Goal: Task Accomplishment & Management: Use online tool/utility

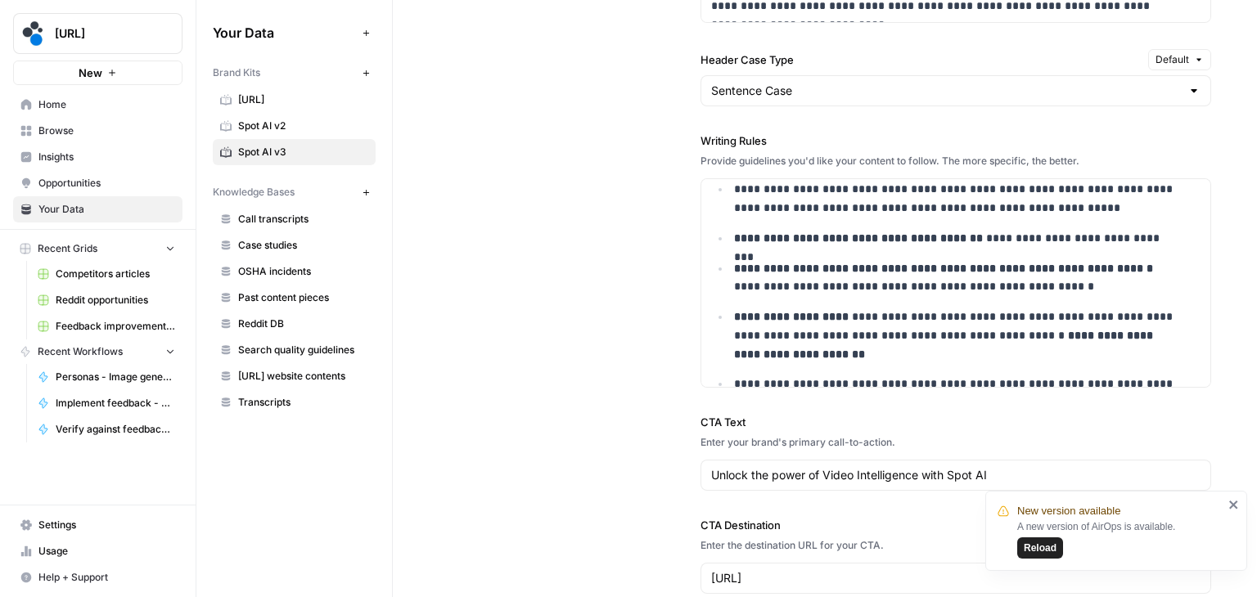
scroll to position [4773, 0]
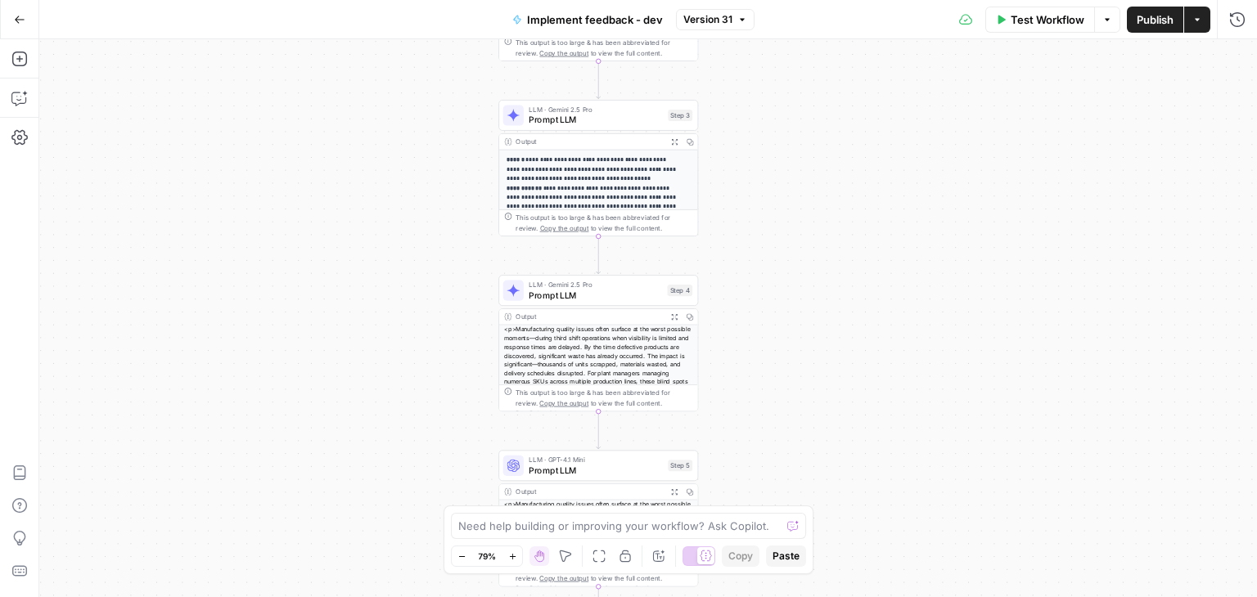
drag, startPoint x: 785, startPoint y: 260, endPoint x: 787, endPoint y: 60, distance: 200.4
click at [787, 60] on div "**********" at bounding box center [647, 318] width 1217 height 558
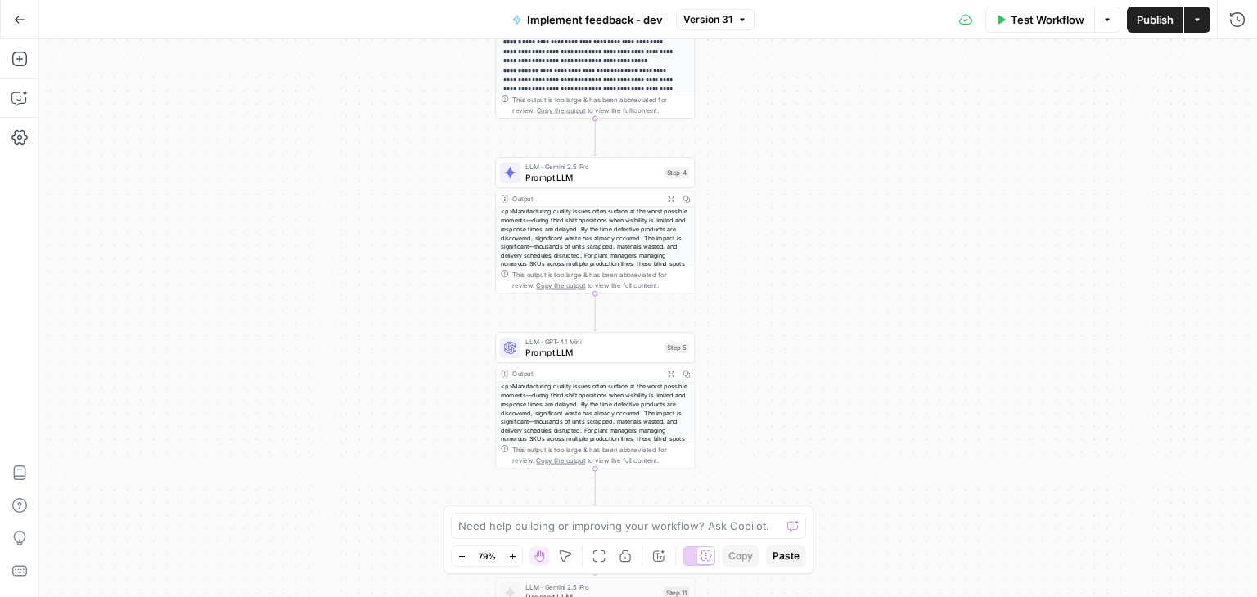
drag, startPoint x: 762, startPoint y: 164, endPoint x: 759, endPoint y: 47, distance: 117.9
click at [759, 47] on div "**********" at bounding box center [647, 318] width 1217 height 558
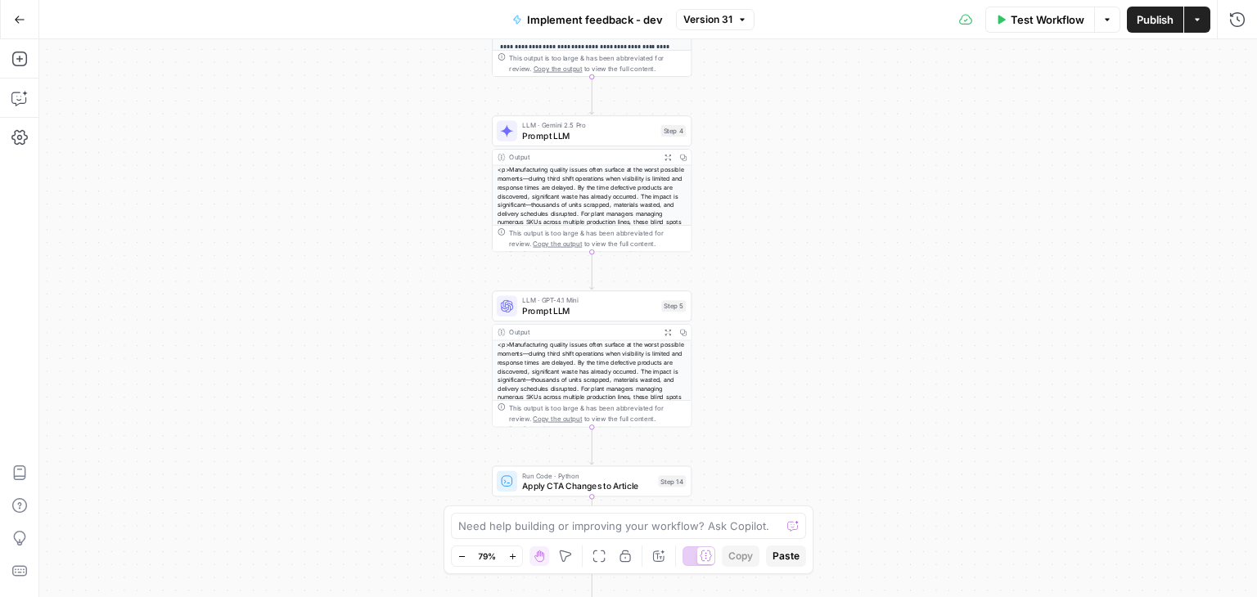
drag, startPoint x: 758, startPoint y: 294, endPoint x: 755, endPoint y: 253, distance: 41.0
click at [755, 253] on div "**********" at bounding box center [647, 318] width 1217 height 558
click at [601, 132] on span "Prompt LLM" at bounding box center [588, 136] width 133 height 13
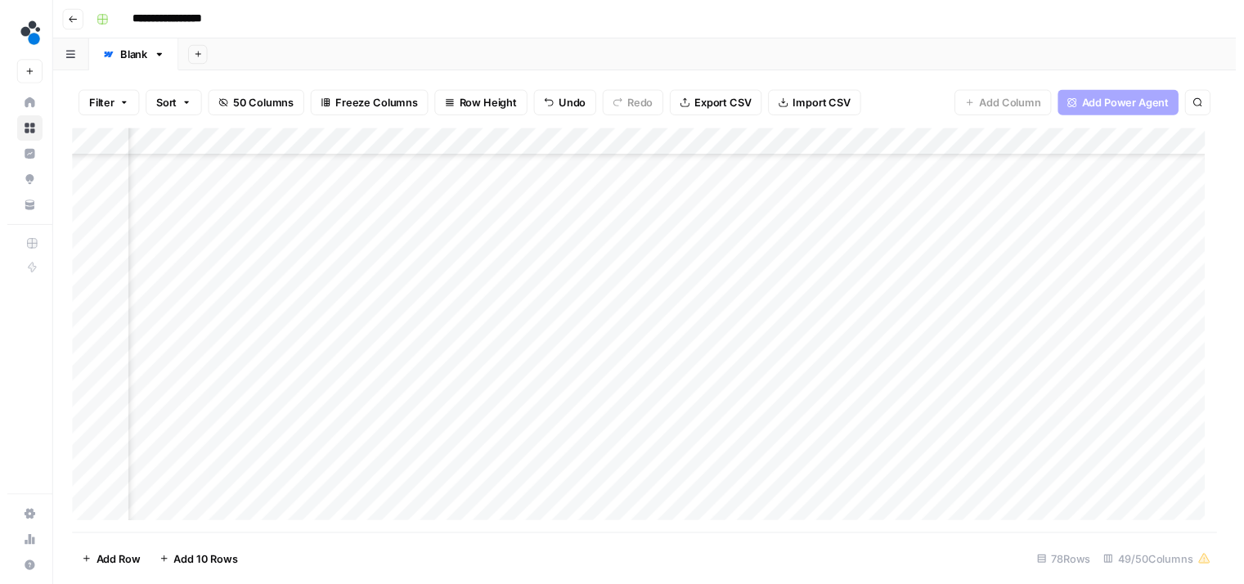
scroll to position [828, 5908]
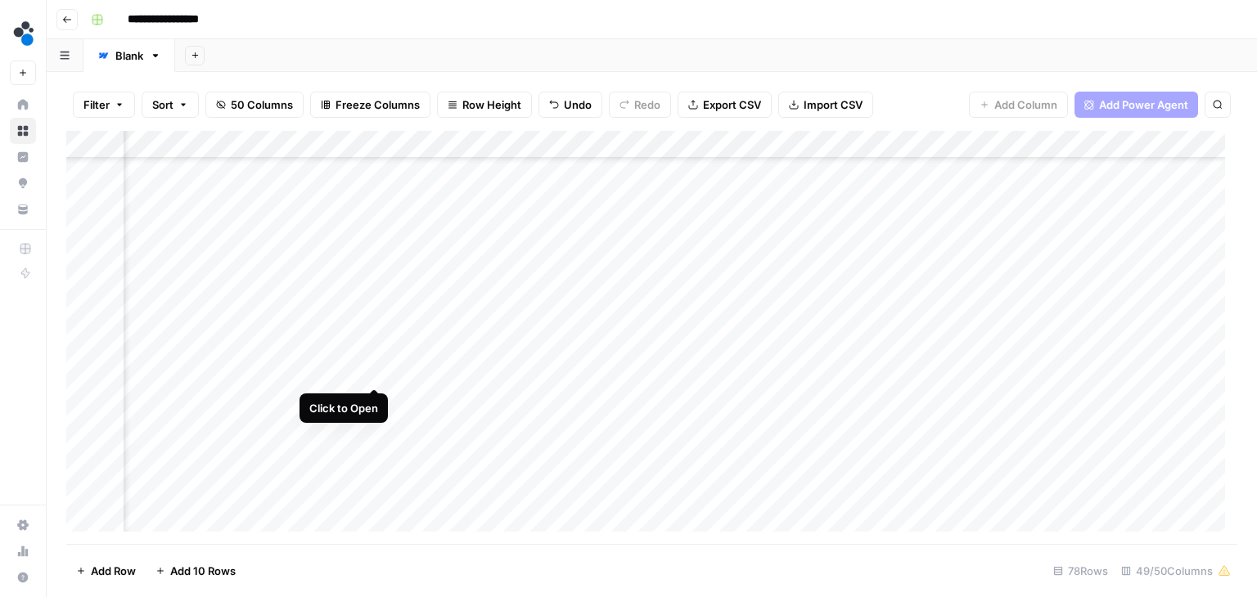
click at [367, 371] on div "Add Column" at bounding box center [651, 337] width 1171 height 413
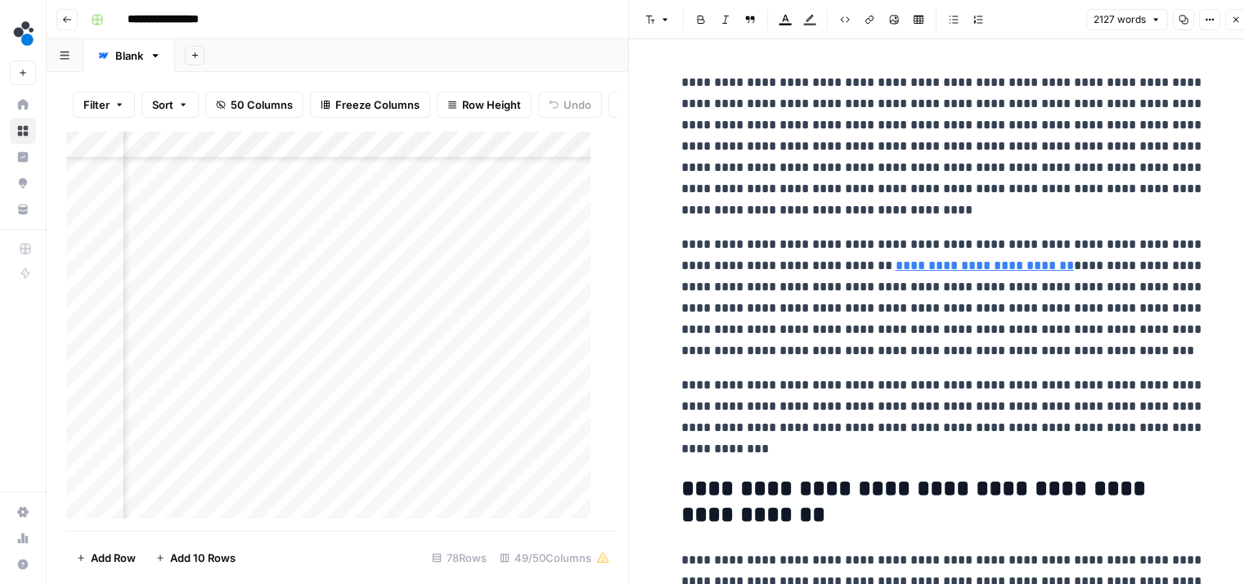
click at [1230, 17] on button "Close" at bounding box center [1236, 19] width 21 height 21
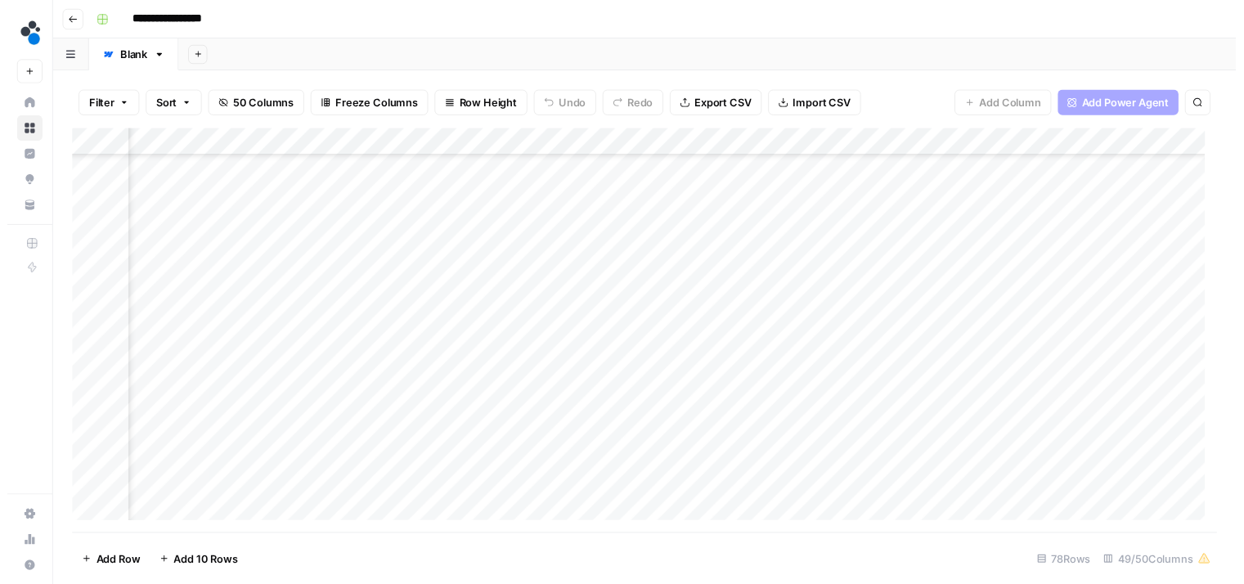
scroll to position [933, 5810]
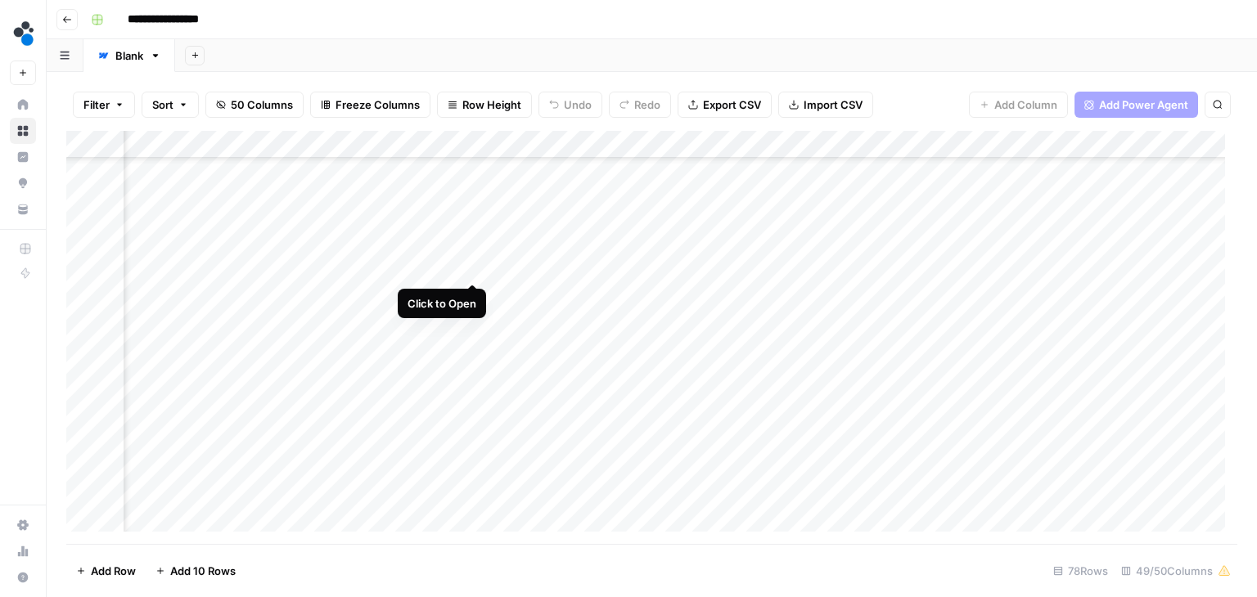
click at [468, 268] on div "Add Column" at bounding box center [651, 337] width 1171 height 413
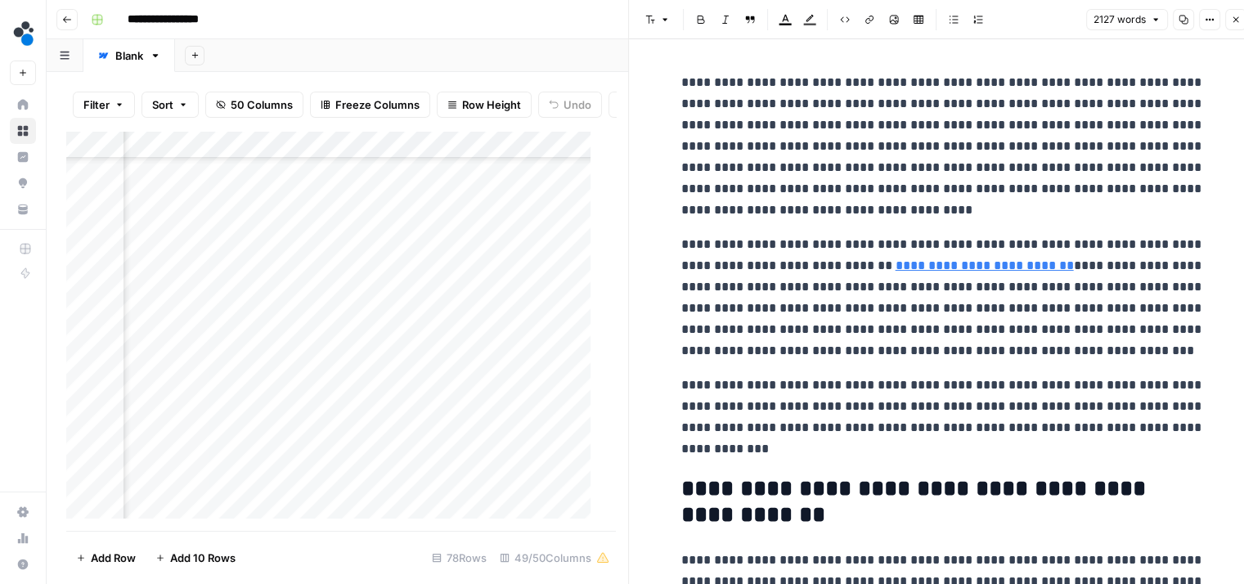
click at [882, 361] on p "**********" at bounding box center [943, 298] width 524 height 128
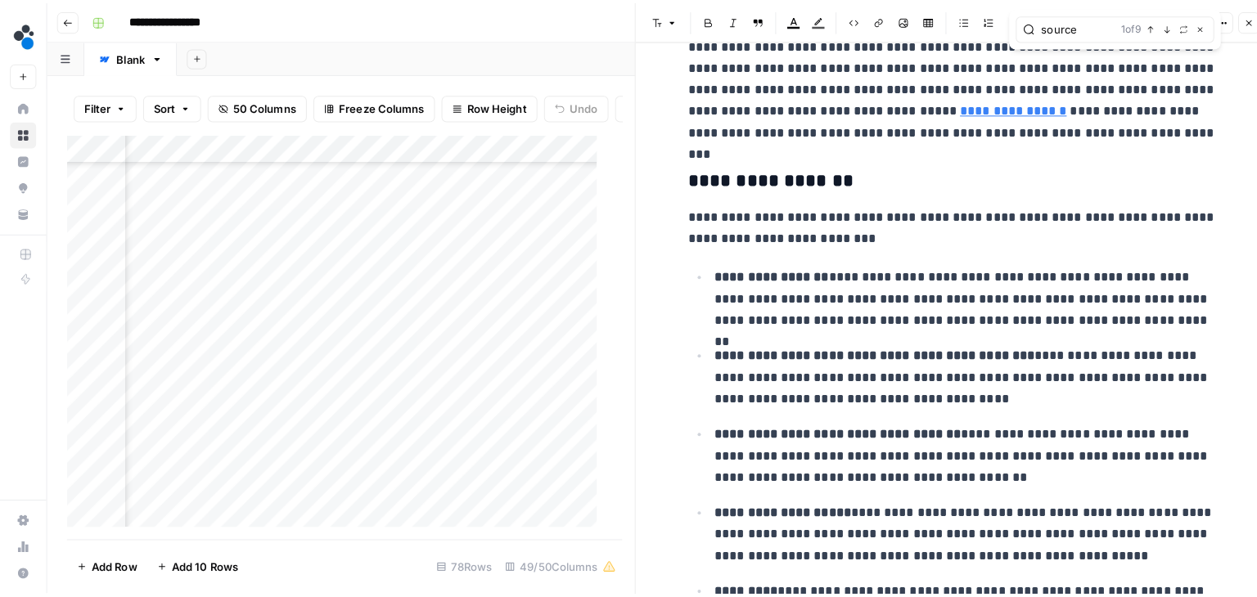
scroll to position [515, 0]
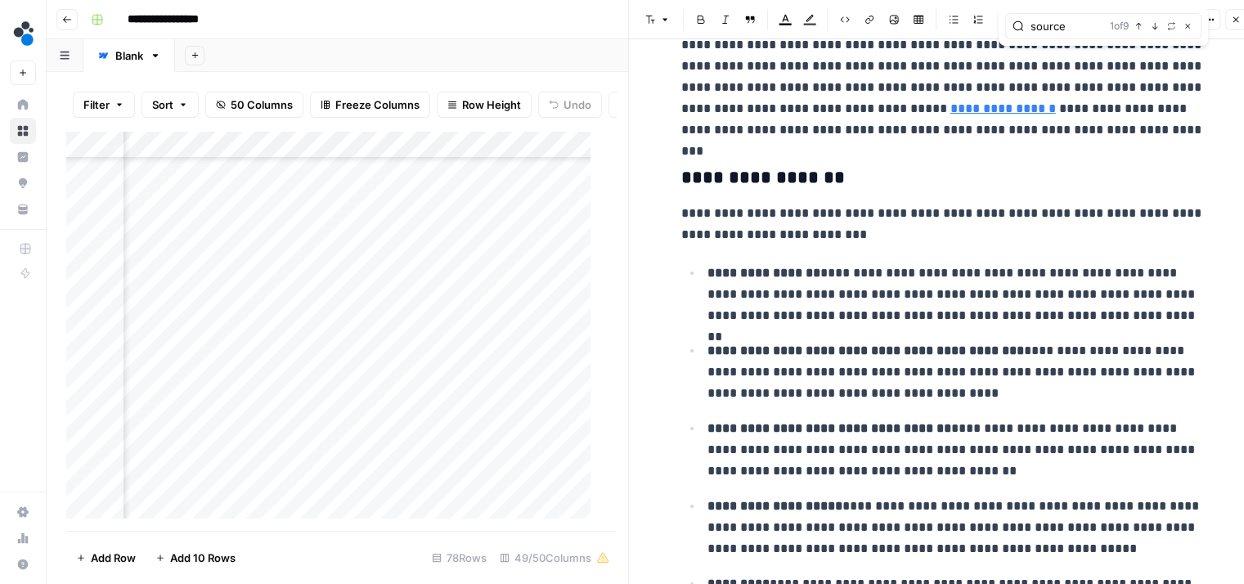
type input "source"
click at [1193, 23] on button "Close" at bounding box center [1187, 26] width 13 height 13
click at [1227, 24] on button "Close" at bounding box center [1236, 19] width 21 height 21
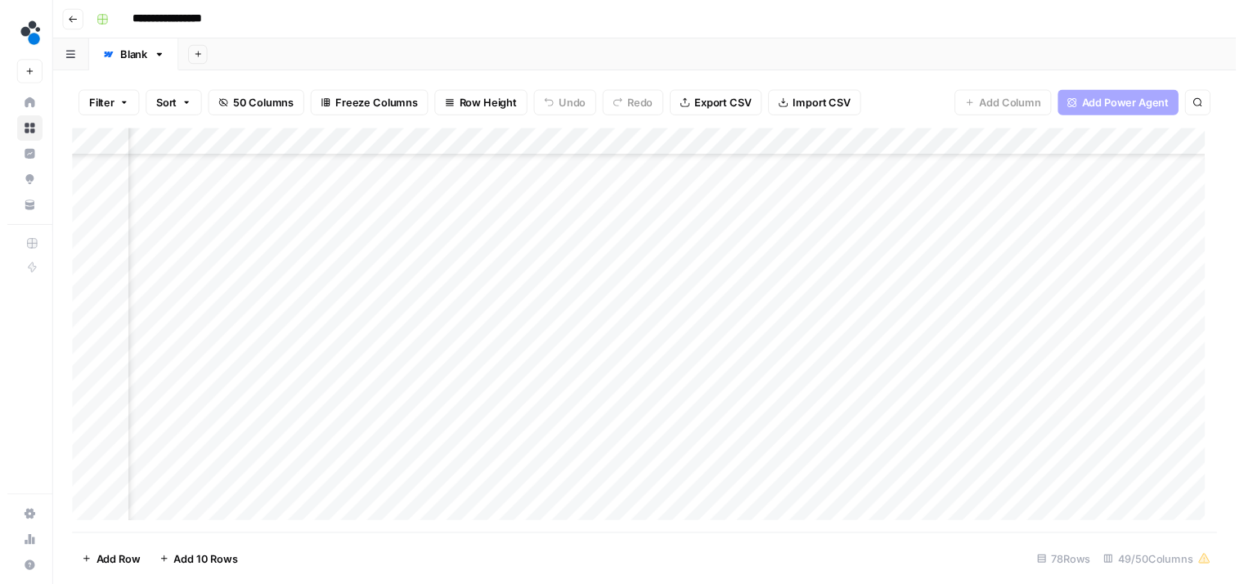
scroll to position [723, 5810]
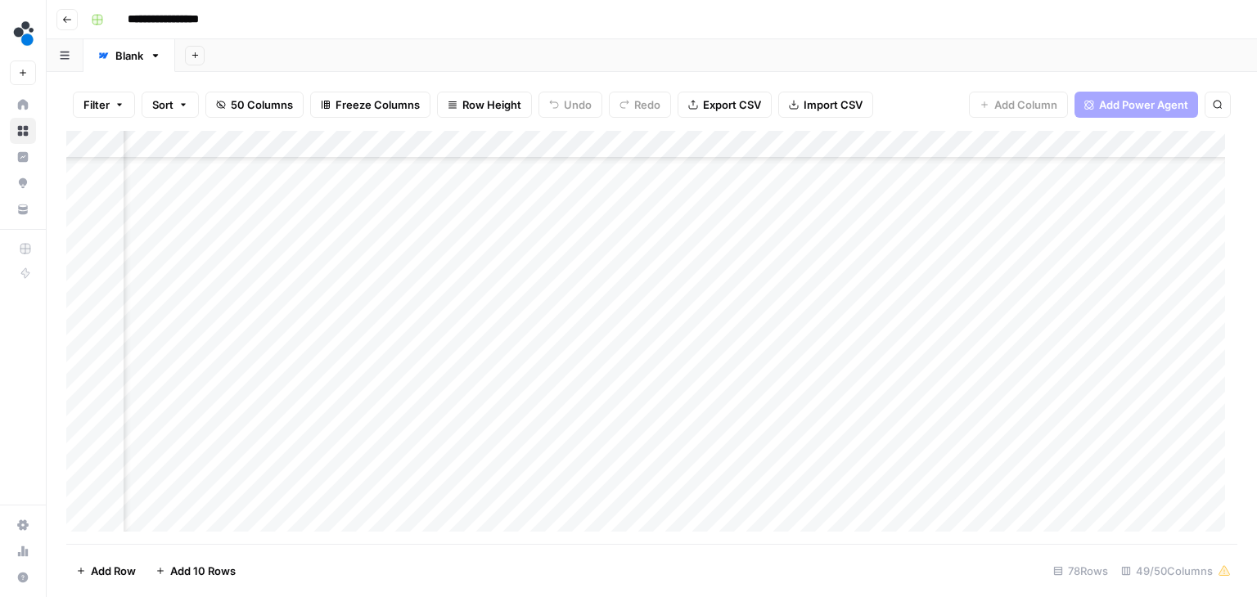
click at [555, 335] on div "Add Column" at bounding box center [651, 337] width 1171 height 413
click at [1083, 420] on div "Add Column" at bounding box center [651, 337] width 1171 height 413
click at [588, 331] on div "Add Column" at bounding box center [651, 337] width 1171 height 413
click at [452, 335] on div "Add Column" at bounding box center [651, 337] width 1171 height 413
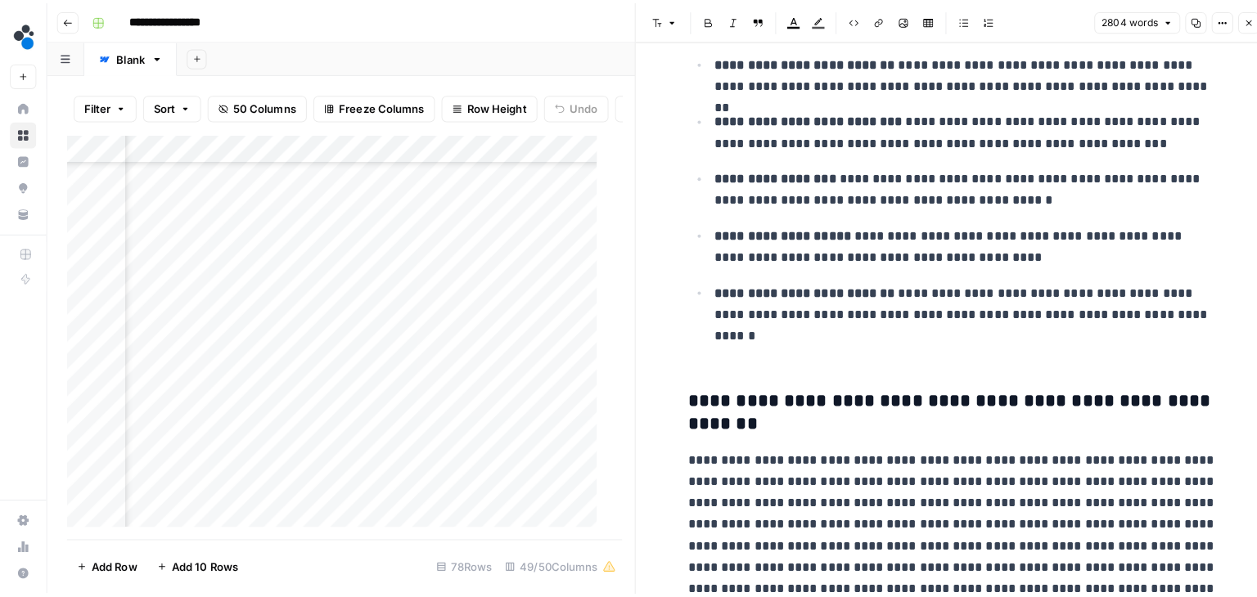
scroll to position [8029, 0]
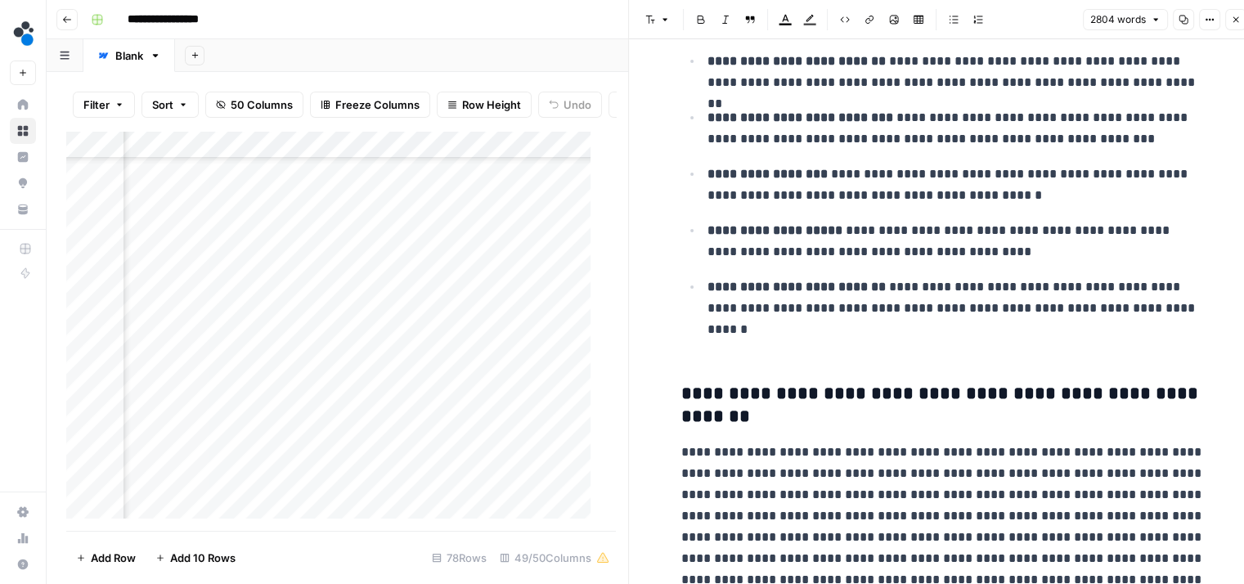
click at [1234, 25] on button "Close" at bounding box center [1236, 19] width 21 height 21
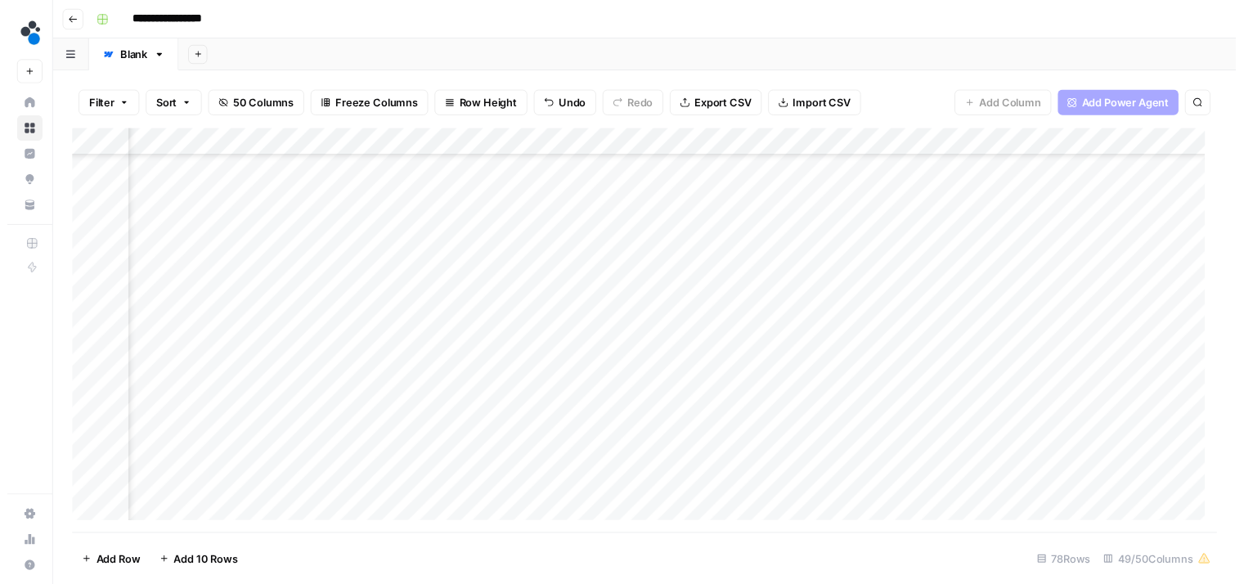
scroll to position [843, 5810]
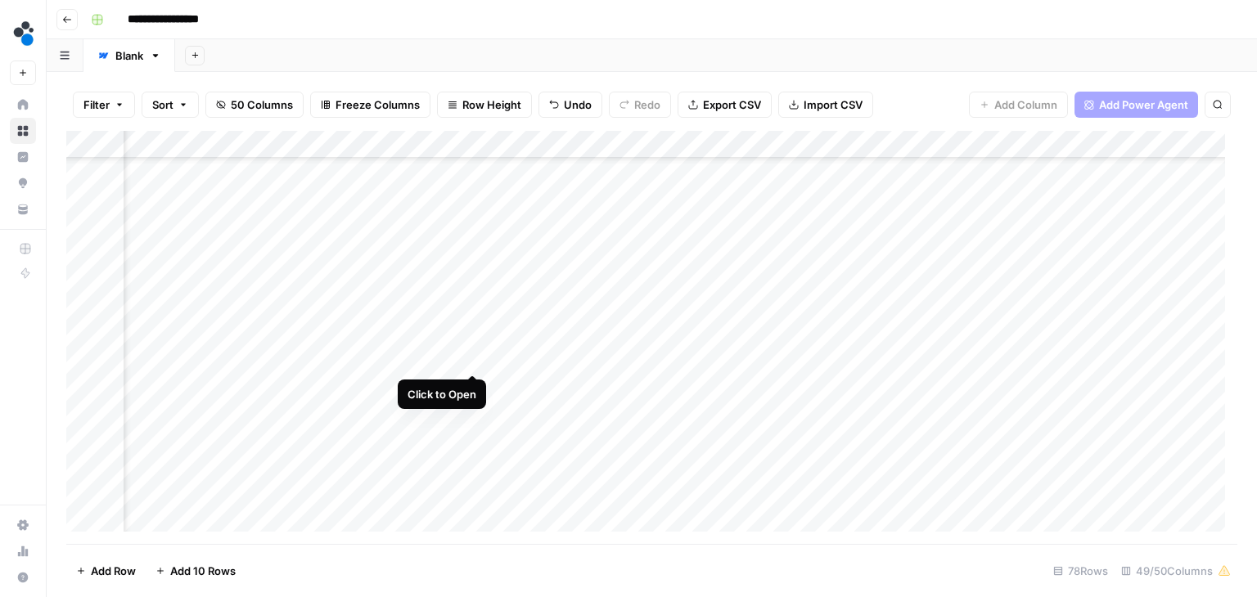
click at [468, 355] on div "Add Column" at bounding box center [651, 337] width 1171 height 413
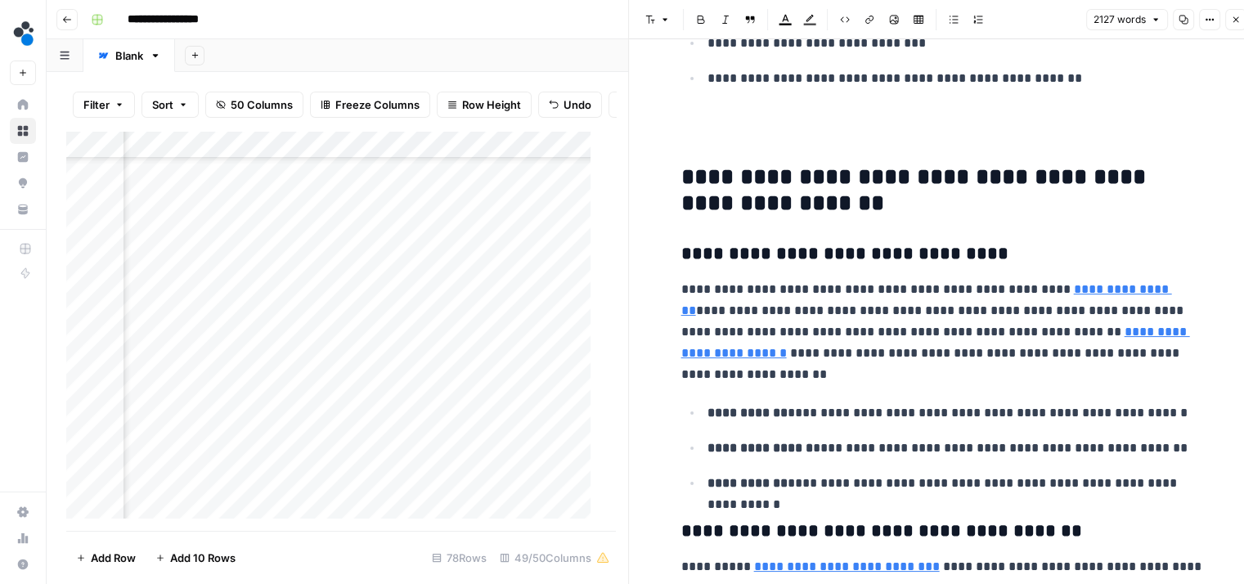
scroll to position [2339, 0]
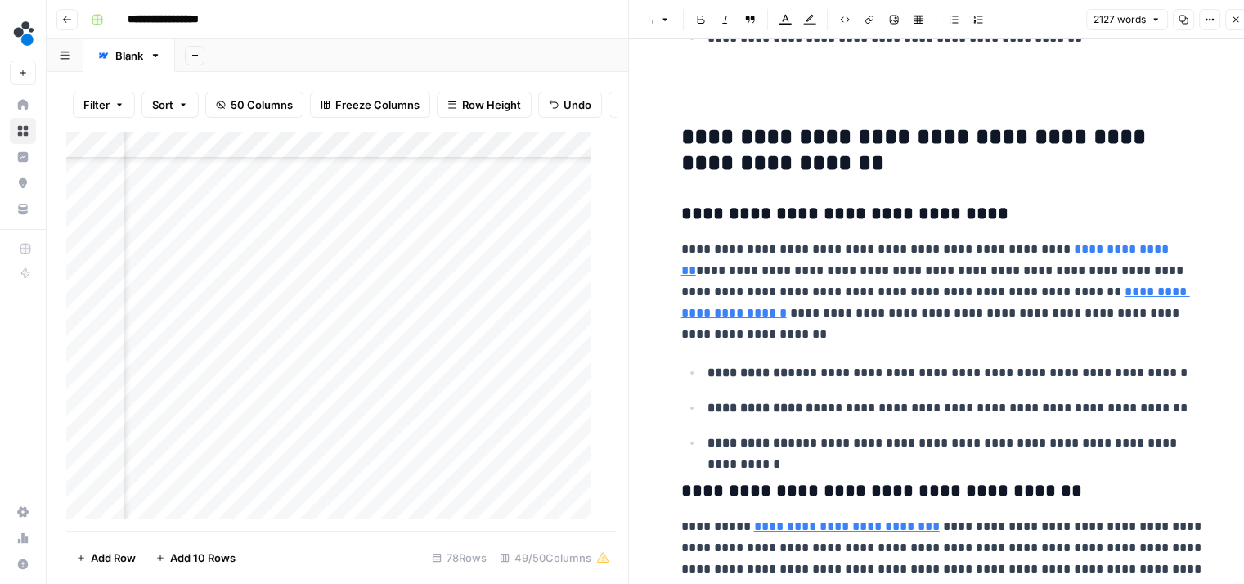
click at [1169, 376] on p "**********" at bounding box center [956, 372] width 497 height 21
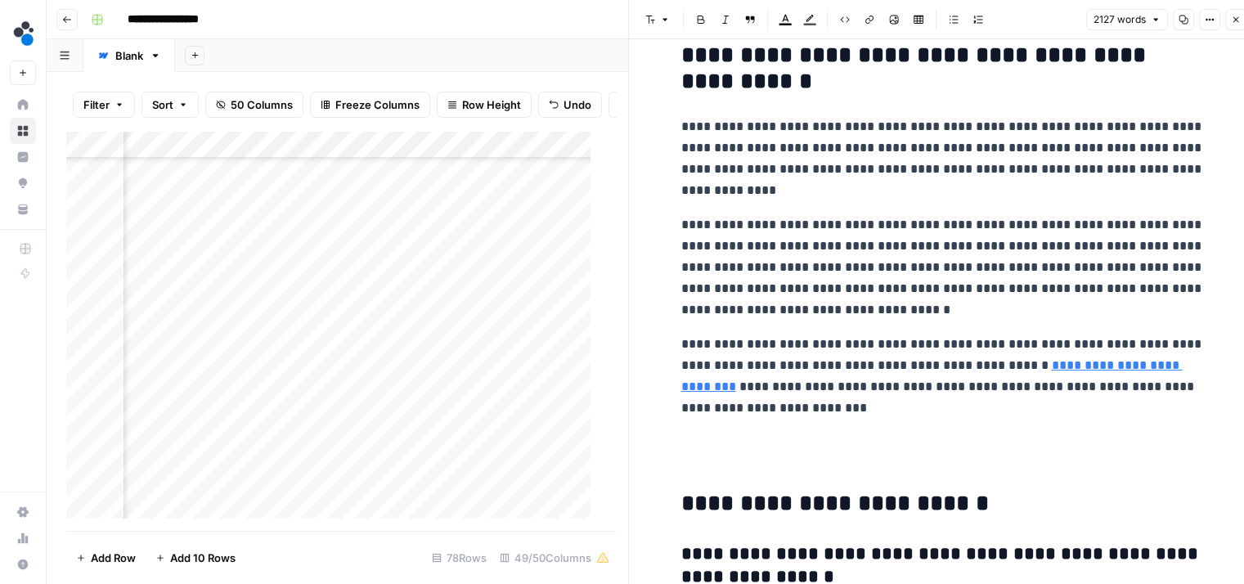
scroll to position [7016, 0]
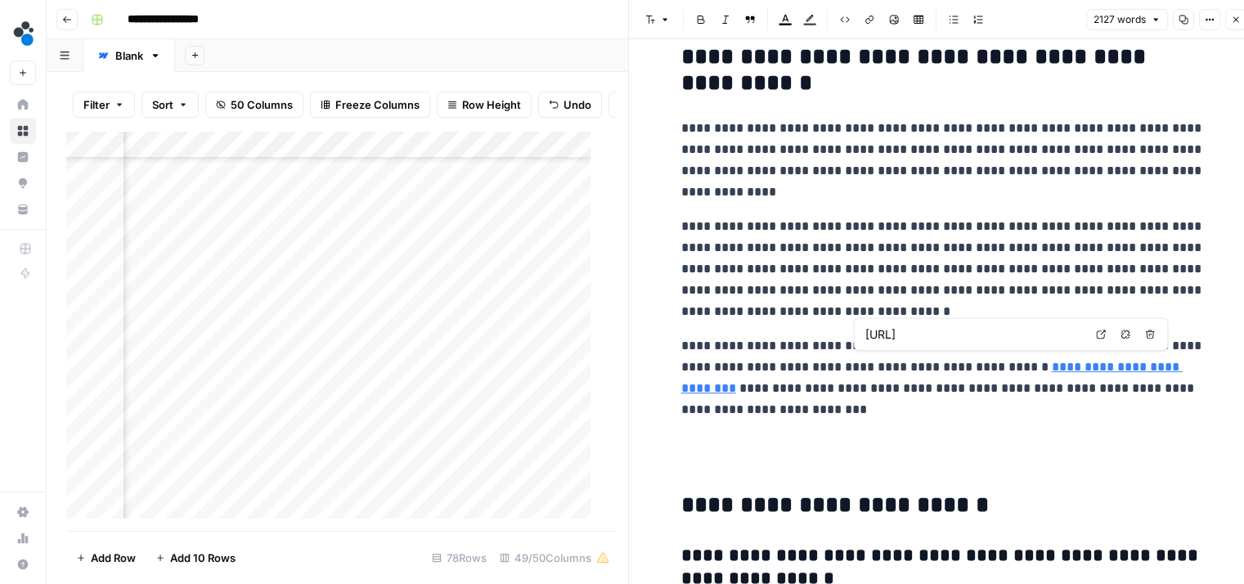
click at [1226, 13] on button "Close" at bounding box center [1236, 19] width 21 height 21
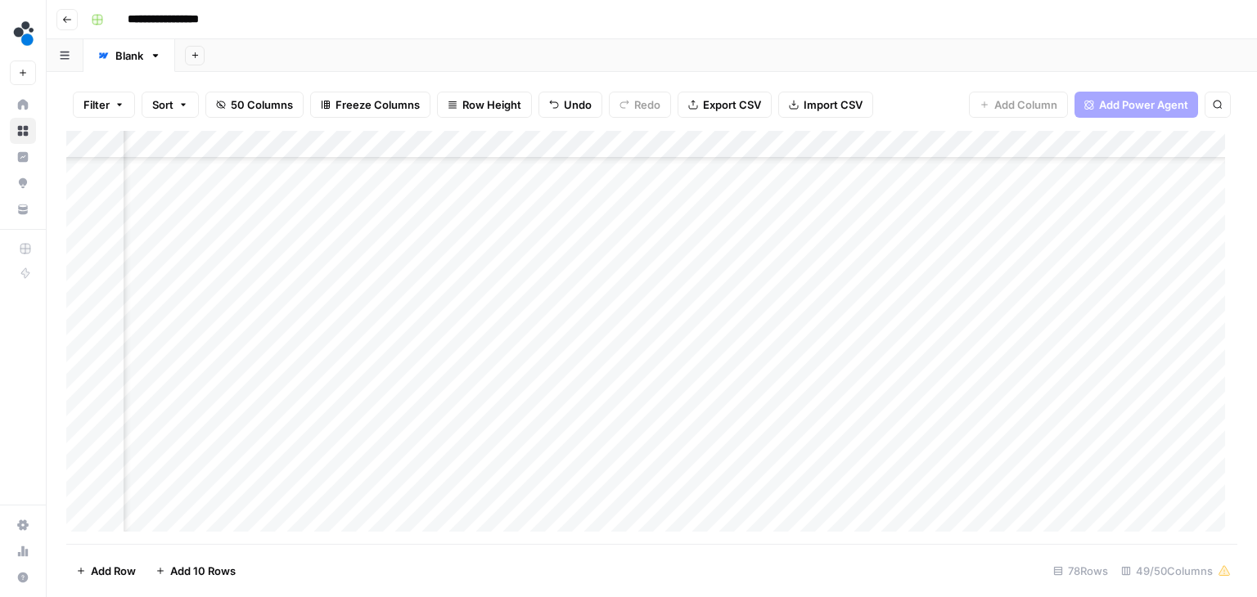
click at [667, 354] on div "Add Column" at bounding box center [651, 337] width 1171 height 413
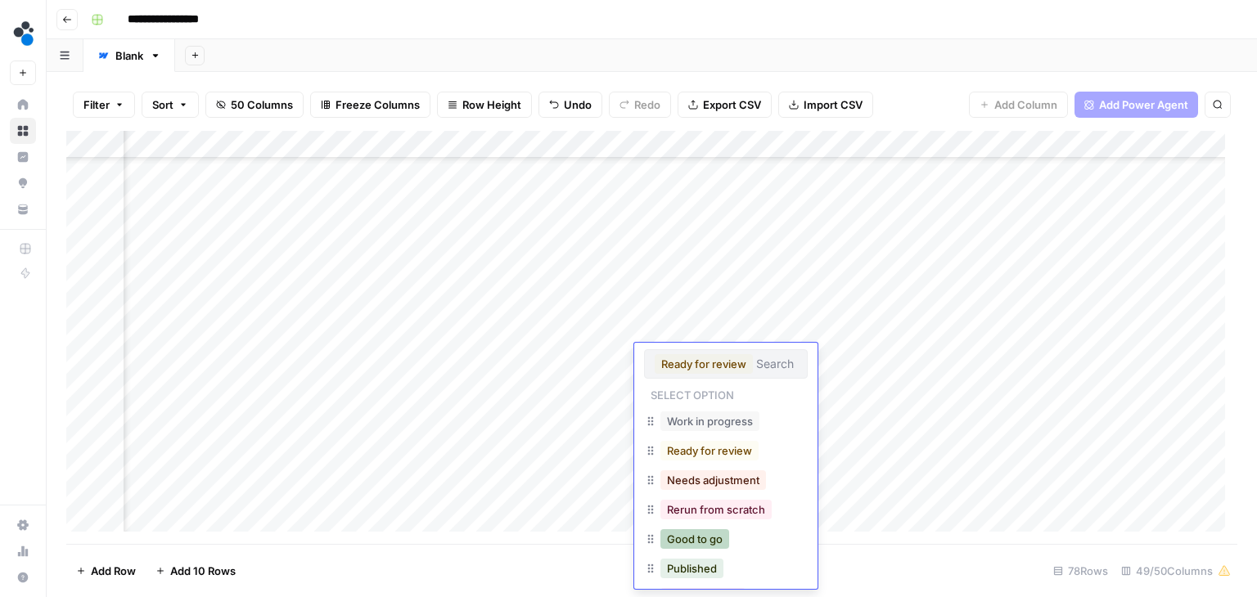
click at [686, 533] on button "Good to go" at bounding box center [694, 539] width 69 height 20
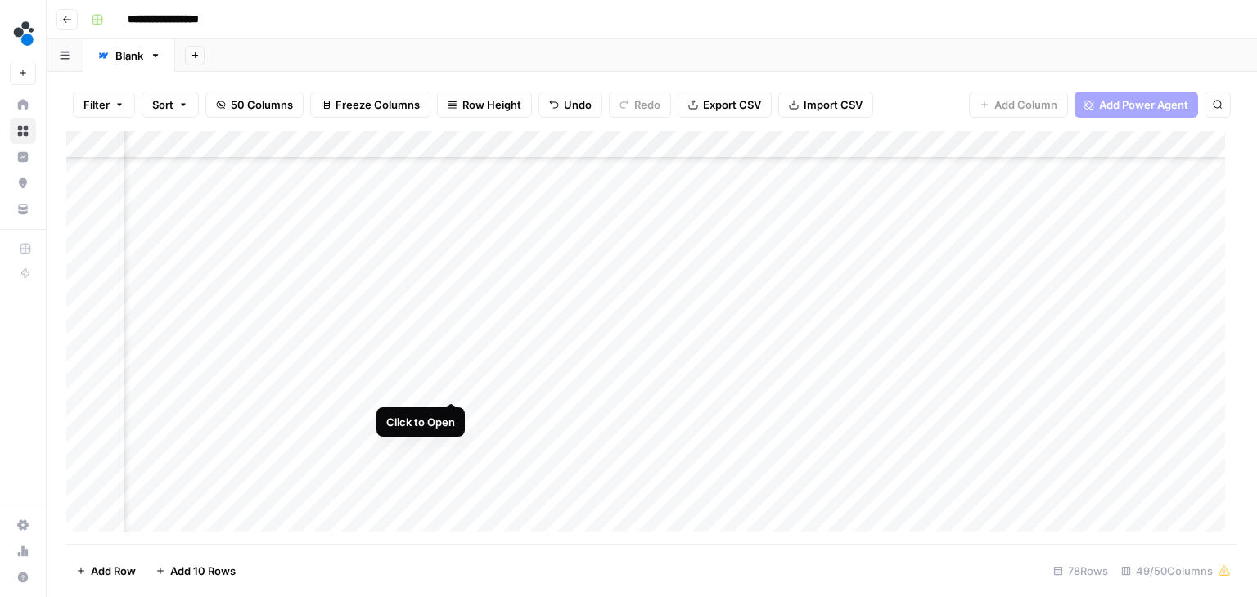
click at [448, 384] on div "Add Column" at bounding box center [651, 337] width 1171 height 413
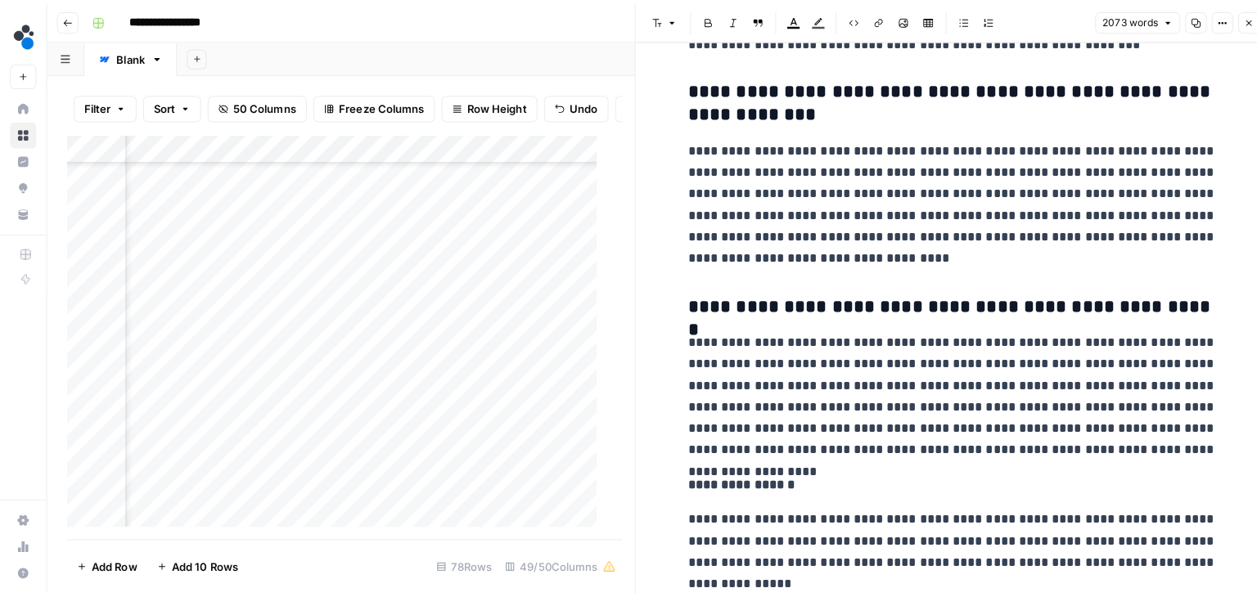
scroll to position [7070, 0]
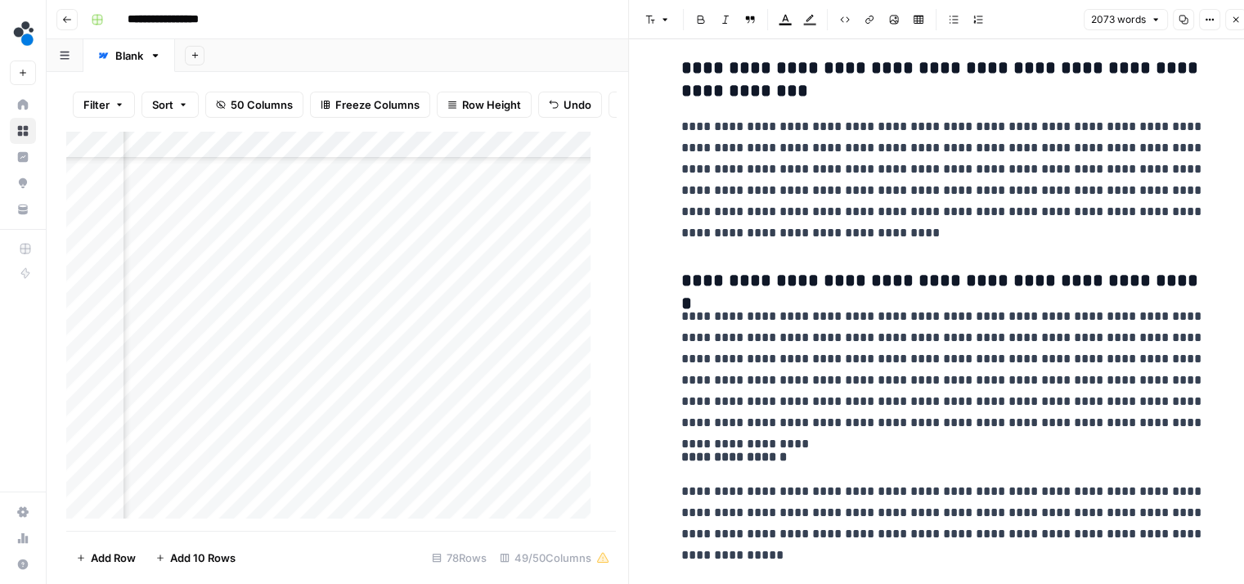
click at [1232, 12] on button "Close" at bounding box center [1236, 19] width 21 height 21
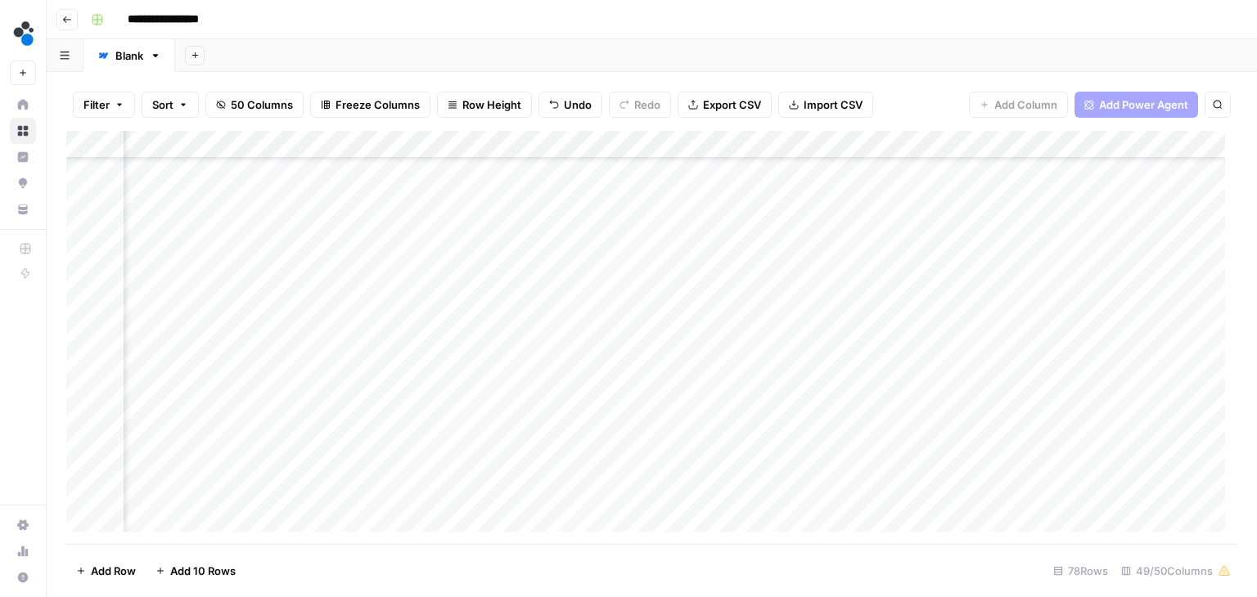
click at [461, 384] on div "Add Column" at bounding box center [651, 337] width 1171 height 413
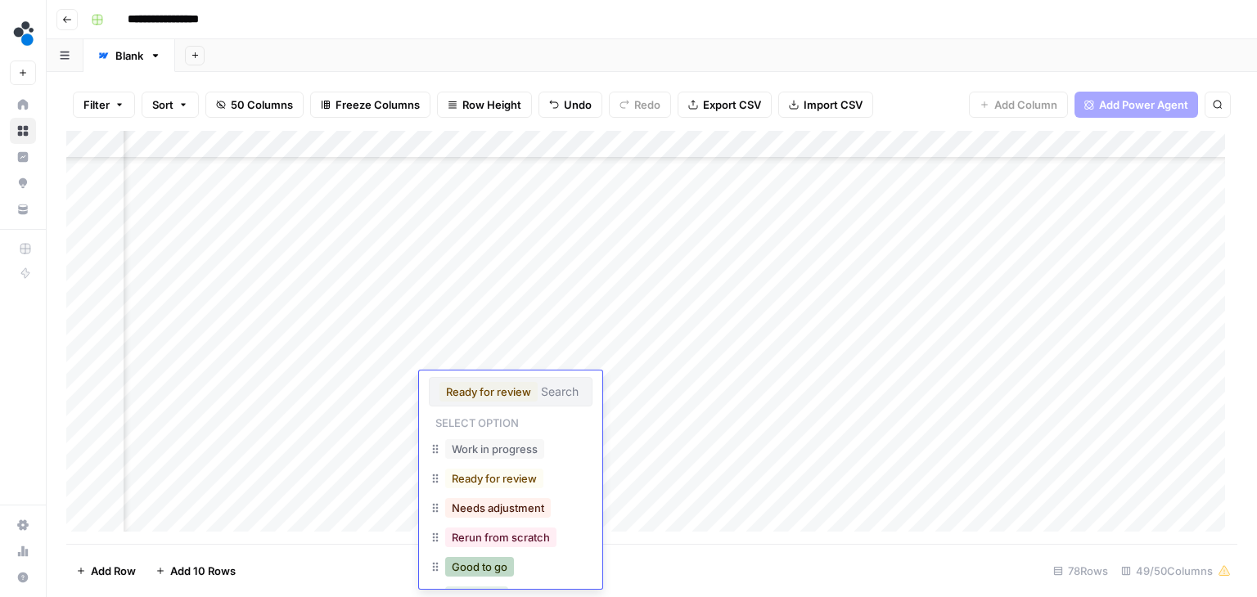
click at [500, 567] on button "Good to go" at bounding box center [479, 567] width 69 height 20
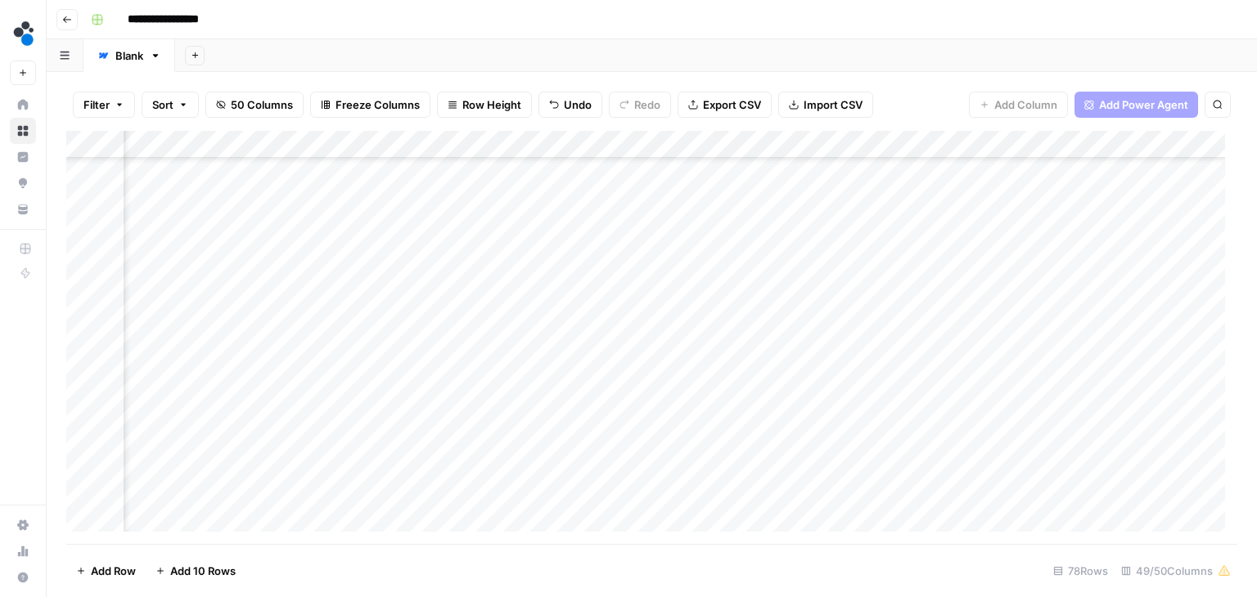
scroll to position [969, 6025]
click at [342, 502] on div "Add Column" at bounding box center [651, 337] width 1171 height 413
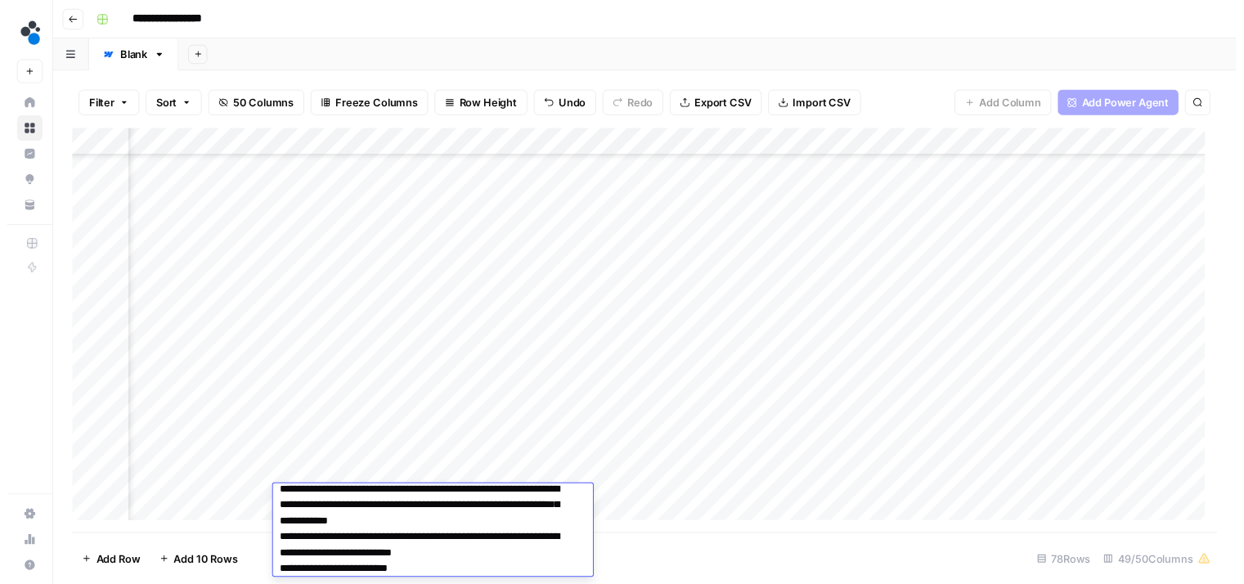
scroll to position [0, 0]
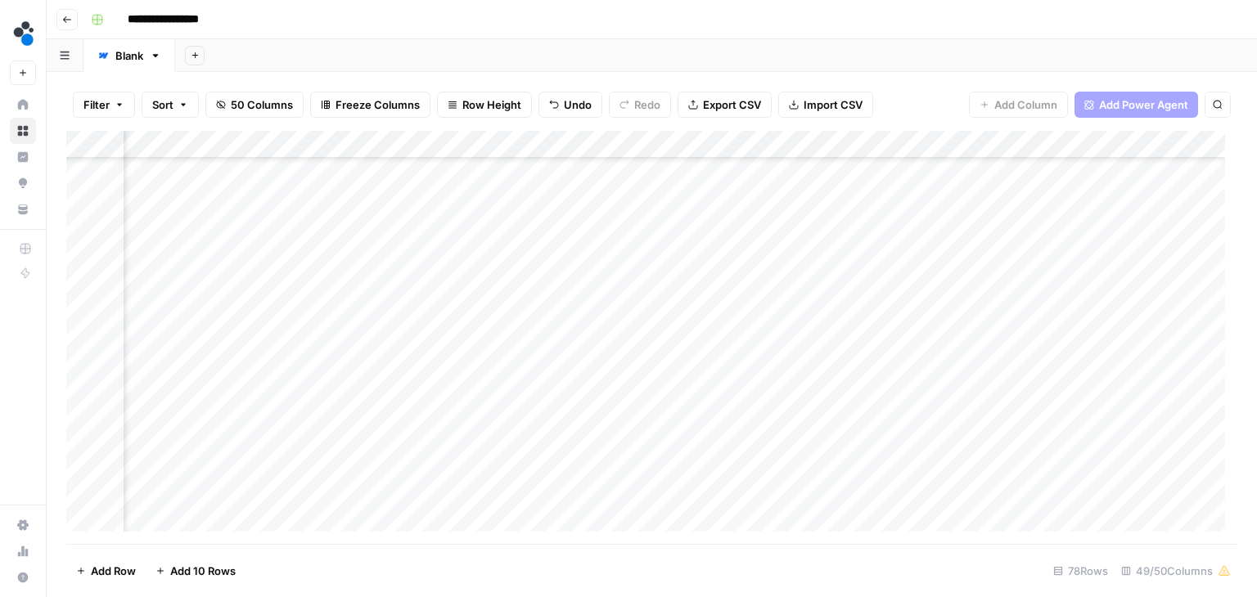
click at [353, 312] on div "Add Column" at bounding box center [651, 337] width 1171 height 413
click at [255, 315] on div "Add Column" at bounding box center [651, 337] width 1171 height 413
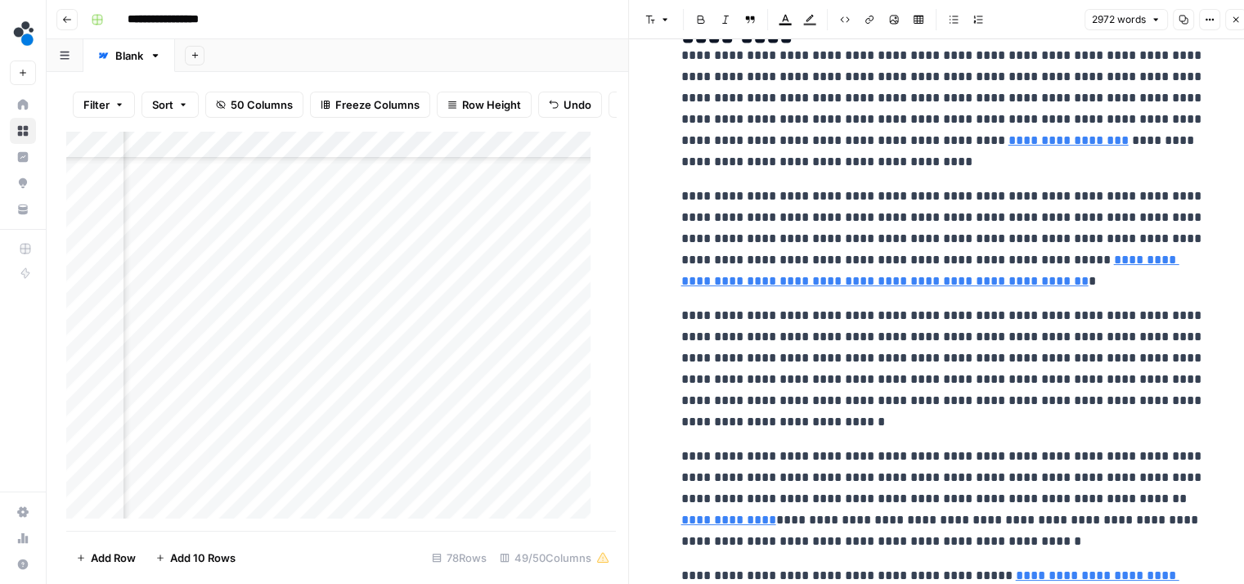
scroll to position [1118, 0]
click at [953, 288] on link "**********" at bounding box center [930, 271] width 498 height 34
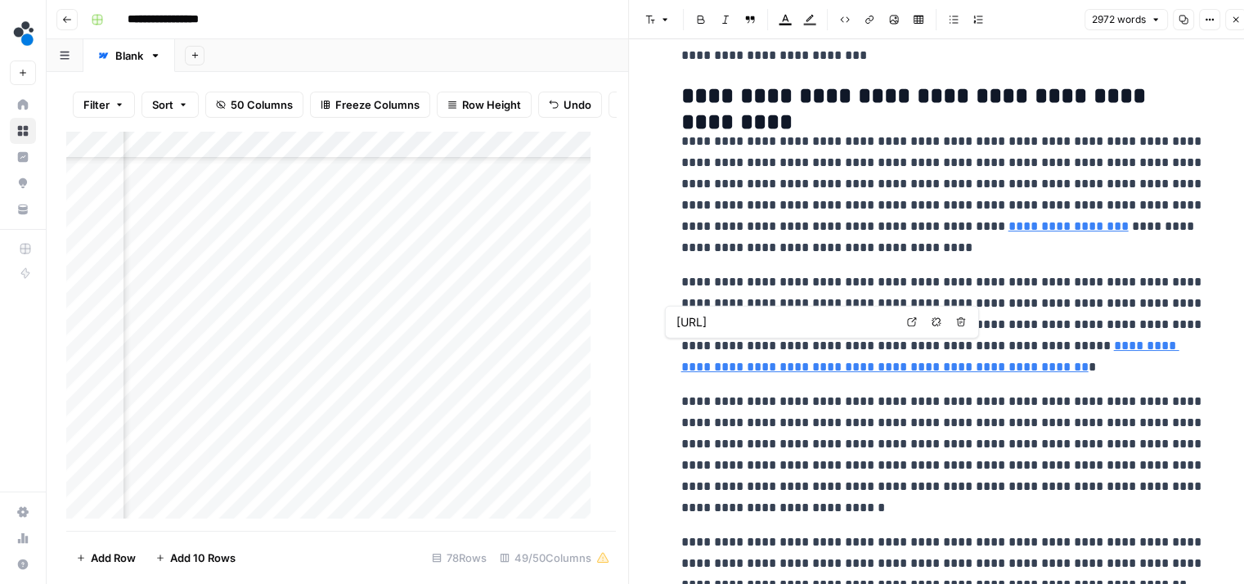
click at [955, 367] on link "**********" at bounding box center [930, 357] width 498 height 34
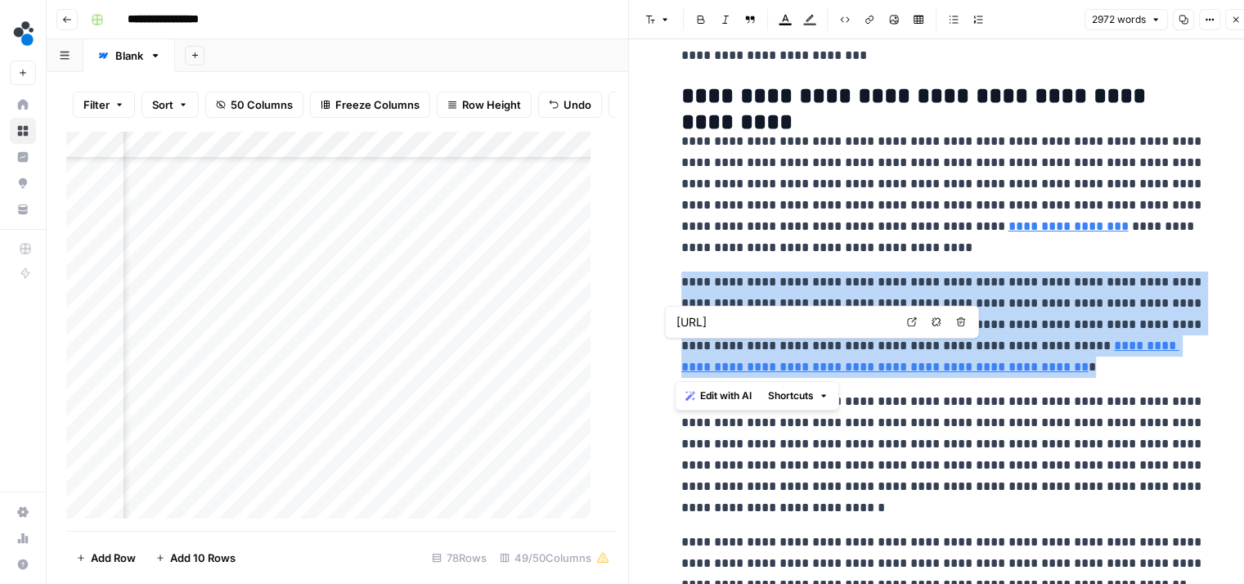
click at [955, 367] on link "**********" at bounding box center [930, 357] width 498 height 34
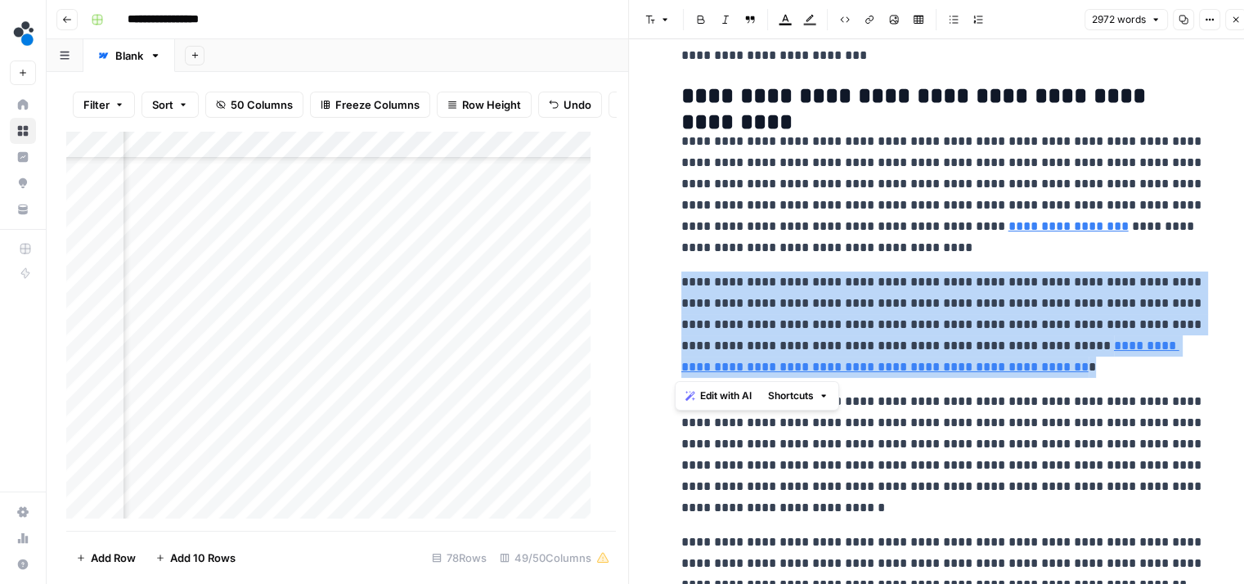
click at [992, 376] on p "**********" at bounding box center [943, 325] width 524 height 106
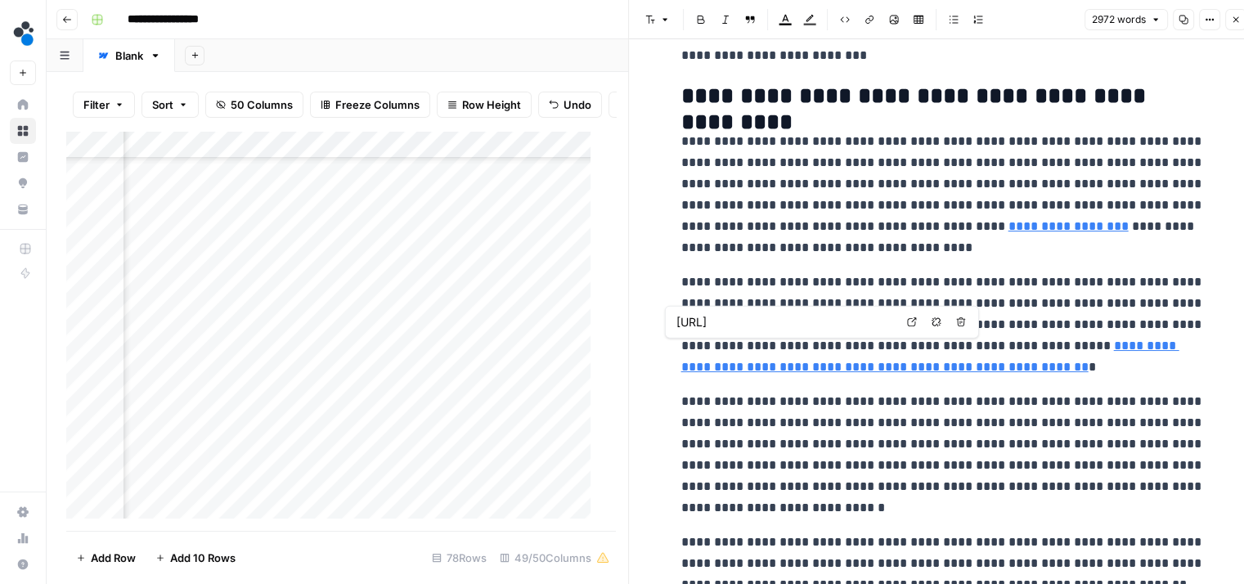
click at [903, 371] on link "**********" at bounding box center [930, 357] width 498 height 34
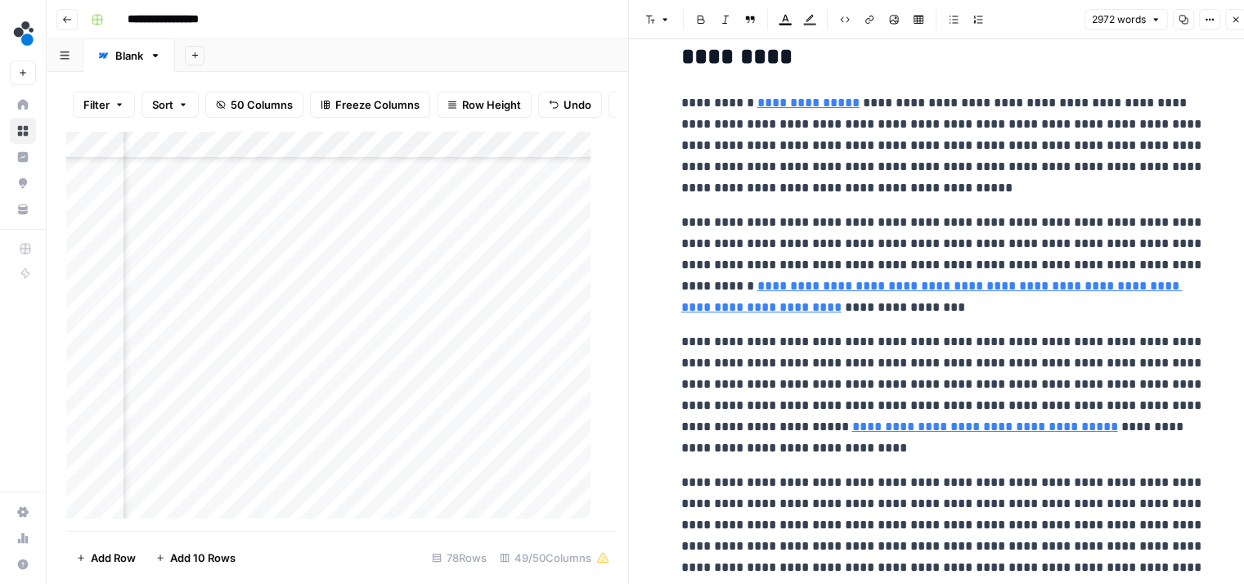
scroll to position [1787, 0]
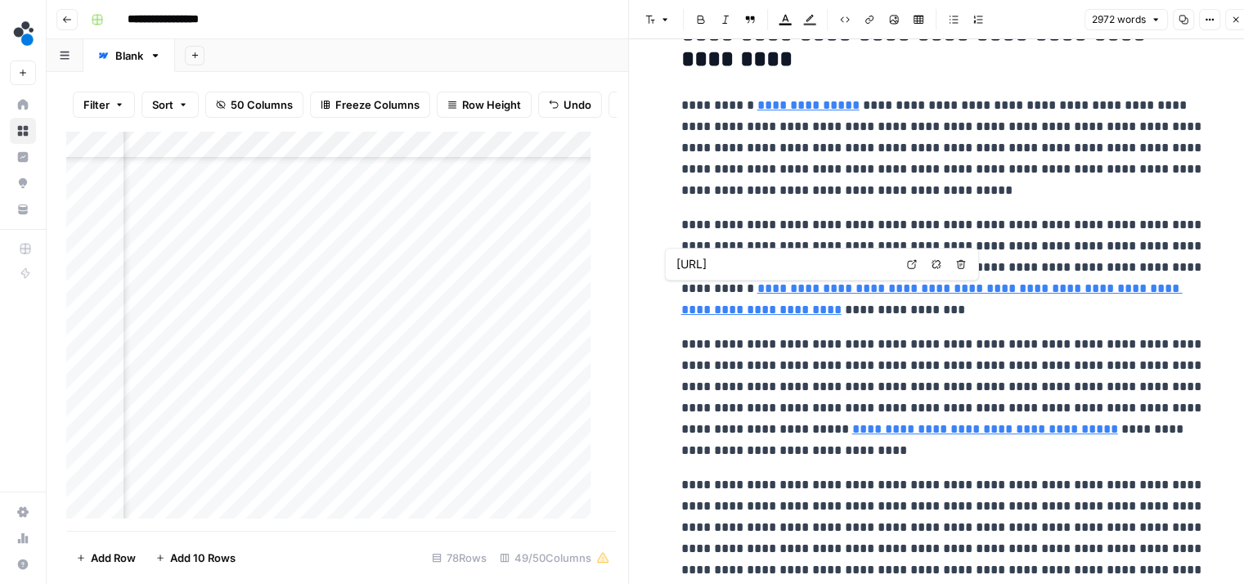
click at [878, 263] on input "https://www.spot.ai/solutions/food-and-beverage" at bounding box center [786, 264] width 218 height 16
click at [933, 263] on body "**********" at bounding box center [622, 292] width 1244 height 584
click at [937, 270] on button "Remove link" at bounding box center [936, 264] width 21 height 21
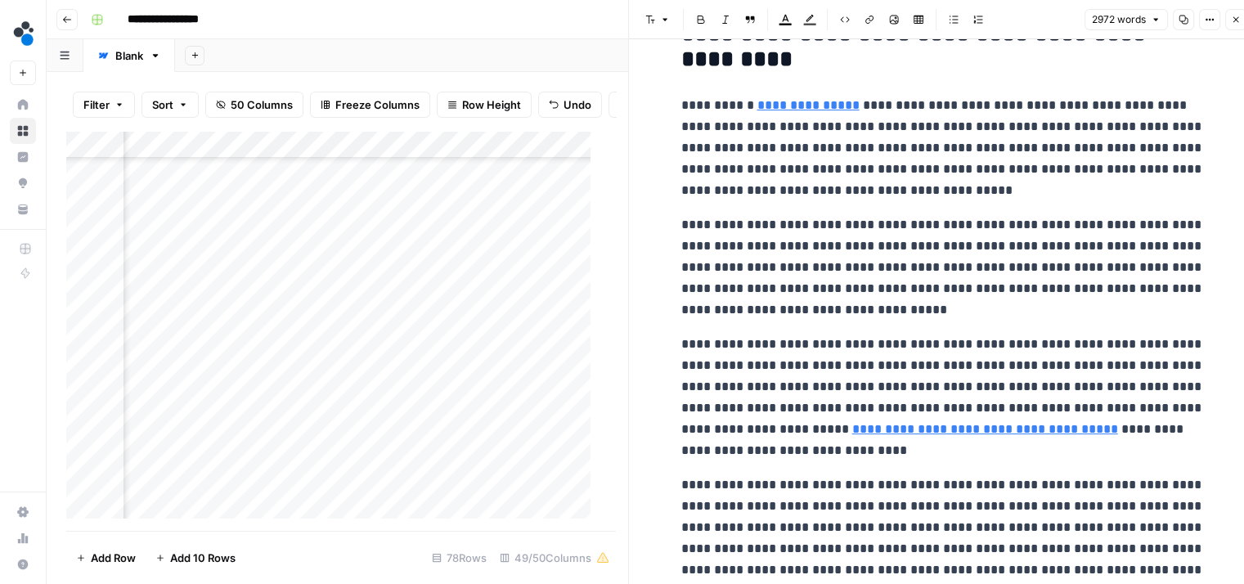
click at [937, 274] on p "**********" at bounding box center [943, 267] width 524 height 106
drag, startPoint x: 969, startPoint y: 289, endPoint x: 996, endPoint y: 289, distance: 27.0
click at [996, 289] on p "**********" at bounding box center [943, 267] width 524 height 106
click at [959, 286] on p "**********" at bounding box center [943, 267] width 524 height 106
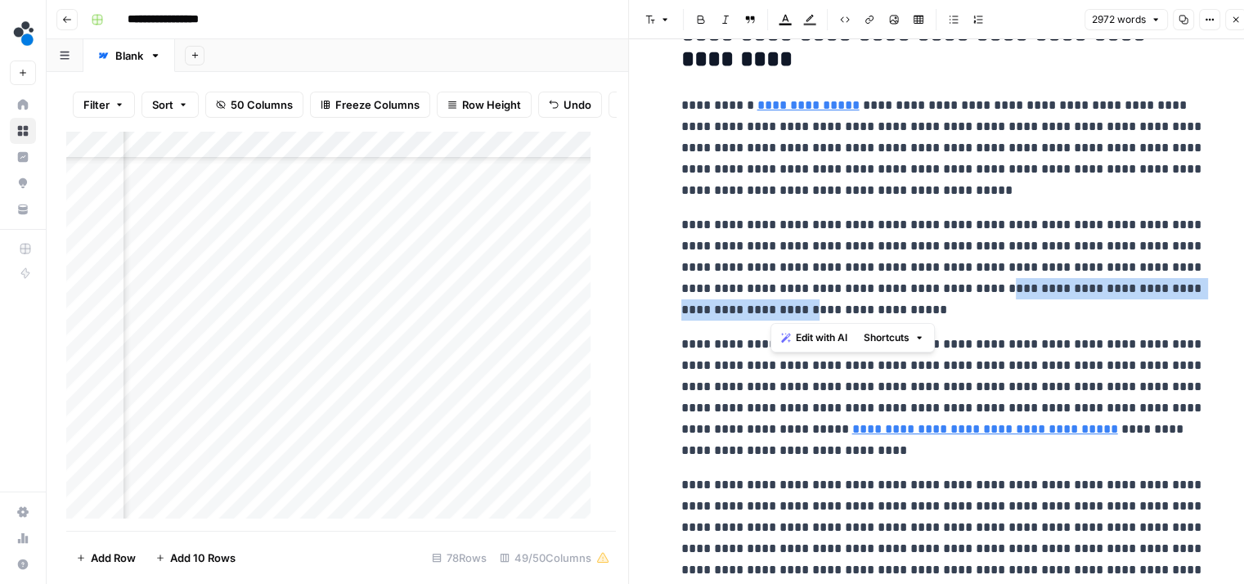
drag, startPoint x: 971, startPoint y: 285, endPoint x: 771, endPoint y: 306, distance: 200.7
click at [771, 306] on p "**********" at bounding box center [943, 267] width 524 height 106
click at [864, 20] on span "Link" at bounding box center [864, 20] width 1 height 1
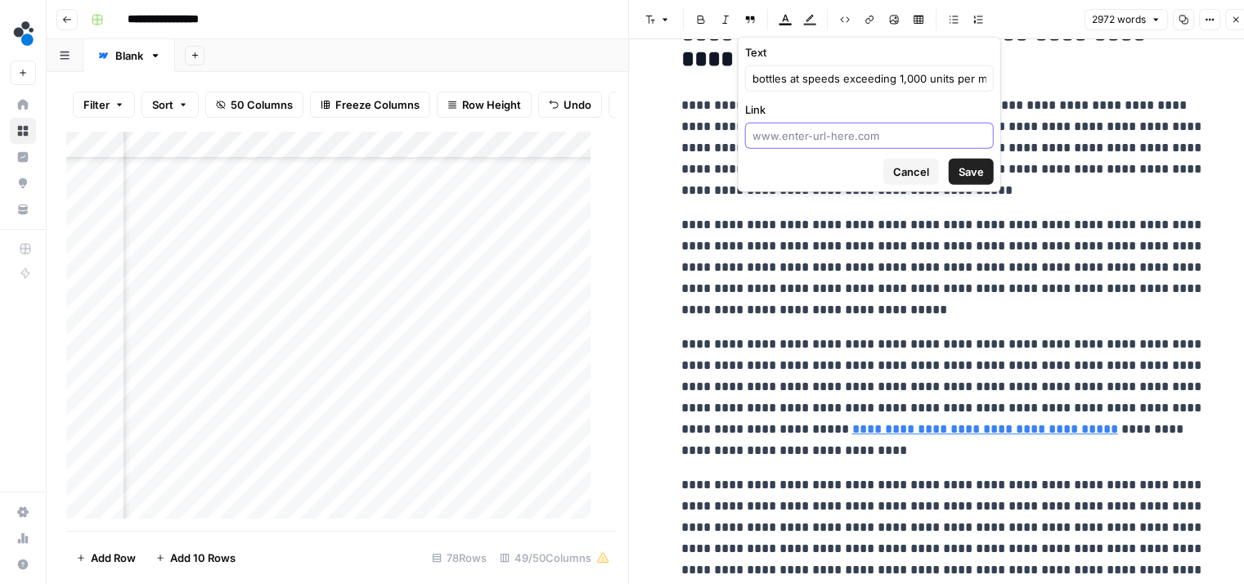
click at [789, 139] on input "Link" at bounding box center [870, 136] width 234 height 16
paste input "https://www.spot.ai/solutions/food-and-beverage"
type input "https://www.spot.ai/solutions/food-and-beverage"
click at [965, 165] on span "Save" at bounding box center [971, 172] width 25 height 16
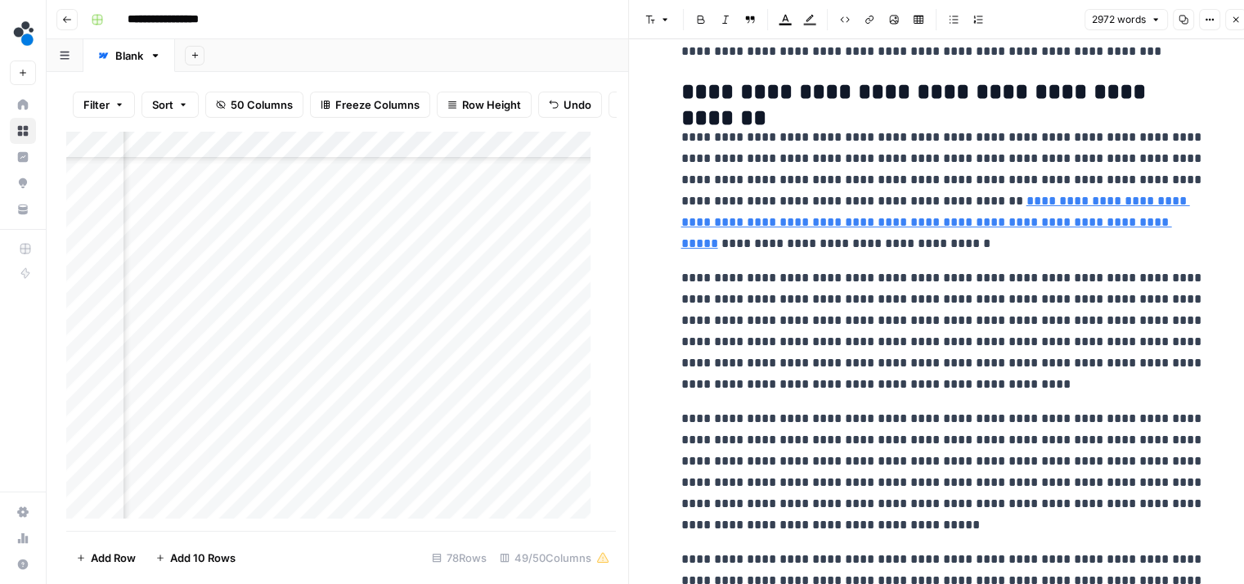
scroll to position [4501, 0]
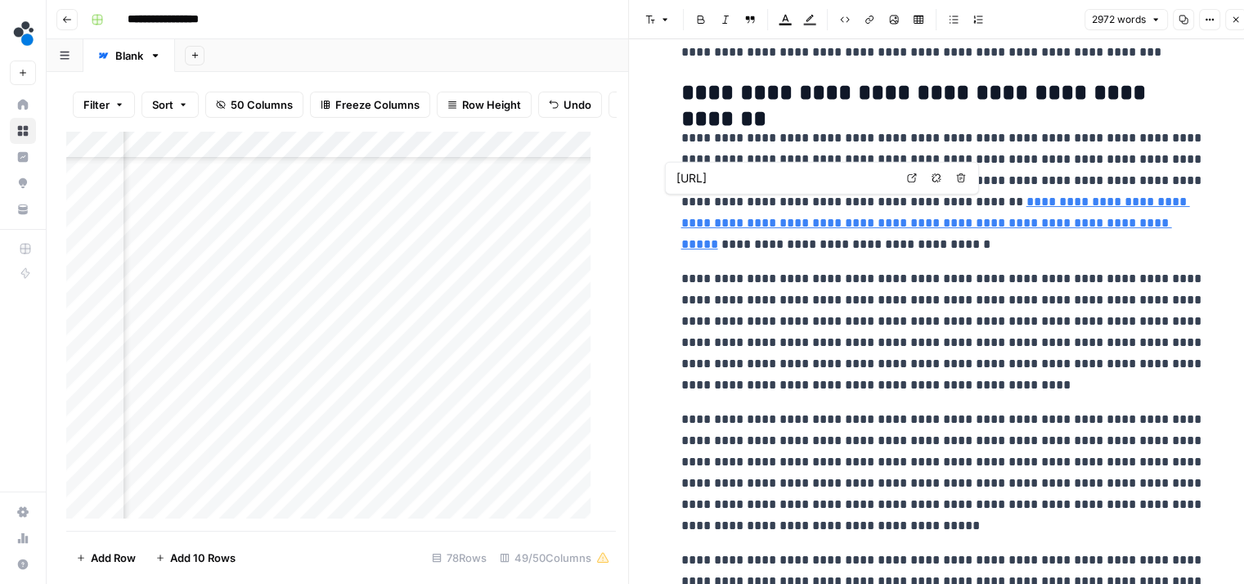
click at [996, 207] on link "**********" at bounding box center [935, 223] width 509 height 55
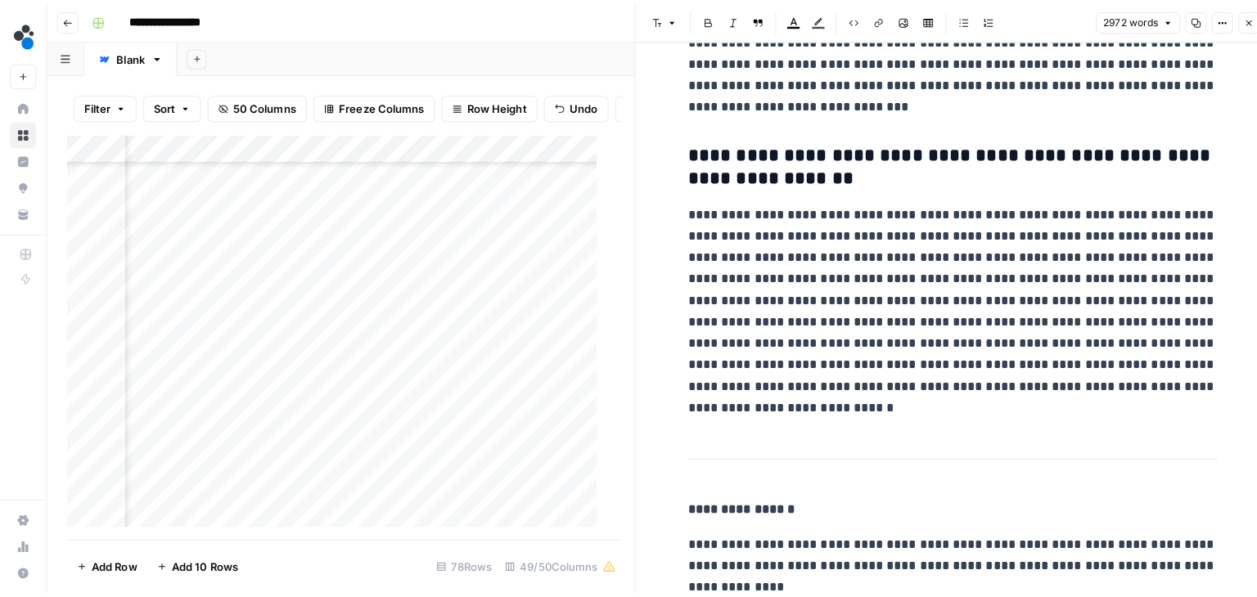
scroll to position [7262, 0]
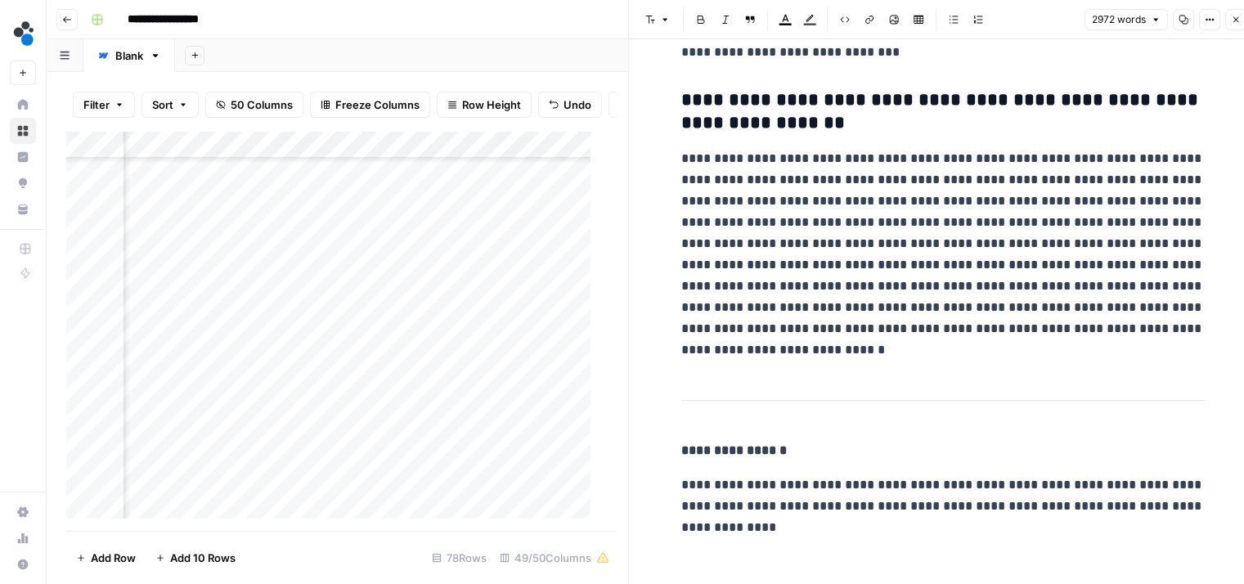
click at [1232, 22] on icon "button" at bounding box center [1236, 20] width 10 height 10
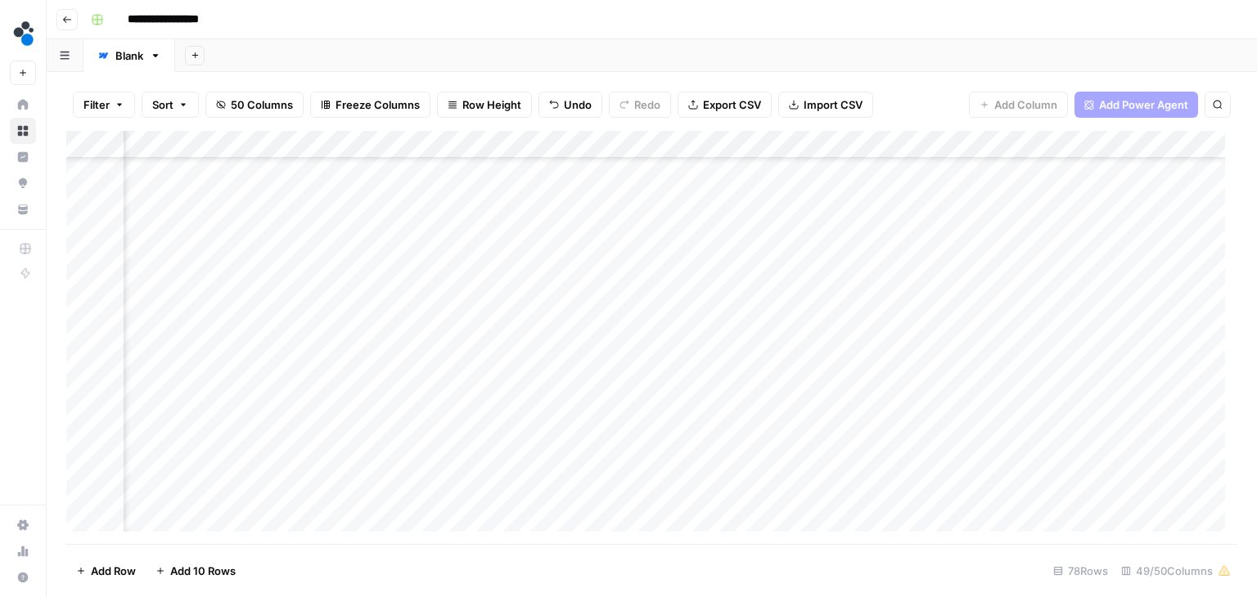
click at [488, 315] on div "Add Column" at bounding box center [651, 337] width 1171 height 413
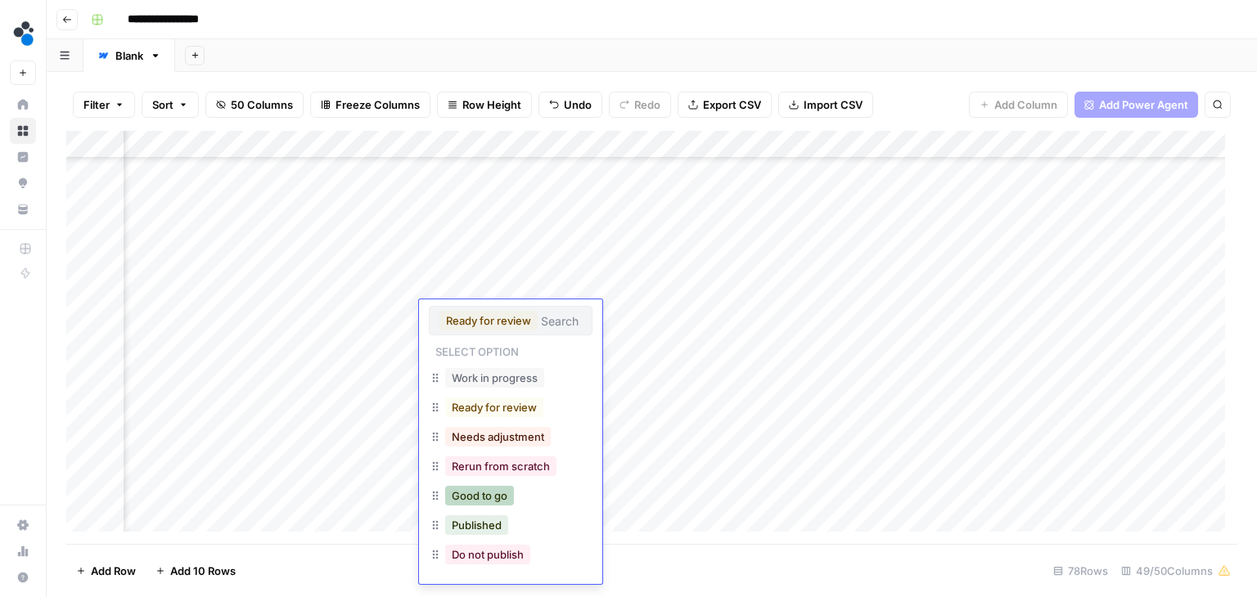
click at [490, 496] on button "Good to go" at bounding box center [479, 496] width 69 height 20
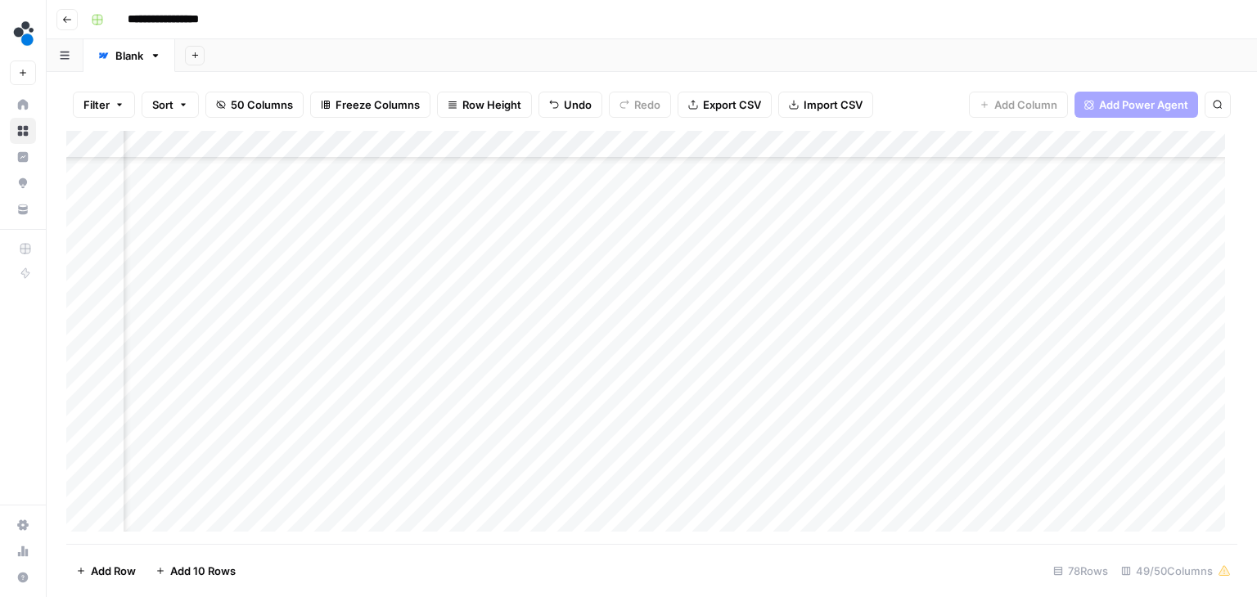
scroll to position [1736, 6025]
click at [362, 434] on div "Add Column" at bounding box center [651, 337] width 1171 height 413
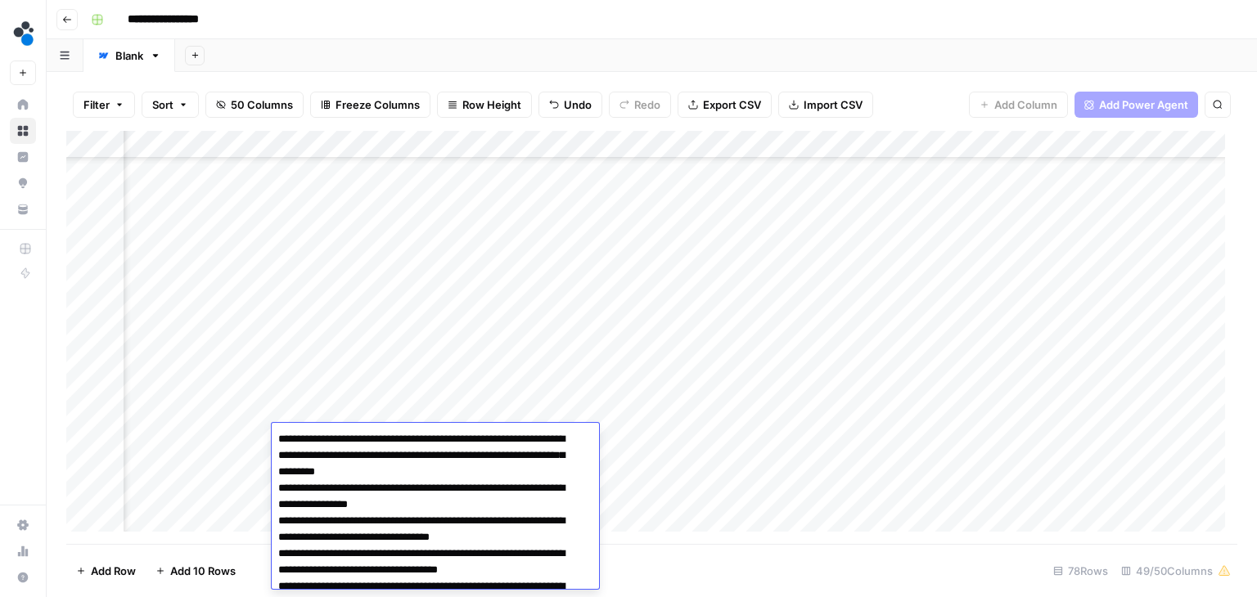
scroll to position [1332, 6025]
click at [320, 309] on div "Add Column" at bounding box center [651, 337] width 1171 height 413
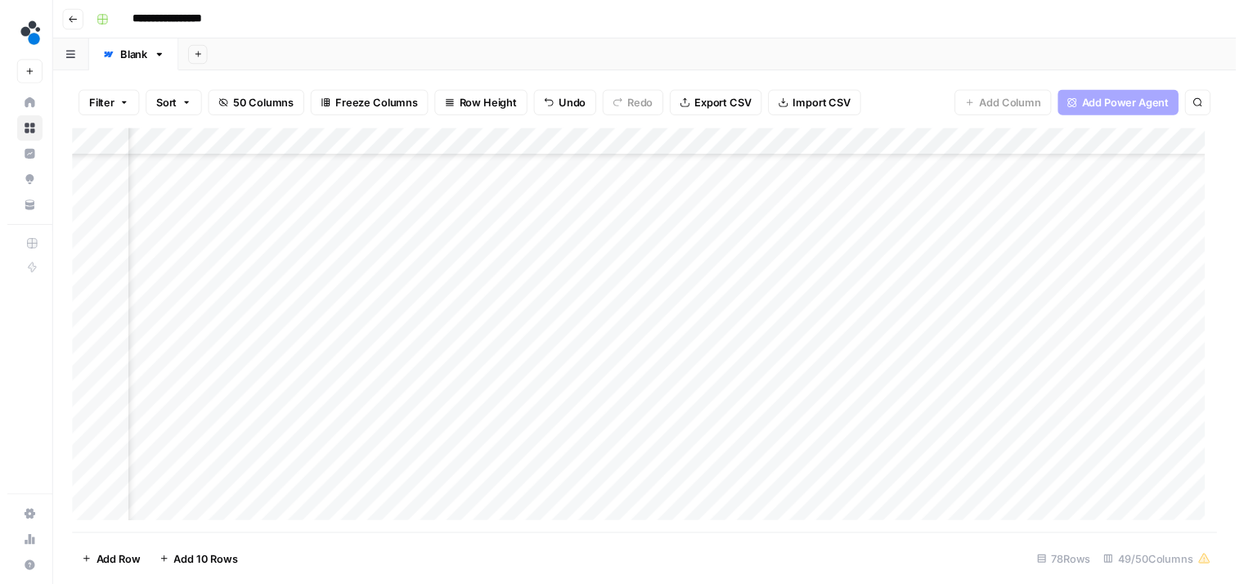
scroll to position [1053, 6025]
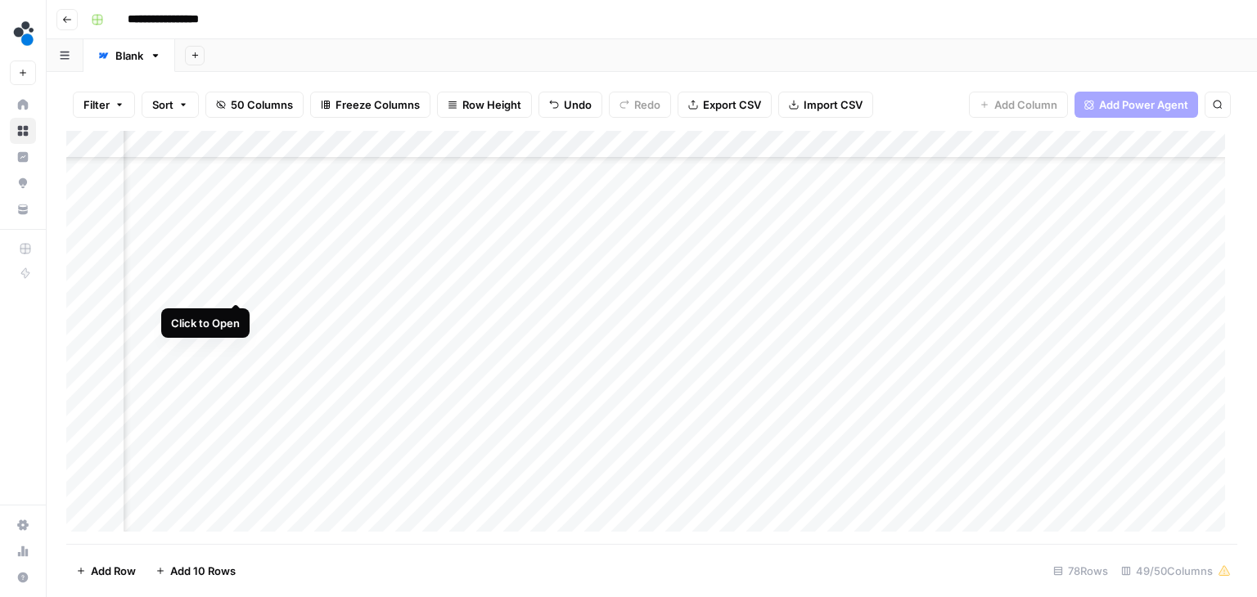
click at [236, 285] on div "Add Column" at bounding box center [651, 337] width 1171 height 413
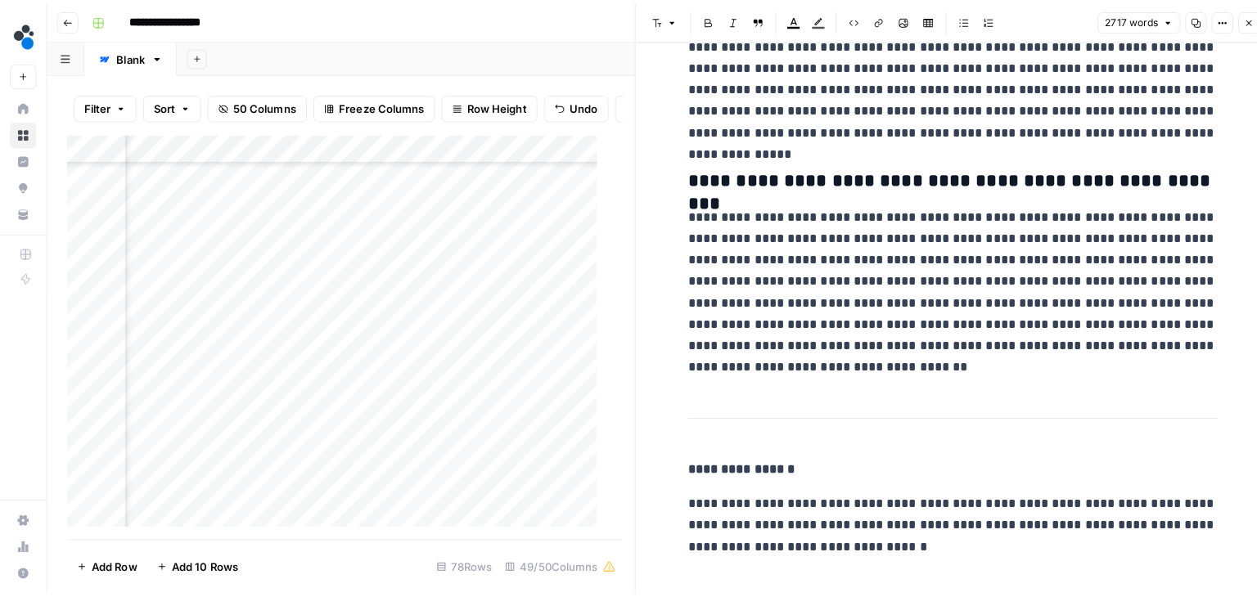
scroll to position [9813, 0]
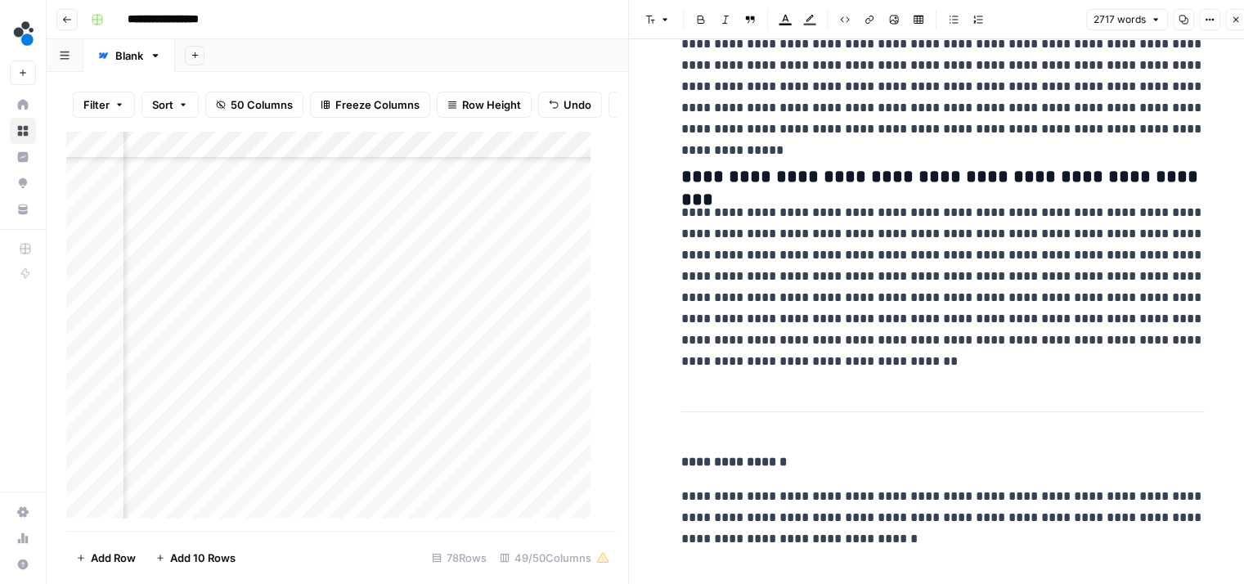
click at [1231, 24] on icon "button" at bounding box center [1236, 20] width 10 height 10
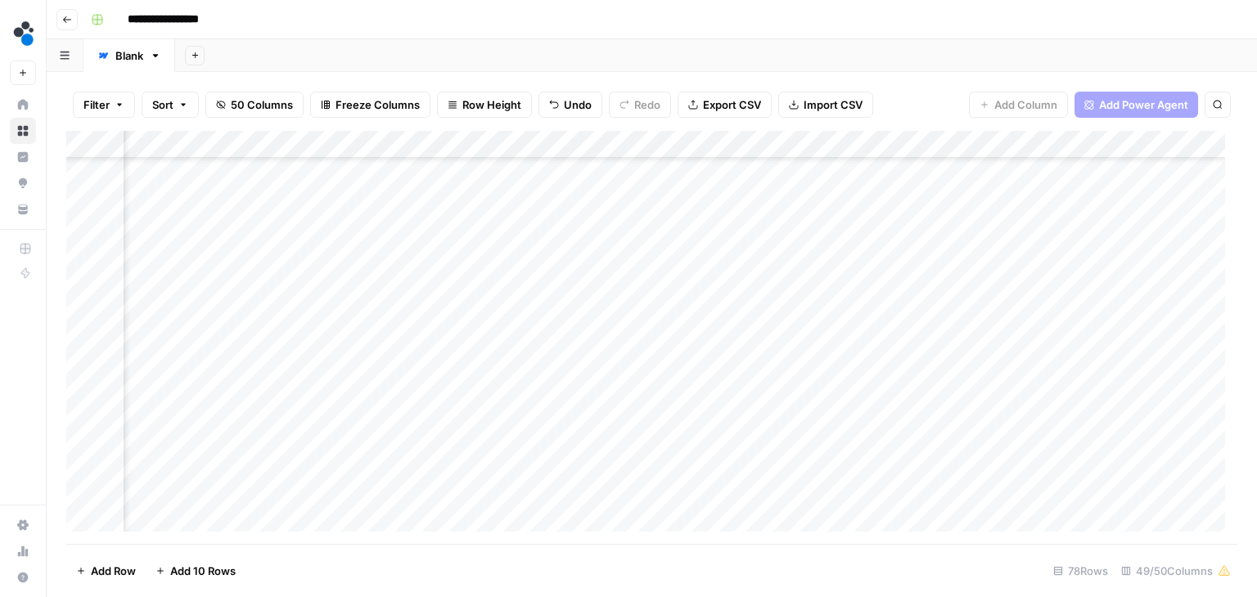
click at [501, 288] on div "Add Column" at bounding box center [651, 337] width 1171 height 413
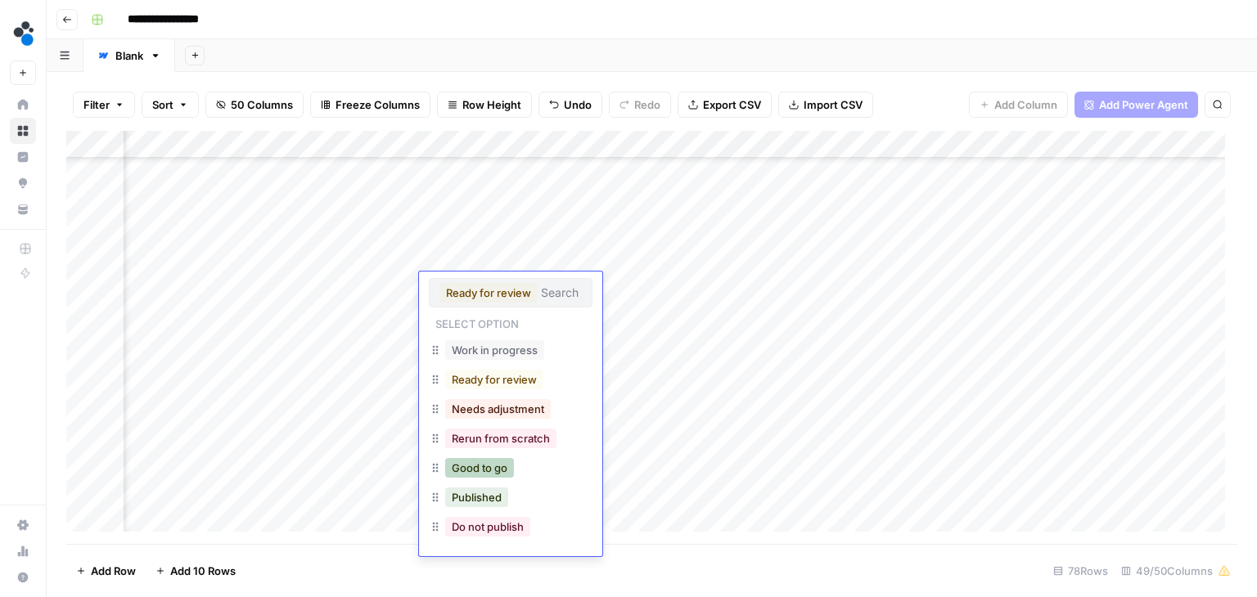
click at [496, 472] on button "Good to go" at bounding box center [479, 468] width 69 height 20
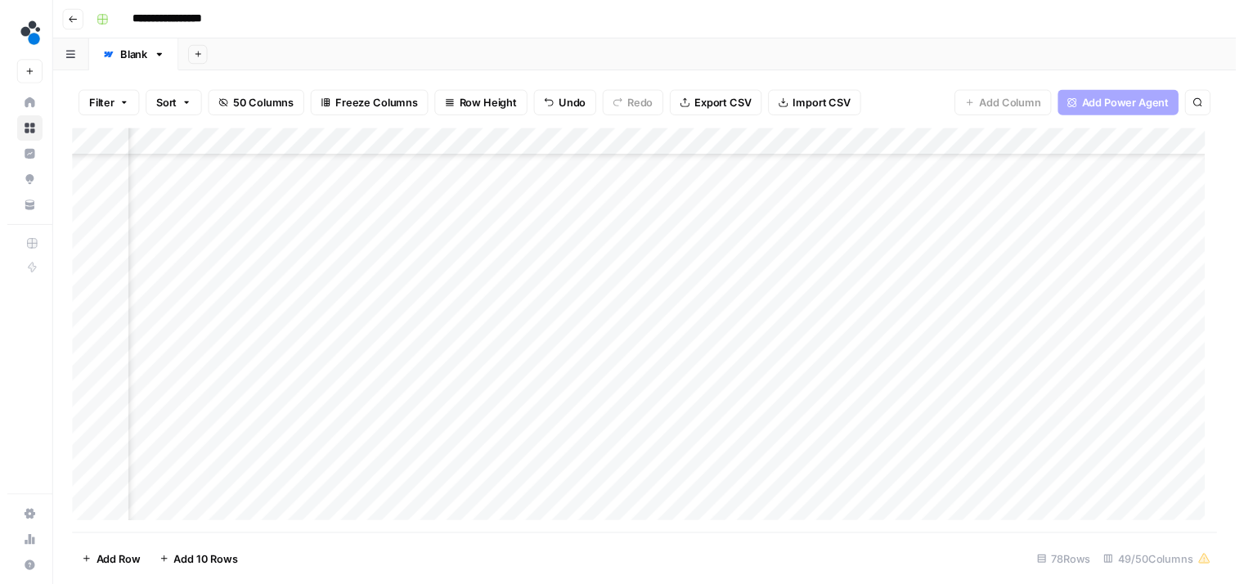
scroll to position [1152, 5894]
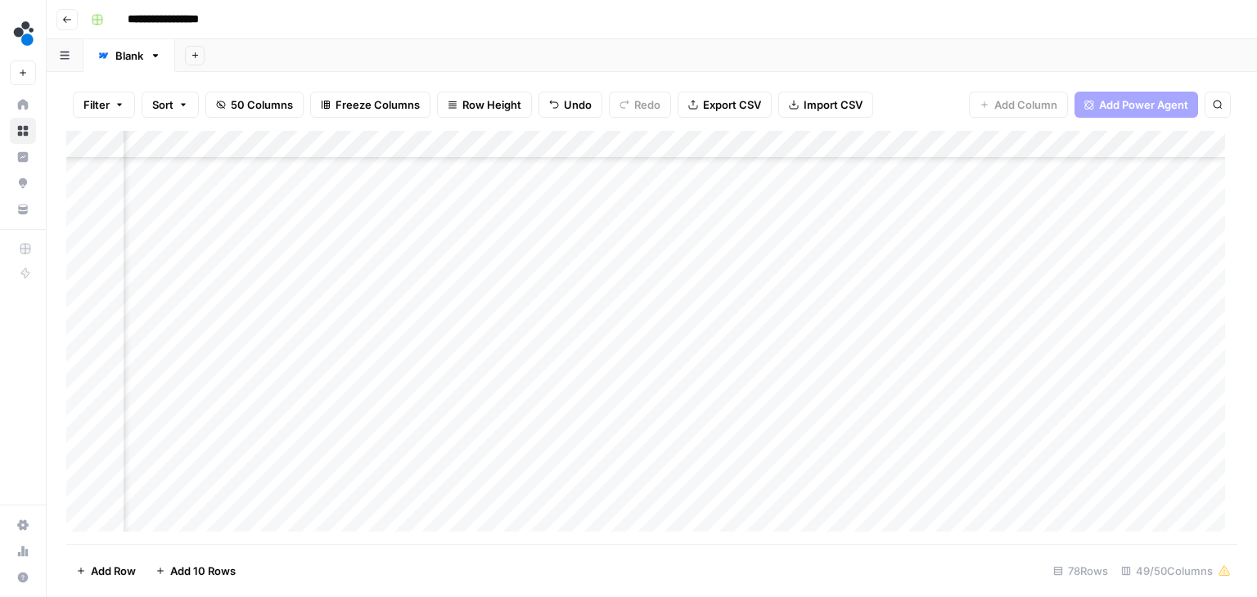
click at [478, 297] on div "Add Column" at bounding box center [651, 337] width 1171 height 413
click at [366, 295] on div "Add Column" at bounding box center [651, 337] width 1171 height 413
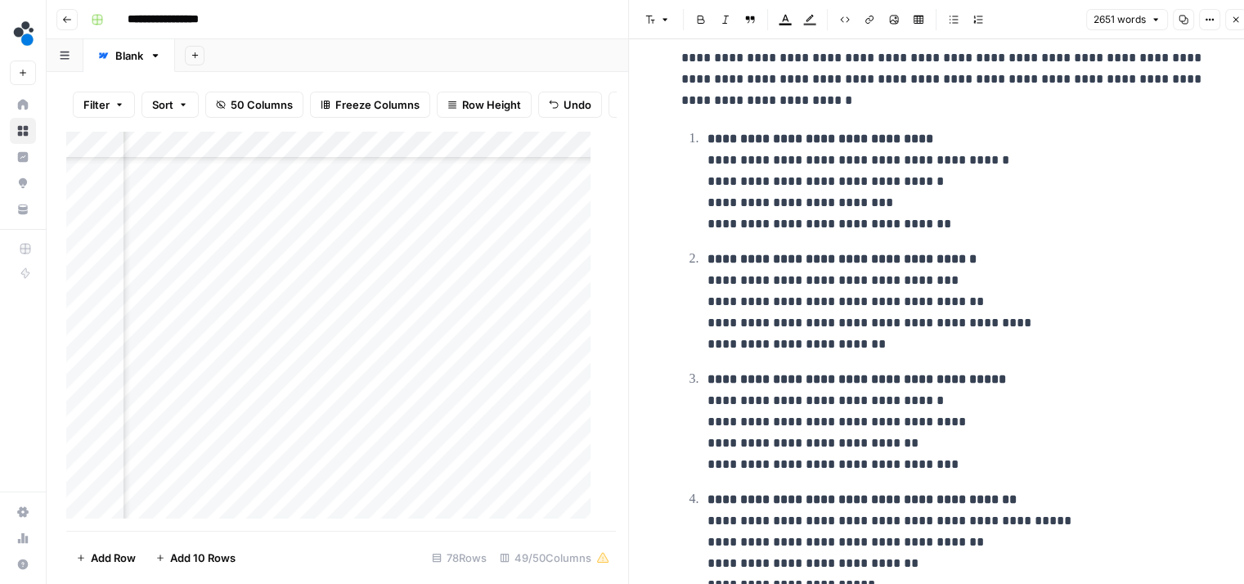
scroll to position [6699, 0]
click at [710, 148] on p "**********" at bounding box center [956, 181] width 497 height 106
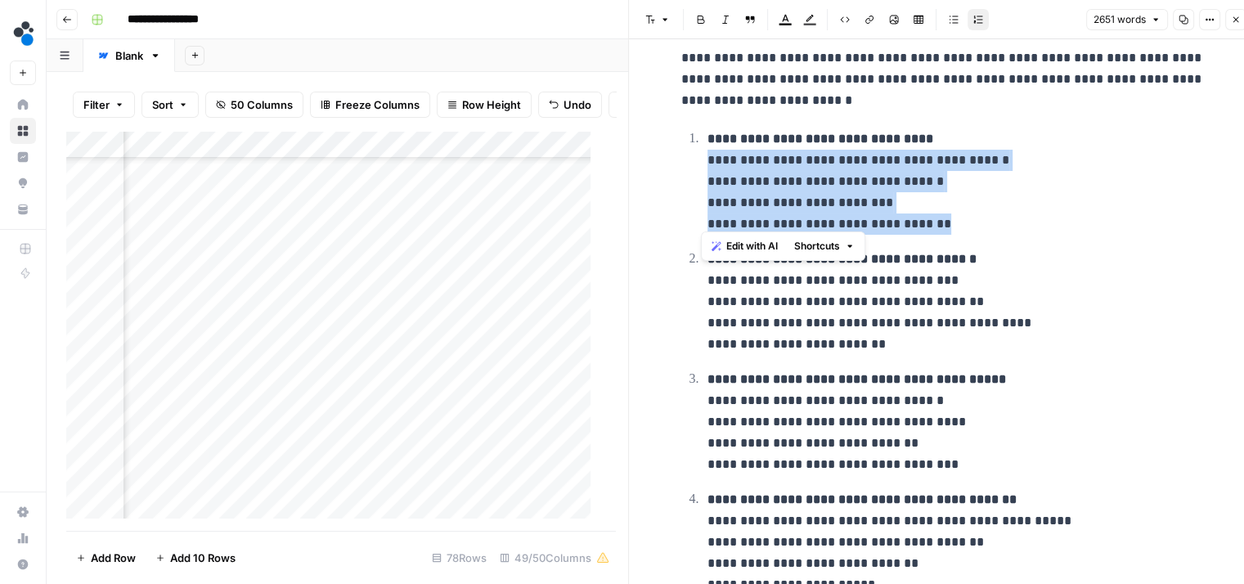
drag, startPoint x: 934, startPoint y: 214, endPoint x: 695, endPoint y: 155, distance: 247.0
click at [695, 155] on ol "**********" at bounding box center [943, 362] width 524 height 468
click at [956, 24] on icon "button" at bounding box center [954, 20] width 10 height 10
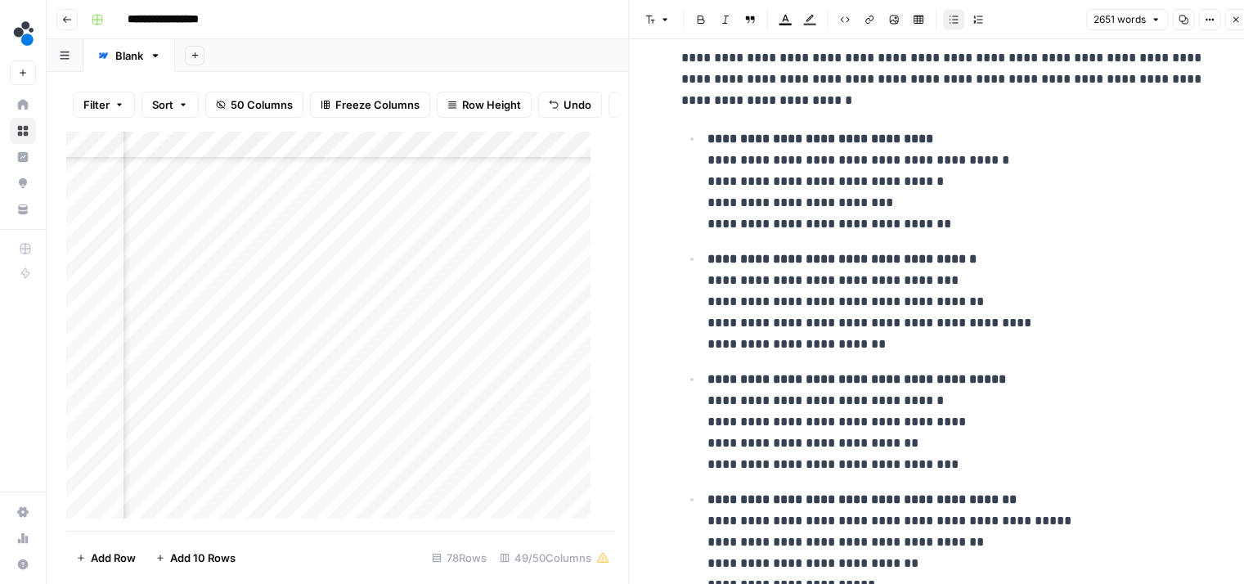
click at [956, 24] on icon "button" at bounding box center [954, 20] width 10 height 10
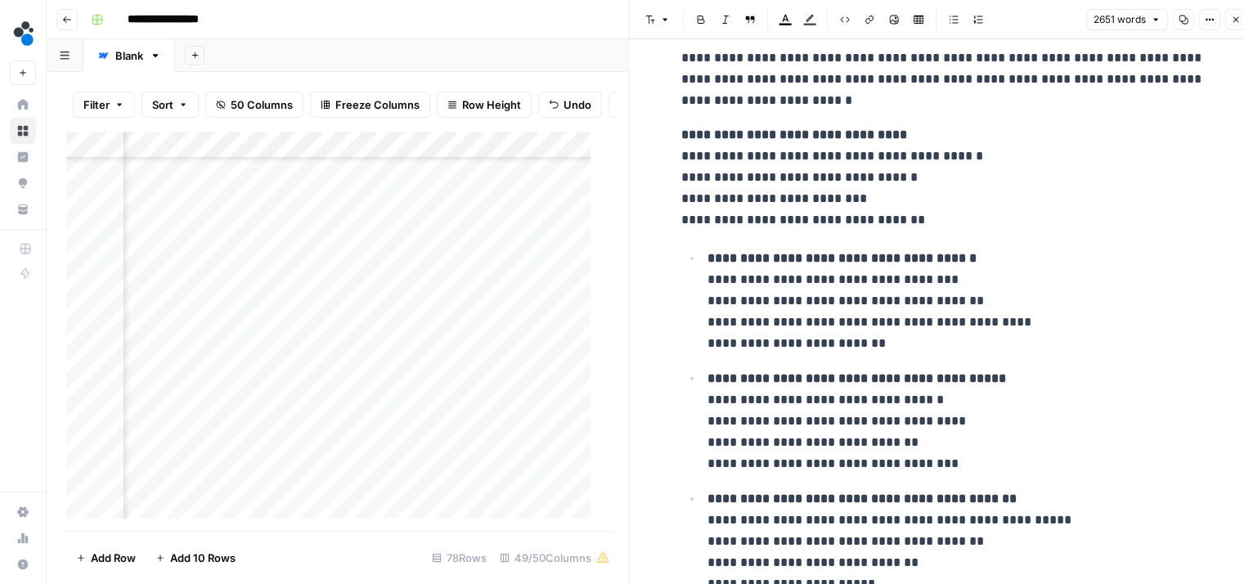
click at [956, 24] on icon "button" at bounding box center [954, 20] width 10 height 10
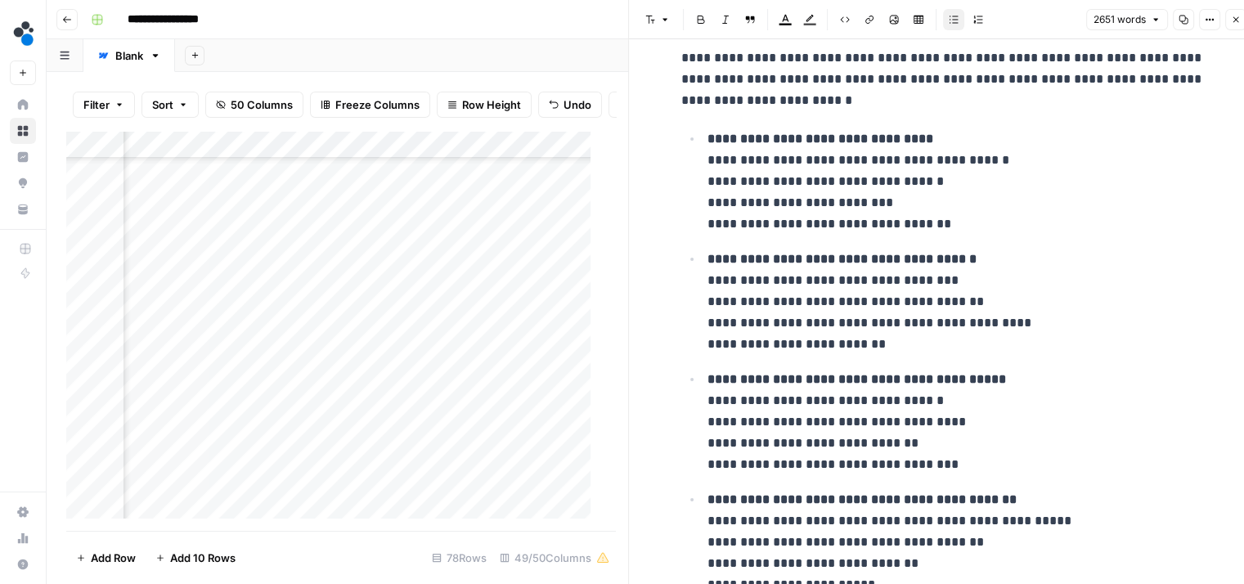
click at [970, 25] on button "Numbered list" at bounding box center [978, 19] width 21 height 21
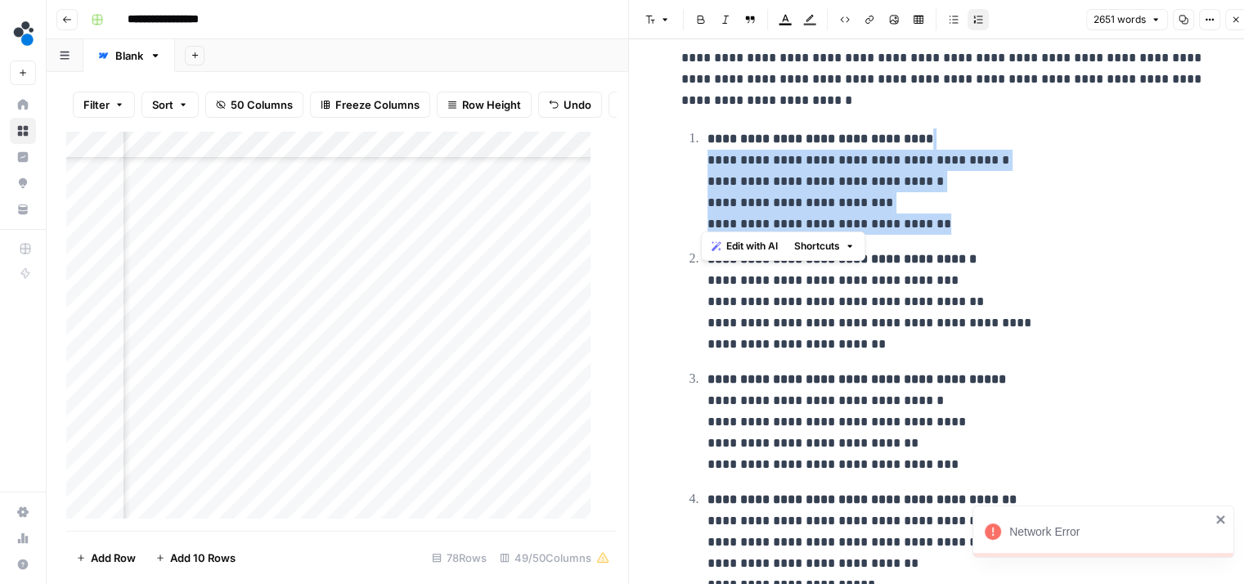
click at [992, 203] on p "**********" at bounding box center [956, 181] width 497 height 106
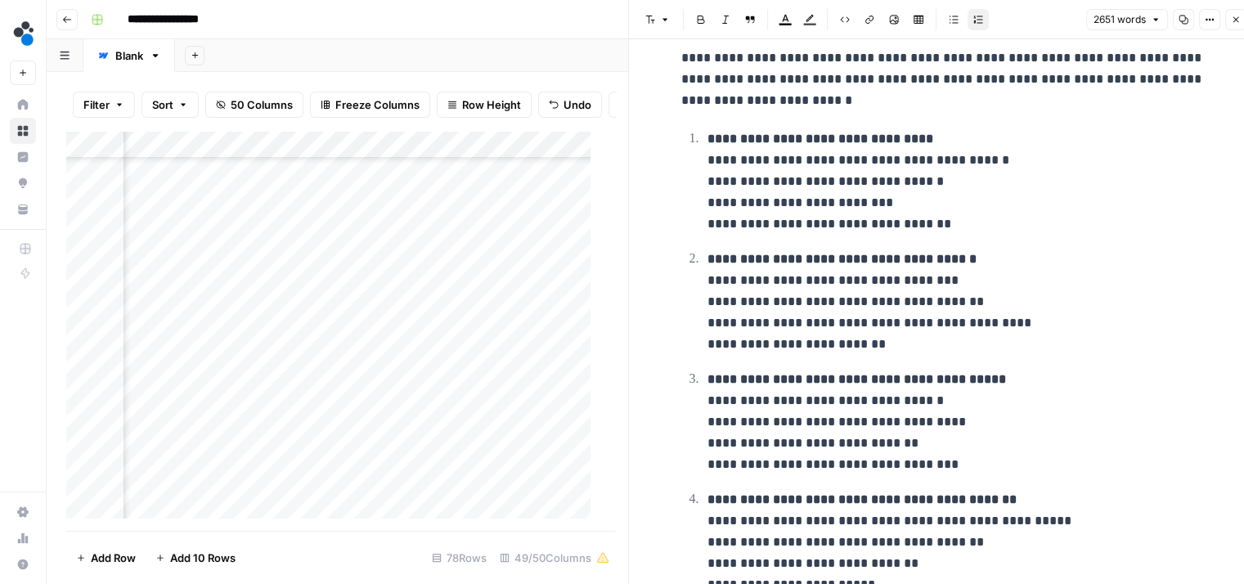
scroll to position [1142, 5994]
click at [376, 349] on div "Add Column" at bounding box center [334, 331] width 537 height 401
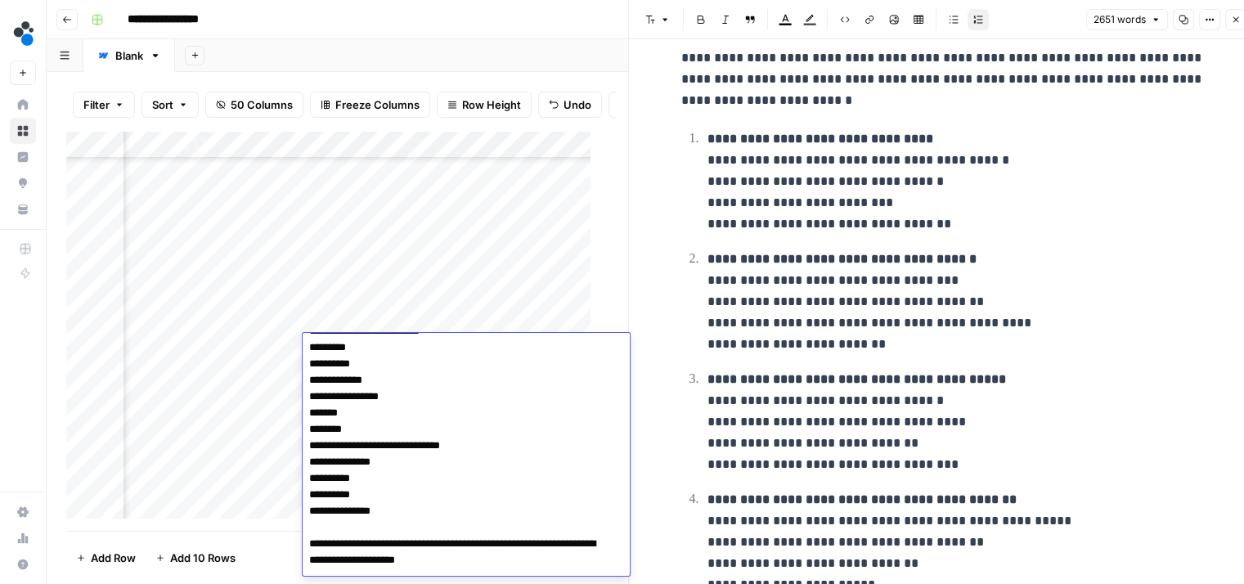
scroll to position [0, 0]
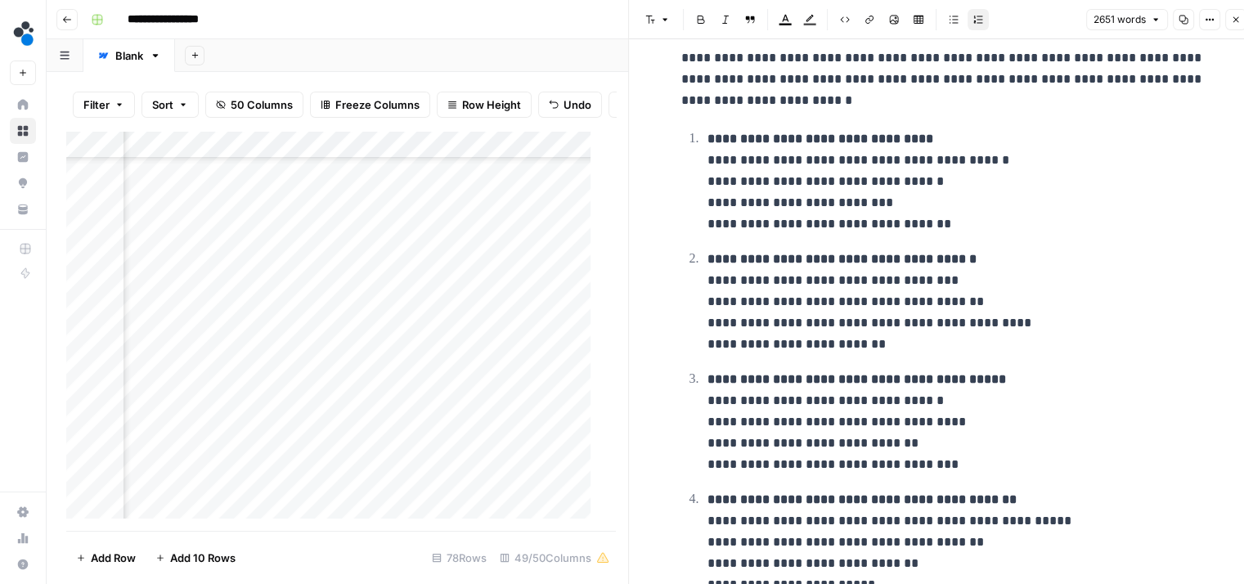
click at [393, 322] on div "Add Column" at bounding box center [334, 331] width 537 height 401
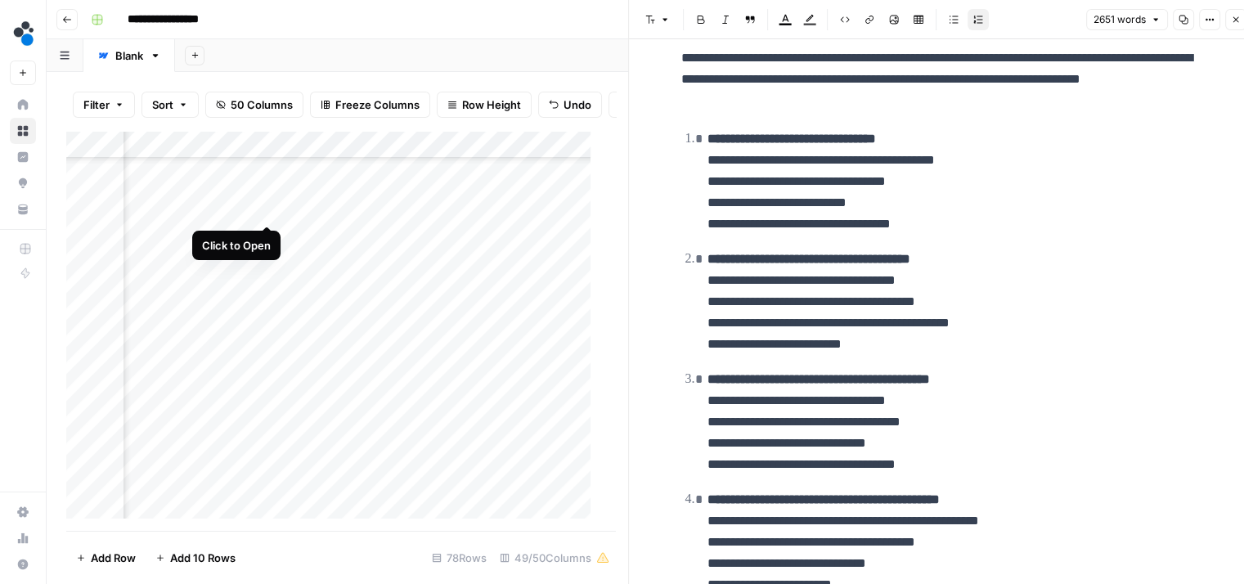
click at [261, 207] on div "Add Column" at bounding box center [334, 331] width 537 height 401
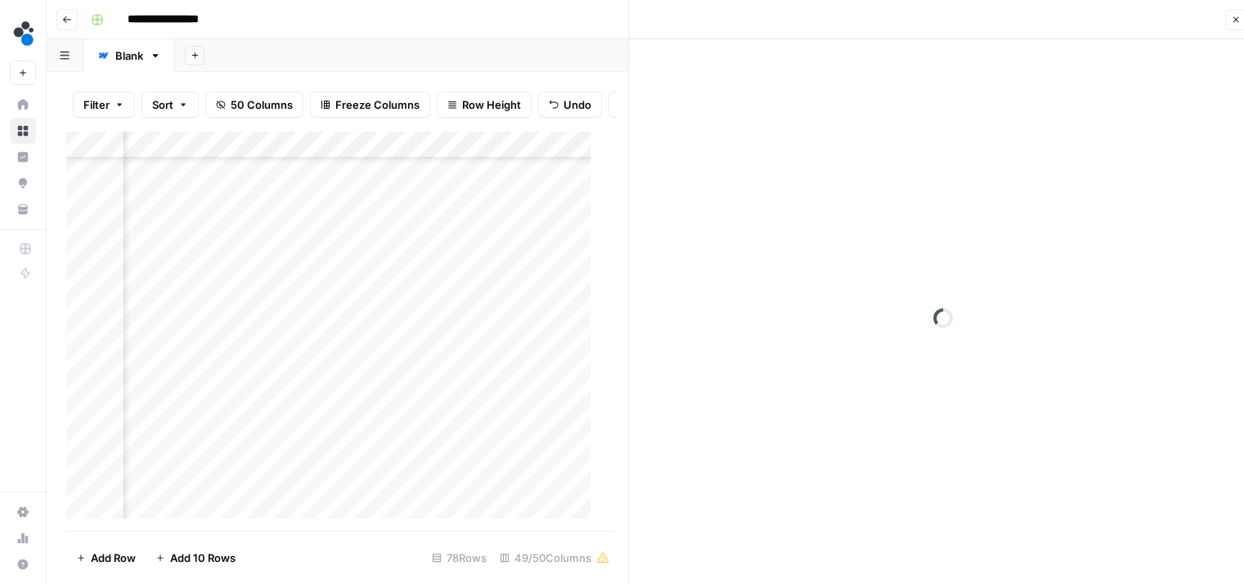
scroll to position [1062, 5994]
click at [355, 294] on div "Add Column" at bounding box center [334, 331] width 537 height 401
click at [1236, 24] on icon "button" at bounding box center [1236, 20] width 10 height 10
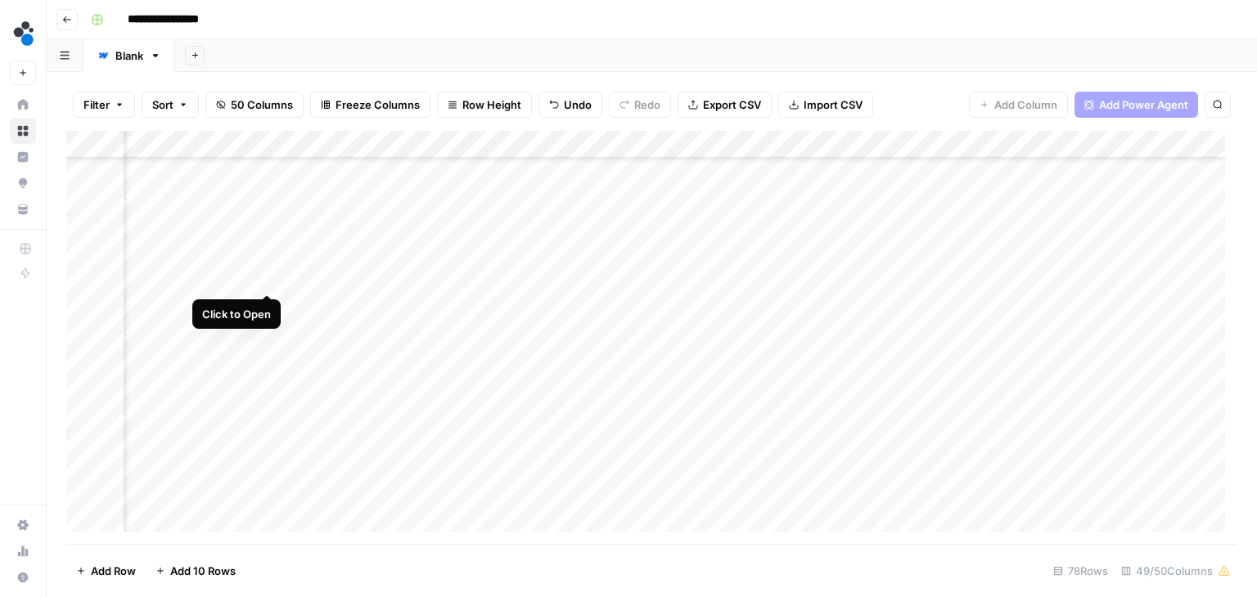
click at [262, 276] on div "Add Column" at bounding box center [651, 337] width 1171 height 413
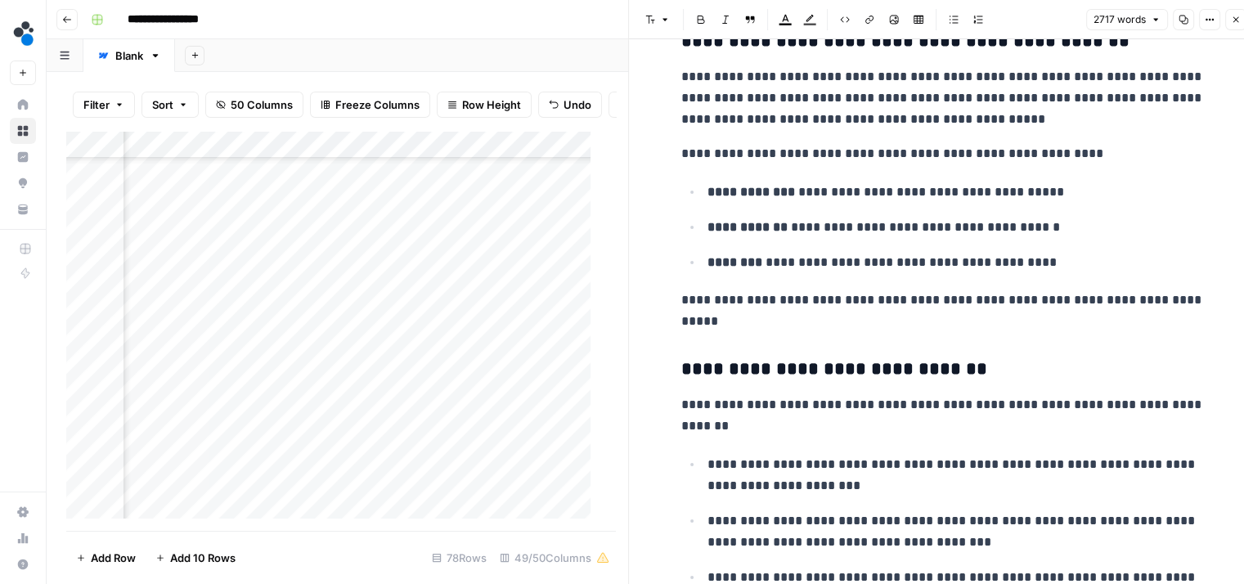
scroll to position [5746, 0]
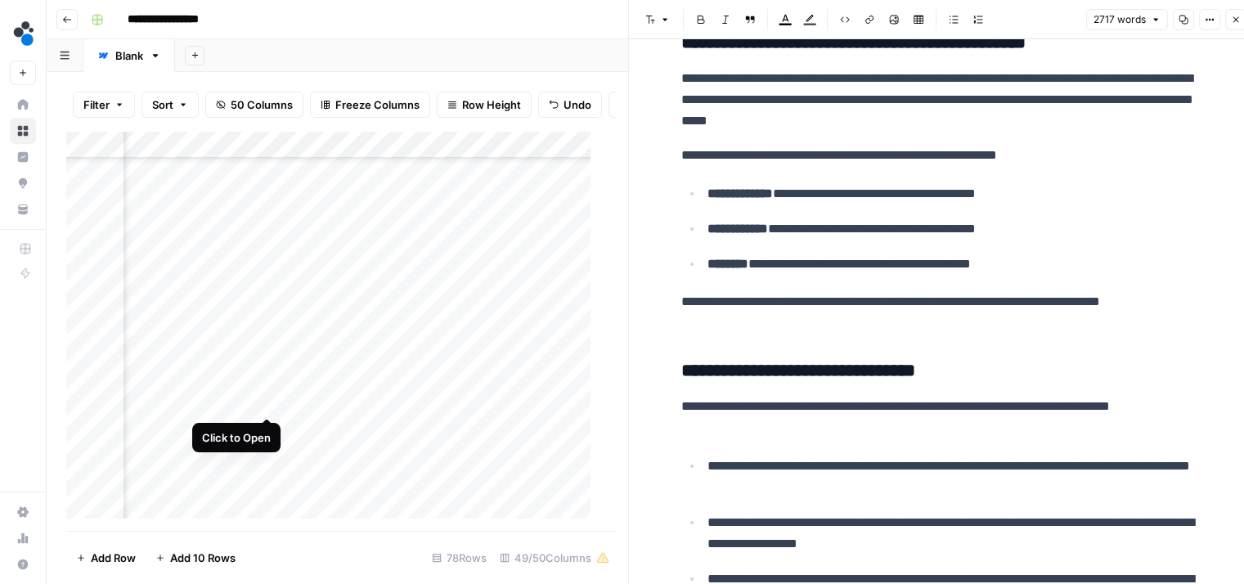
click at [263, 400] on div "Add Column" at bounding box center [334, 331] width 537 height 401
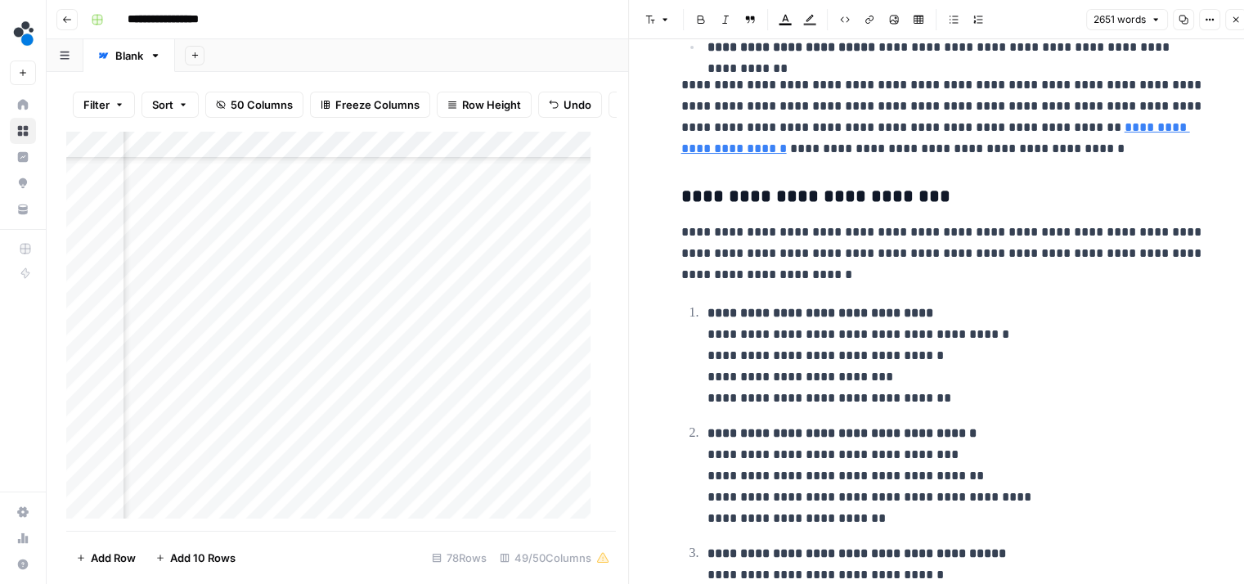
scroll to position [6524, 0]
click at [797, 310] on strong "**********" at bounding box center [821, 314] width 226 height 12
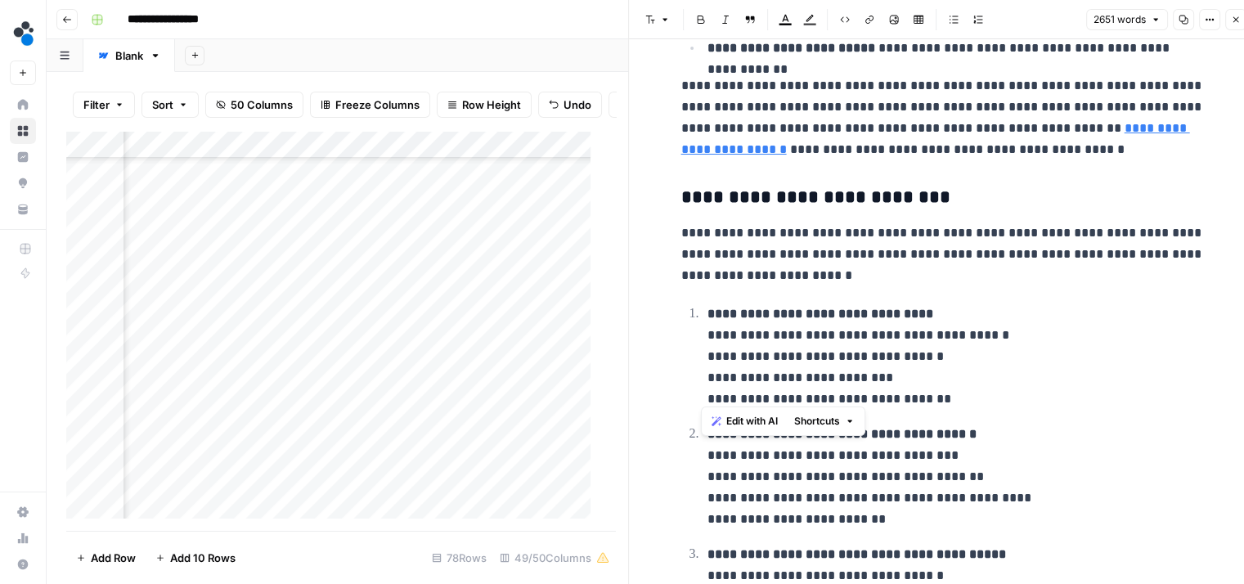
click at [797, 310] on strong "**********" at bounding box center [821, 314] width 226 height 12
click at [736, 308] on strong "**********" at bounding box center [821, 314] width 226 height 12
click at [953, 25] on button "Bulleted list" at bounding box center [953, 19] width 21 height 21
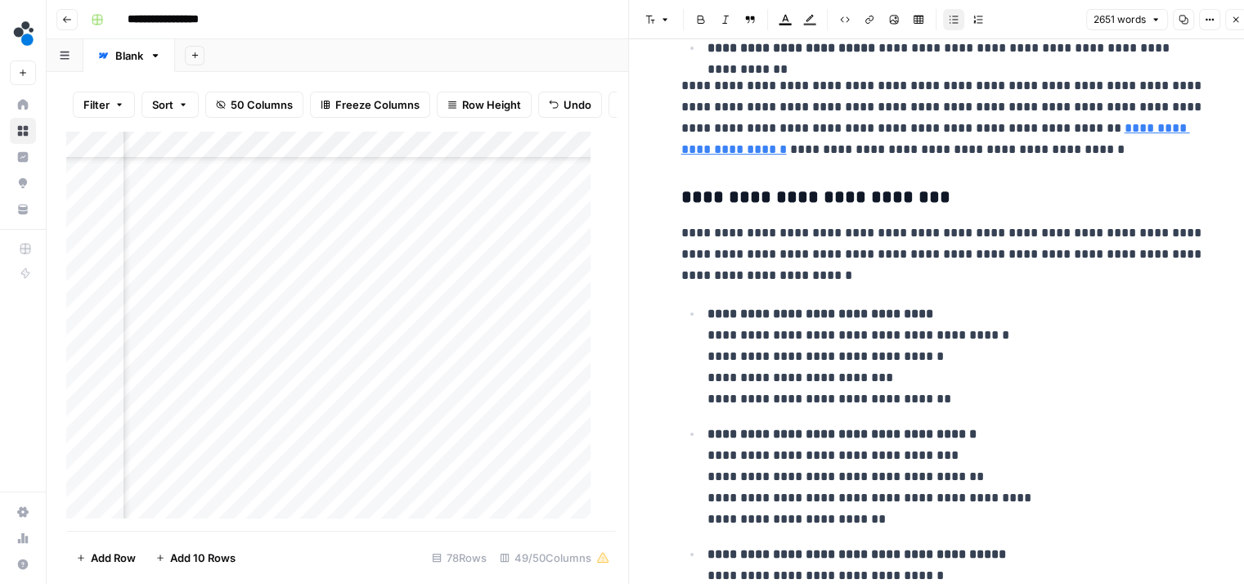
click at [953, 25] on button "Bulleted list" at bounding box center [953, 19] width 21 height 21
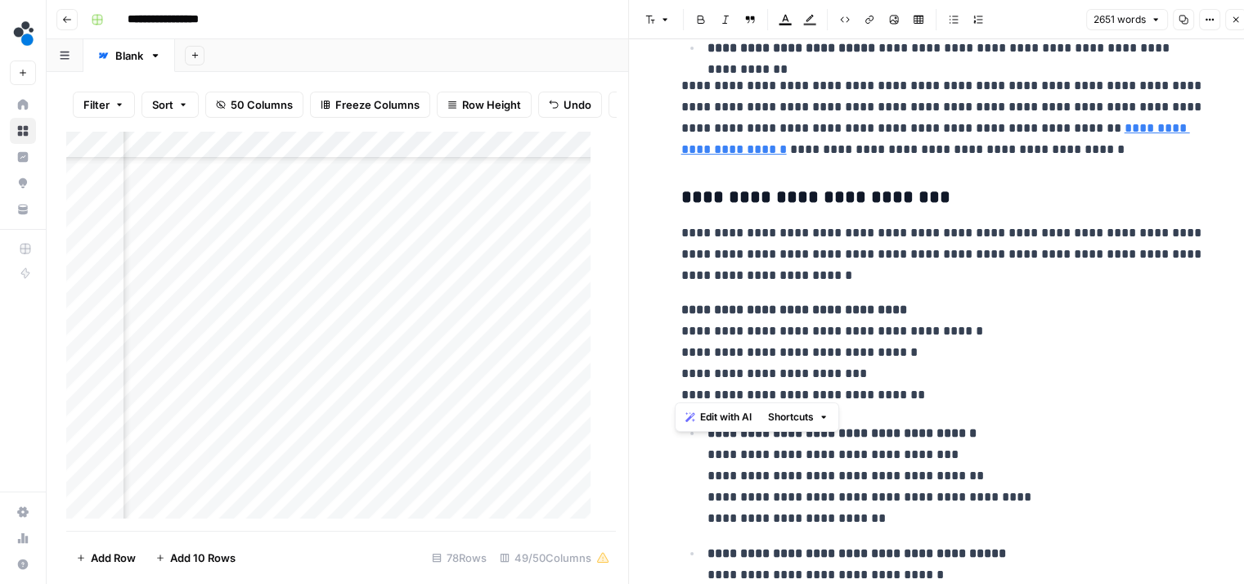
click at [951, 315] on p "**********" at bounding box center [943, 352] width 524 height 106
click at [685, 324] on p "**********" at bounding box center [943, 352] width 524 height 106
drag, startPoint x: 914, startPoint y: 394, endPoint x: 632, endPoint y: 327, distance: 289.9
click at [632, 327] on div "**********" at bounding box center [942, 298] width 628 height 597
click at [956, 22] on icon "button" at bounding box center [954, 20] width 10 height 10
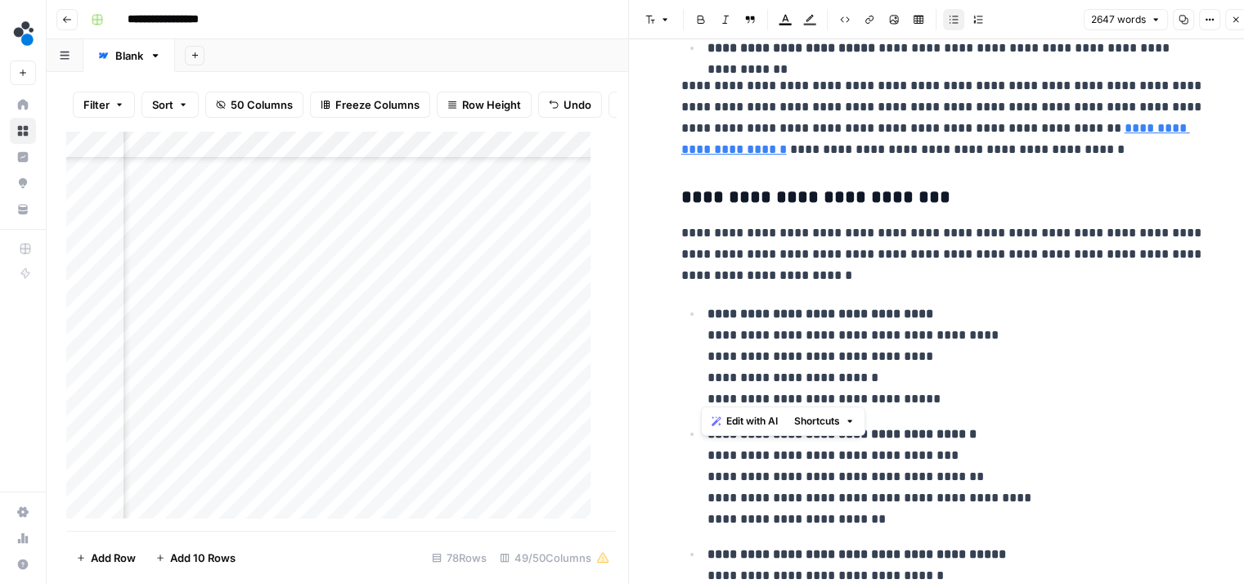
click at [956, 22] on icon "button" at bounding box center [954, 20] width 10 height 10
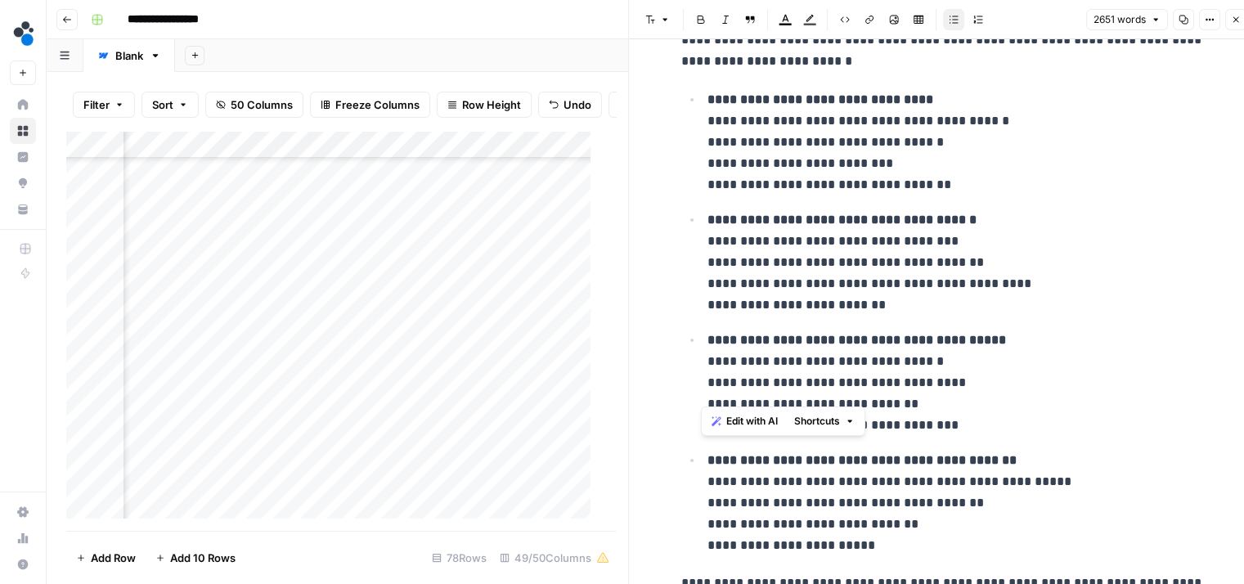
scroll to position [6738, 0]
click at [1070, 339] on p "**********" at bounding box center [956, 383] width 497 height 106
drag, startPoint x: 864, startPoint y: 542, endPoint x: 687, endPoint y: 101, distance: 475.0
click at [687, 101] on ul "**********" at bounding box center [943, 322] width 524 height 468
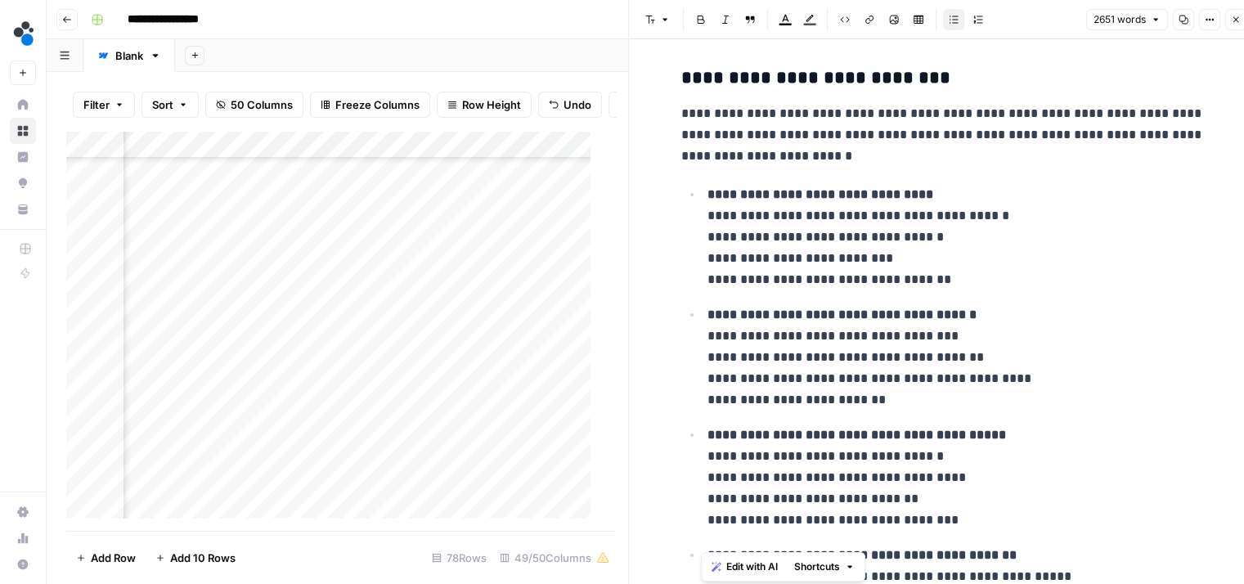
scroll to position [6682, 0]
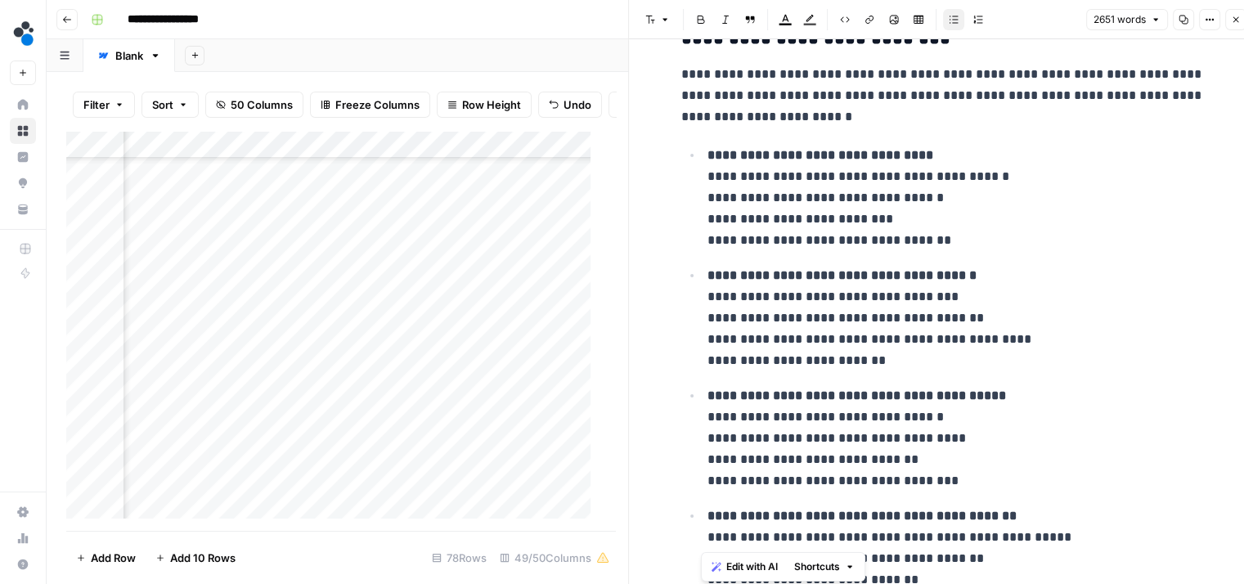
click at [749, 570] on span "Edit with AI" at bounding box center [752, 567] width 52 height 15
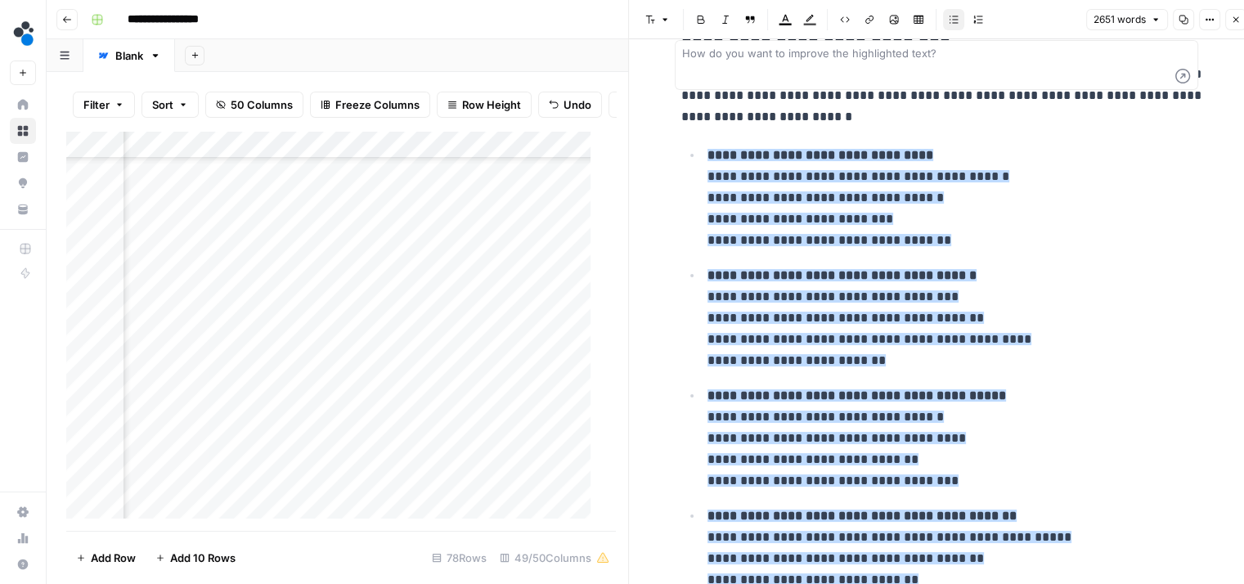
scroll to position [13, 0]
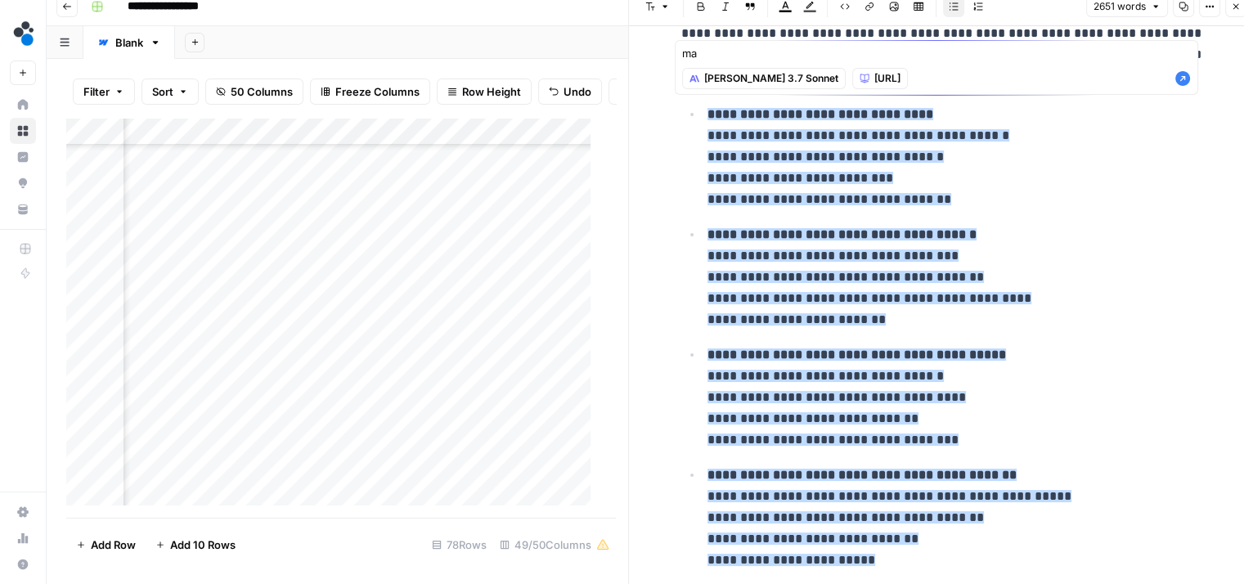
type textarea "m"
type textarea "I want to change how these bullets look like. dont change the text"
click at [1182, 78] on icon "button" at bounding box center [1183, 78] width 16 height 16
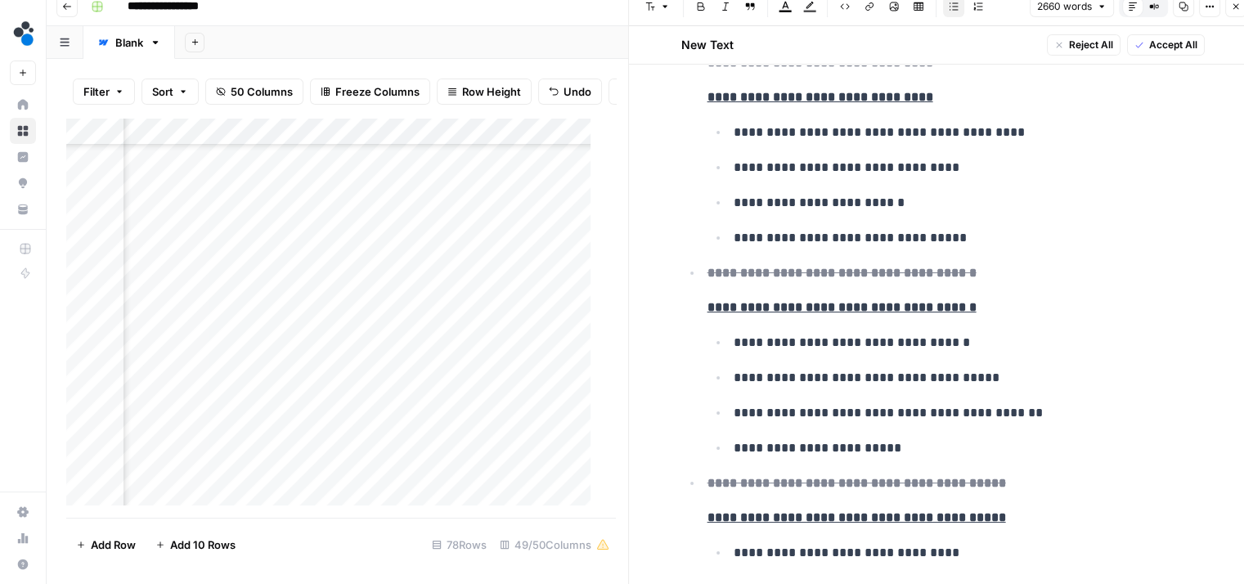
scroll to position [6695, 0]
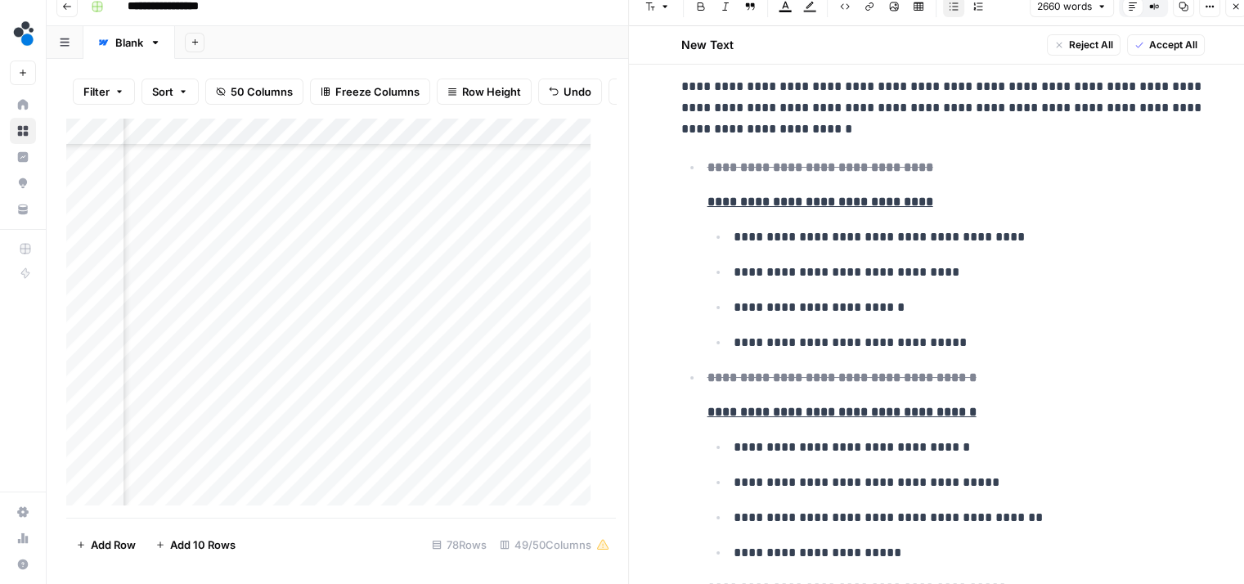
click at [1158, 50] on span "Accept All" at bounding box center [1173, 45] width 48 height 15
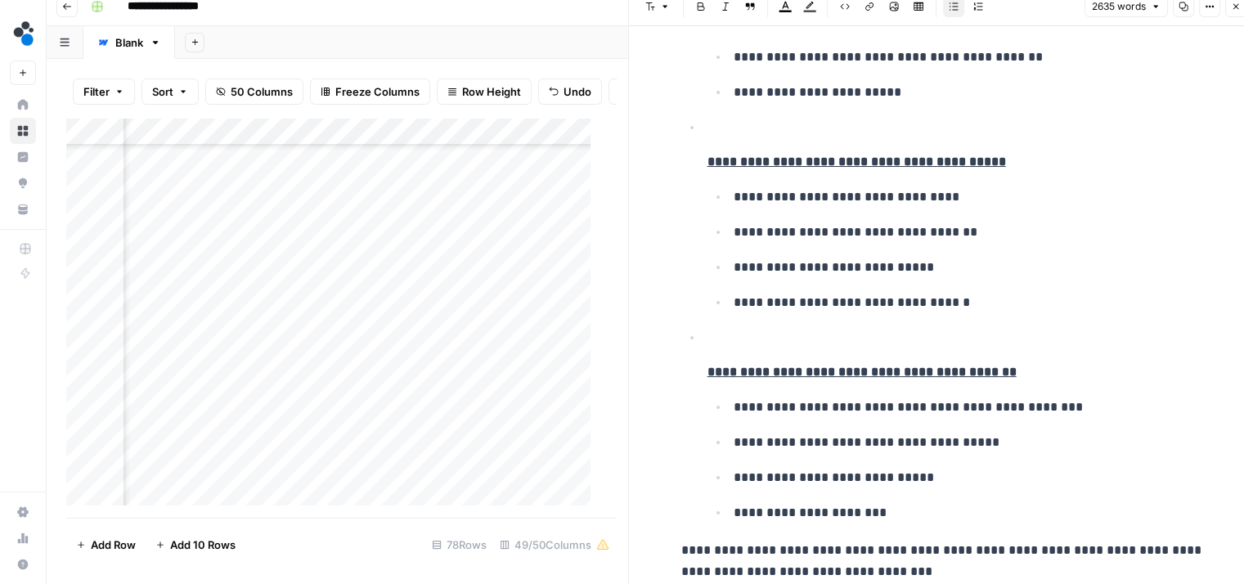
scroll to position [6987, 0]
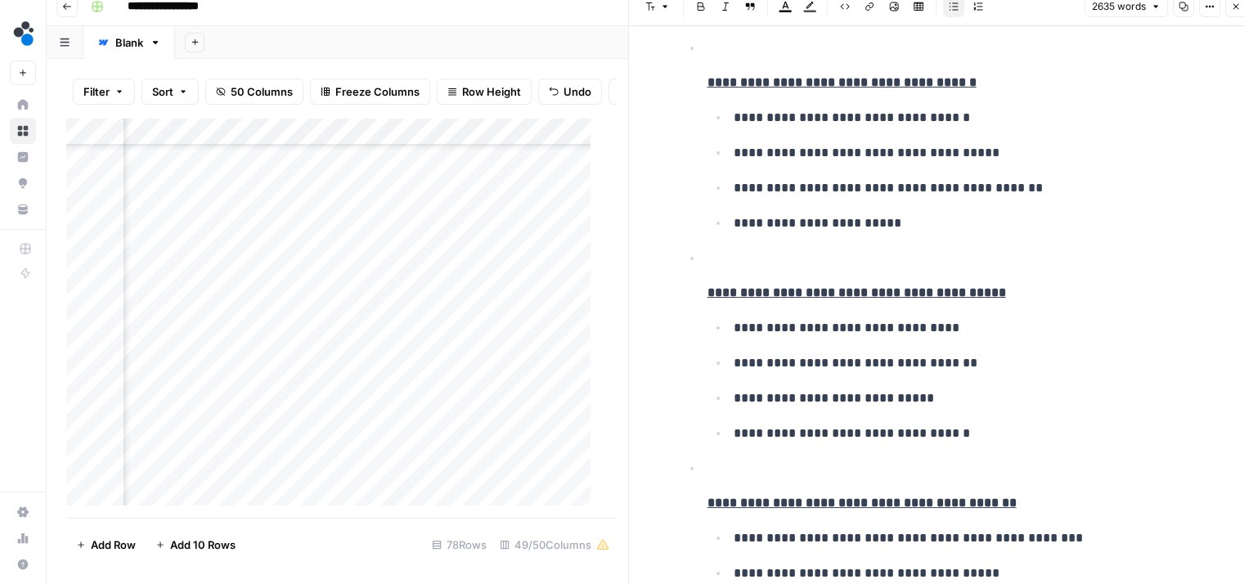
click at [750, 250] on p at bounding box center [956, 258] width 497 height 21
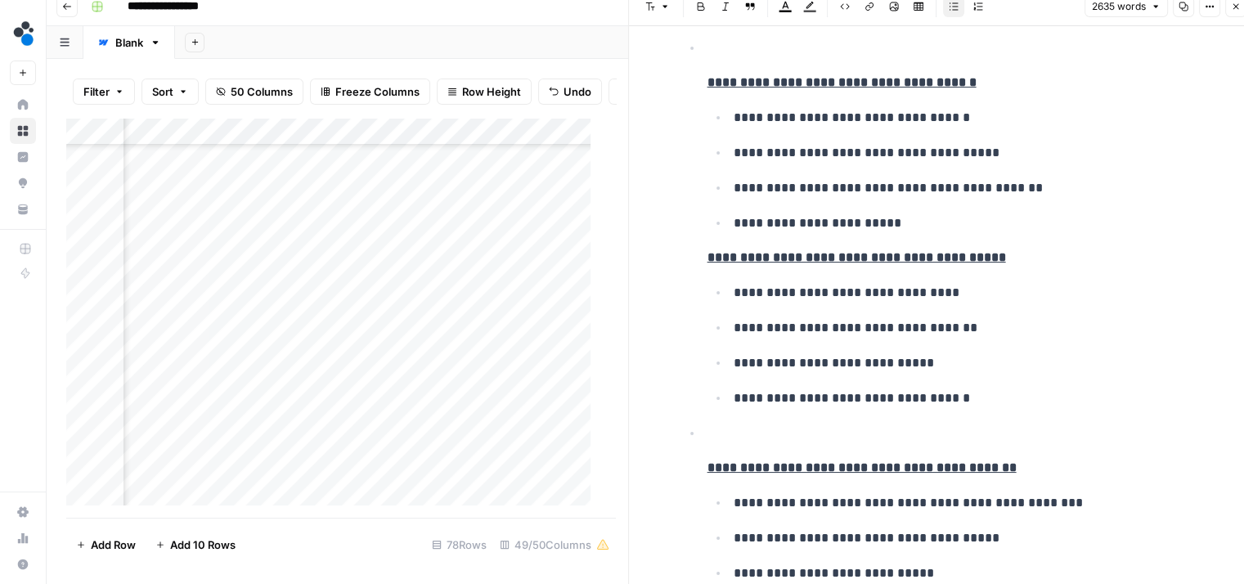
click at [730, 423] on p at bounding box center [956, 433] width 497 height 21
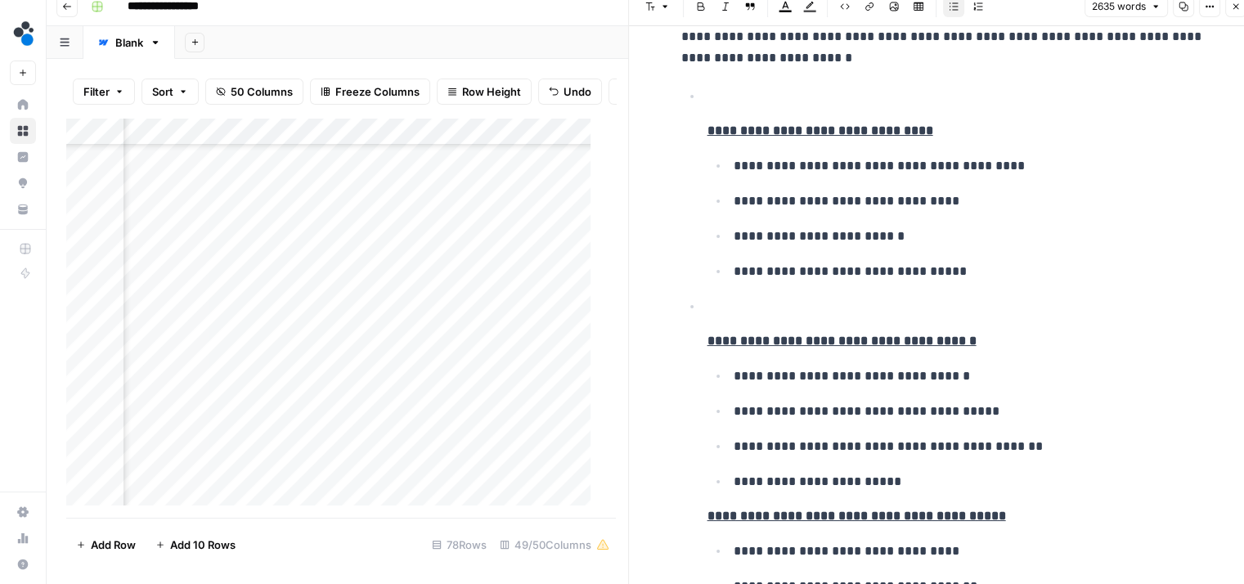
scroll to position [6710, 0]
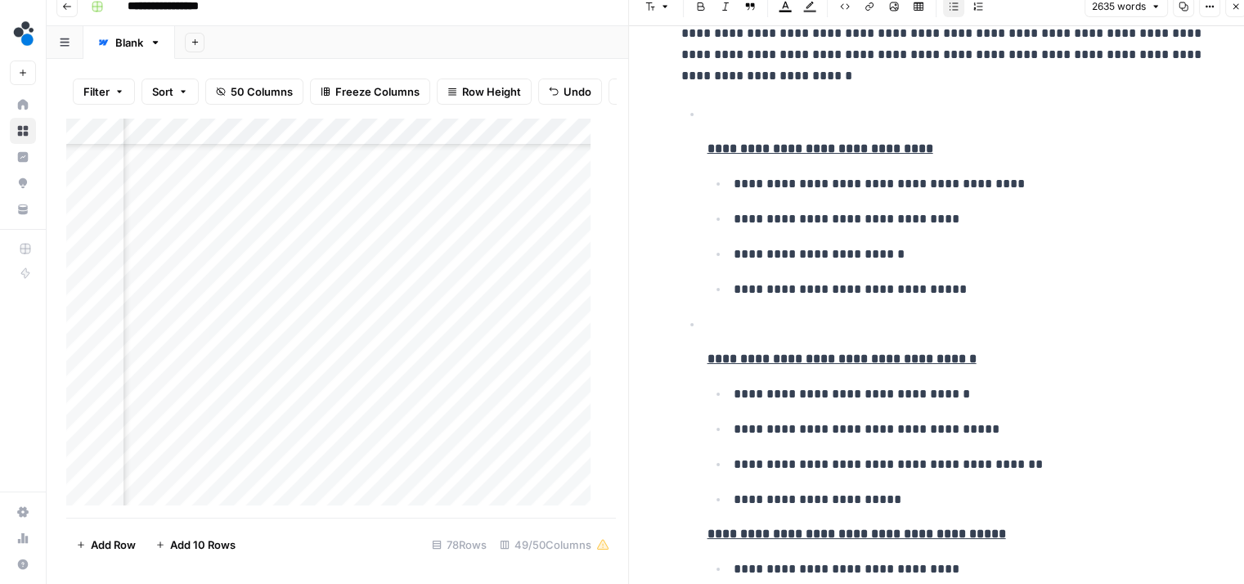
click at [732, 326] on p at bounding box center [956, 324] width 497 height 21
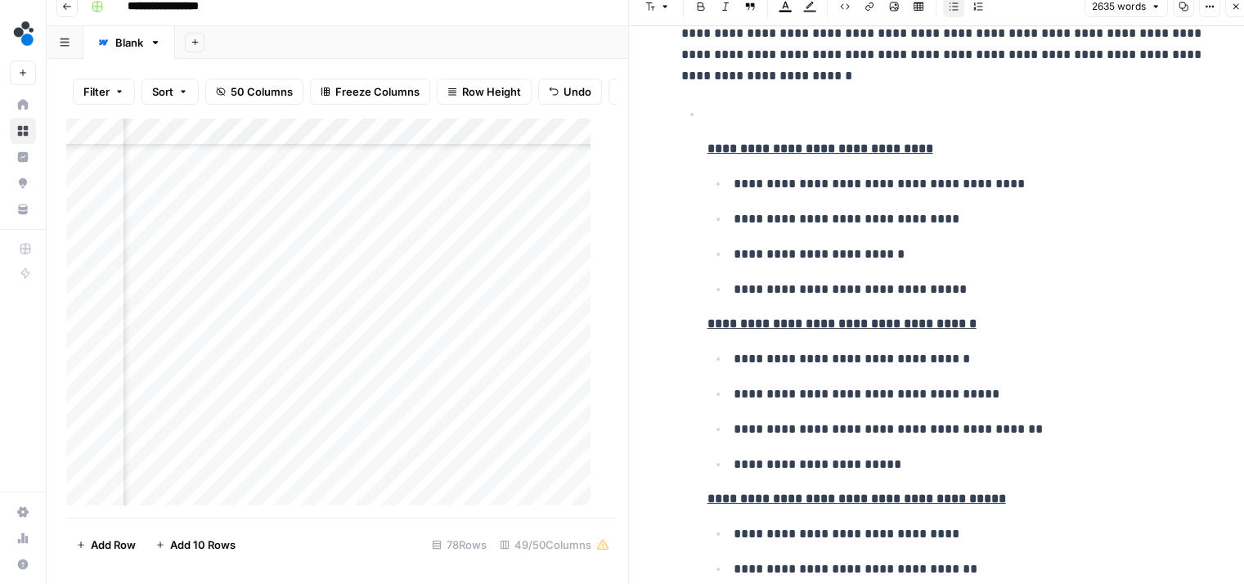
click at [762, 104] on p at bounding box center [956, 114] width 497 height 21
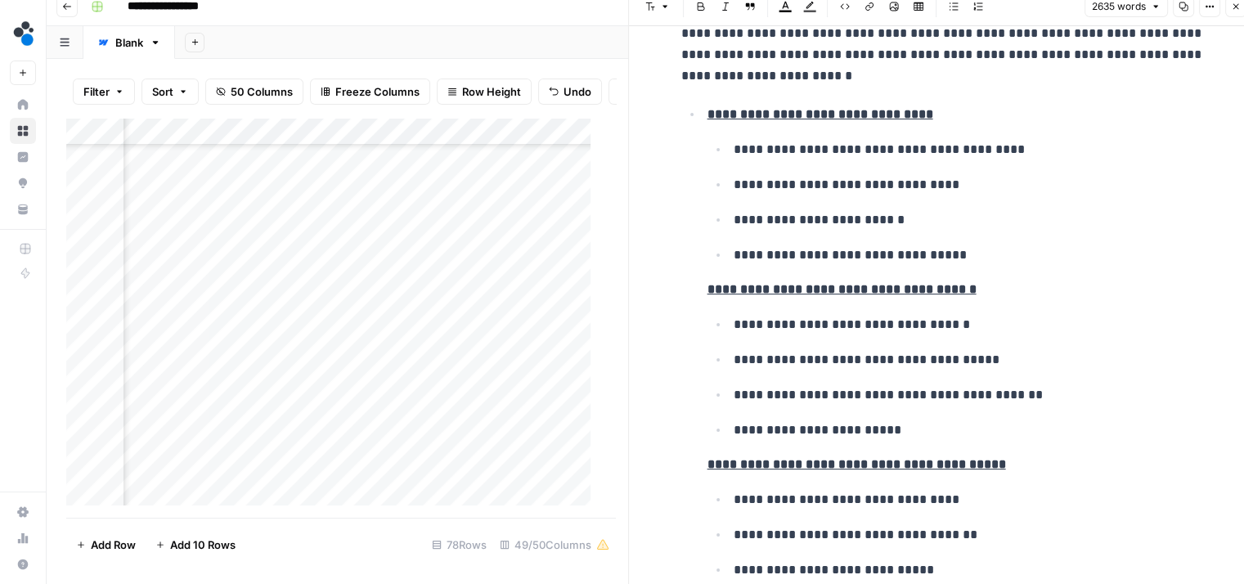
click at [749, 108] on strong "**********" at bounding box center [821, 114] width 226 height 12
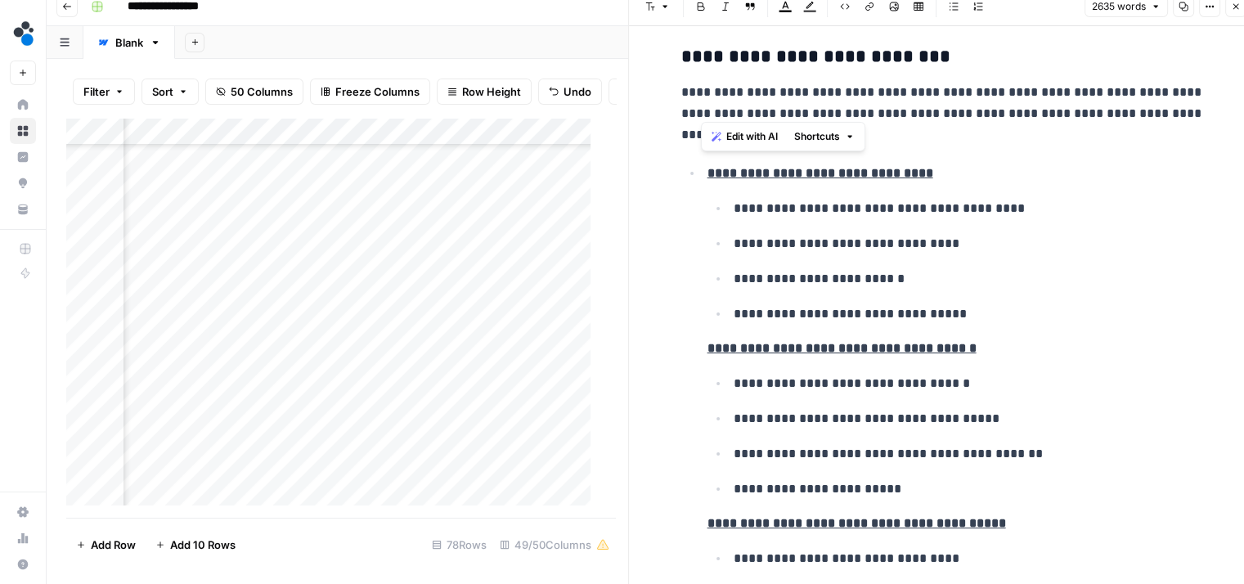
scroll to position [6650, 0]
click at [947, 171] on p "**********" at bounding box center [956, 174] width 497 height 21
click at [668, 9] on icon "button" at bounding box center [665, 7] width 10 height 10
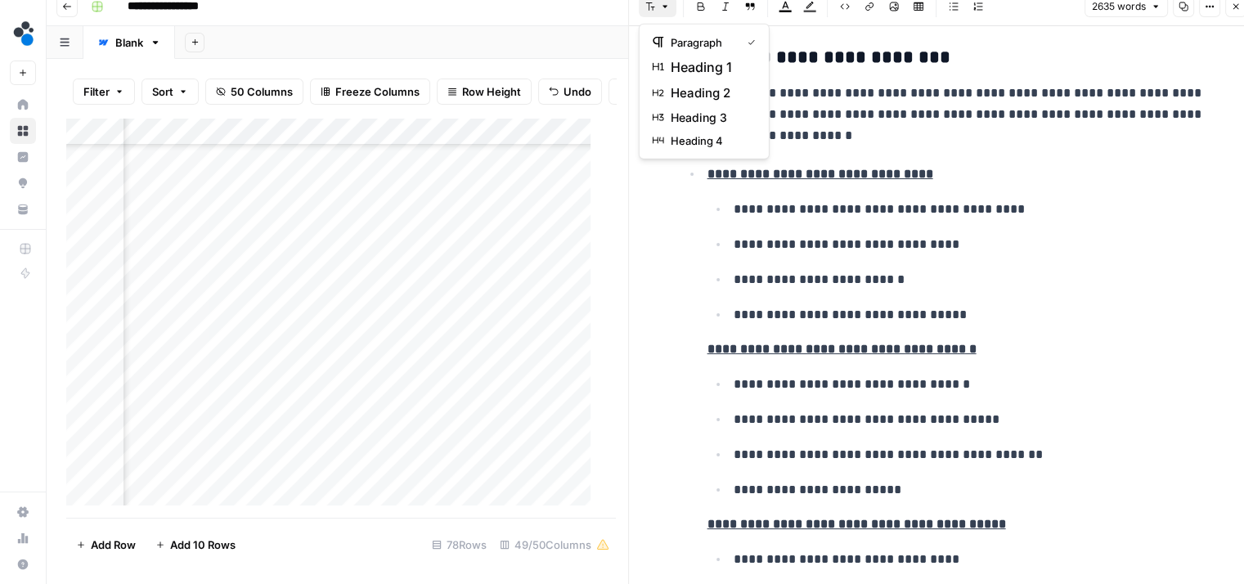
click at [668, 9] on icon "button" at bounding box center [665, 7] width 10 height 10
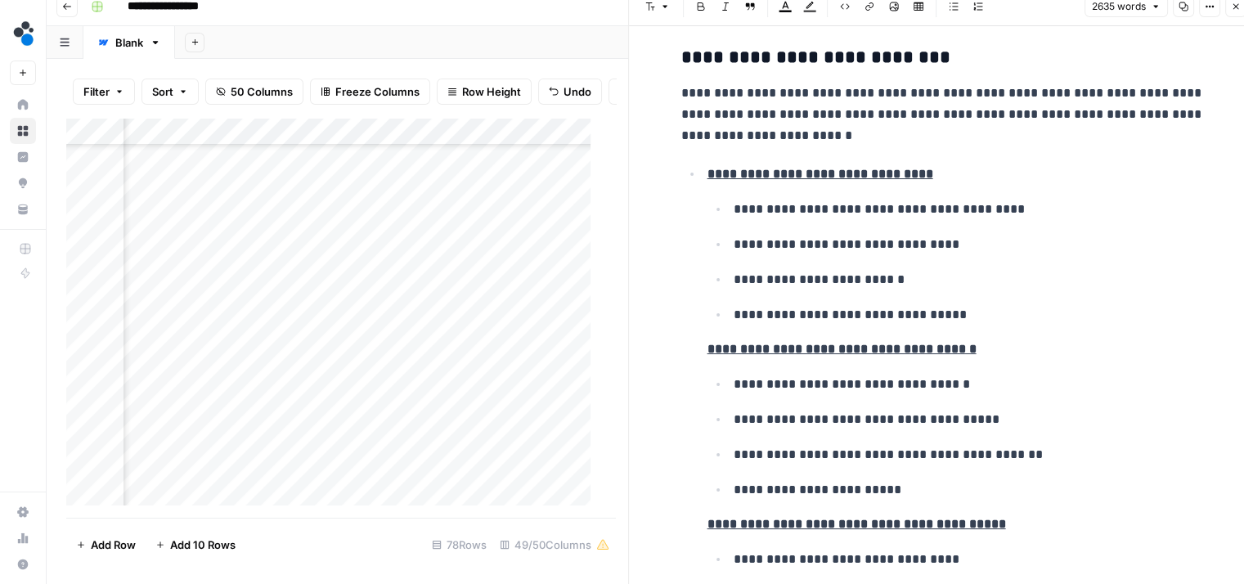
click at [763, 169] on strong "**********" at bounding box center [821, 174] width 226 height 12
click at [708, 170] on strong "**********" at bounding box center [821, 174] width 226 height 12
click at [708, 173] on strong "**********" at bounding box center [821, 174] width 226 height 12
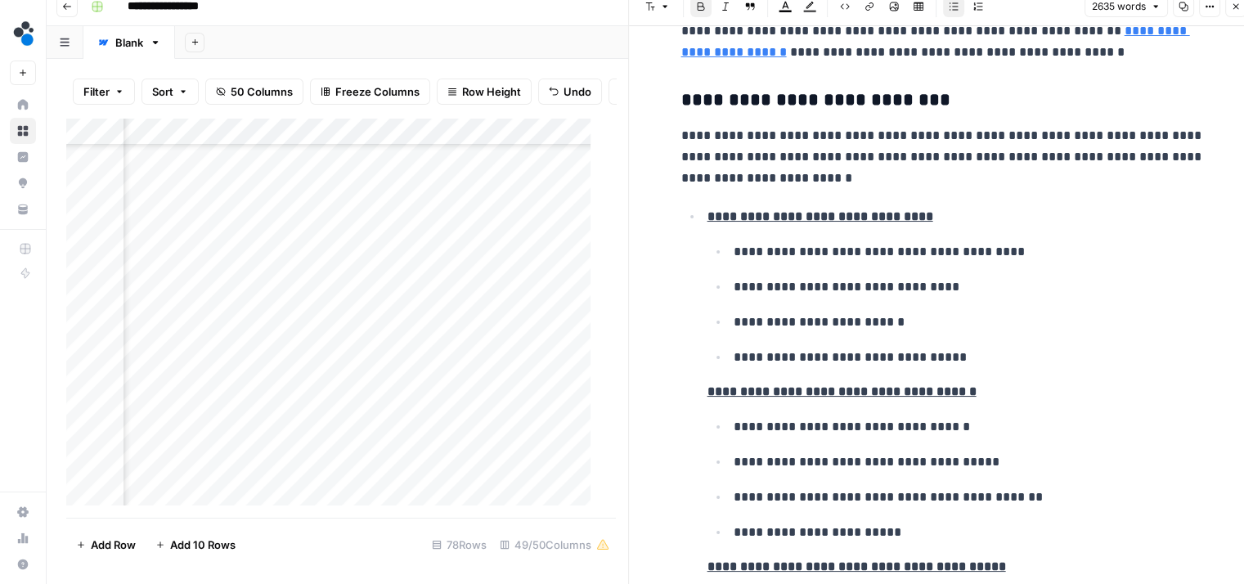
scroll to position [6609, 0]
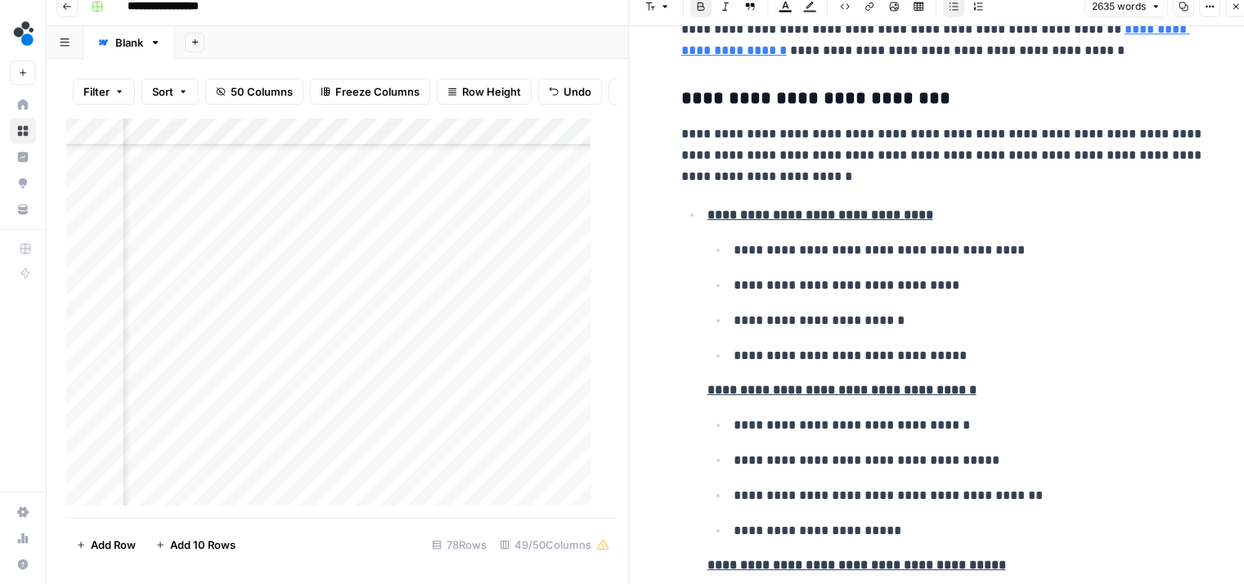
click at [708, 216] on strong "**********" at bounding box center [821, 215] width 226 height 12
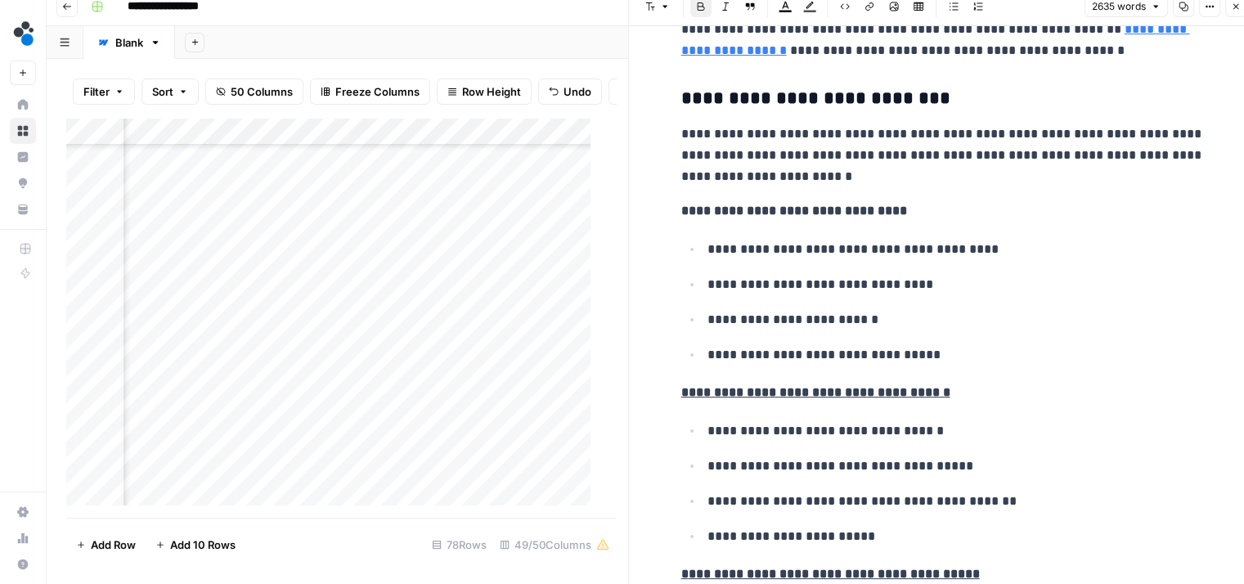
click at [716, 387] on strong "**********" at bounding box center [815, 392] width 269 height 12
click at [720, 205] on strong "**********" at bounding box center [794, 211] width 226 height 12
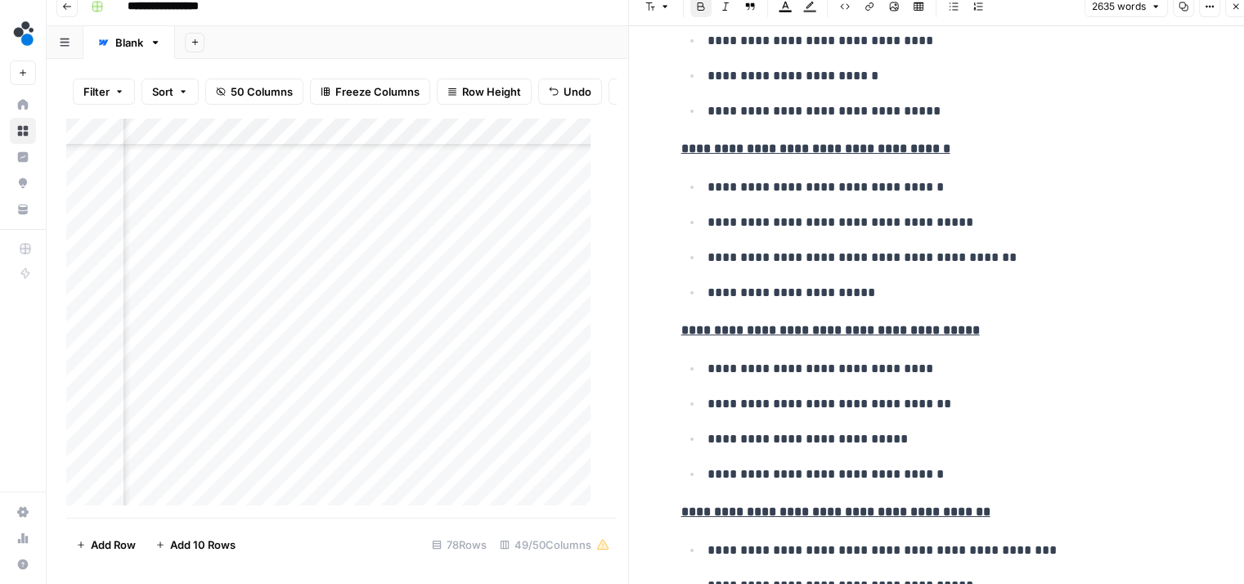
scroll to position [6634, 0]
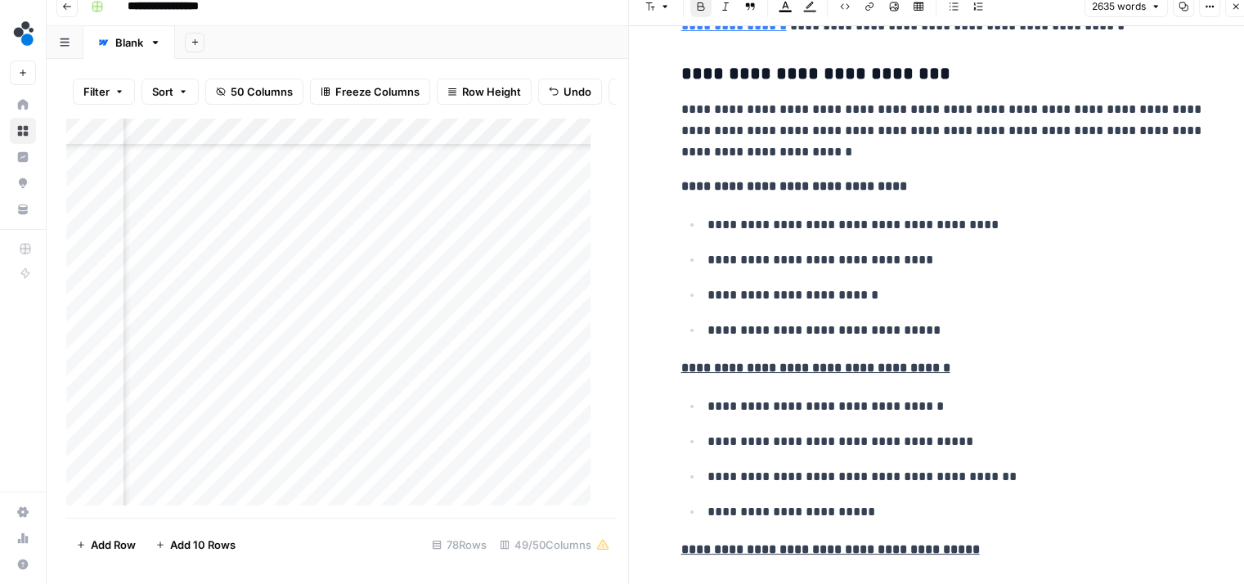
click at [754, 362] on strong "**********" at bounding box center [815, 368] width 269 height 12
click at [849, 362] on strong "**********" at bounding box center [815, 368] width 269 height 12
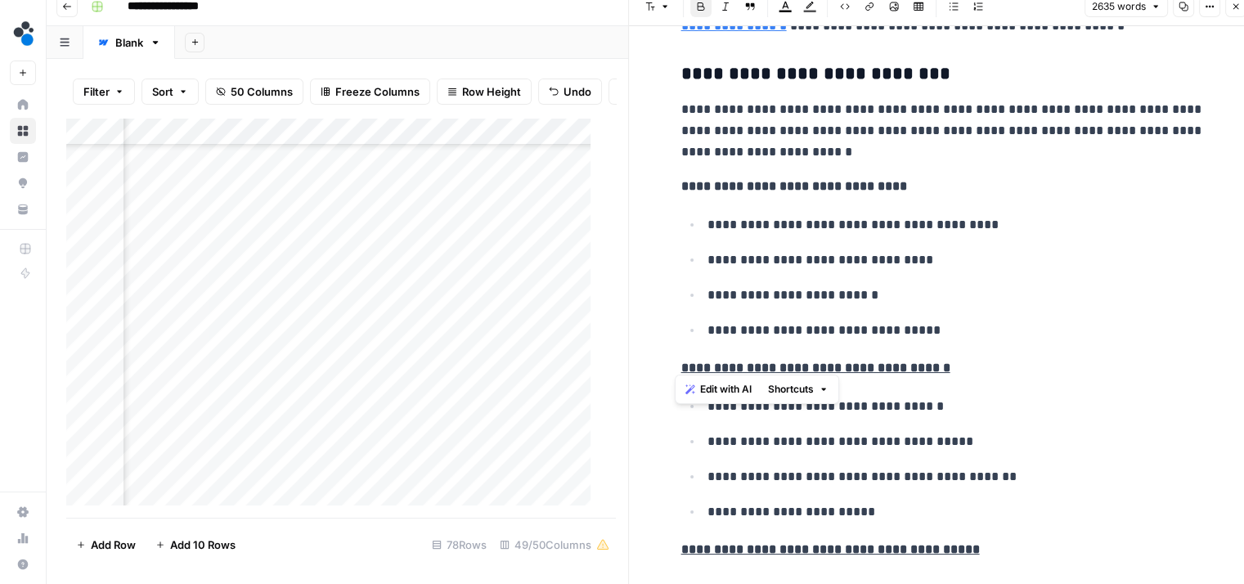
click at [849, 362] on strong "**********" at bounding box center [815, 368] width 269 height 12
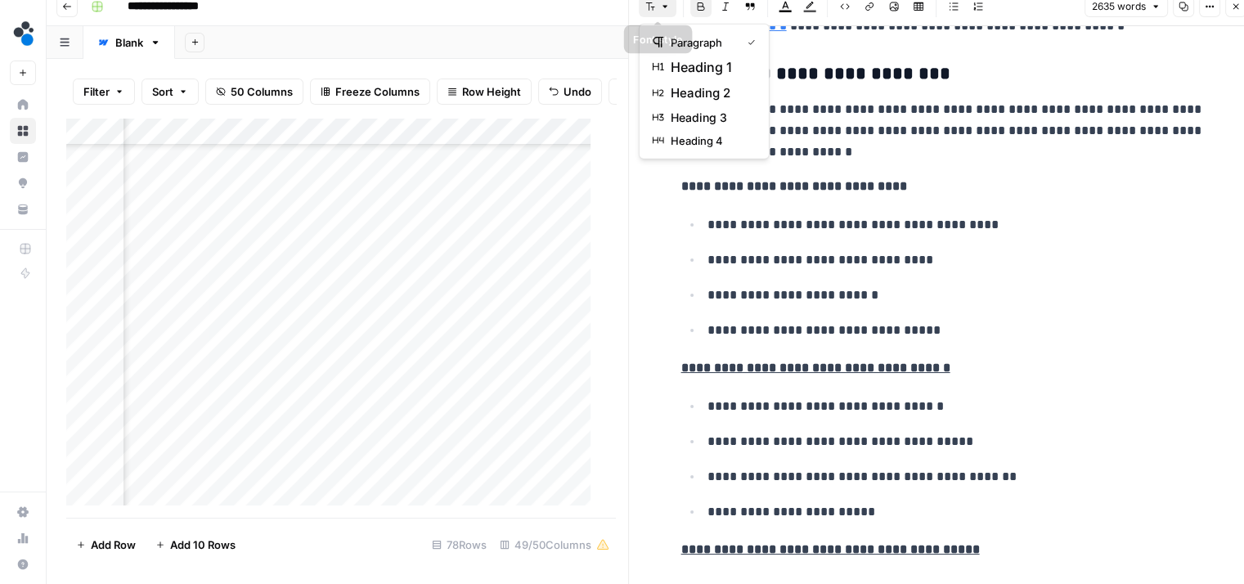
click at [661, 14] on button "Font style" at bounding box center [658, 6] width 38 height 21
click at [695, 111] on span "heading 3" at bounding box center [710, 118] width 79 height 16
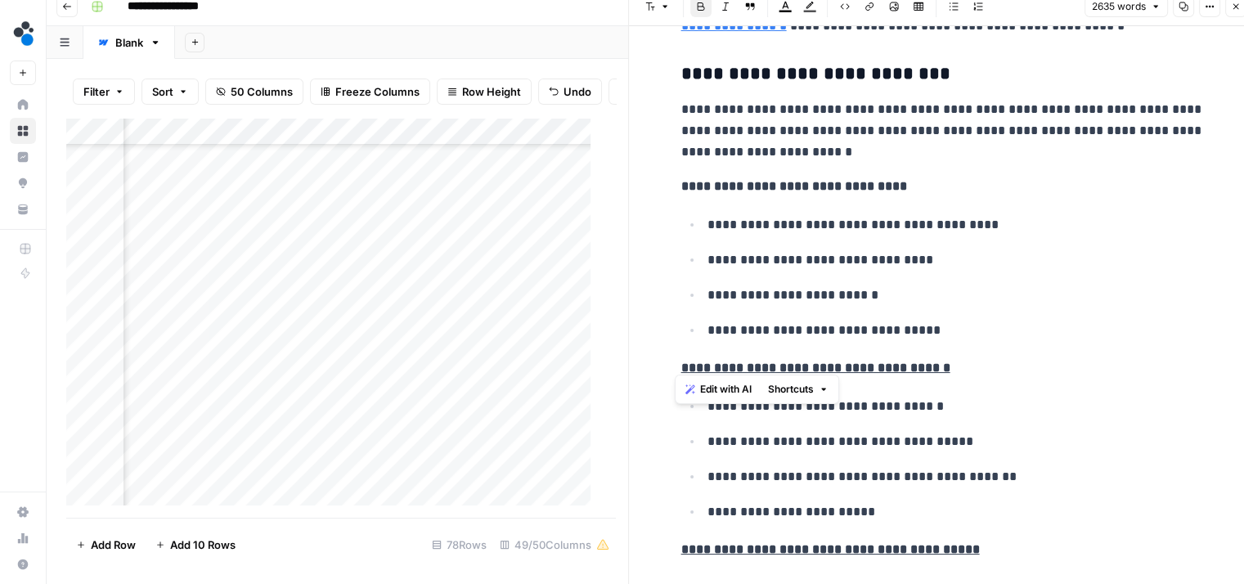
click at [879, 286] on p "**********" at bounding box center [956, 295] width 497 height 21
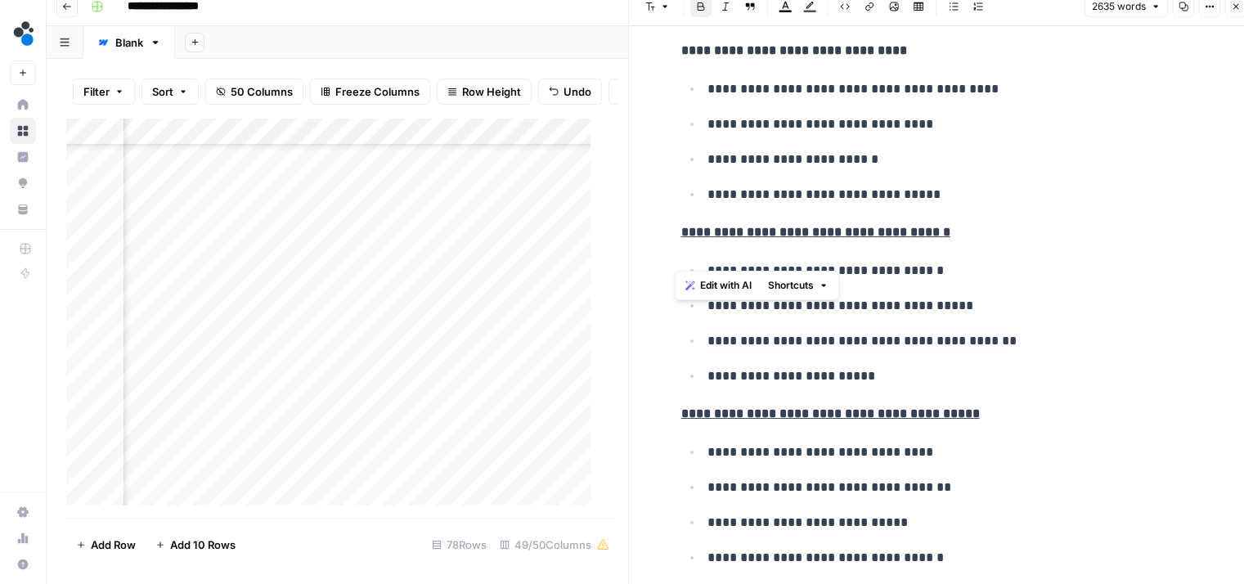
scroll to position [7414, 0]
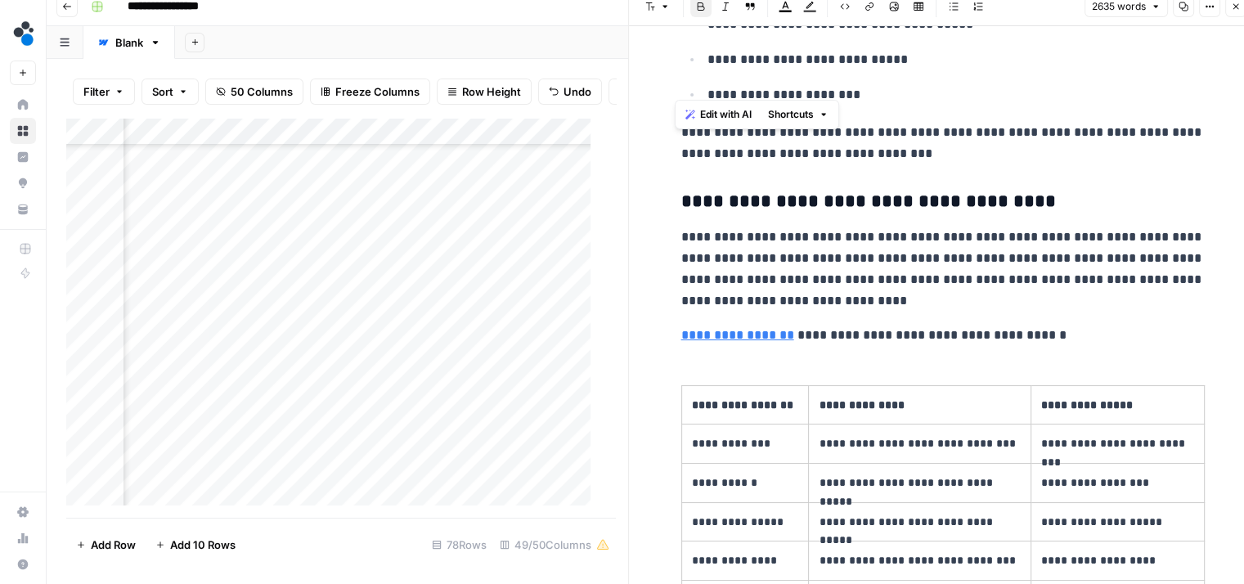
drag, startPoint x: 671, startPoint y: 361, endPoint x: 880, endPoint y: 74, distance: 354.8
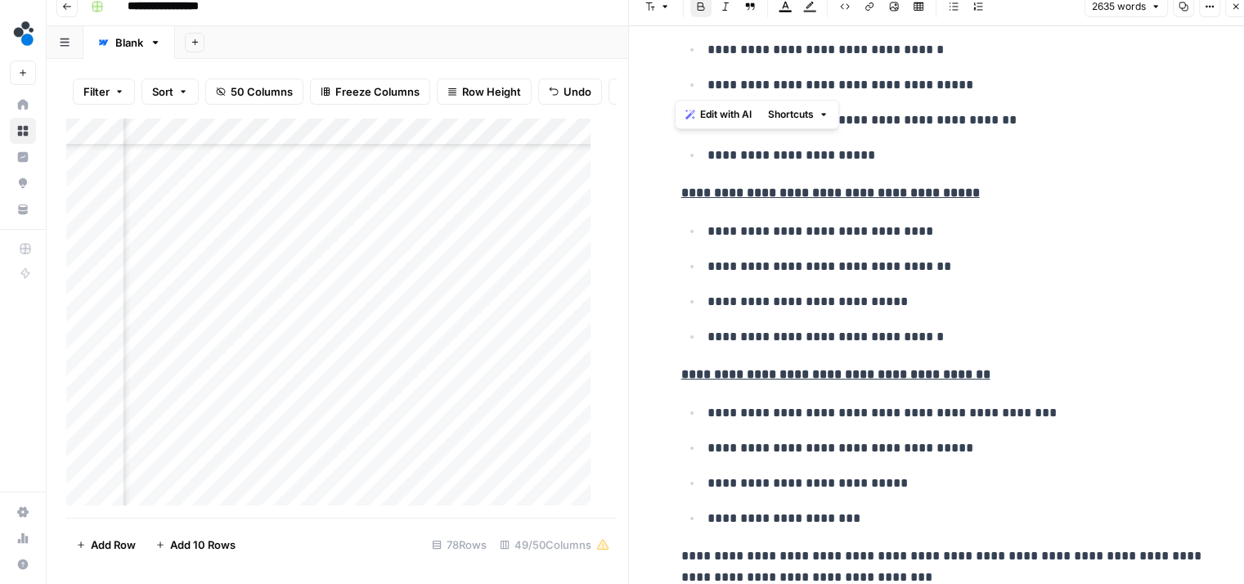
scroll to position [6985, 0]
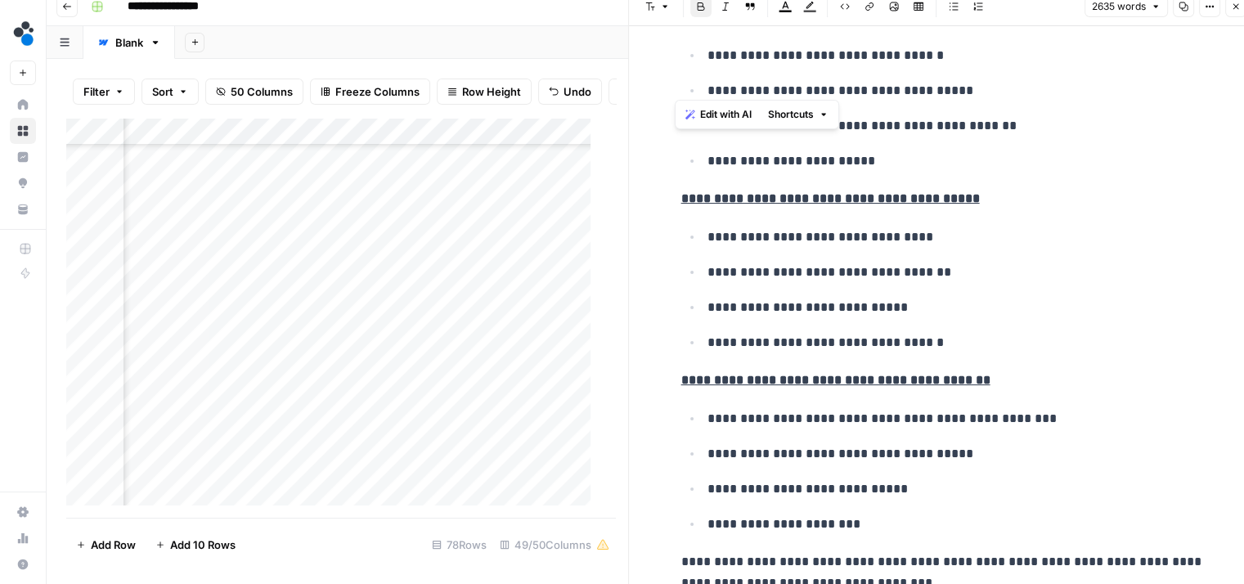
click at [733, 119] on span "Edit with AI" at bounding box center [726, 114] width 52 height 15
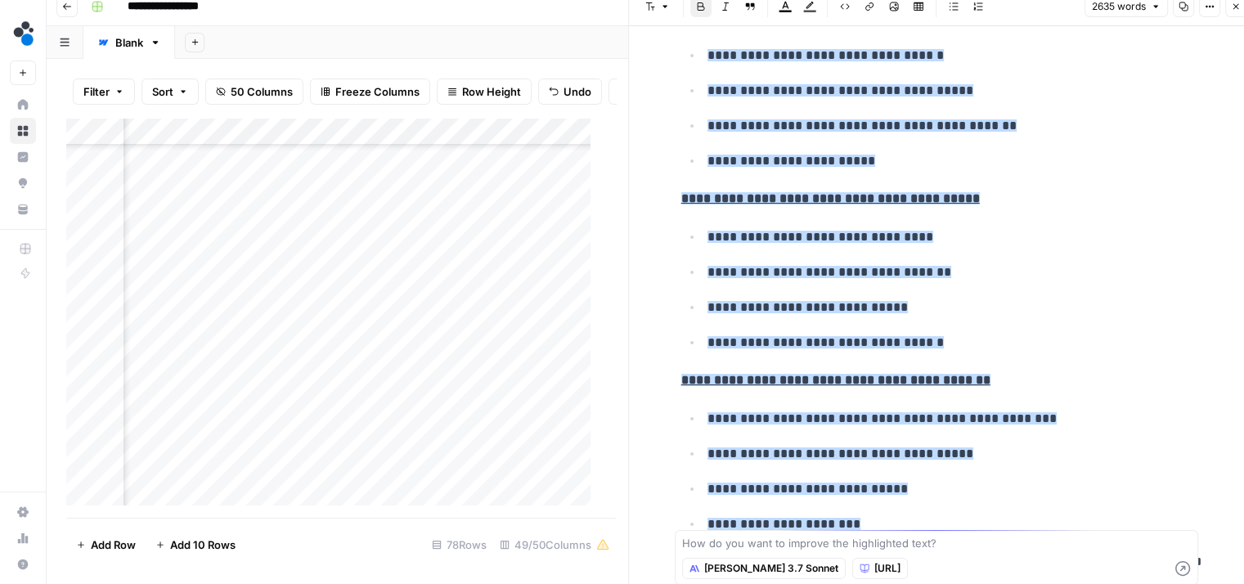
click at [744, 533] on div "How do you want to improve the highlighted text? Claude 3.7 Sonnet Spot.ai" at bounding box center [937, 557] width 524 height 55
type textarea "i dont want phases to be underlined"
click at [1182, 575] on icon "button" at bounding box center [1183, 568] width 15 height 15
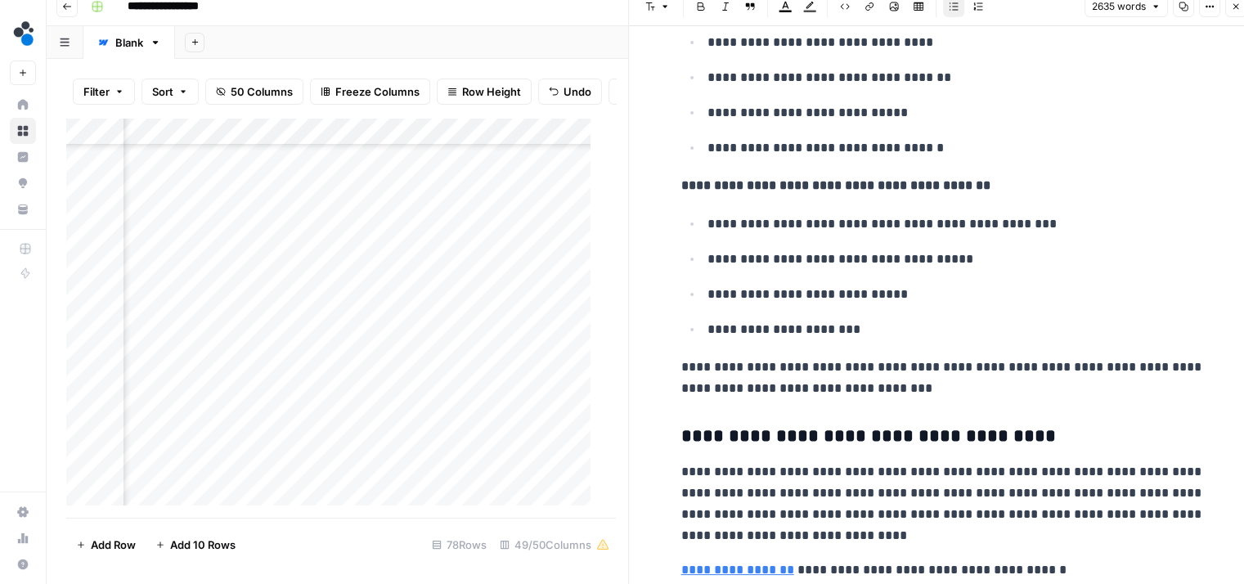
scroll to position [7181, 0]
click at [961, 380] on p "**********" at bounding box center [943, 377] width 524 height 43
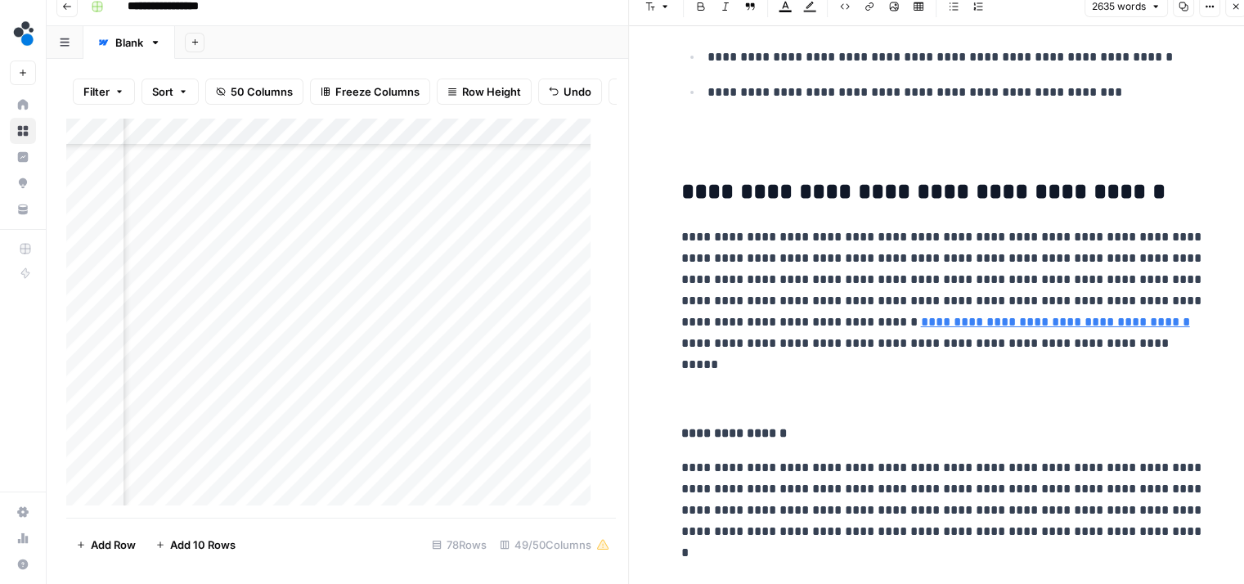
scroll to position [11523, 0]
click at [1237, 4] on icon "button" at bounding box center [1236, 7] width 10 height 10
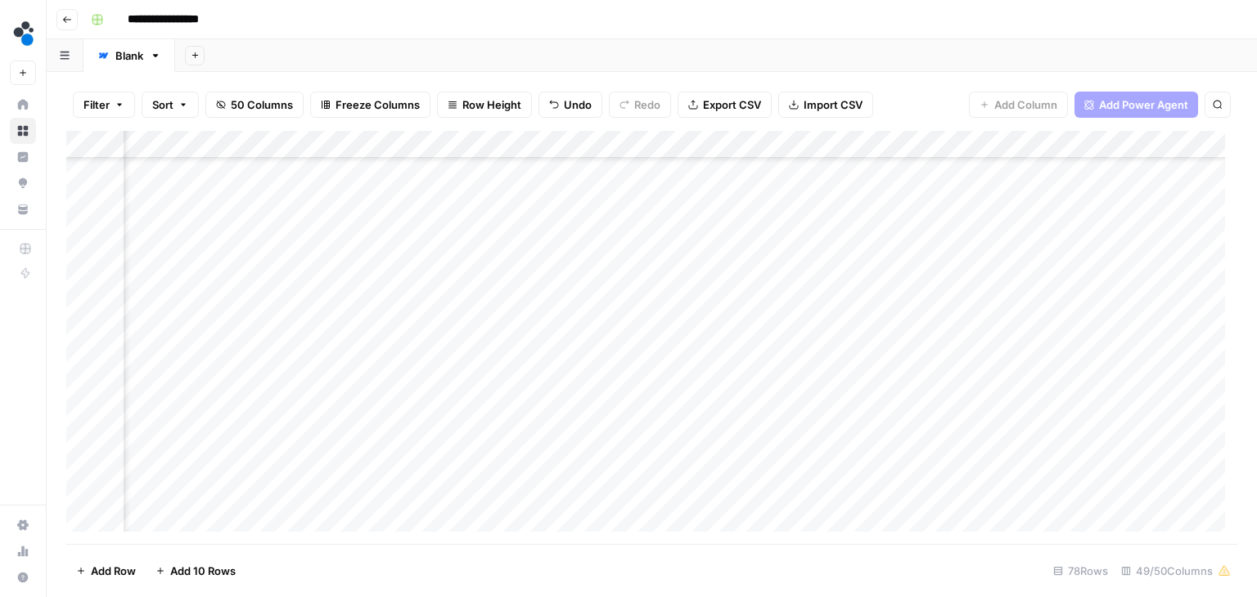
click at [508, 394] on div "Add Column" at bounding box center [651, 337] width 1171 height 413
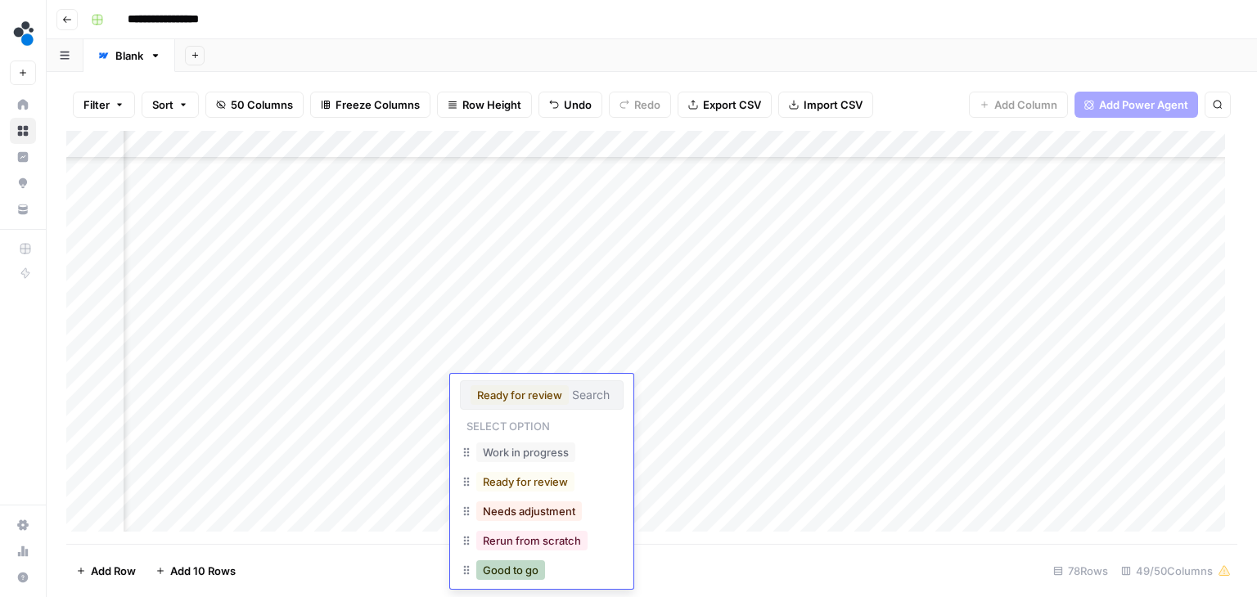
click at [504, 560] on button "Good to go" at bounding box center [510, 570] width 69 height 20
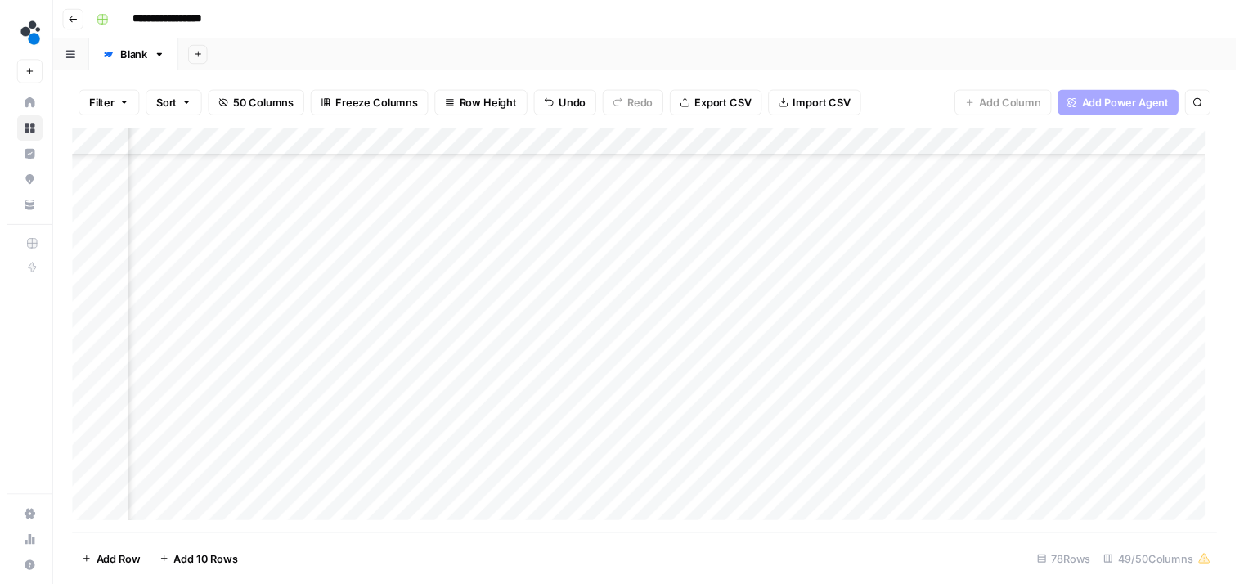
scroll to position [1216, 5994]
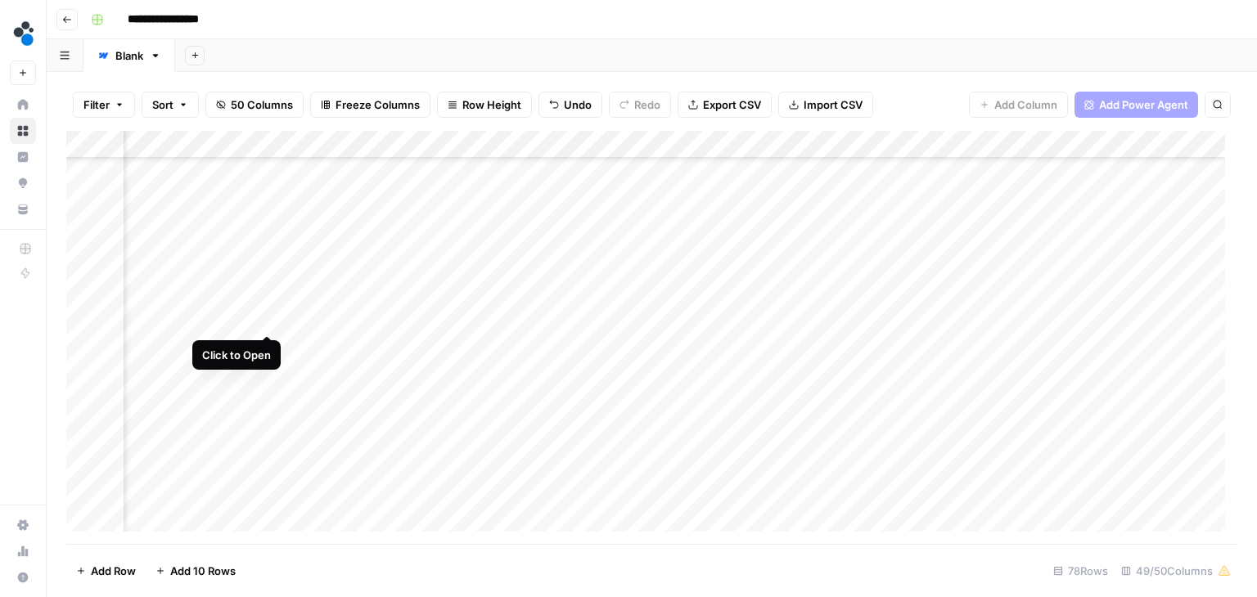
click at [267, 317] on div "Add Column" at bounding box center [651, 337] width 1171 height 413
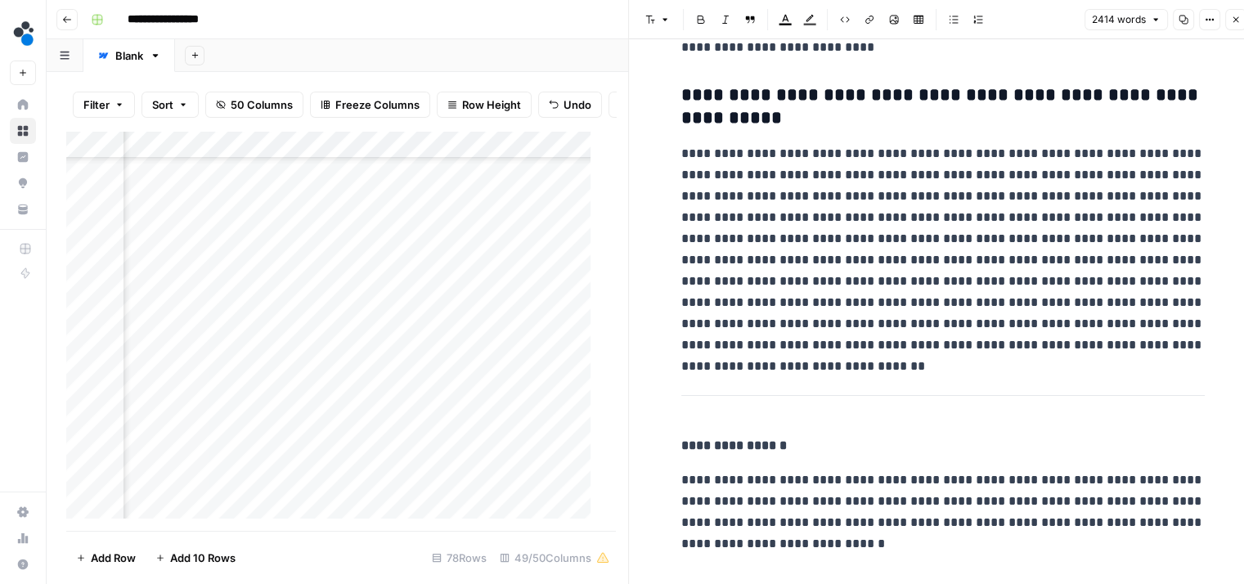
scroll to position [7710, 0]
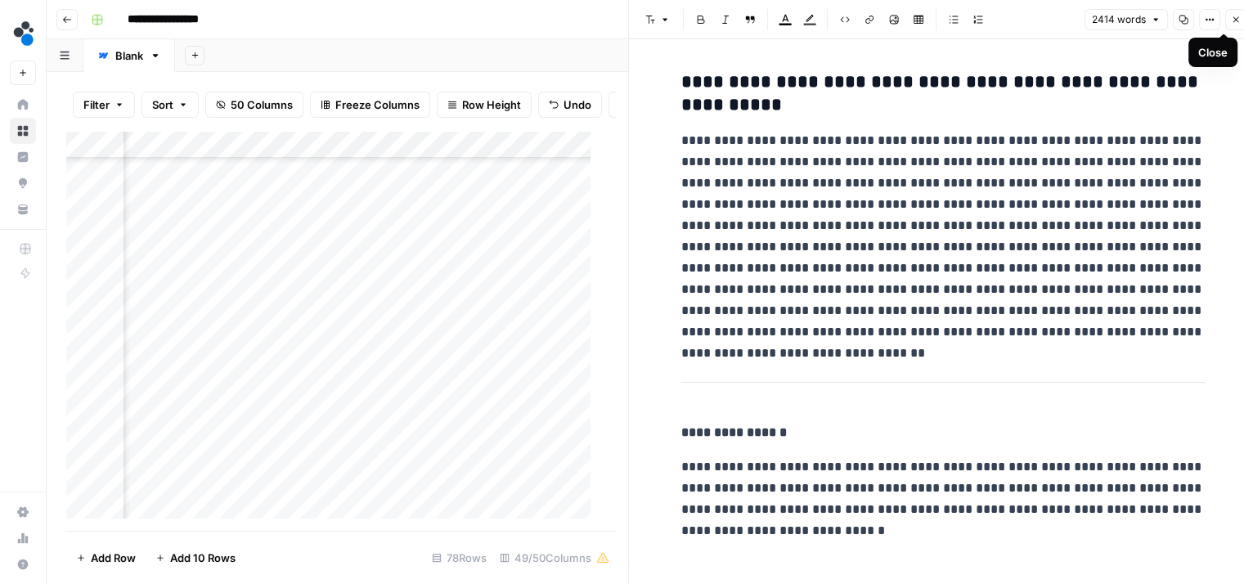
click at [1234, 17] on icon "button" at bounding box center [1236, 20] width 10 height 10
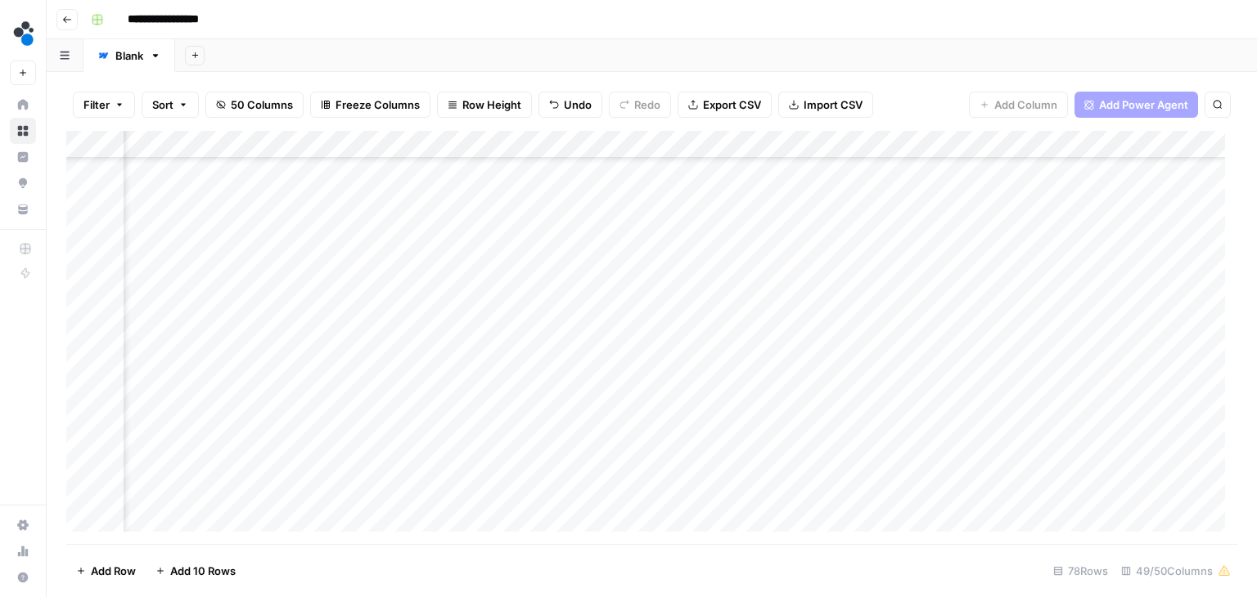
click at [505, 315] on div "Add Column" at bounding box center [651, 337] width 1171 height 413
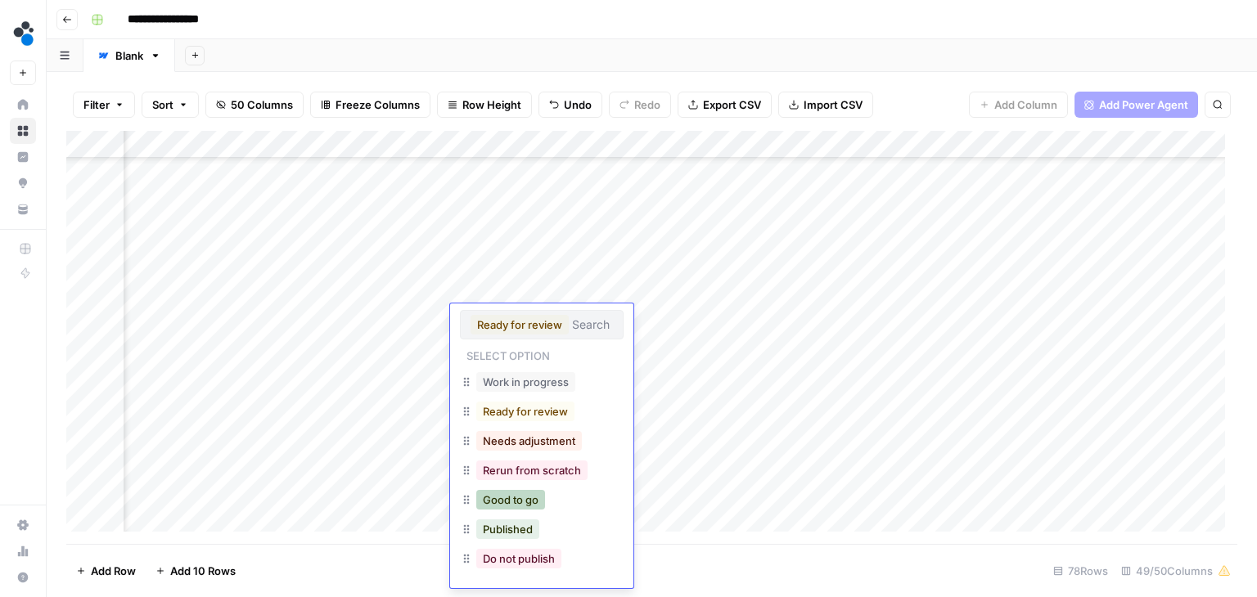
click at [509, 495] on button "Good to go" at bounding box center [510, 500] width 69 height 20
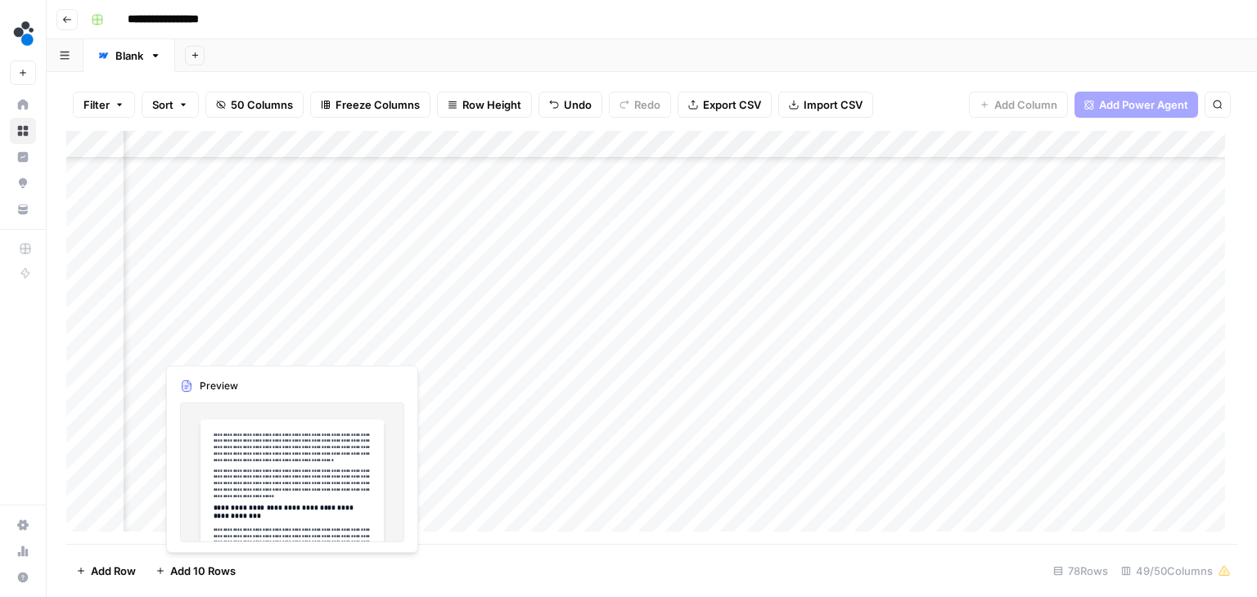
click at [263, 346] on div "Add Column" at bounding box center [651, 337] width 1171 height 413
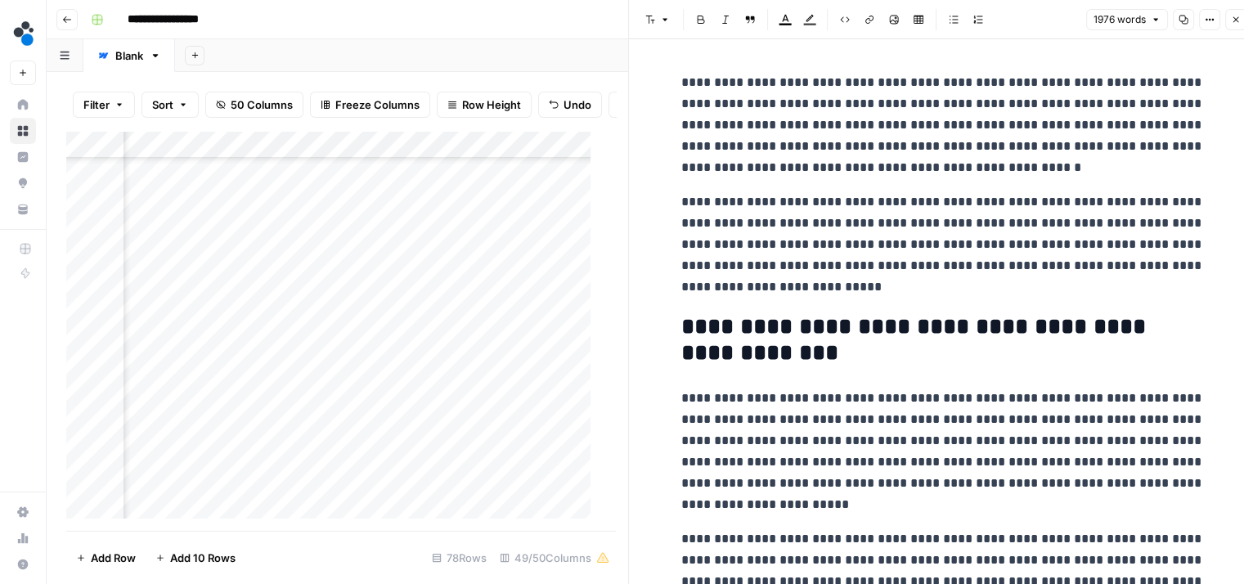
click at [387, 498] on div "Add Column" at bounding box center [334, 331] width 537 height 401
click at [374, 465] on div "Add Column" at bounding box center [334, 331] width 537 height 401
click at [364, 421] on div "Add Column" at bounding box center [334, 331] width 537 height 401
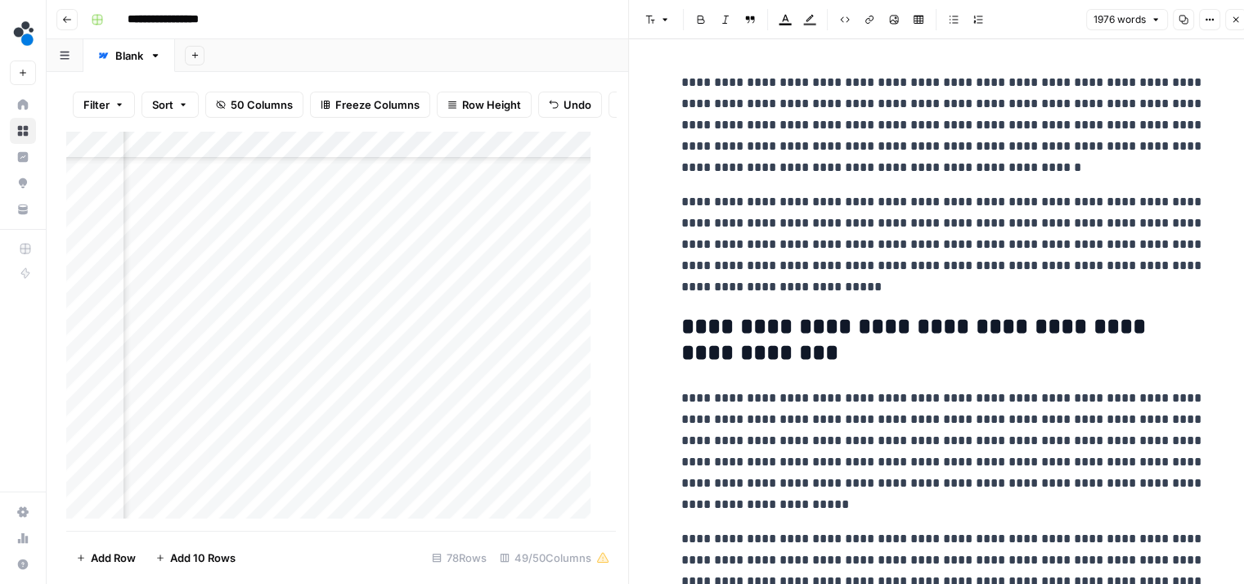
click at [364, 421] on div "Add Column" at bounding box center [334, 331] width 537 height 401
click at [372, 398] on div "Add Column" at bounding box center [334, 331] width 537 height 401
click at [351, 458] on div "Add Column" at bounding box center [334, 331] width 537 height 401
click at [370, 410] on div "Add Column" at bounding box center [334, 331] width 537 height 401
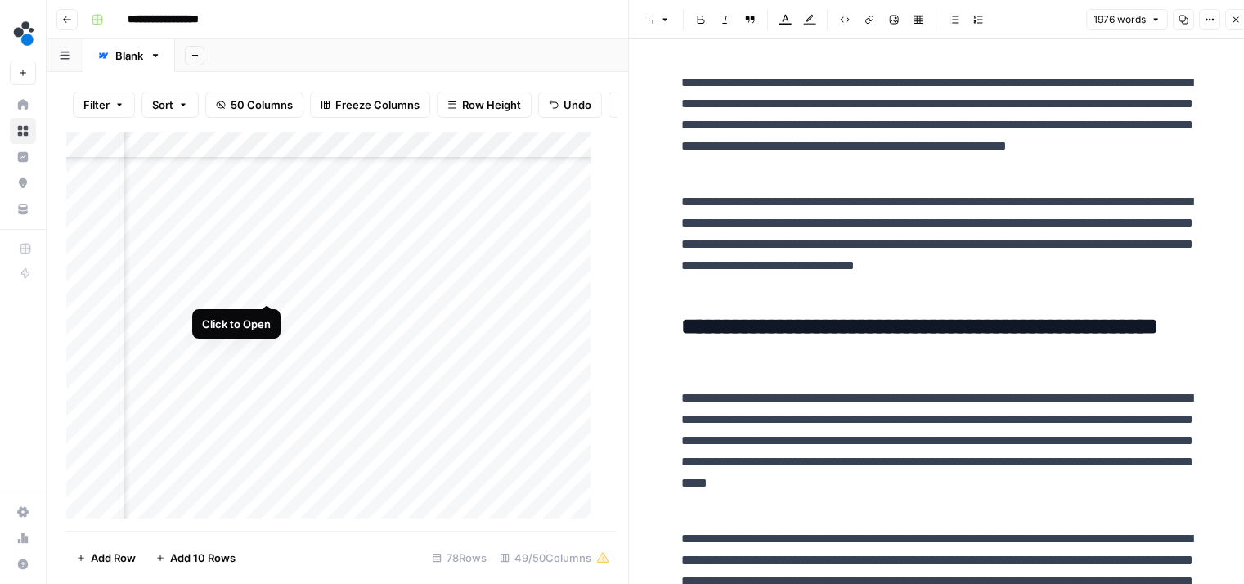
click at [263, 286] on div "Add Column" at bounding box center [334, 331] width 537 height 401
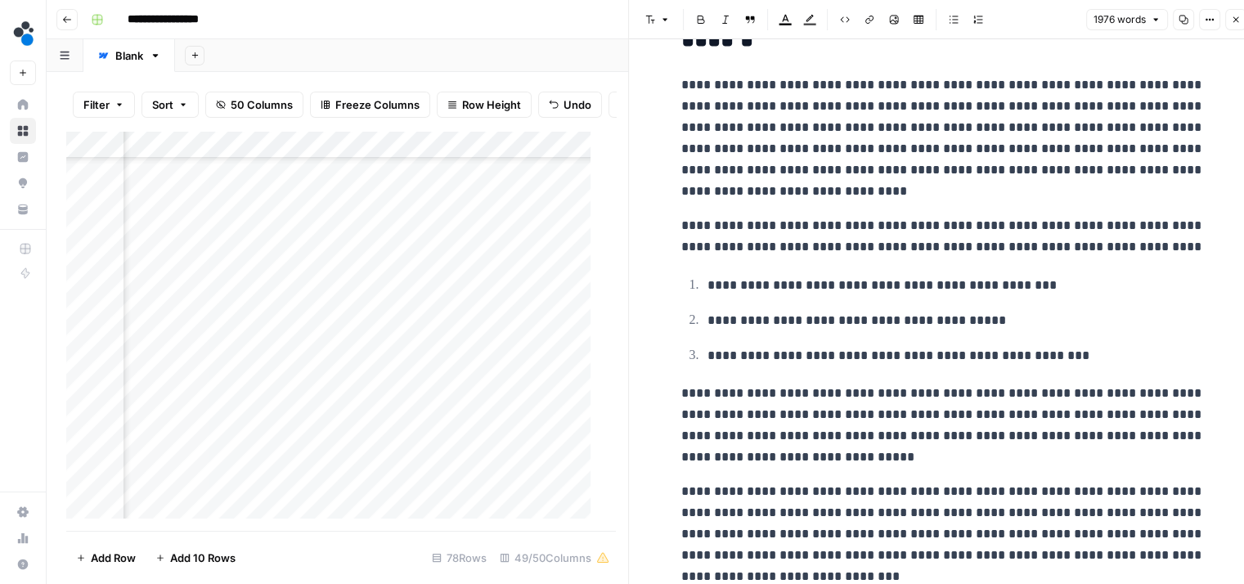
scroll to position [808, 0]
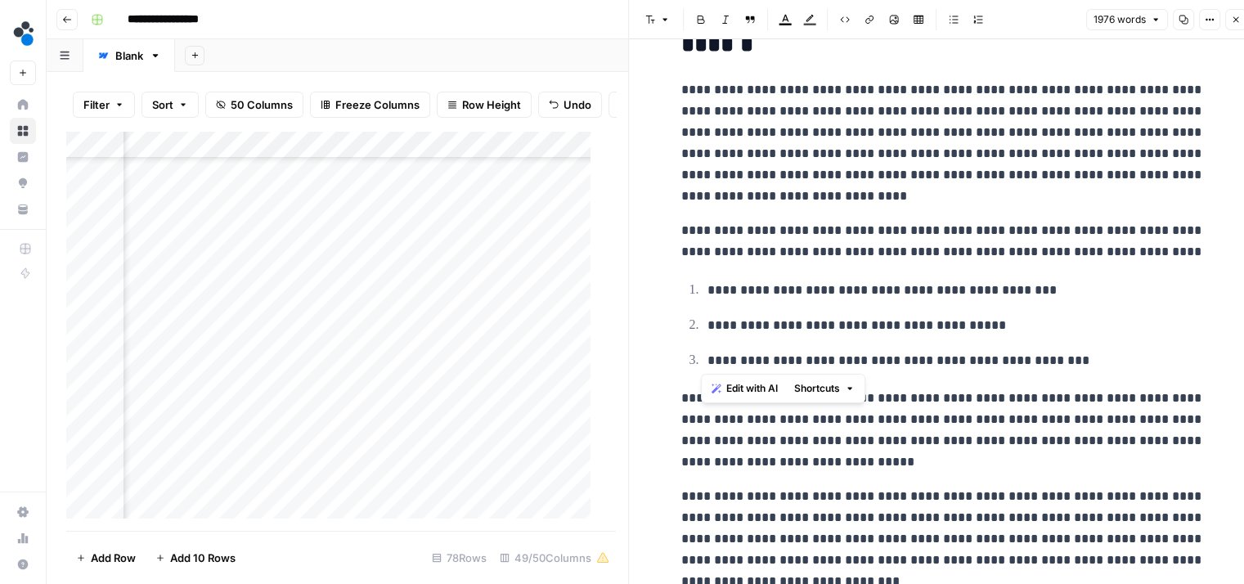
drag, startPoint x: 1073, startPoint y: 362, endPoint x: 698, endPoint y: 286, distance: 382.3
click at [698, 286] on ol "**********" at bounding box center [943, 325] width 524 height 92
click at [951, 14] on button "Bulleted list" at bounding box center [953, 19] width 21 height 21
click at [1001, 338] on ul "**********" at bounding box center [943, 325] width 524 height 92
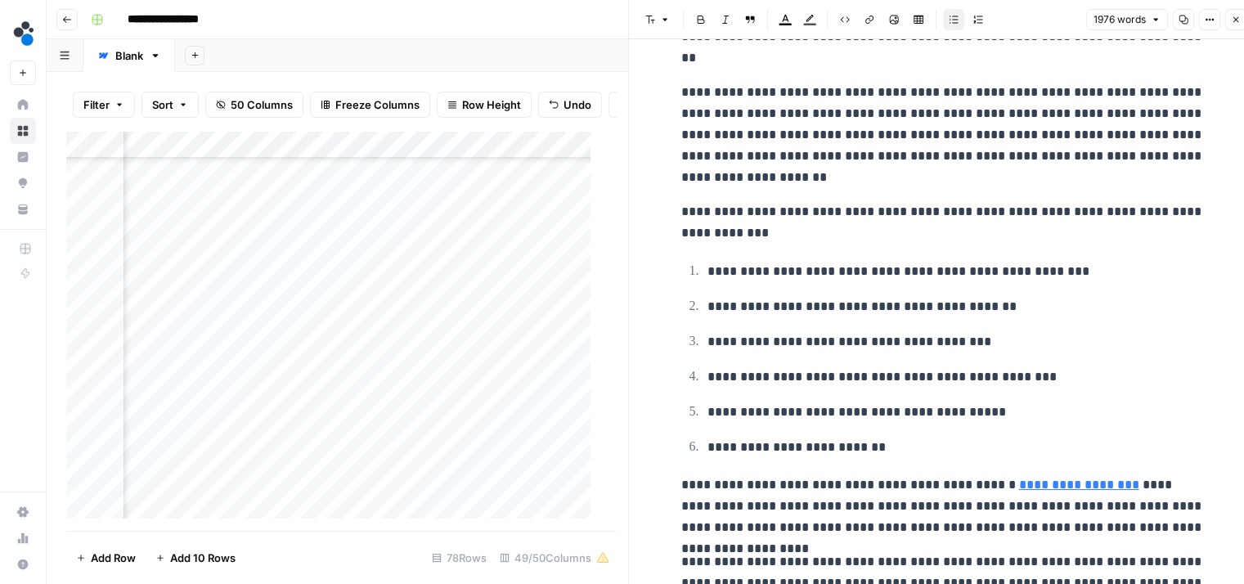
scroll to position [2332, 0]
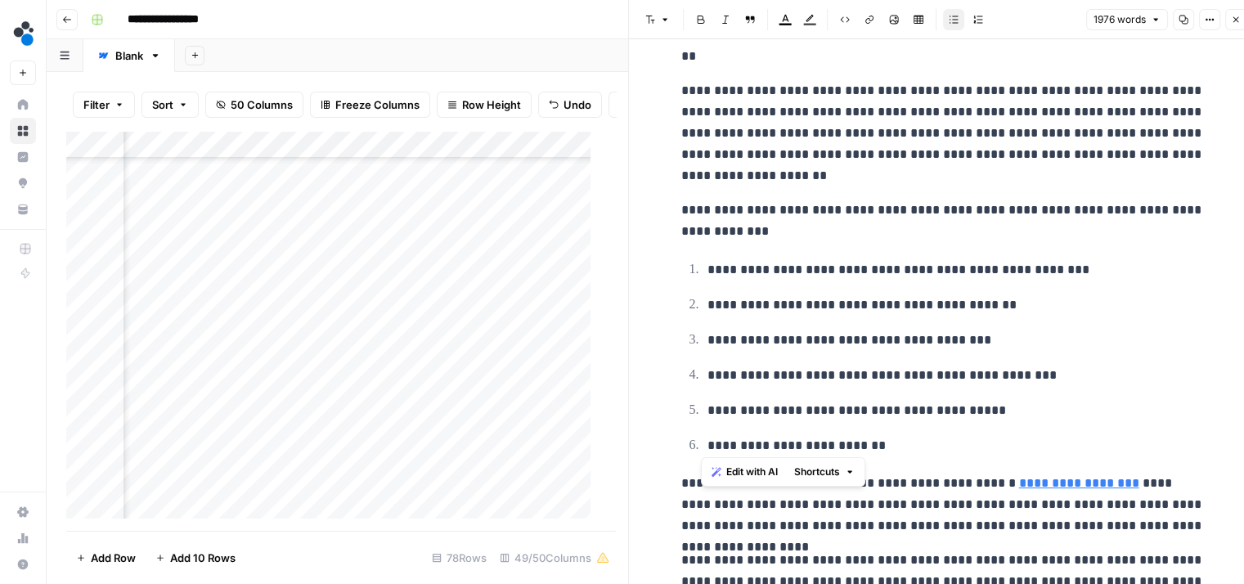
drag, startPoint x: 902, startPoint y: 450, endPoint x: 704, endPoint y: 263, distance: 272.6
click at [704, 263] on ol "**********" at bounding box center [943, 358] width 524 height 198
click at [958, 18] on button "Bulleted list" at bounding box center [953, 19] width 21 height 21
click at [1010, 416] on p "**********" at bounding box center [956, 410] width 497 height 21
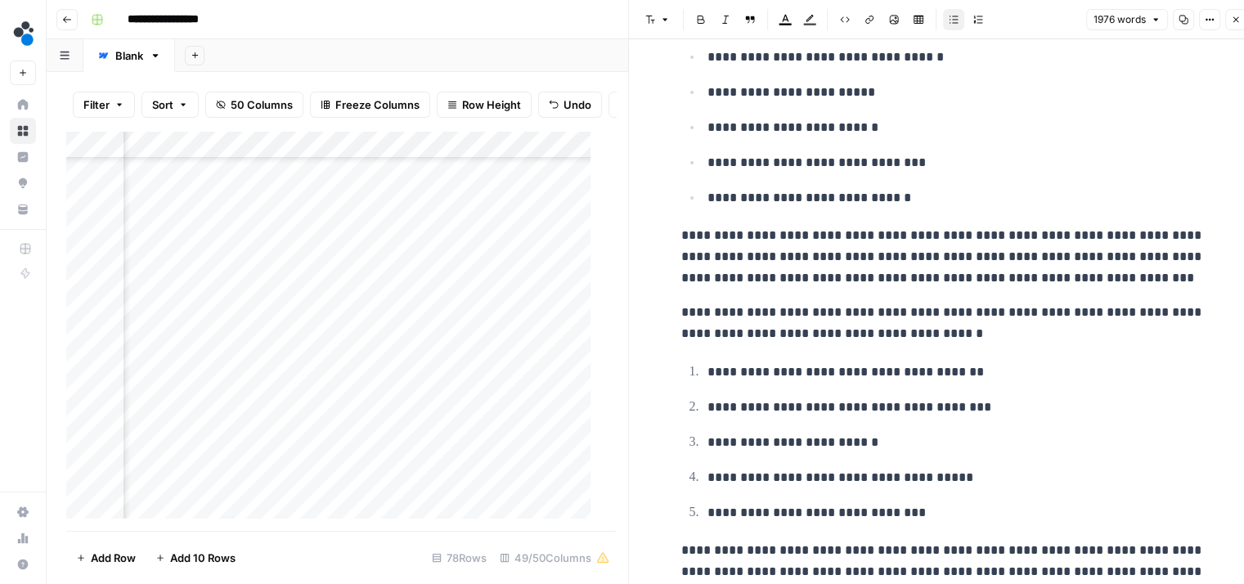
scroll to position [4610, 0]
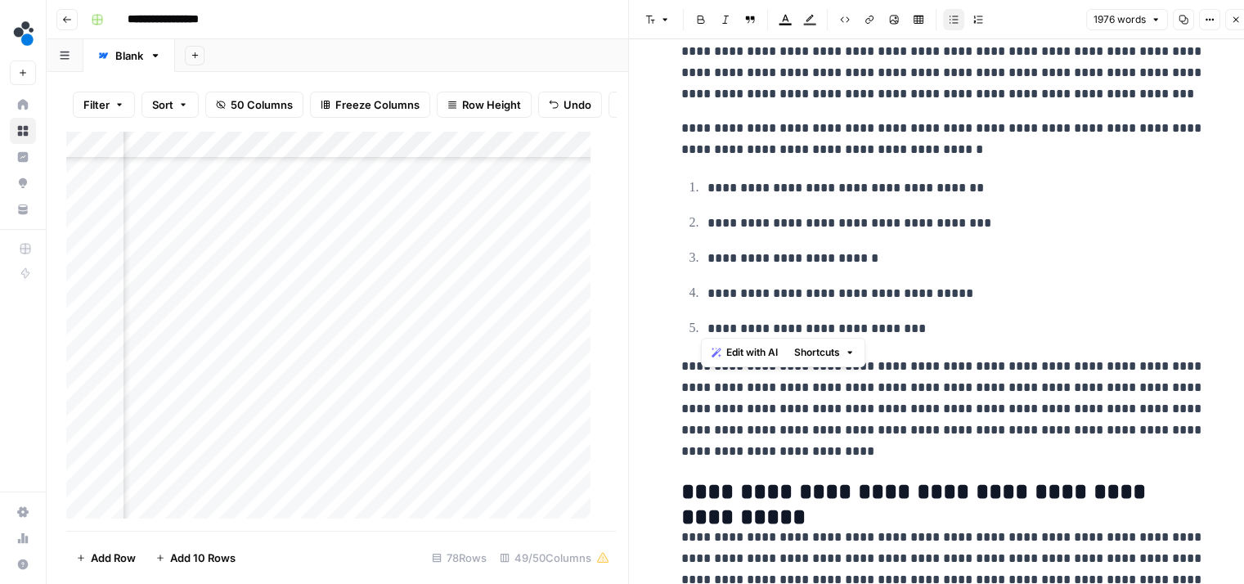
drag, startPoint x: 916, startPoint y: 328, endPoint x: 703, endPoint y: 184, distance: 257.5
click at [703, 184] on ol "**********" at bounding box center [943, 258] width 524 height 163
click at [956, 19] on icon "button" at bounding box center [954, 20] width 10 height 10
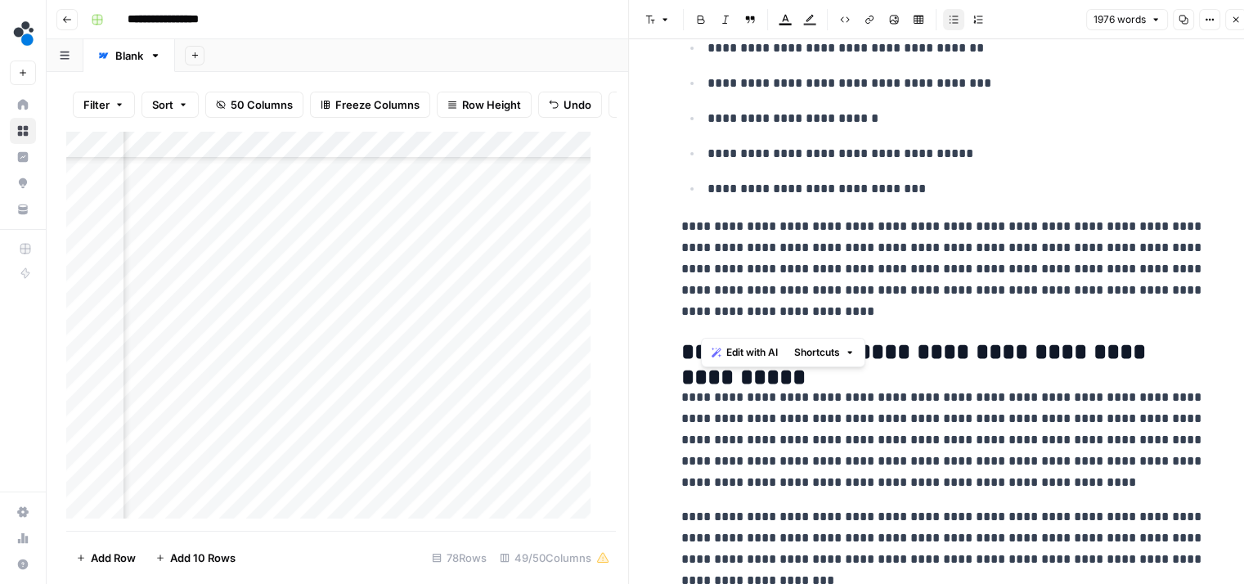
scroll to position [4758, 0]
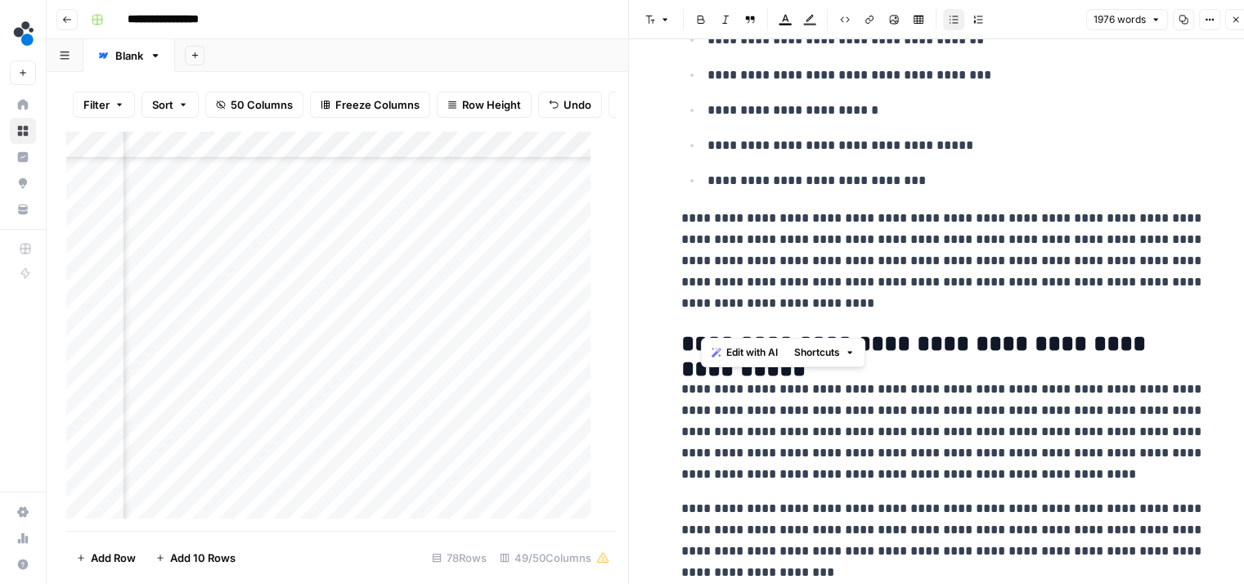
click at [916, 385] on p "**********" at bounding box center [943, 432] width 524 height 106
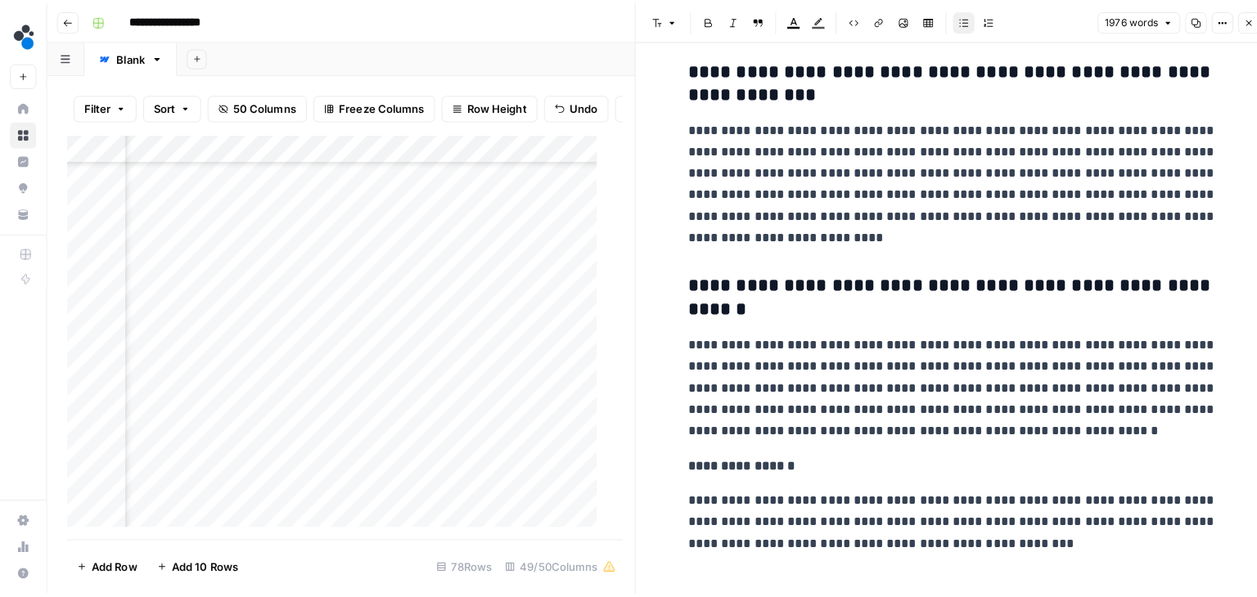
scroll to position [6640, 0]
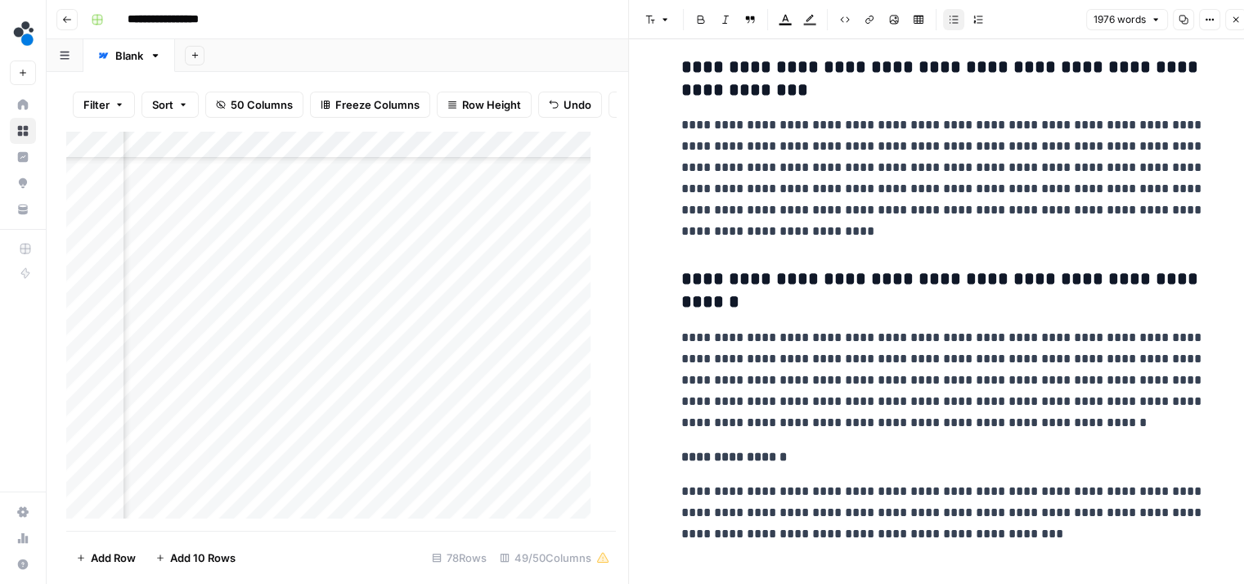
click at [1236, 20] on icon "button" at bounding box center [1236, 20] width 10 height 10
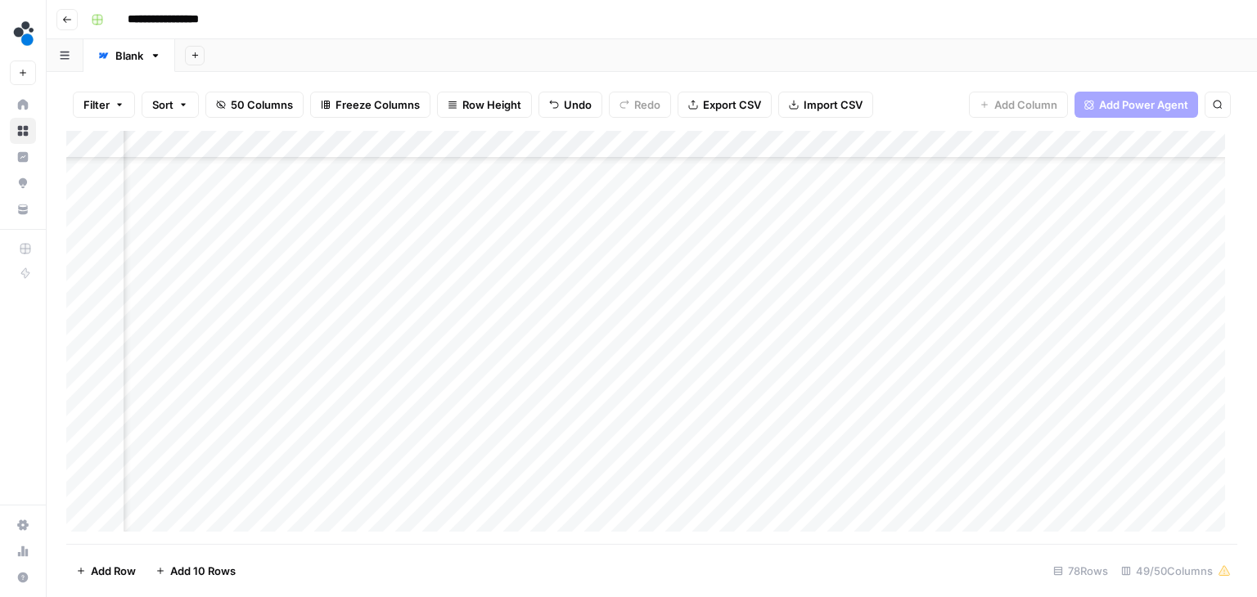
click at [496, 272] on div "Add Column" at bounding box center [651, 337] width 1171 height 413
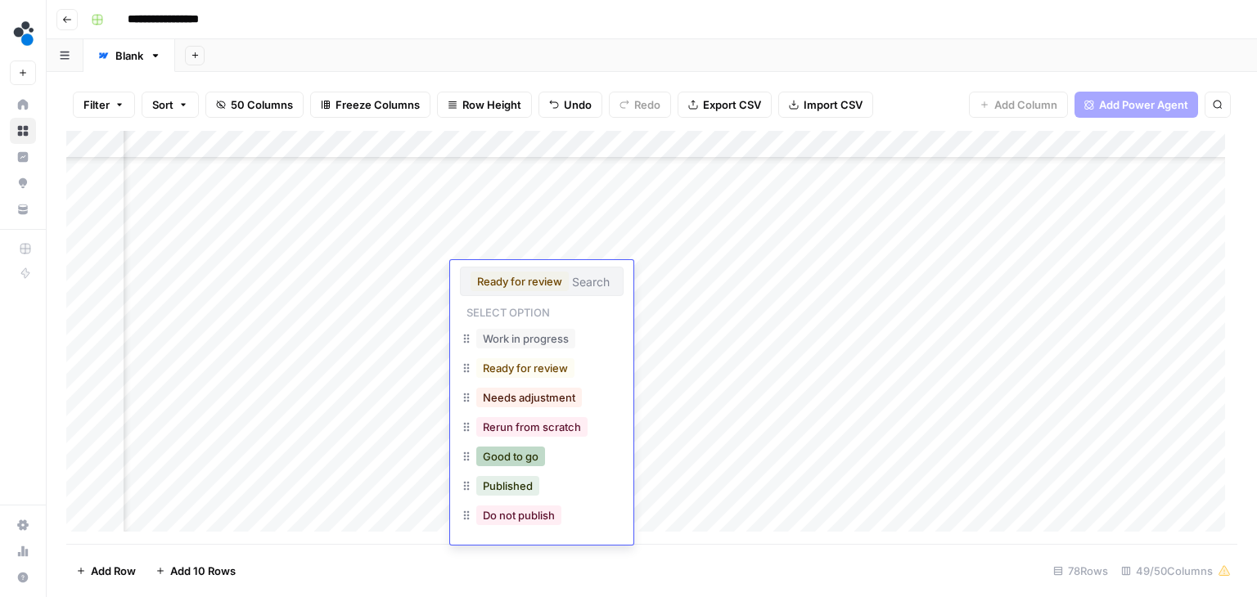
click at [507, 457] on button "Good to go" at bounding box center [510, 457] width 69 height 20
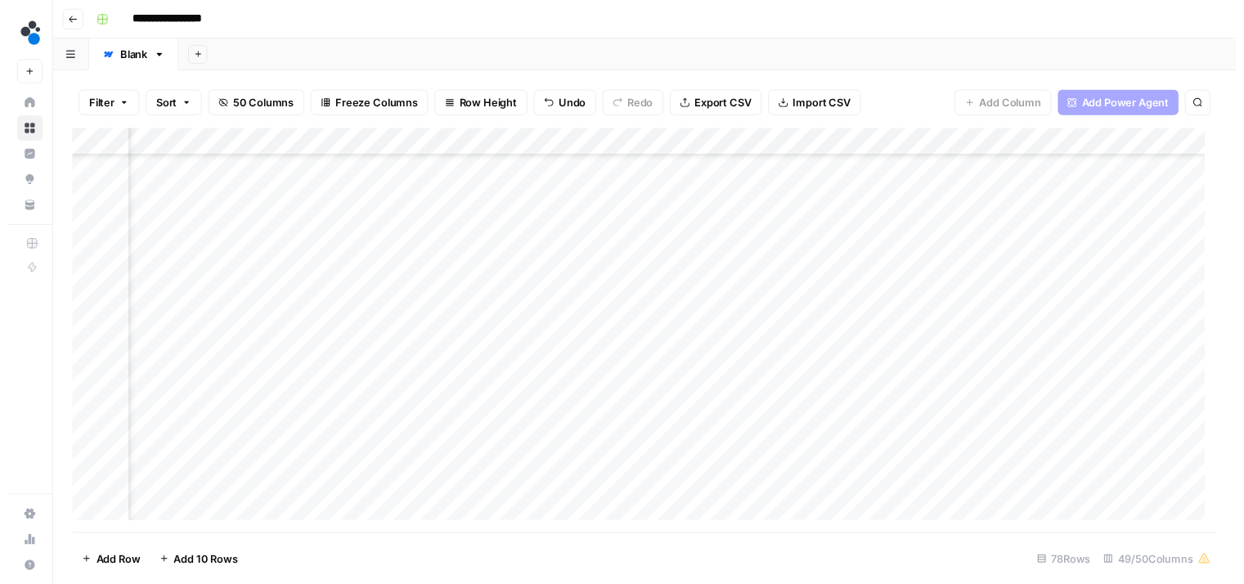
scroll to position [1361, 5994]
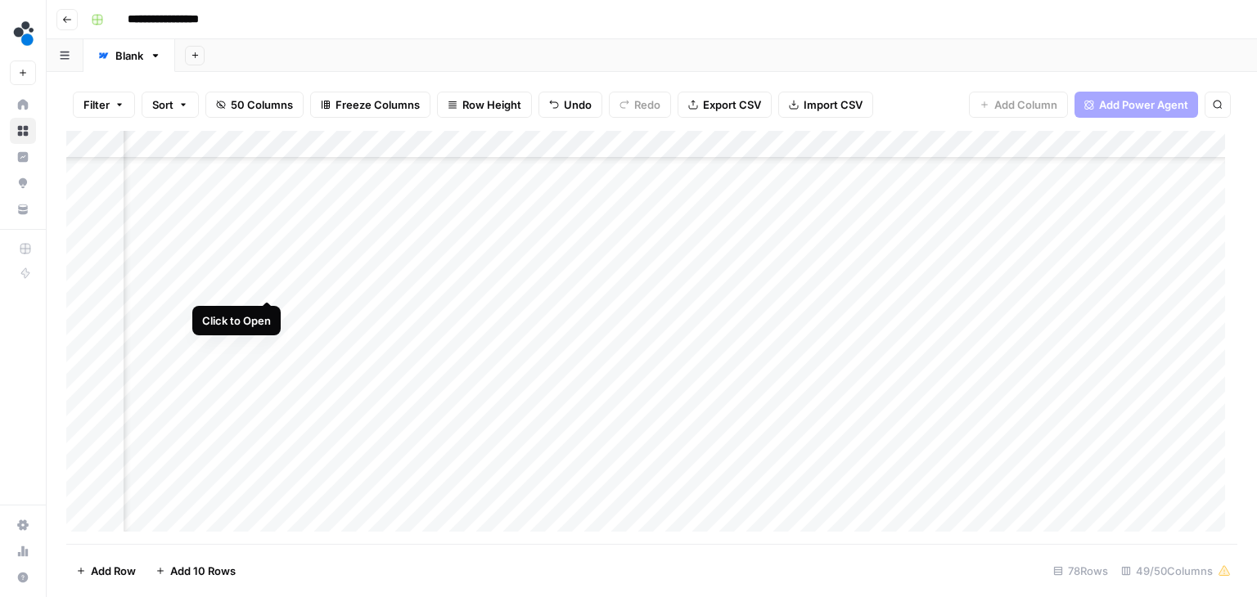
click at [264, 282] on div "Add Column" at bounding box center [651, 337] width 1171 height 413
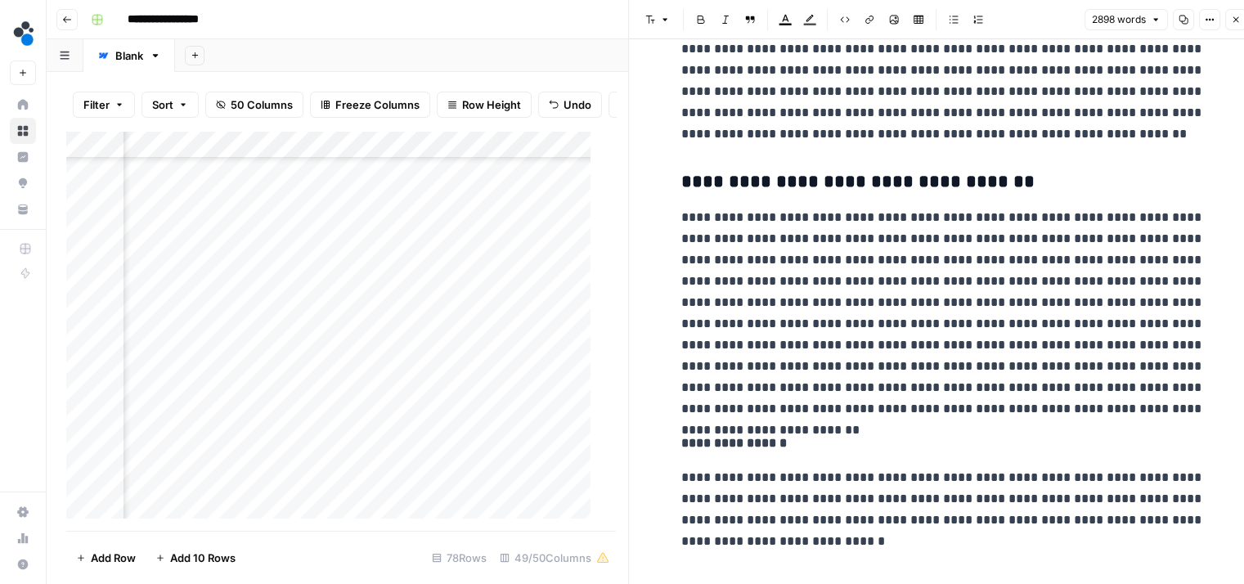
scroll to position [10896, 0]
click at [491, 295] on div "Add Column" at bounding box center [334, 331] width 537 height 401
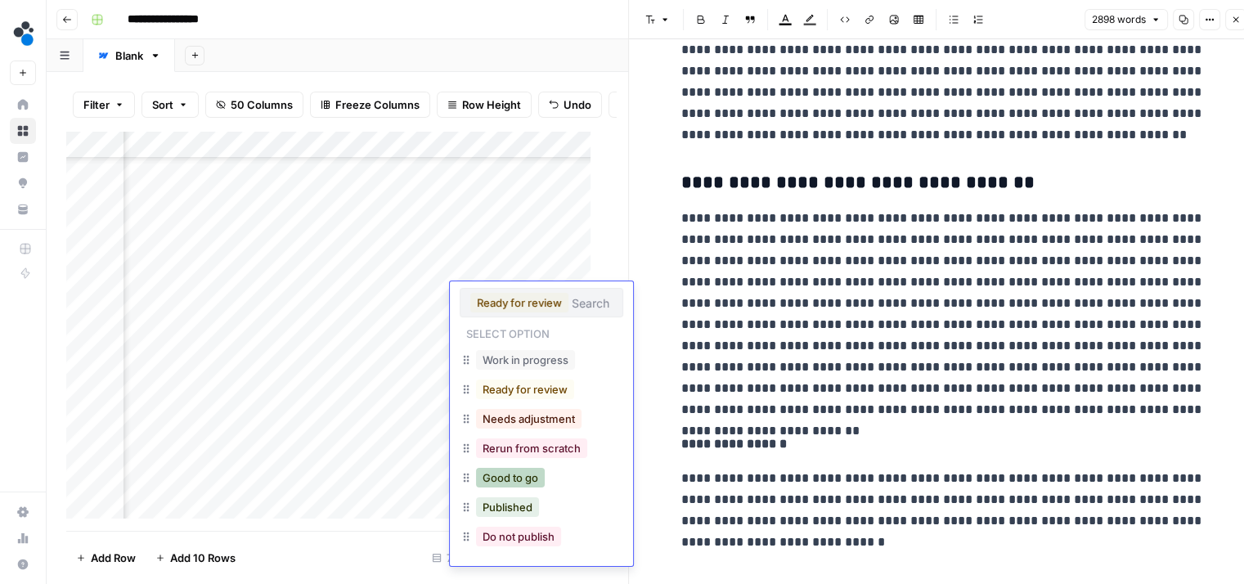
click at [496, 479] on button "Good to go" at bounding box center [510, 478] width 69 height 20
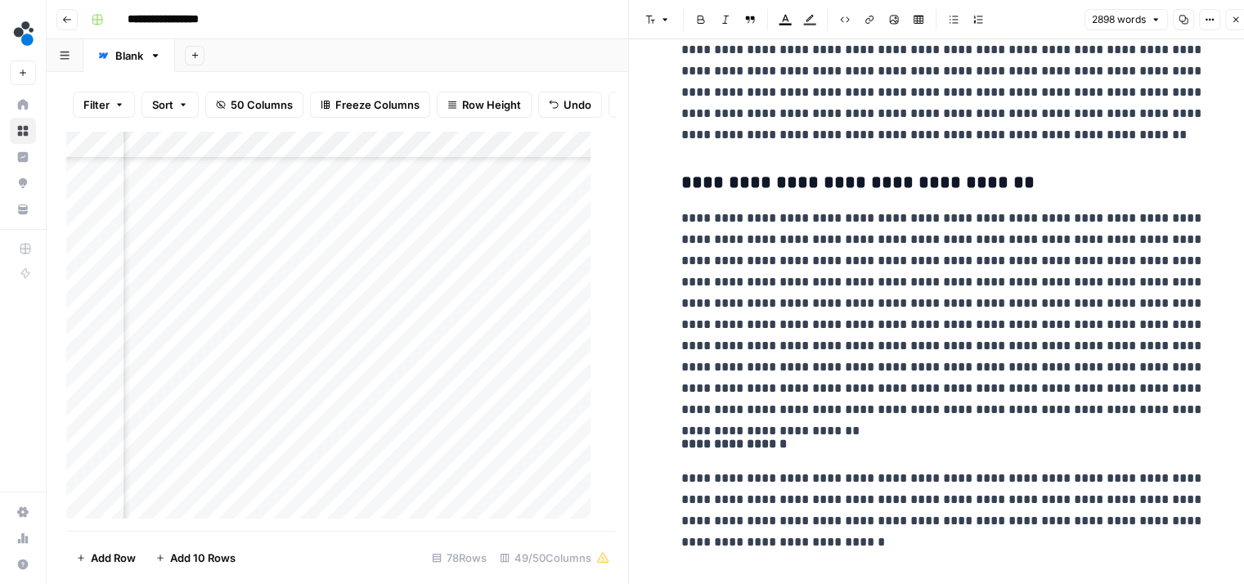
scroll to position [10874, 0]
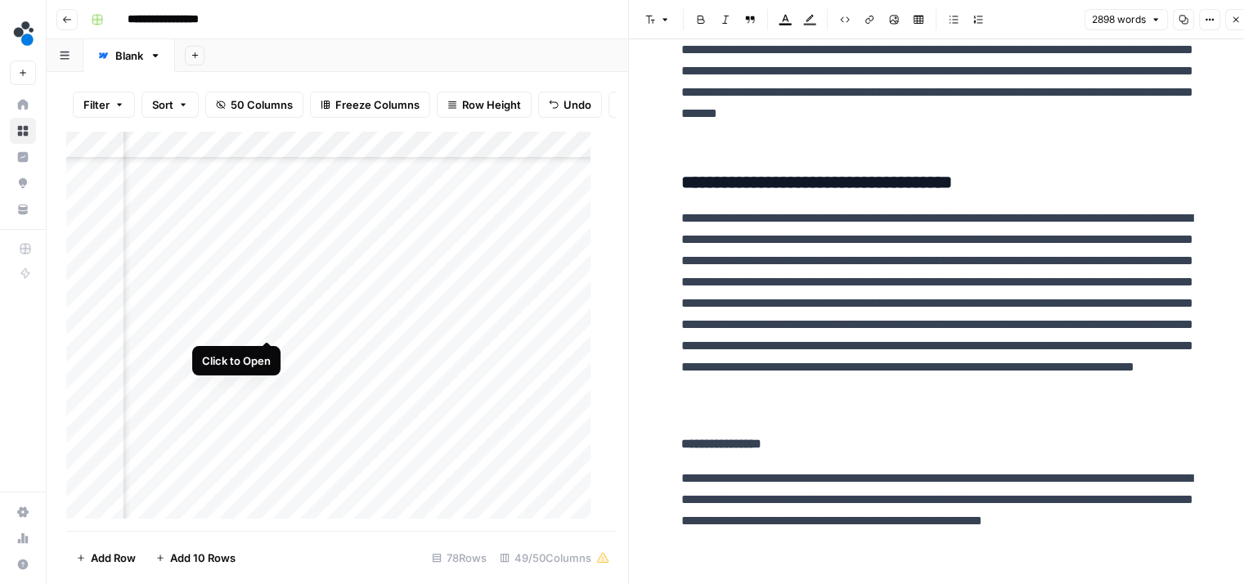
click at [265, 325] on div "Add Column" at bounding box center [334, 331] width 537 height 401
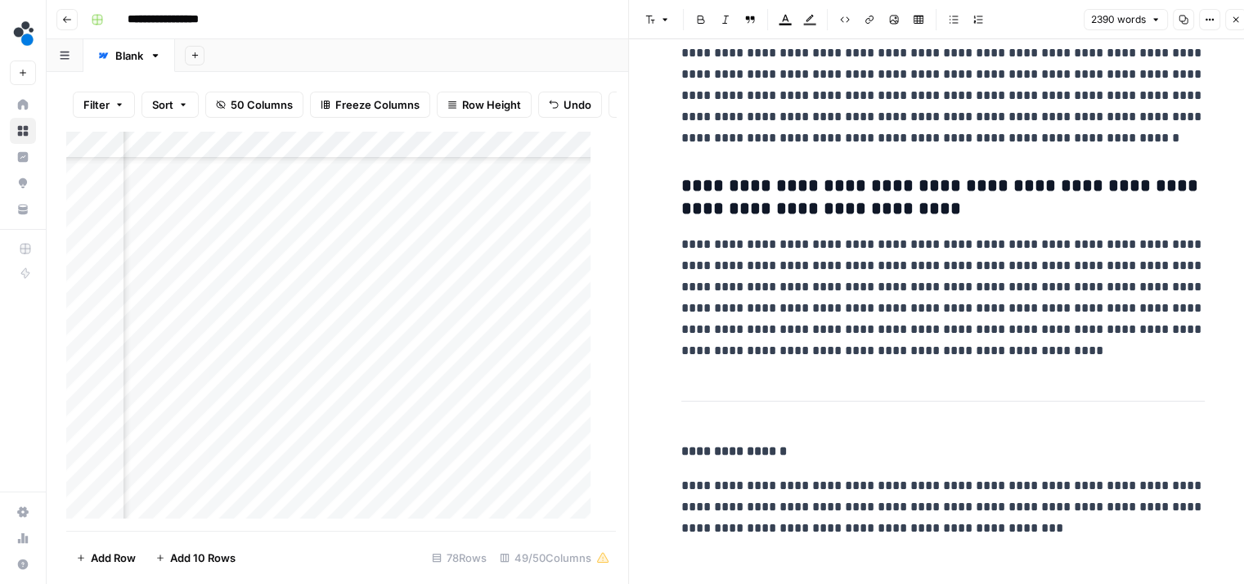
scroll to position [13, 0]
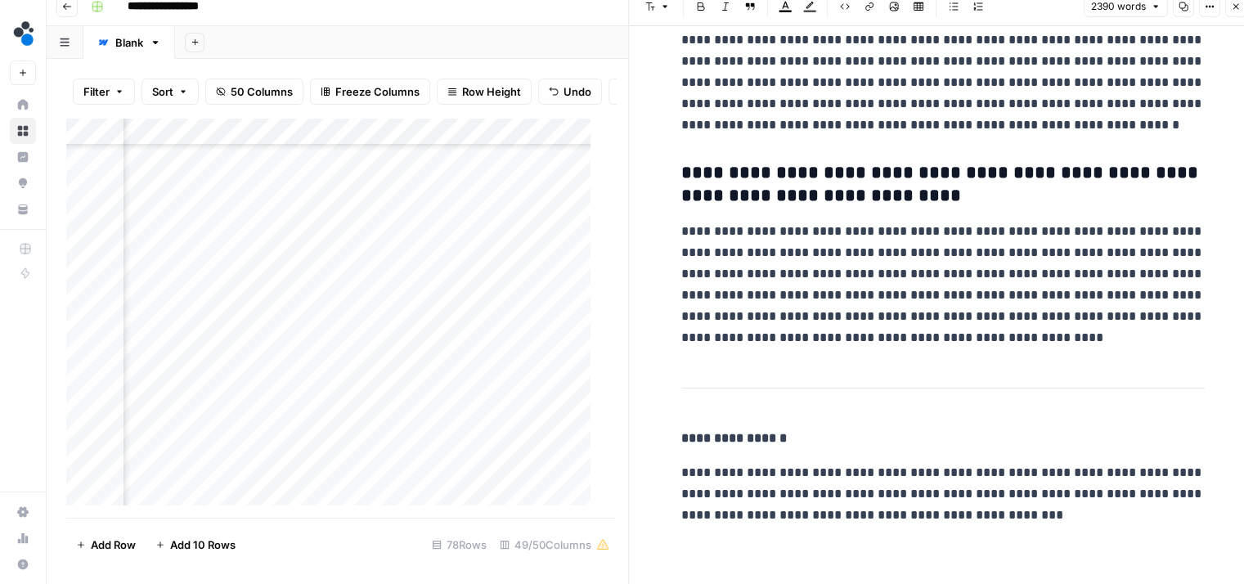
click at [489, 312] on div "Add Column" at bounding box center [334, 318] width 537 height 401
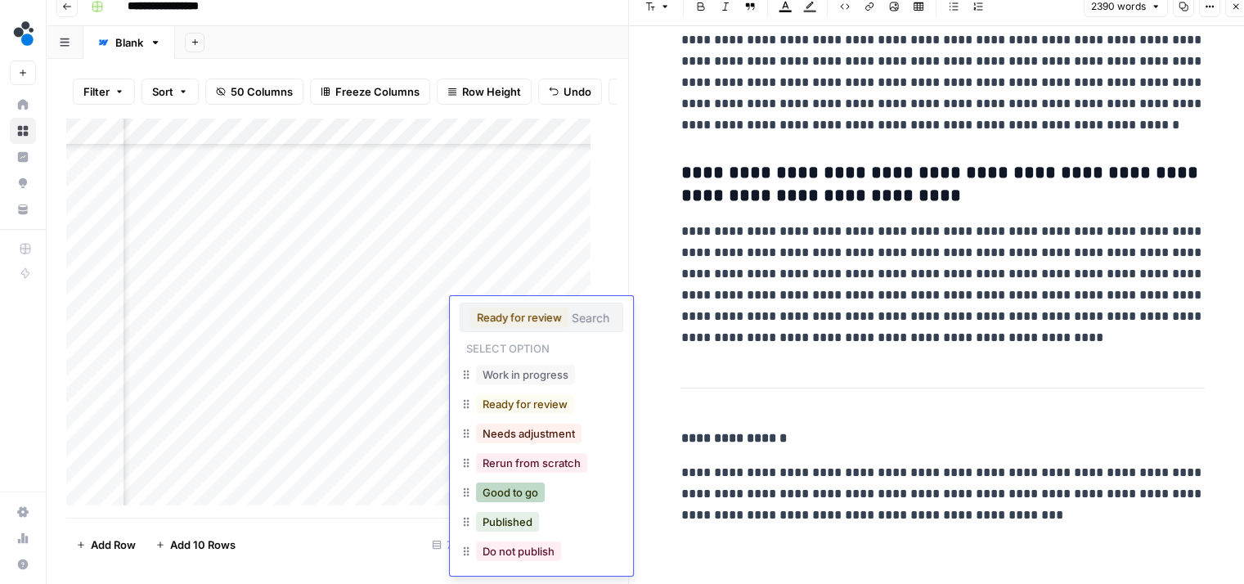
click at [512, 492] on button "Good to go" at bounding box center [510, 493] width 69 height 20
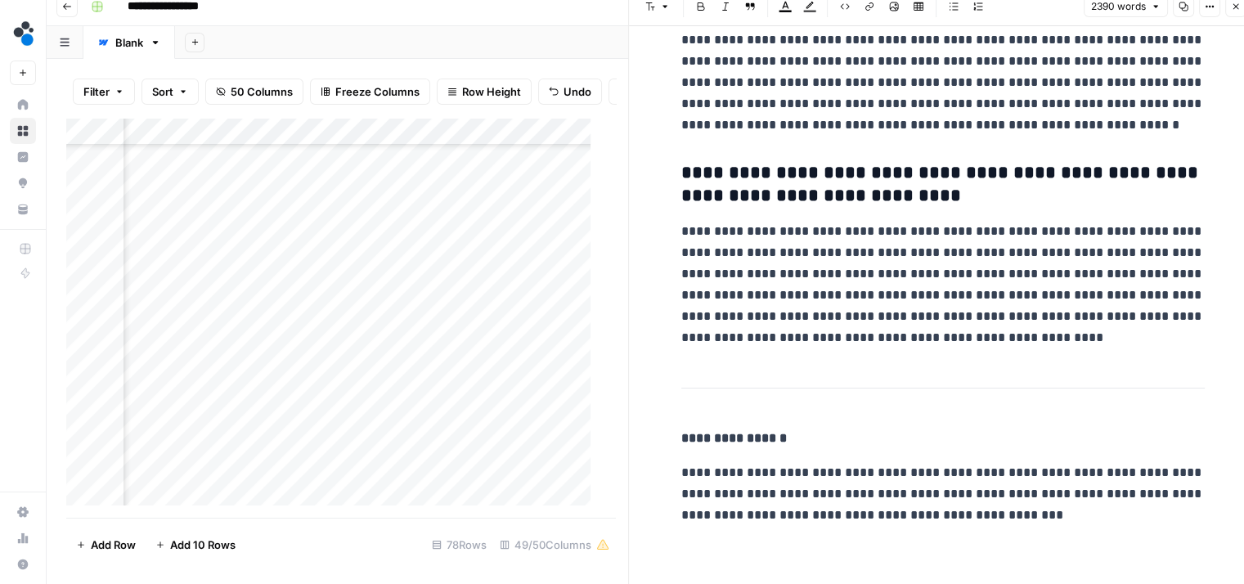
scroll to position [6223, 0]
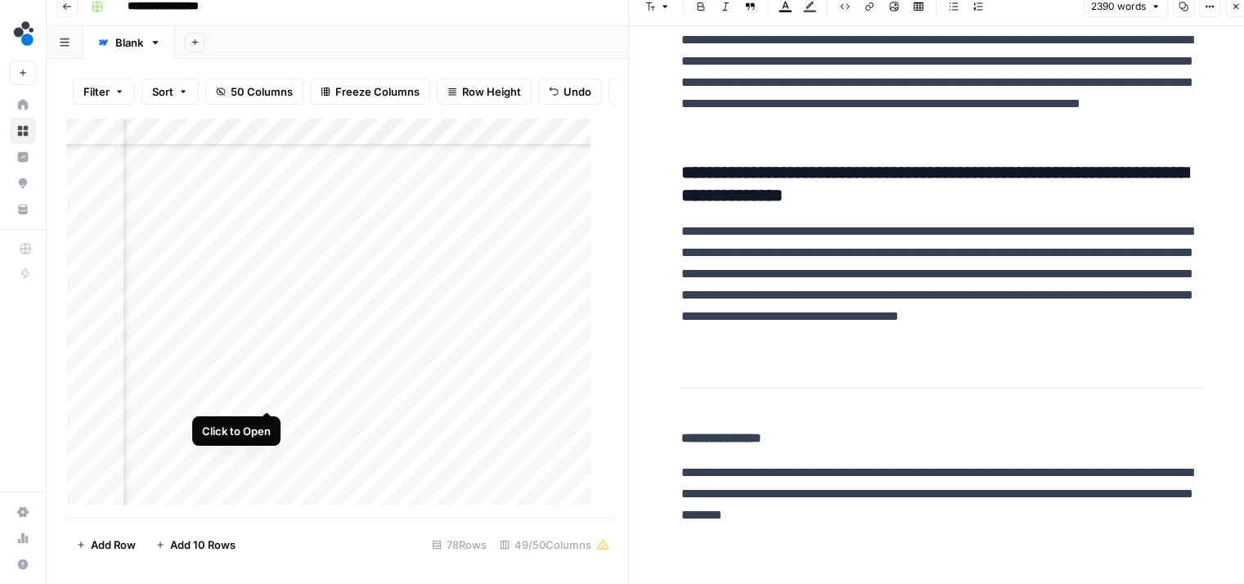
click at [267, 393] on div "Add Column" at bounding box center [334, 318] width 537 height 401
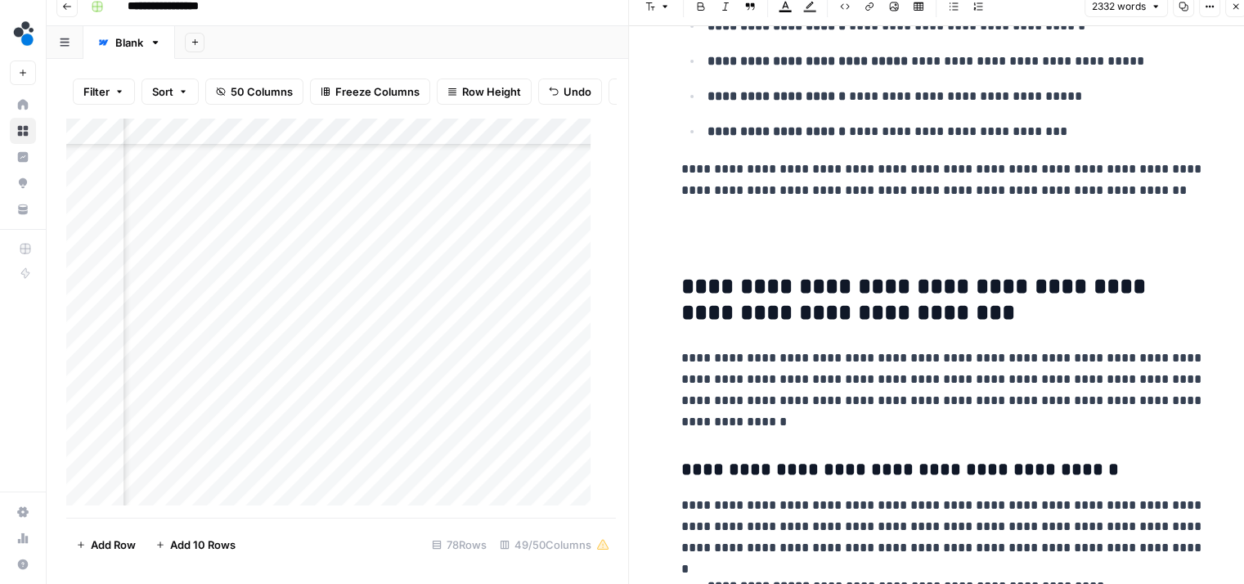
scroll to position [3978, 0]
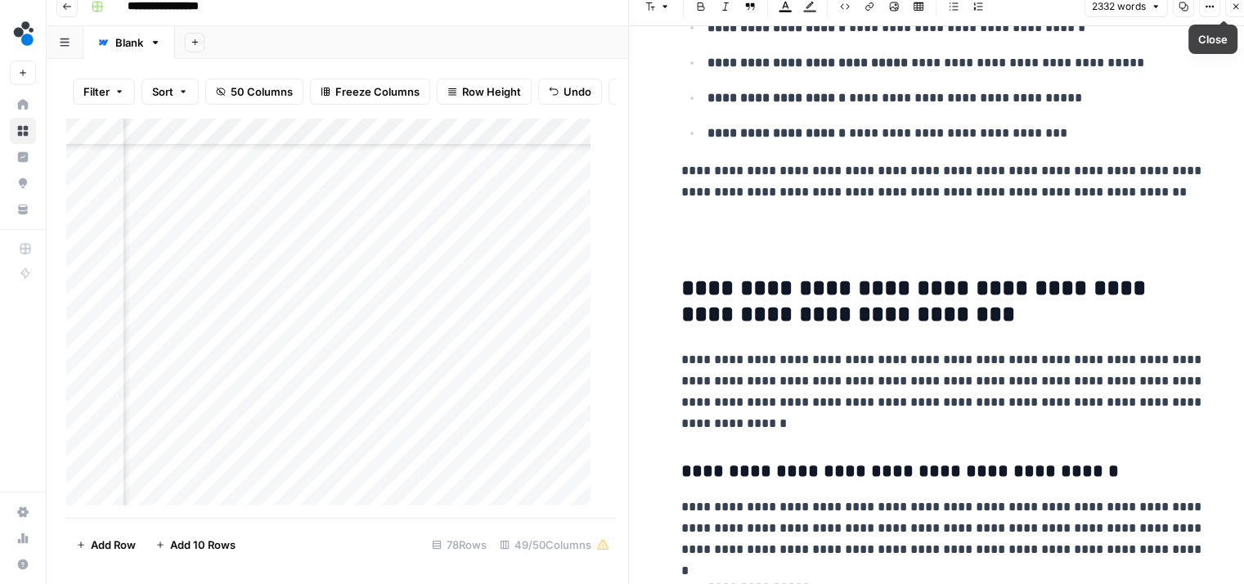
click at [1230, 11] on button "Close" at bounding box center [1236, 6] width 21 height 21
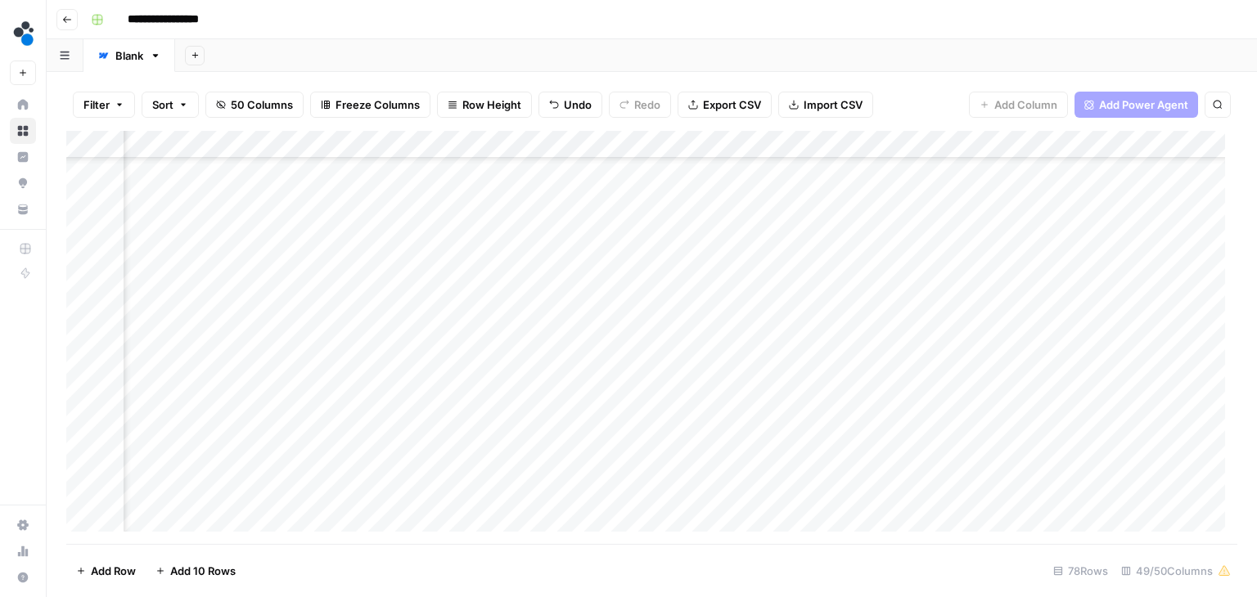
click at [507, 398] on div "Add Column" at bounding box center [651, 337] width 1171 height 413
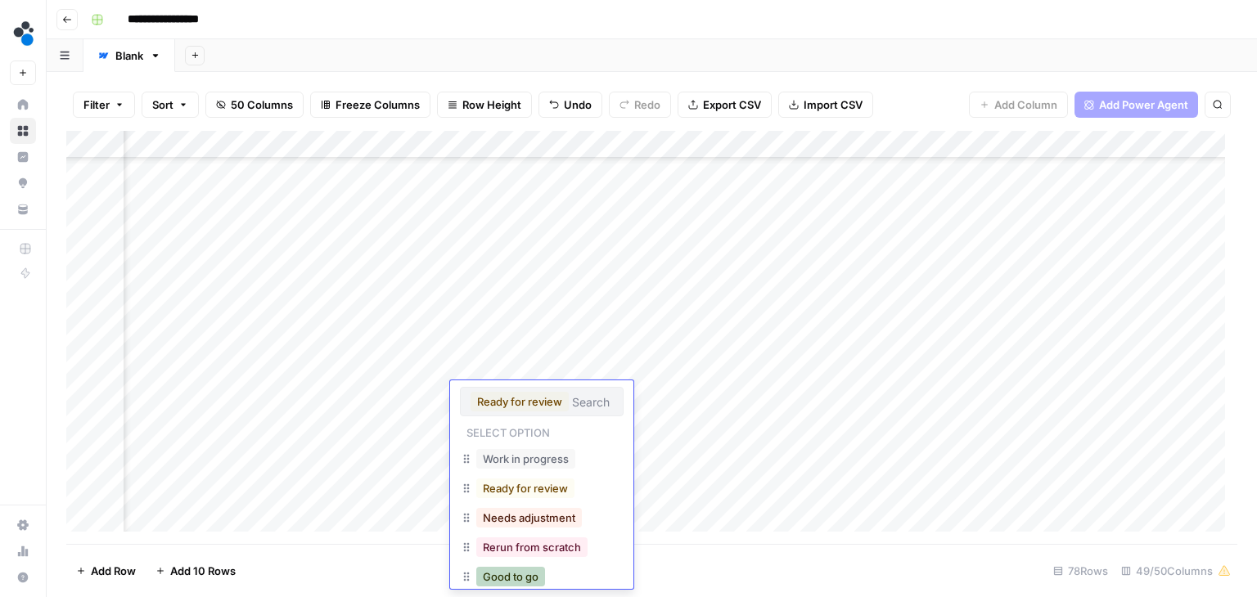
click at [506, 567] on button "Good to go" at bounding box center [510, 577] width 69 height 20
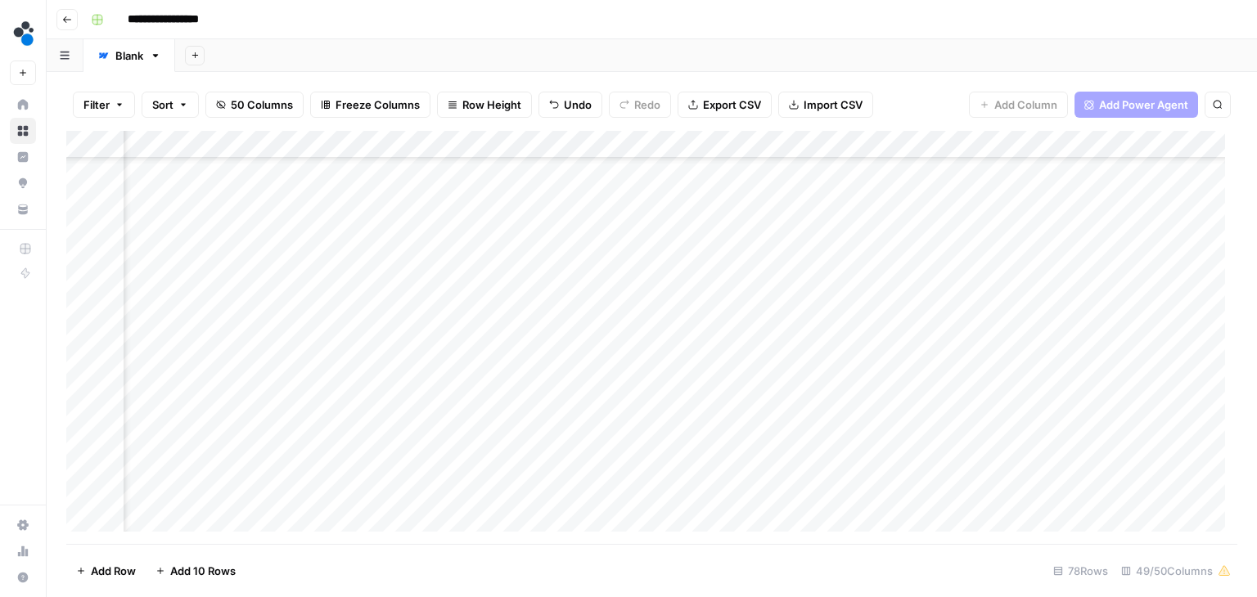
click at [383, 420] on div "Add Column" at bounding box center [651, 337] width 1171 height 413
click at [412, 426] on div "Add Column" at bounding box center [651, 337] width 1171 height 413
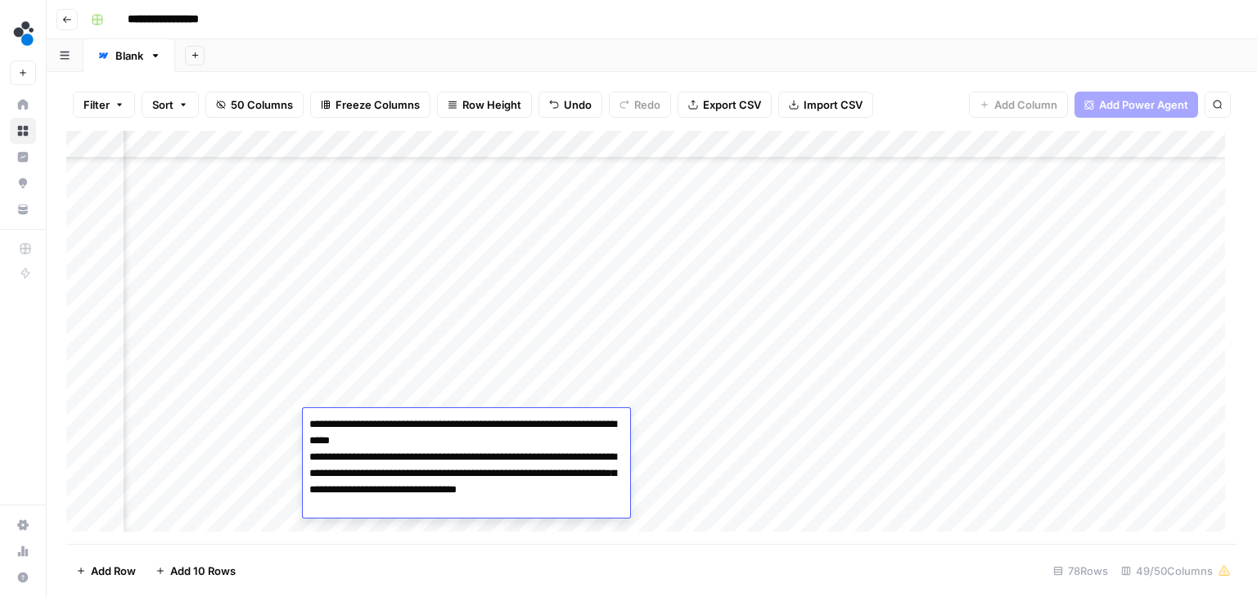
click at [412, 426] on textarea "**********" at bounding box center [466, 465] width 327 height 105
click at [431, 439] on textarea "**********" at bounding box center [466, 473] width 327 height 121
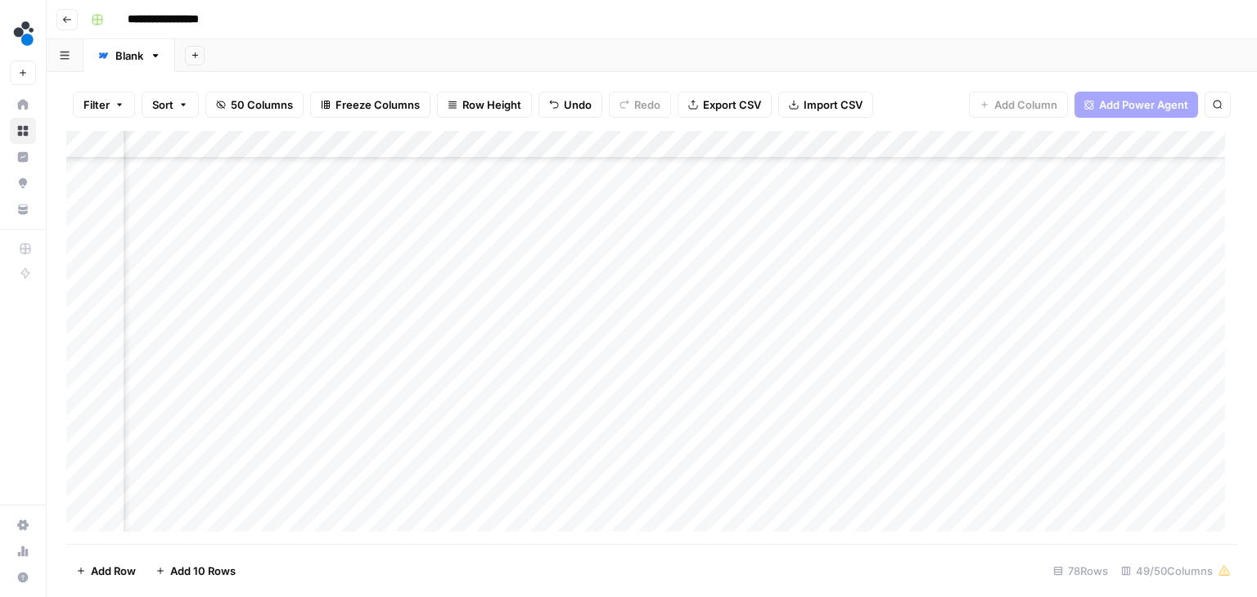
click at [395, 401] on div "Add Column" at bounding box center [651, 337] width 1171 height 413
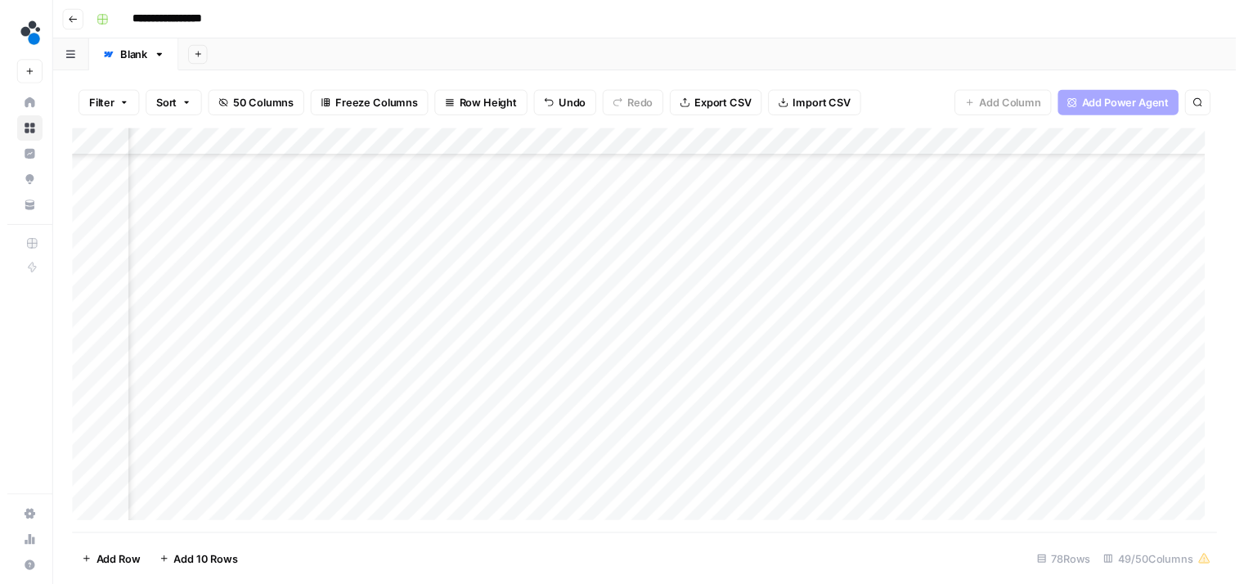
scroll to position [1527, 5994]
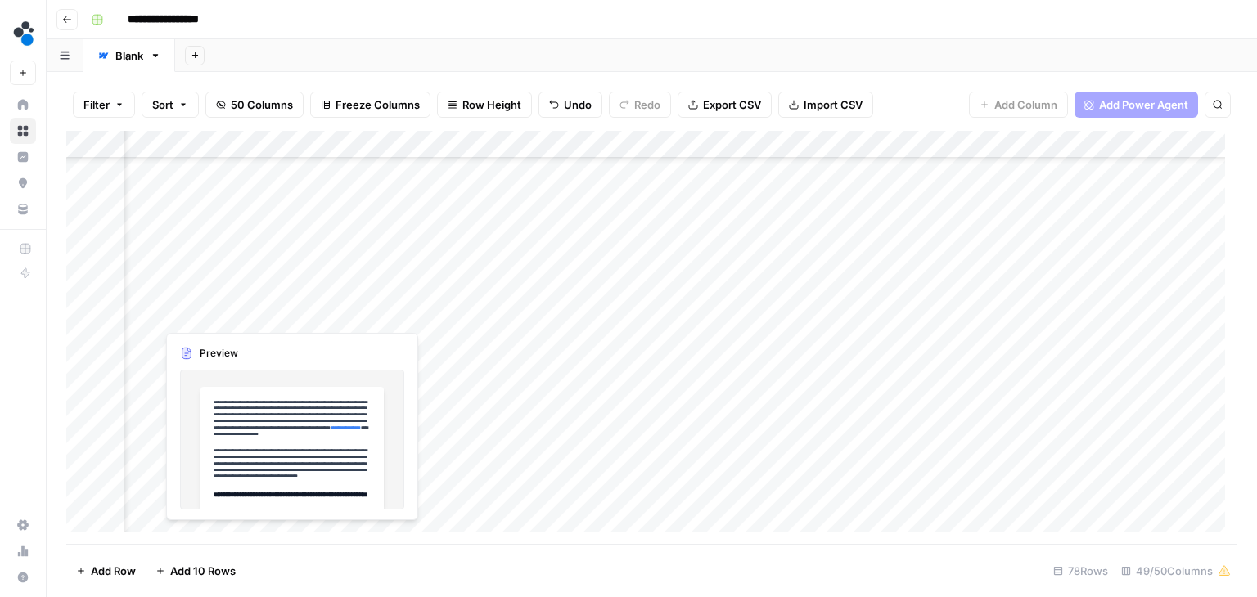
click at [264, 310] on div "Add Column" at bounding box center [651, 337] width 1171 height 413
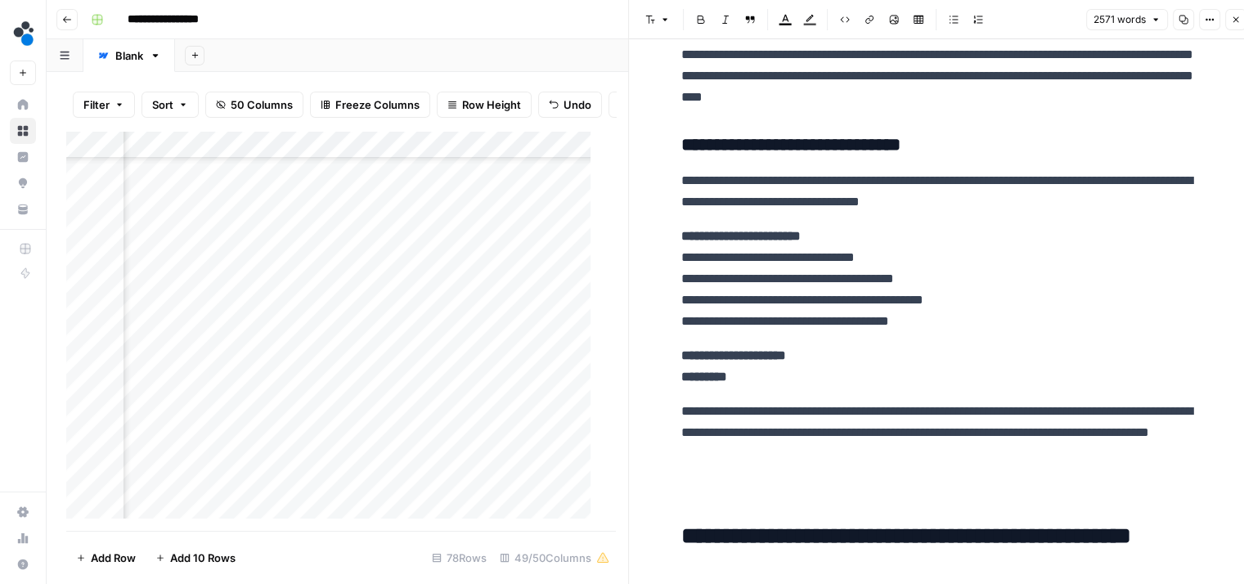
scroll to position [5663, 0]
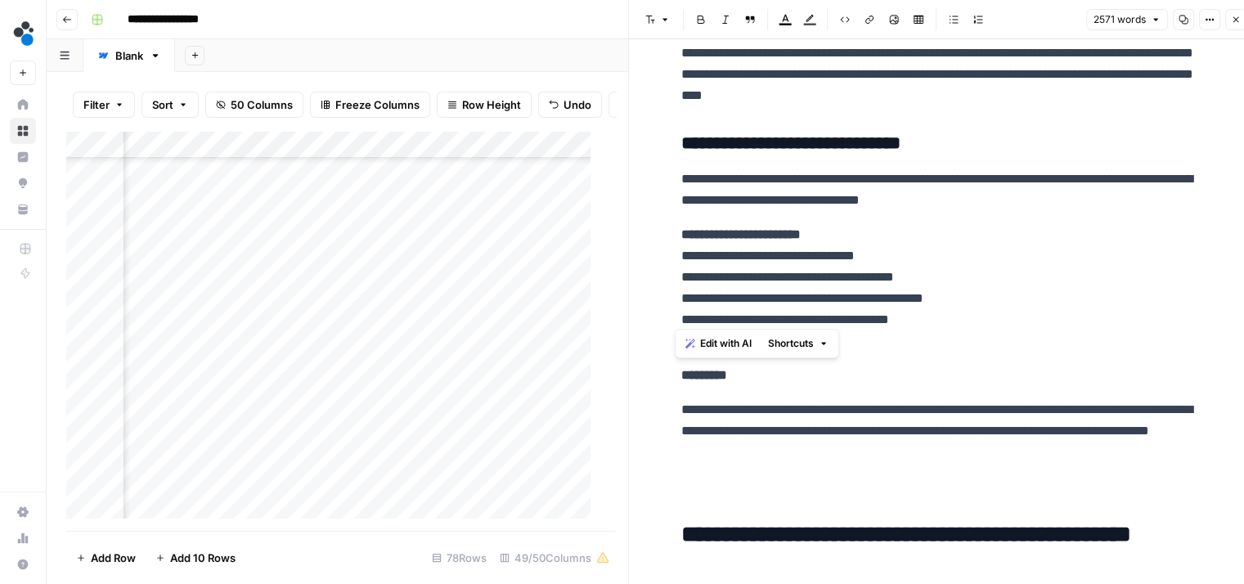
drag, startPoint x: 949, startPoint y: 318, endPoint x: 660, endPoint y: 236, distance: 300.2
click at [740, 344] on span "Edit with AI" at bounding box center [726, 343] width 52 height 15
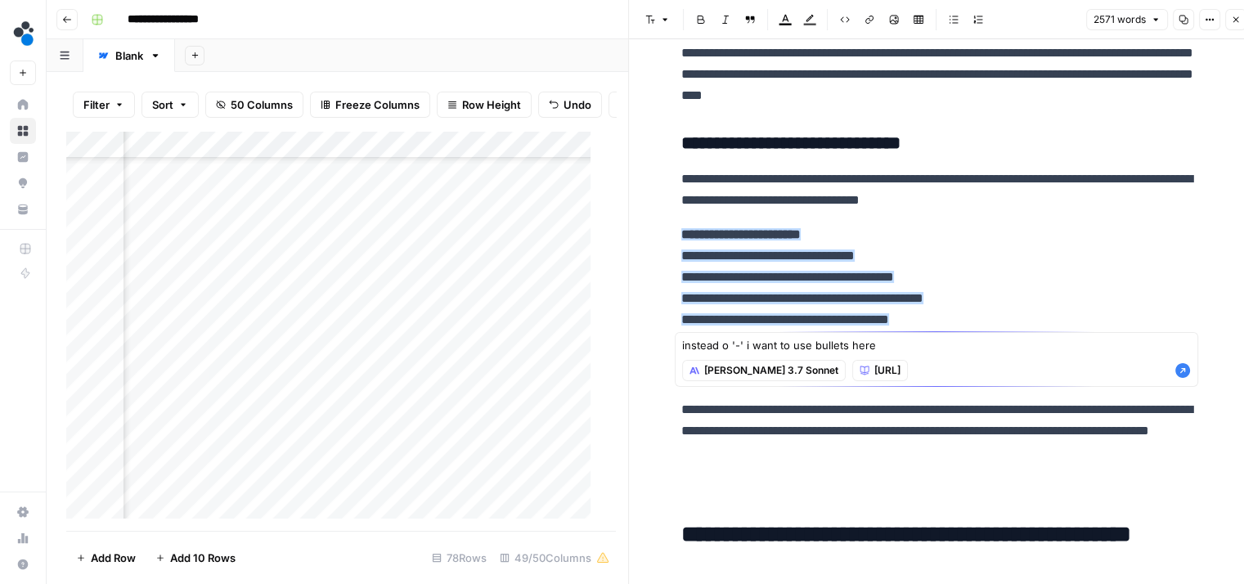
type textarea "instead o '-' i want to use bullets here"
click at [1184, 367] on icon "button" at bounding box center [1183, 370] width 15 height 15
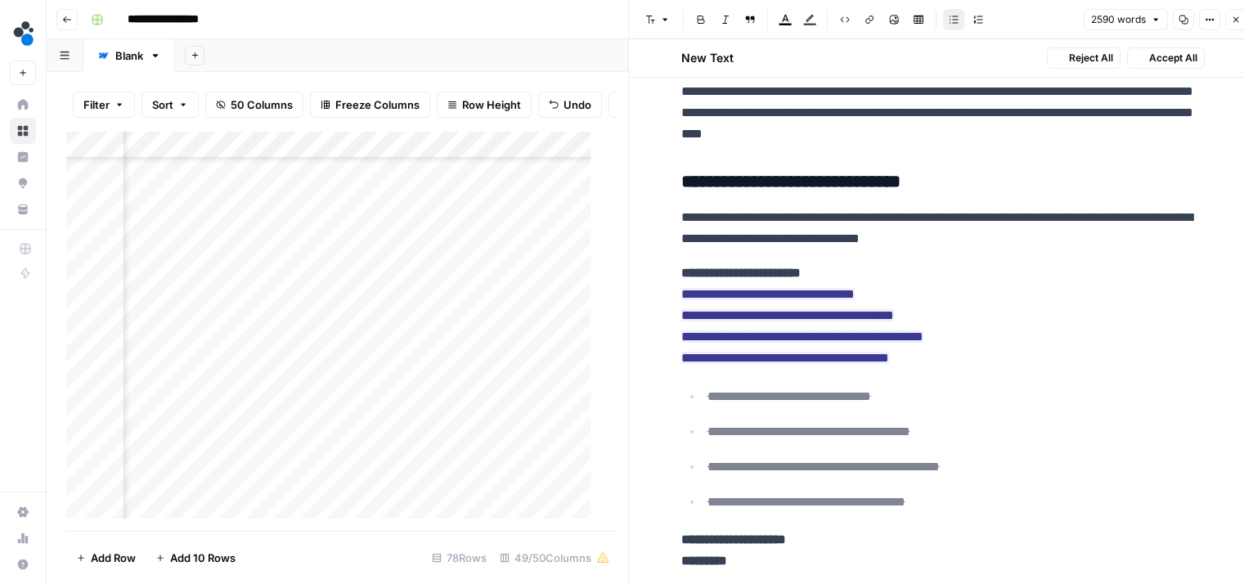
scroll to position [5701, 0]
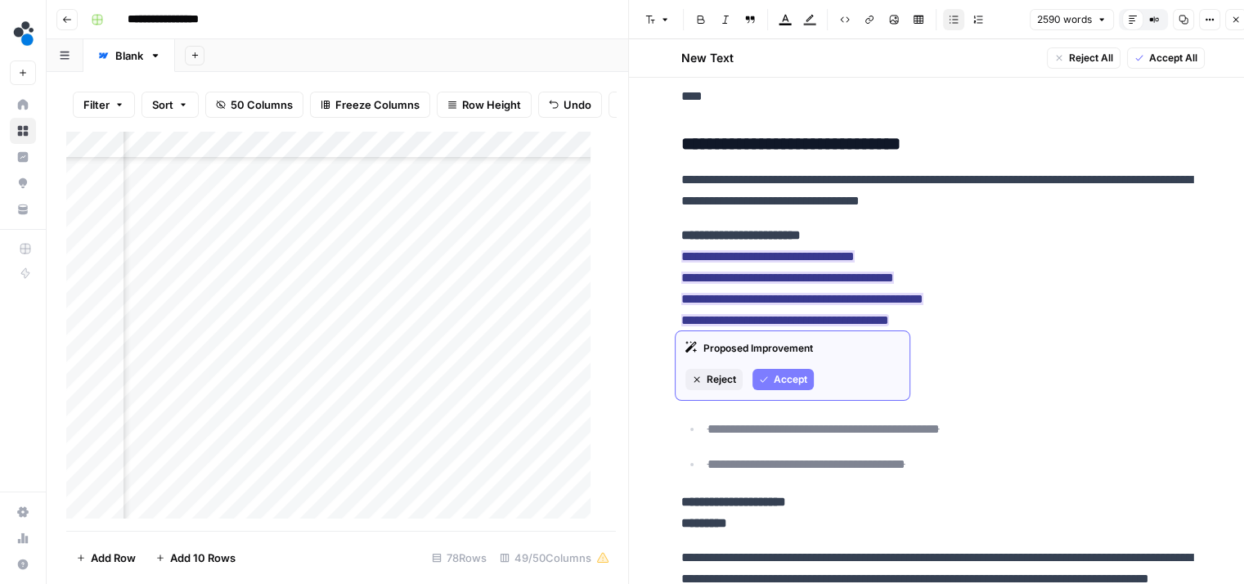
click at [776, 380] on span "Accept" at bounding box center [791, 379] width 34 height 15
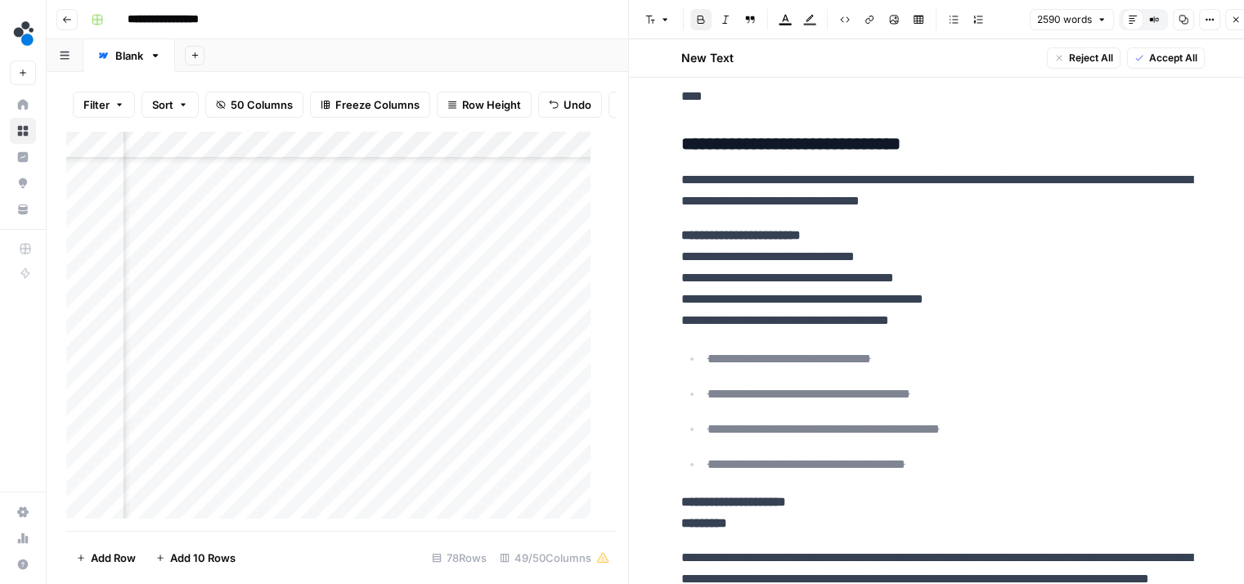
click at [1154, 65] on span "Accept All" at bounding box center [1173, 58] width 48 height 15
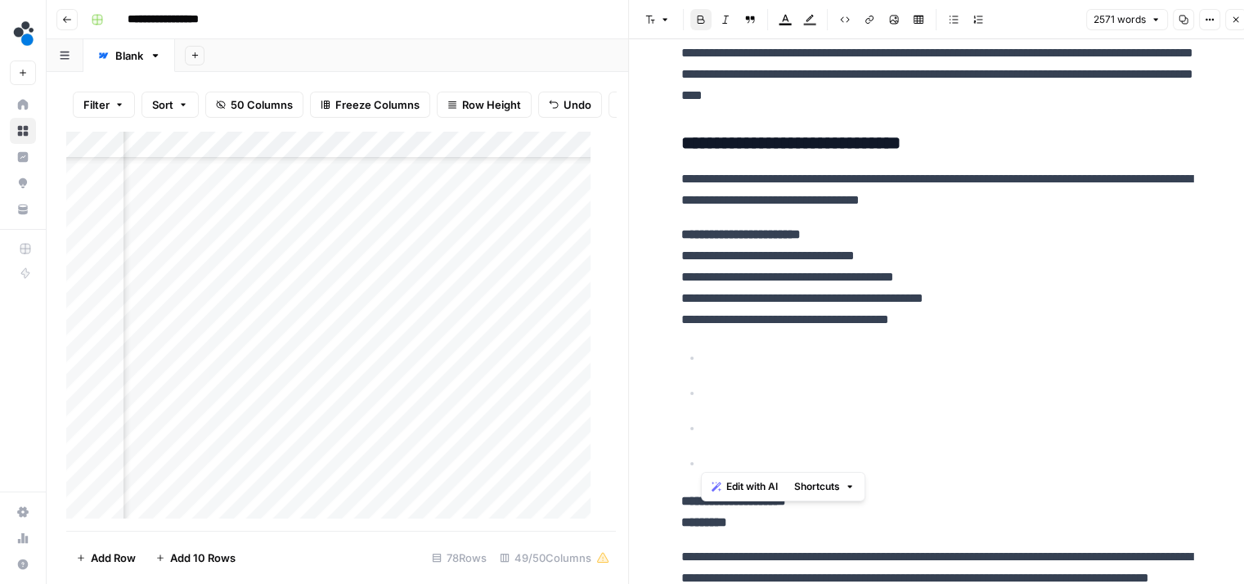
drag, startPoint x: 731, startPoint y: 447, endPoint x: 658, endPoint y: 358, distance: 115.1
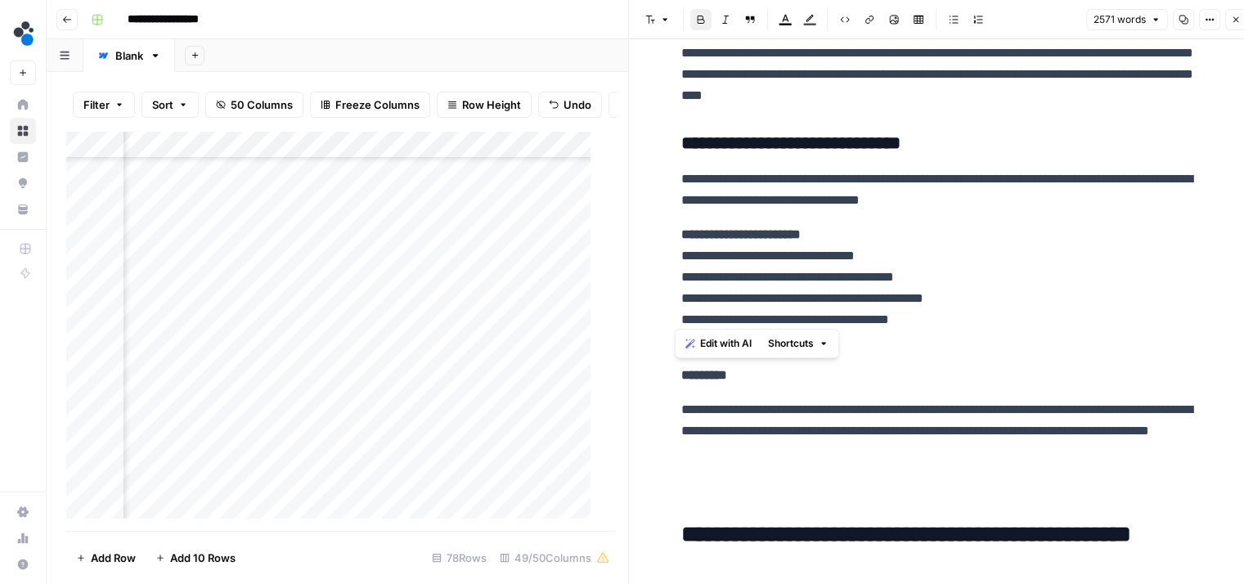
drag, startPoint x: 947, startPoint y: 313, endPoint x: 651, endPoint y: 259, distance: 300.1
click at [950, 18] on icon "button" at bounding box center [954, 20] width 10 height 10
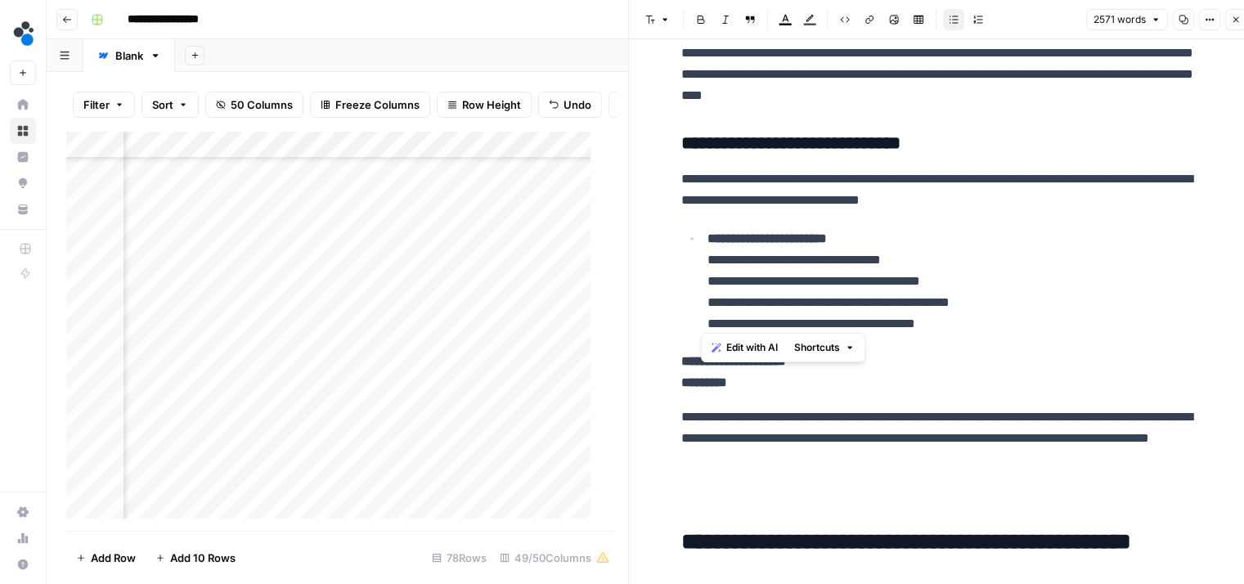
click at [950, 18] on icon "button" at bounding box center [954, 20] width 10 height 10
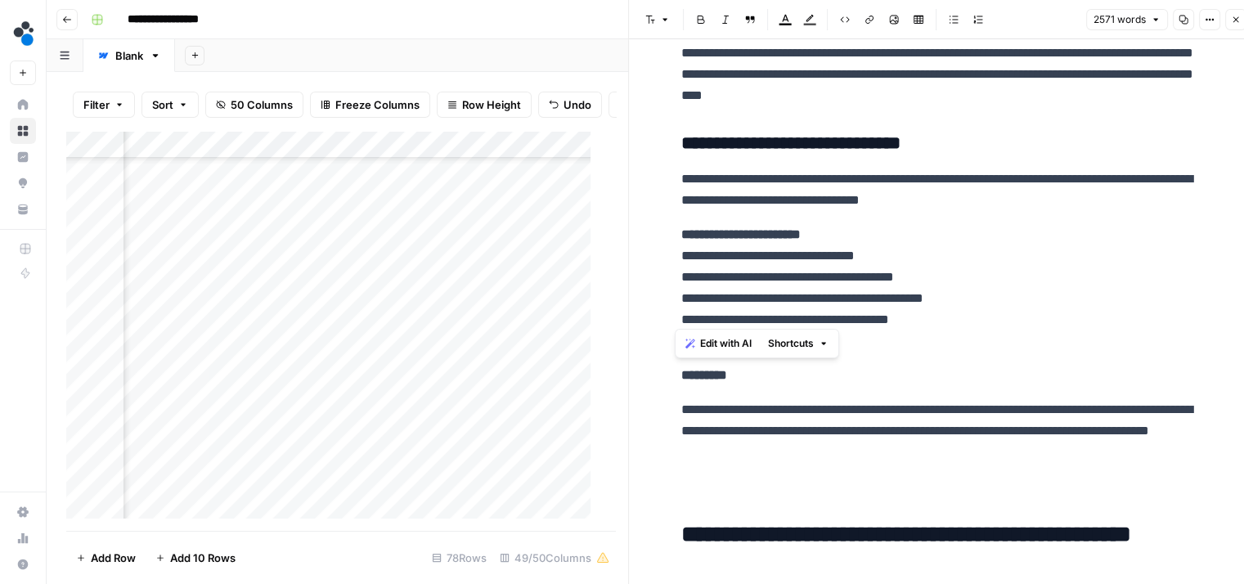
click at [949, 274] on p "**********" at bounding box center [943, 277] width 524 height 106
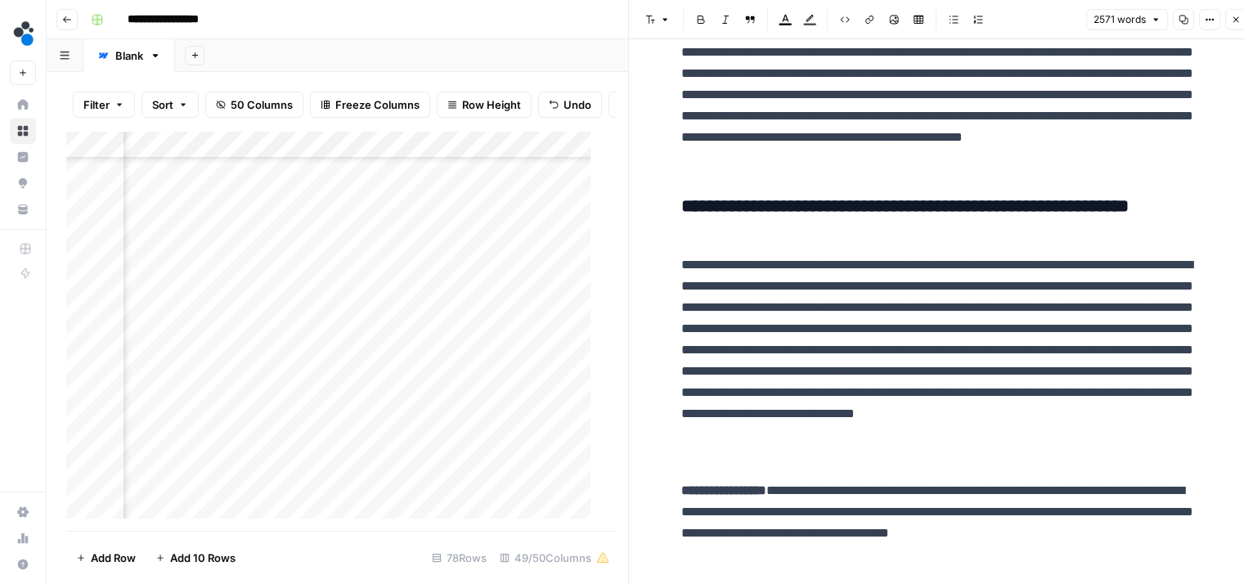
scroll to position [8541, 0]
click at [511, 323] on div "Add Column" at bounding box center [334, 331] width 537 height 401
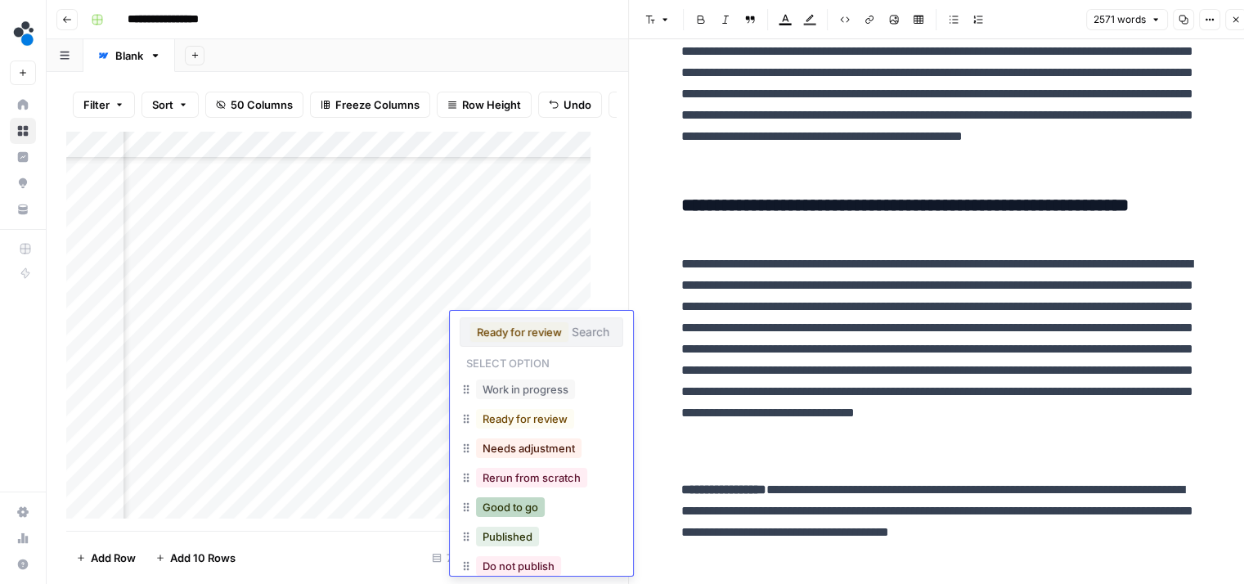
click at [521, 513] on button "Good to go" at bounding box center [510, 507] width 69 height 20
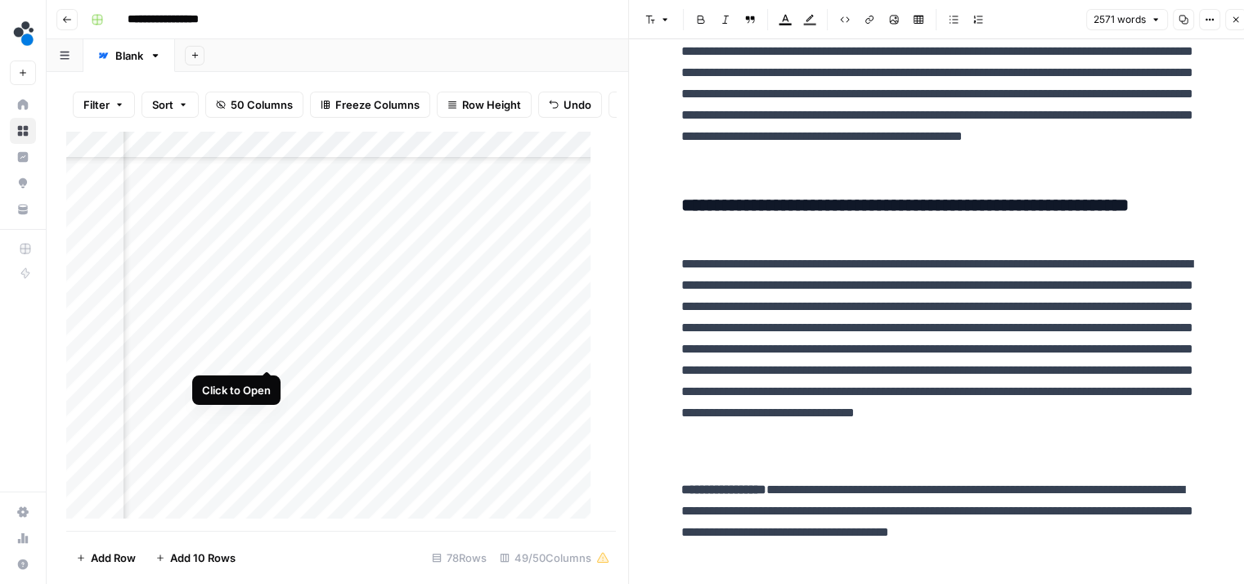
click at [266, 356] on div "Add Column" at bounding box center [334, 331] width 537 height 401
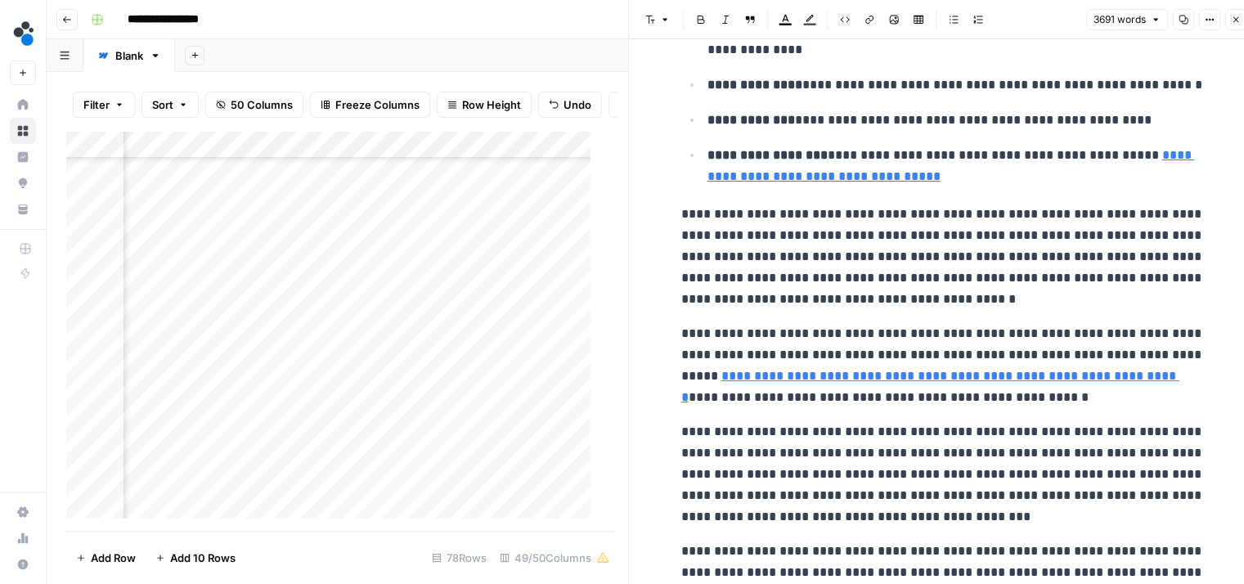
scroll to position [5210, 0]
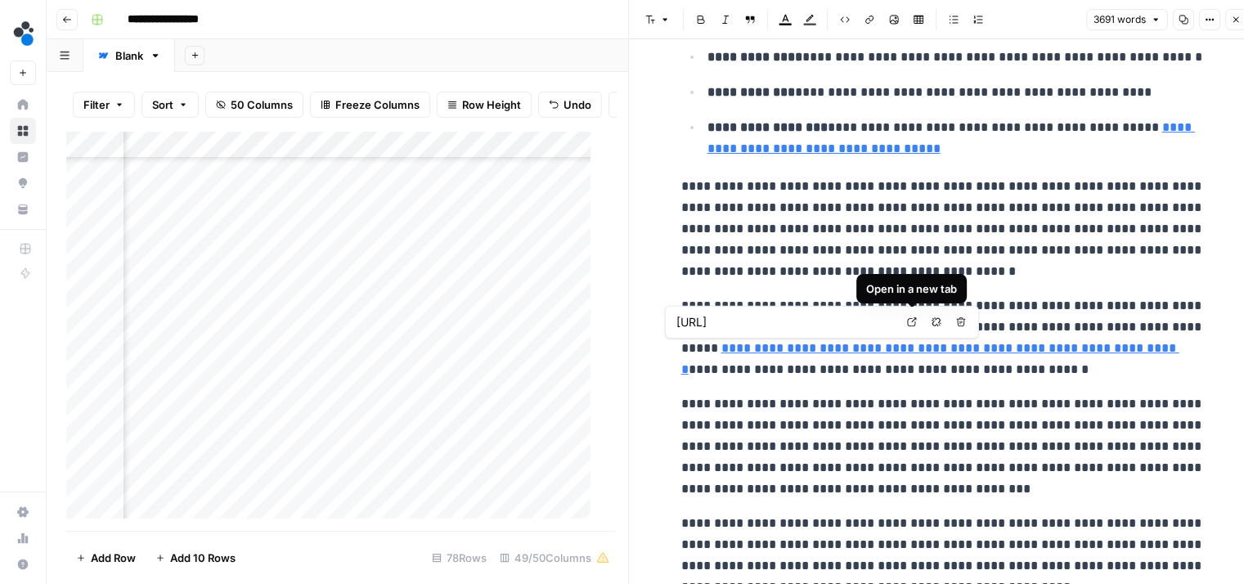
click at [867, 322] on input "https://www.spot.ai/blog/digital-andon-systems-ai-cameras-manufacturing" at bounding box center [786, 322] width 218 height 16
click at [938, 323] on body "**********" at bounding box center [622, 292] width 1244 height 584
click at [930, 312] on button "Remove link" at bounding box center [936, 322] width 21 height 21
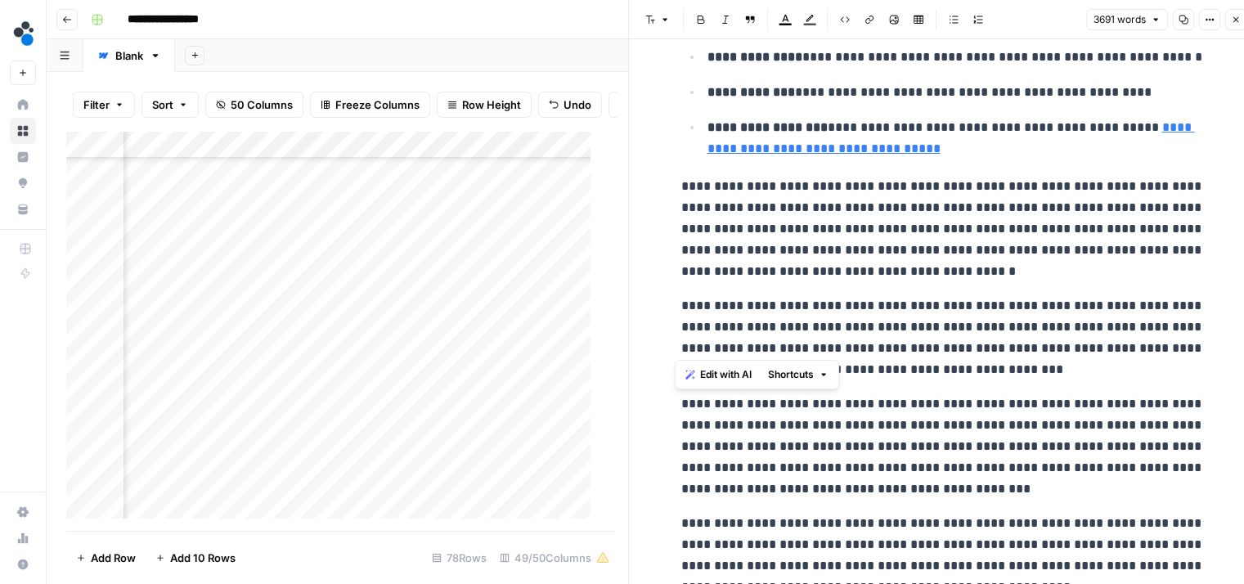
click at [731, 343] on p "**********" at bounding box center [943, 337] width 524 height 85
drag, startPoint x: 680, startPoint y: 341, endPoint x: 804, endPoint y: 345, distance: 124.4
click at [804, 345] on p "**********" at bounding box center [943, 337] width 524 height 85
click at [756, 343] on p "**********" at bounding box center [943, 337] width 524 height 85
drag, startPoint x: 673, startPoint y: 341, endPoint x: 813, endPoint y: 340, distance: 139.9
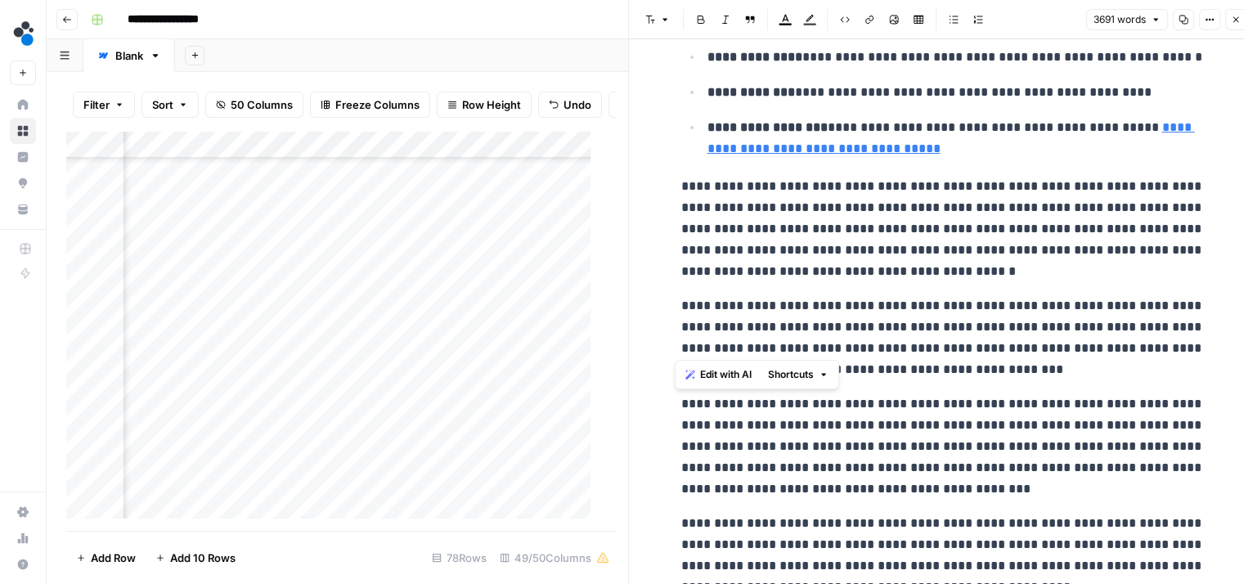
click at [813, 340] on div "**********" at bounding box center [943, 394] width 543 height 11077
click at [866, 20] on icon "button" at bounding box center [870, 20] width 10 height 10
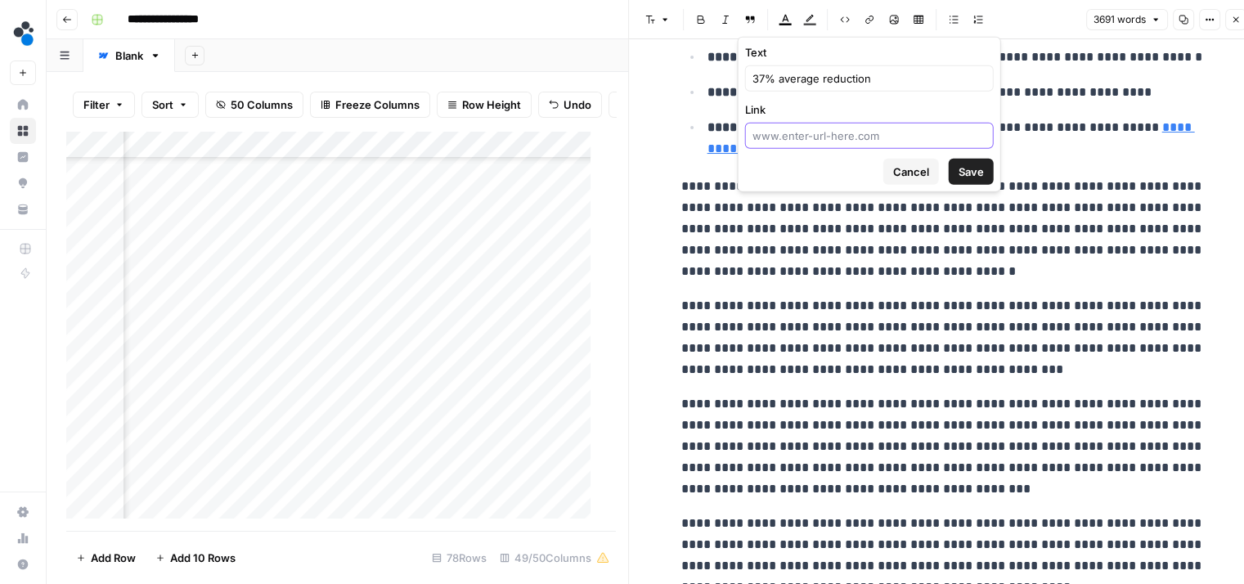
click at [789, 142] on input "Link" at bounding box center [870, 136] width 234 height 16
paste input "https://www.spot.ai/blog/digital-andon-systems-ai-cameras-manufacturing"
type input "https://www.spot.ai/blog/digital-andon-systems-ai-cameras-manufacturing"
click at [972, 164] on span "Save" at bounding box center [971, 172] width 25 height 16
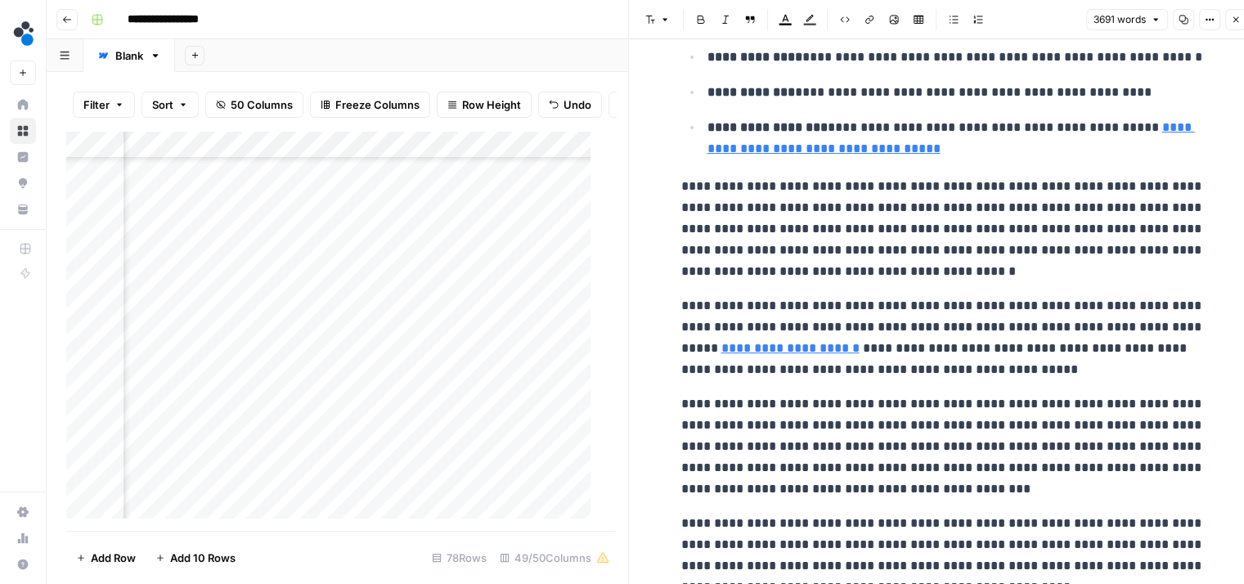
click at [1063, 367] on p "**********" at bounding box center [943, 337] width 524 height 85
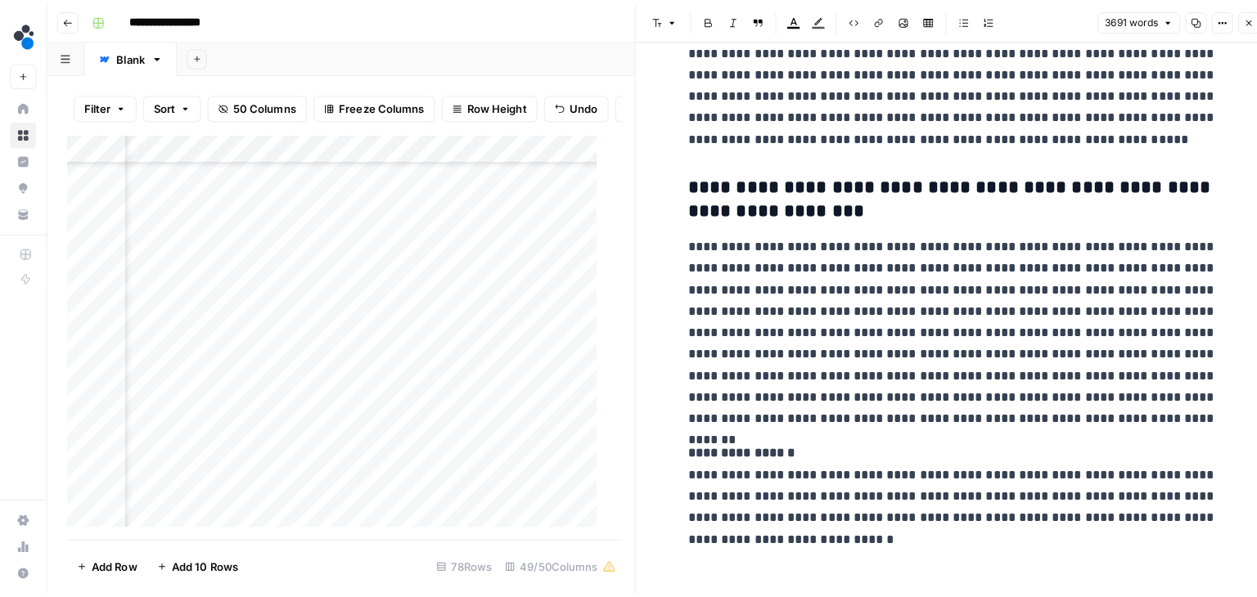
scroll to position [10594, 0]
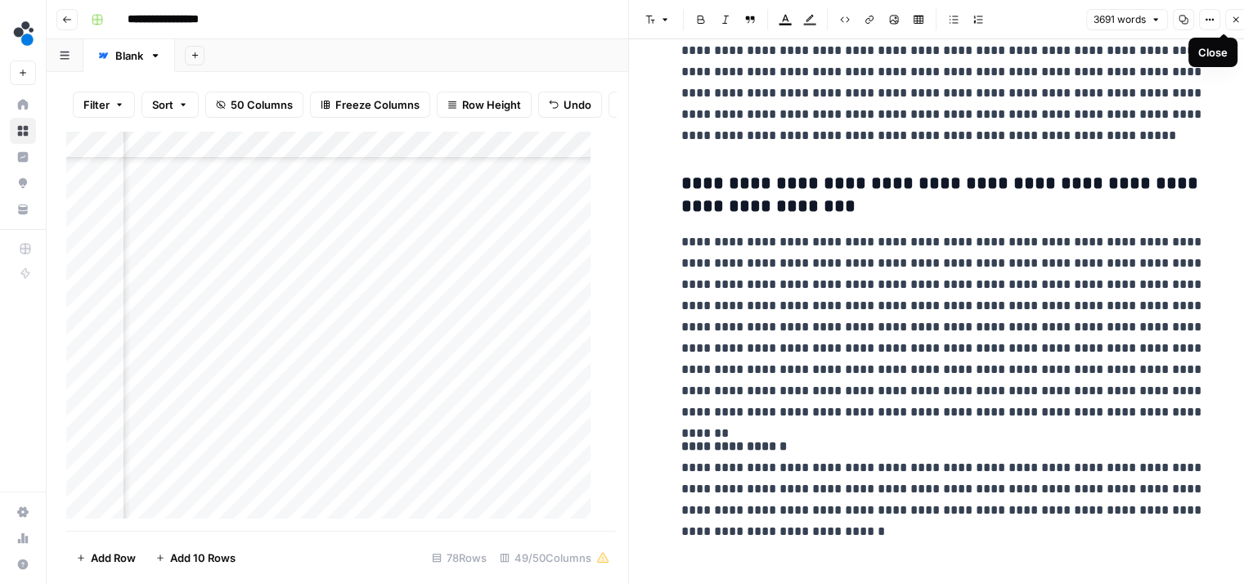
click at [1231, 15] on icon "button" at bounding box center [1236, 20] width 10 height 10
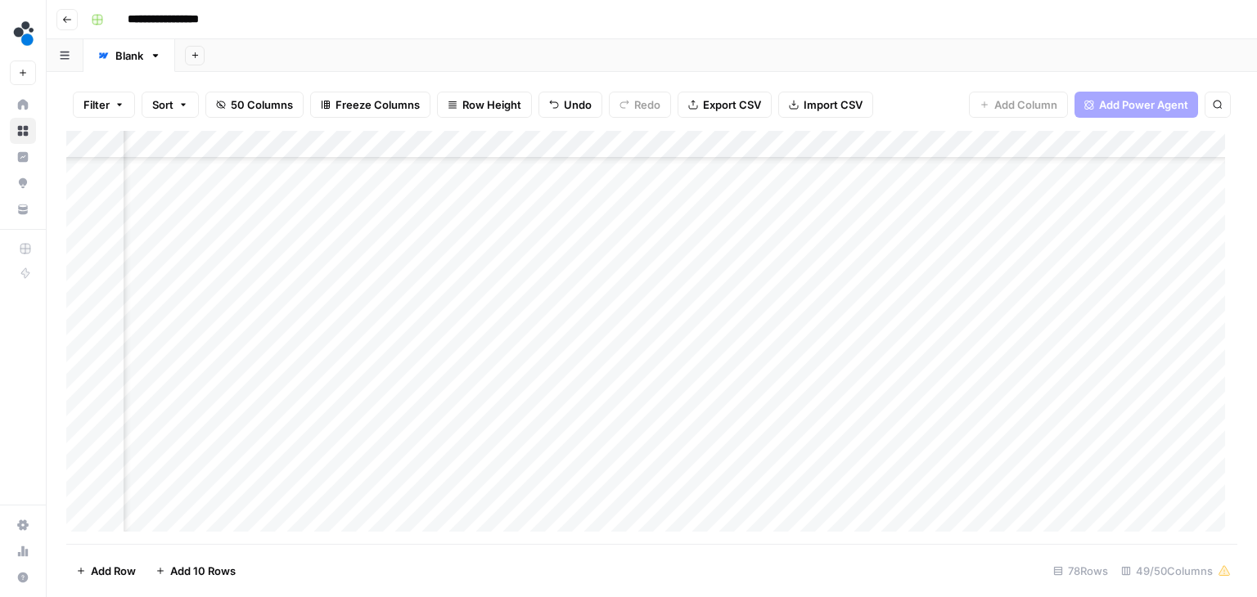
click at [504, 334] on div "Add Column" at bounding box center [651, 337] width 1171 height 413
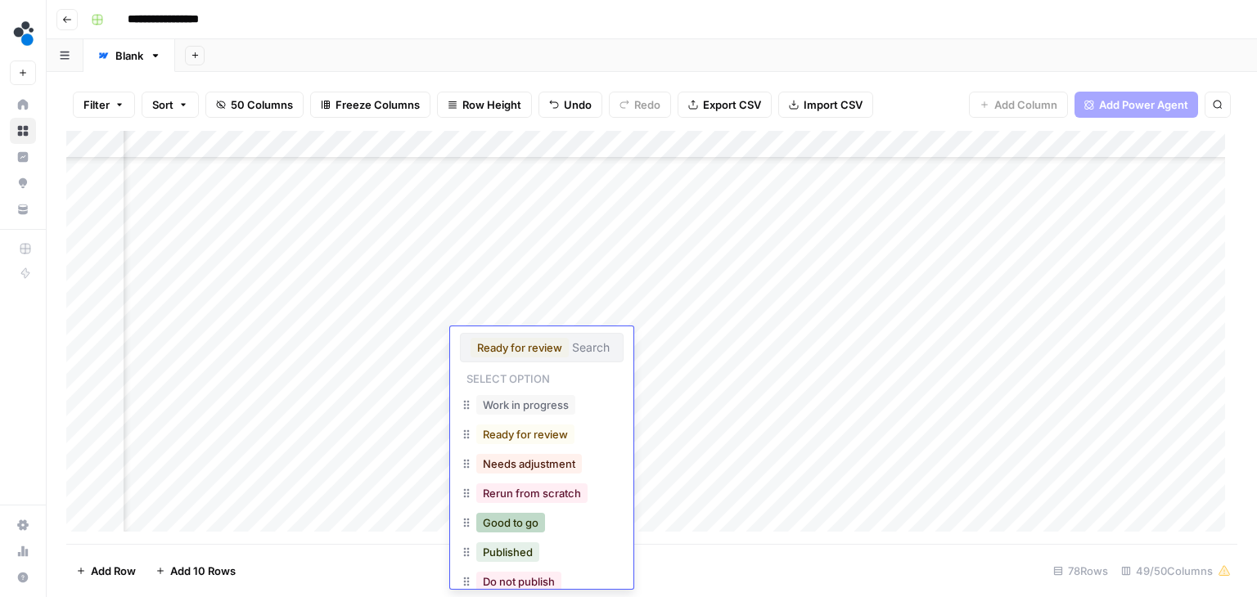
click at [509, 519] on button "Good to go" at bounding box center [510, 523] width 69 height 20
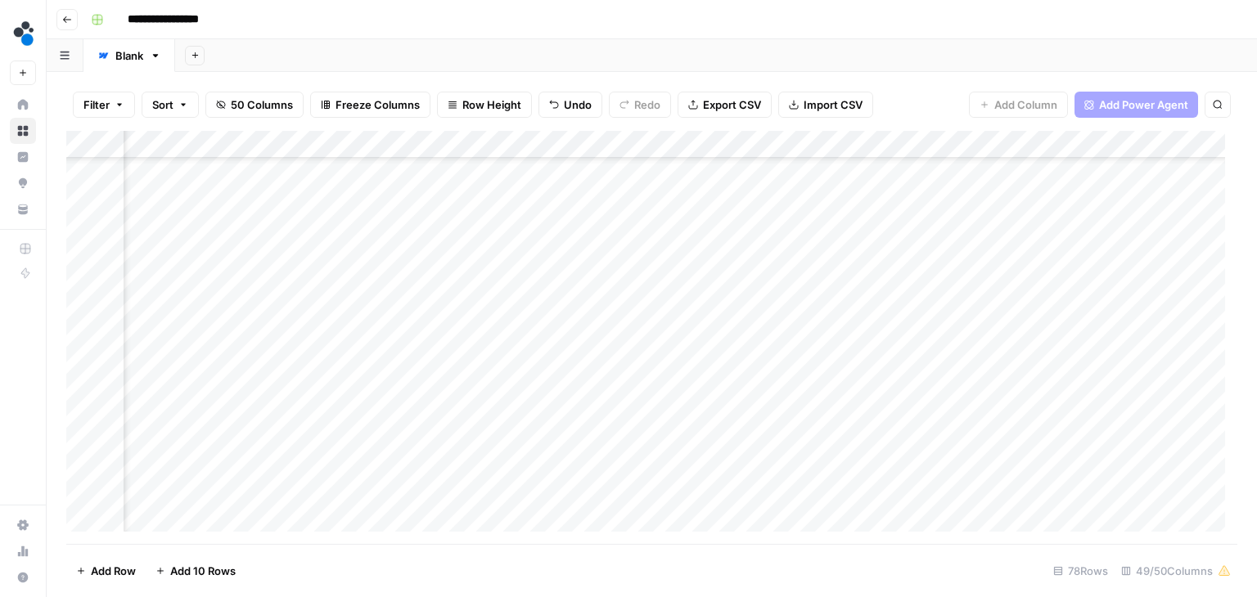
scroll to position [1684, 5994]
click at [371, 217] on div "Add Column" at bounding box center [651, 337] width 1171 height 413
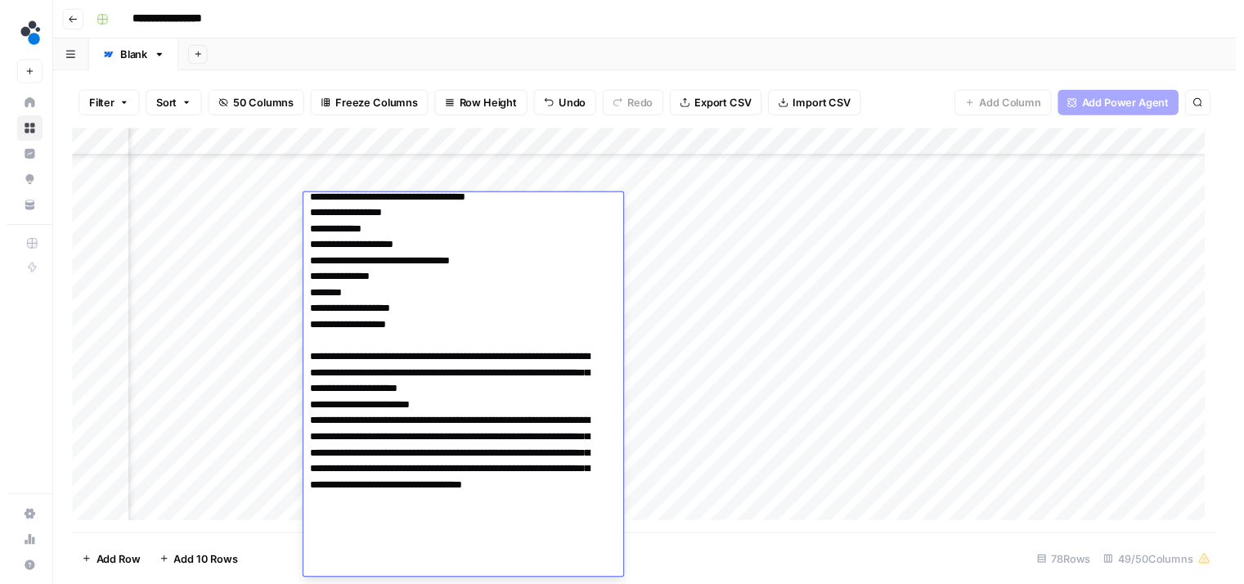
scroll to position [0, 0]
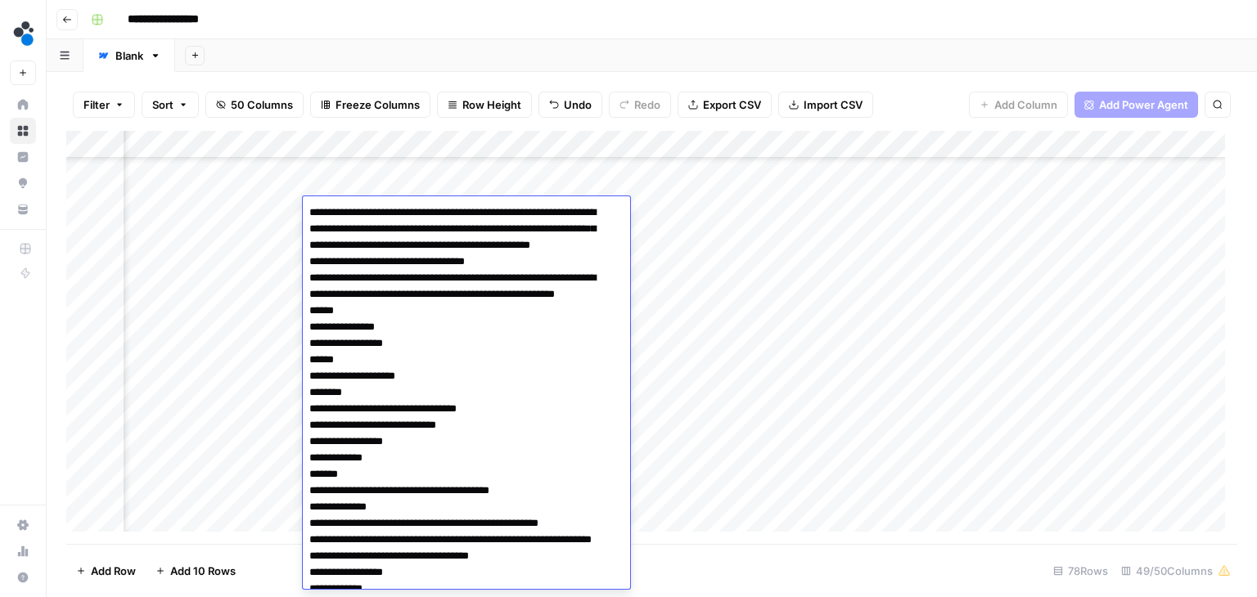
click at [704, 462] on div "Add Column" at bounding box center [651, 337] width 1171 height 413
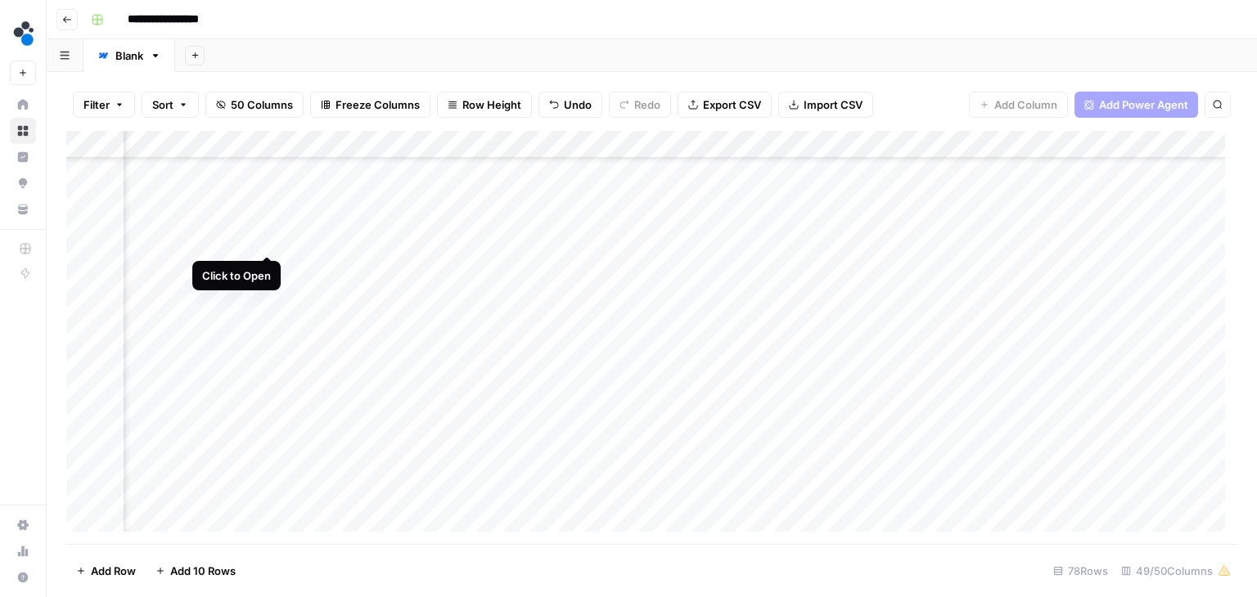
click at [265, 237] on div "Add Column" at bounding box center [651, 337] width 1171 height 413
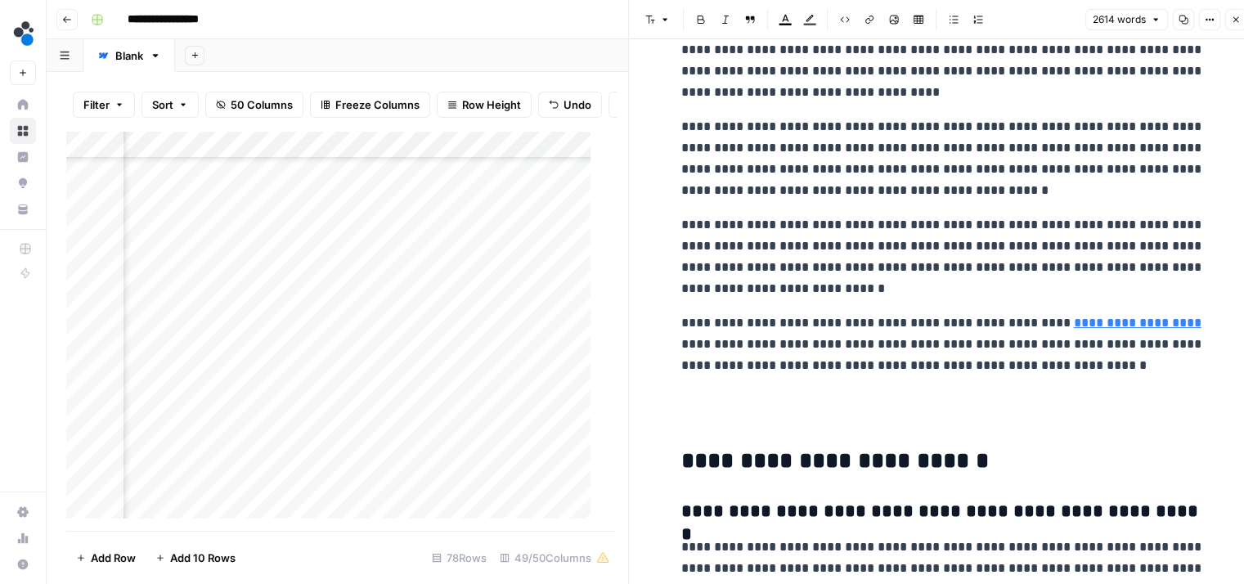
scroll to position [8598, 0]
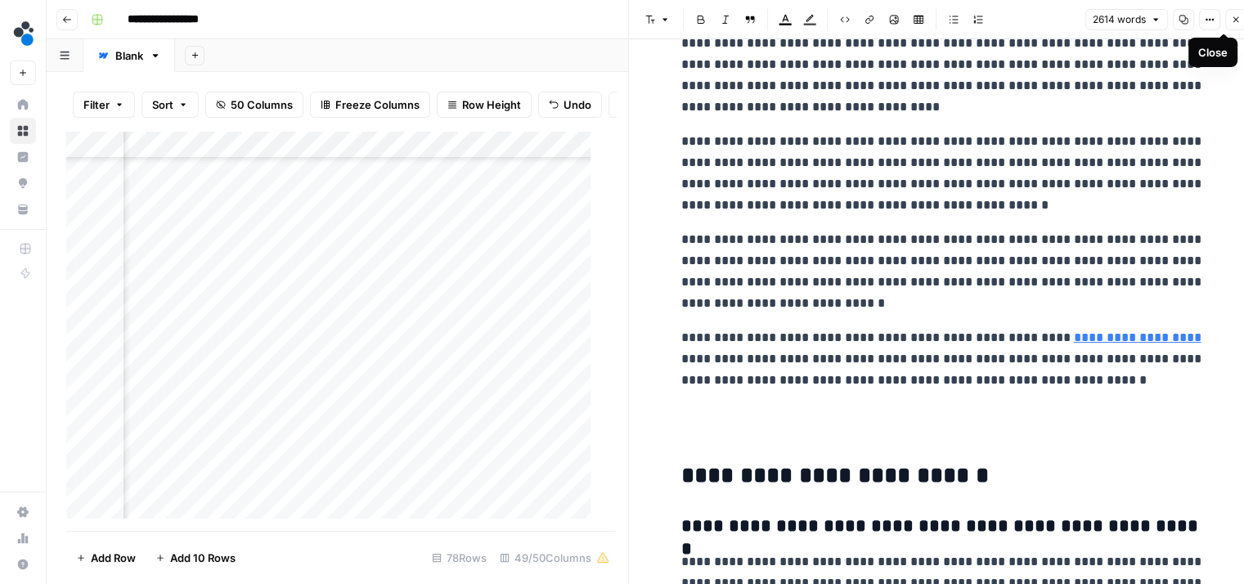
click at [1231, 23] on icon "button" at bounding box center [1236, 20] width 10 height 10
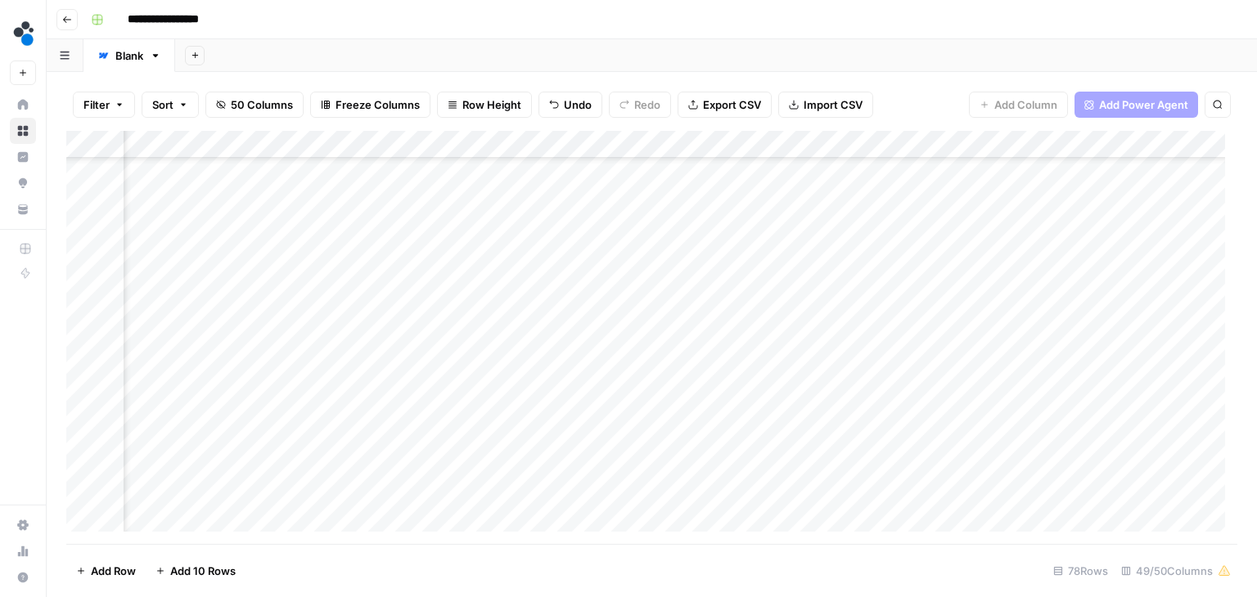
click at [506, 232] on div "Add Column" at bounding box center [651, 337] width 1171 height 413
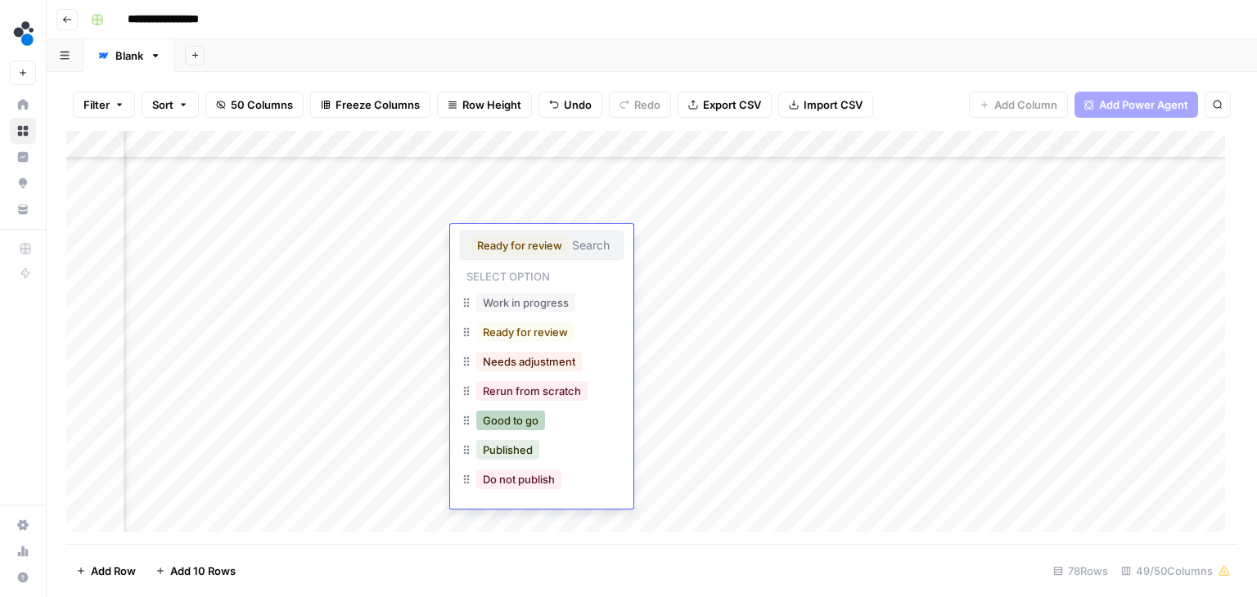
click at [497, 425] on button "Good to go" at bounding box center [510, 421] width 69 height 20
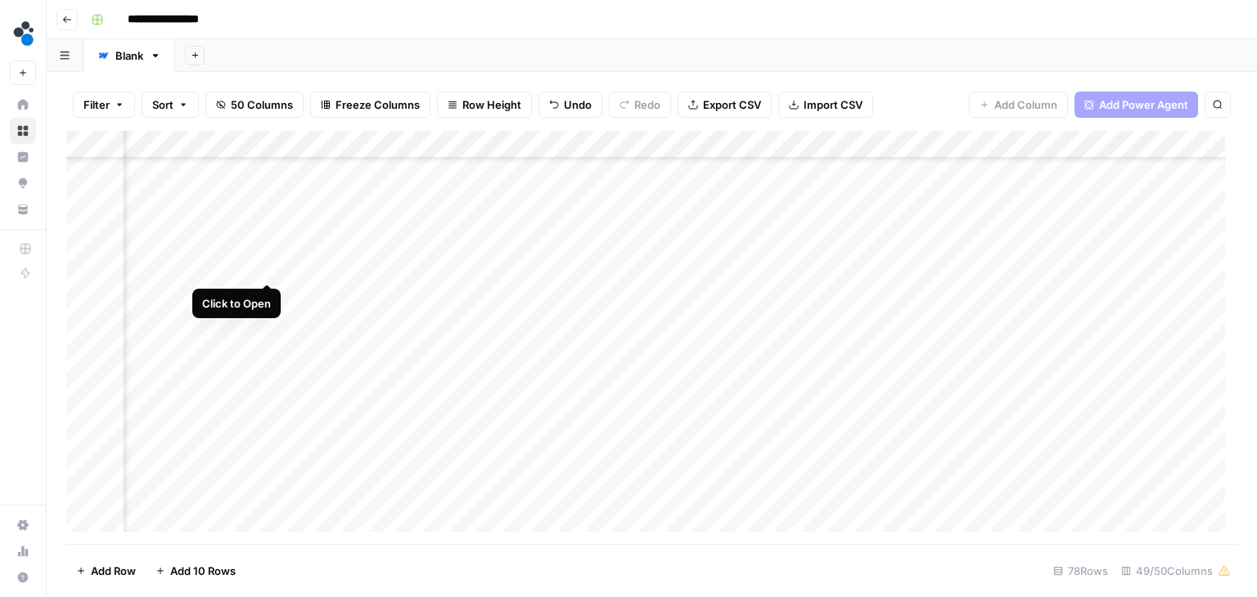
click at [265, 266] on div "Add Column" at bounding box center [651, 337] width 1171 height 413
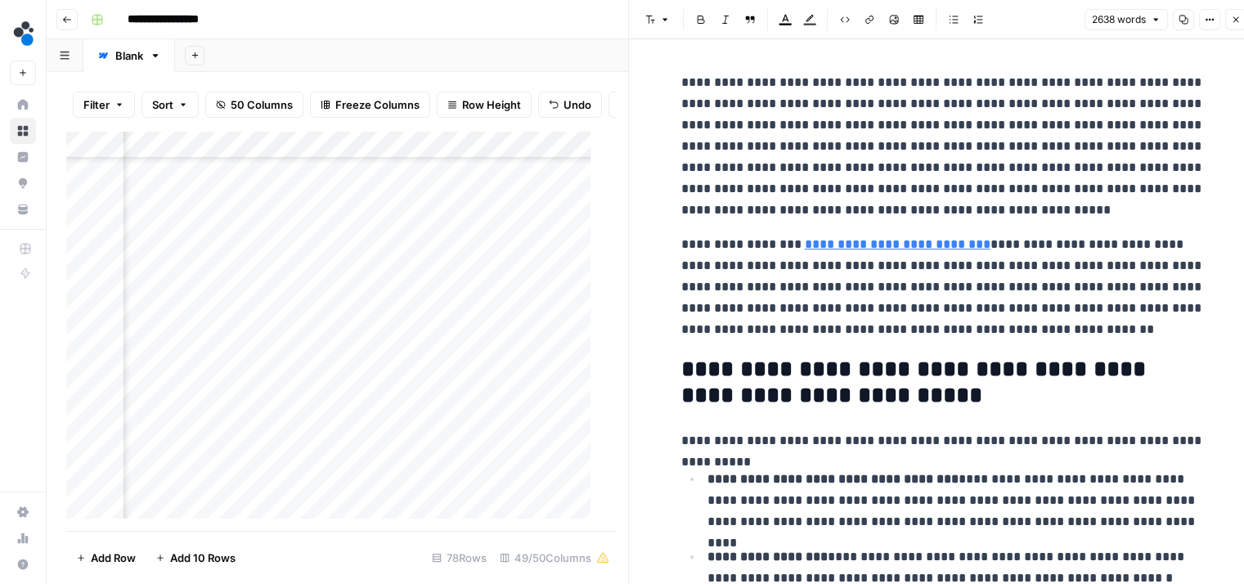
click at [376, 305] on div "Add Column" at bounding box center [334, 331] width 537 height 401
click at [375, 271] on div "Add Column" at bounding box center [334, 331] width 537 height 401
click at [370, 344] on div "Add Column" at bounding box center [334, 331] width 537 height 401
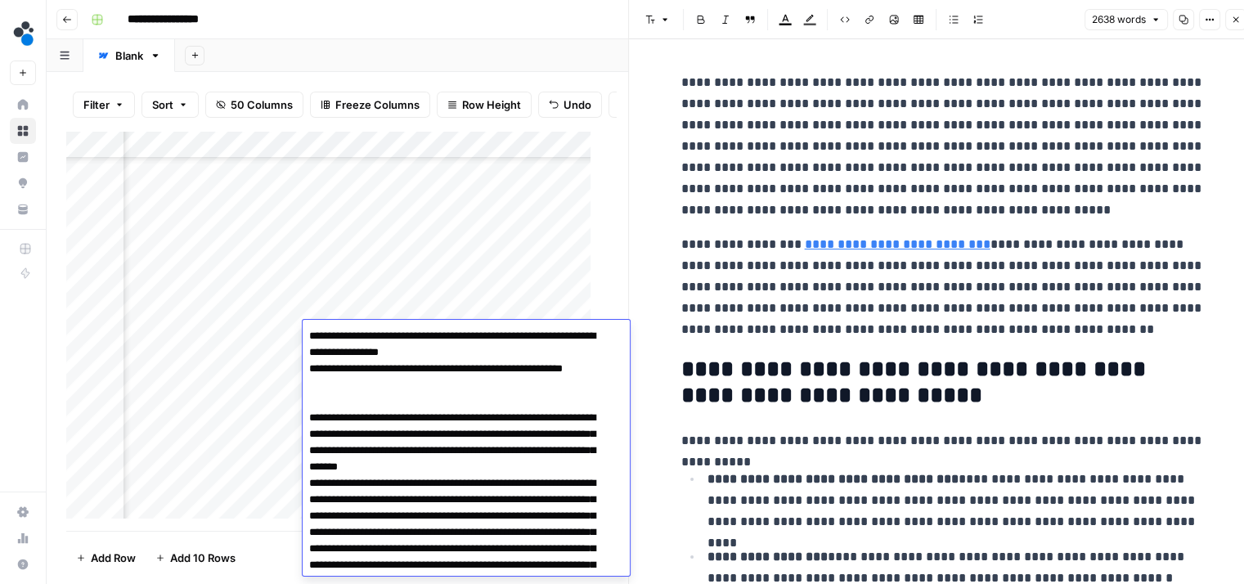
click at [380, 286] on div "Add Column" at bounding box center [334, 331] width 537 height 401
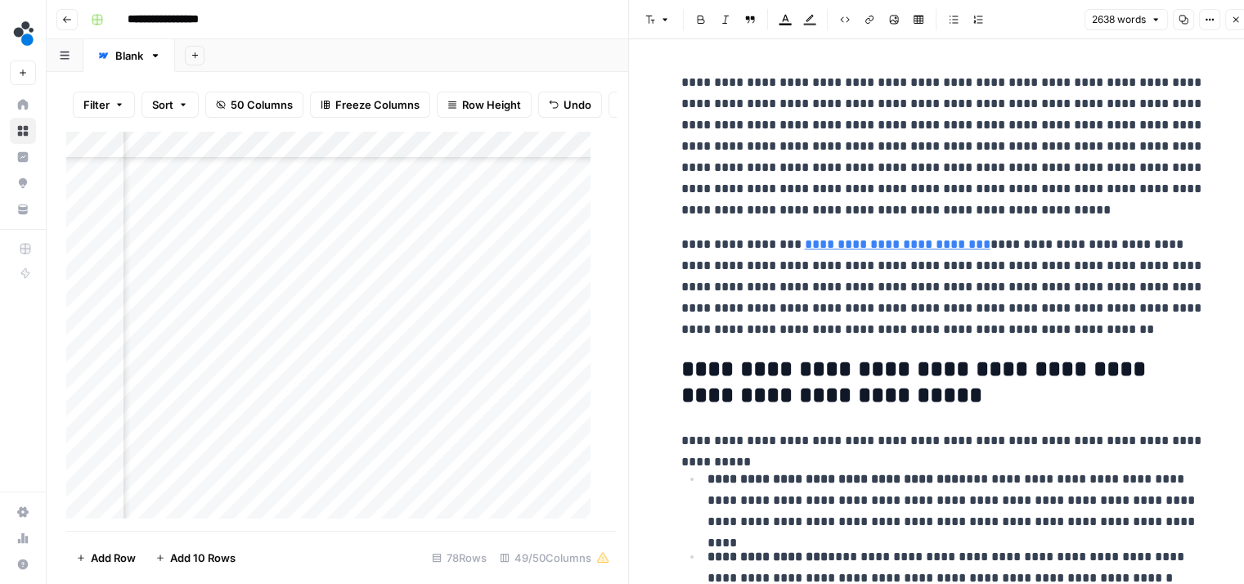
click at [360, 304] on div "Add Column" at bounding box center [334, 331] width 537 height 401
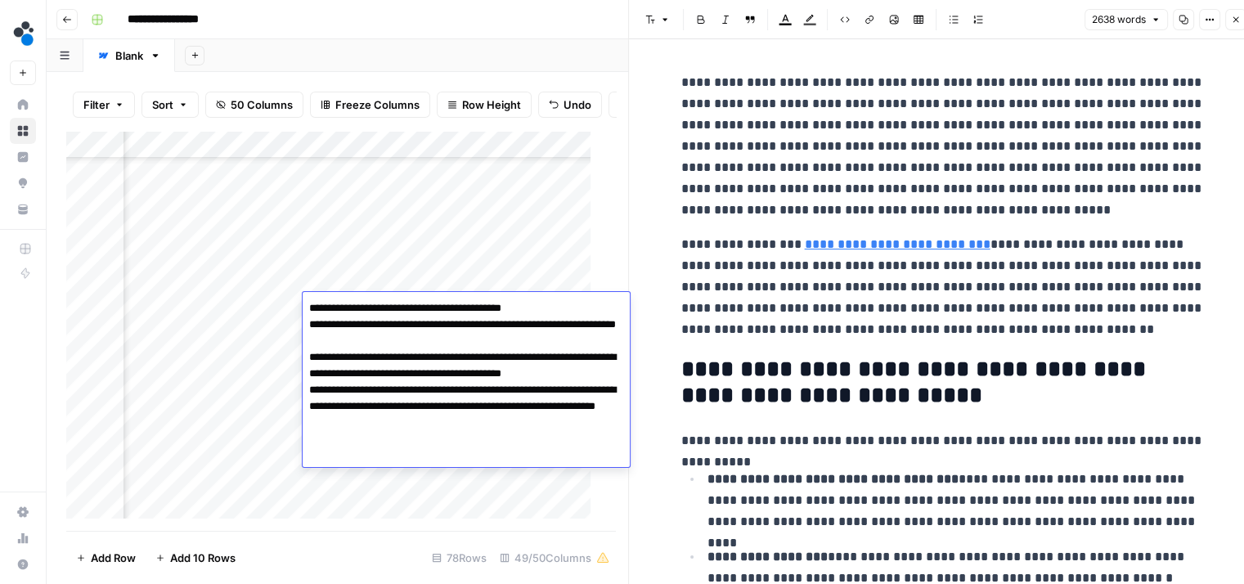
click at [387, 272] on div "Add Column" at bounding box center [334, 331] width 537 height 401
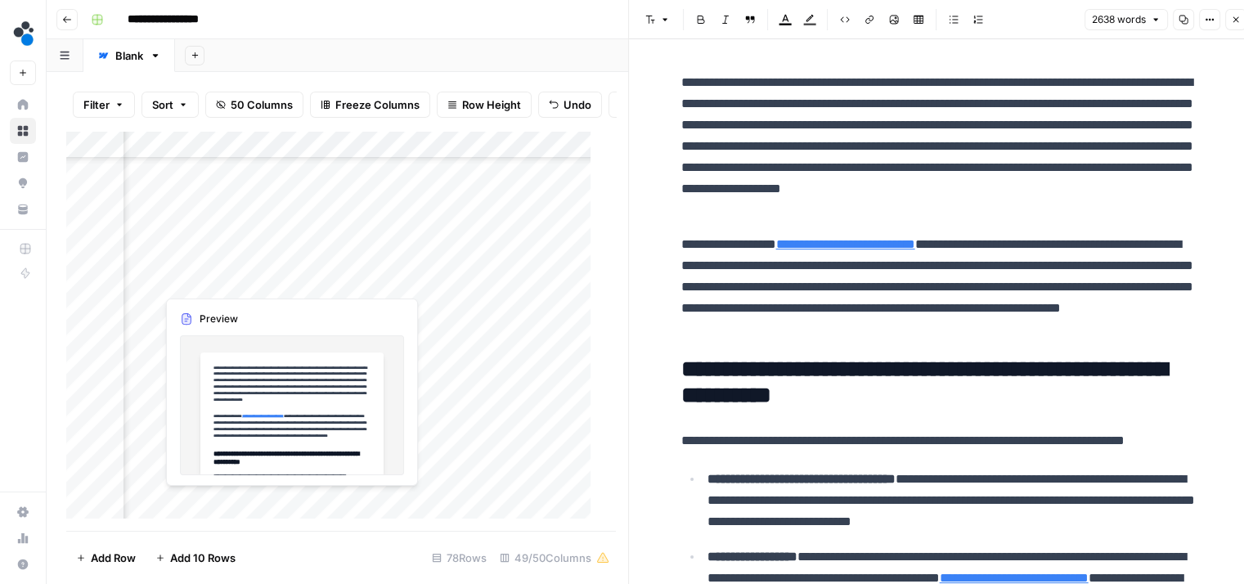
click at [265, 279] on div "Add Column" at bounding box center [334, 331] width 537 height 401
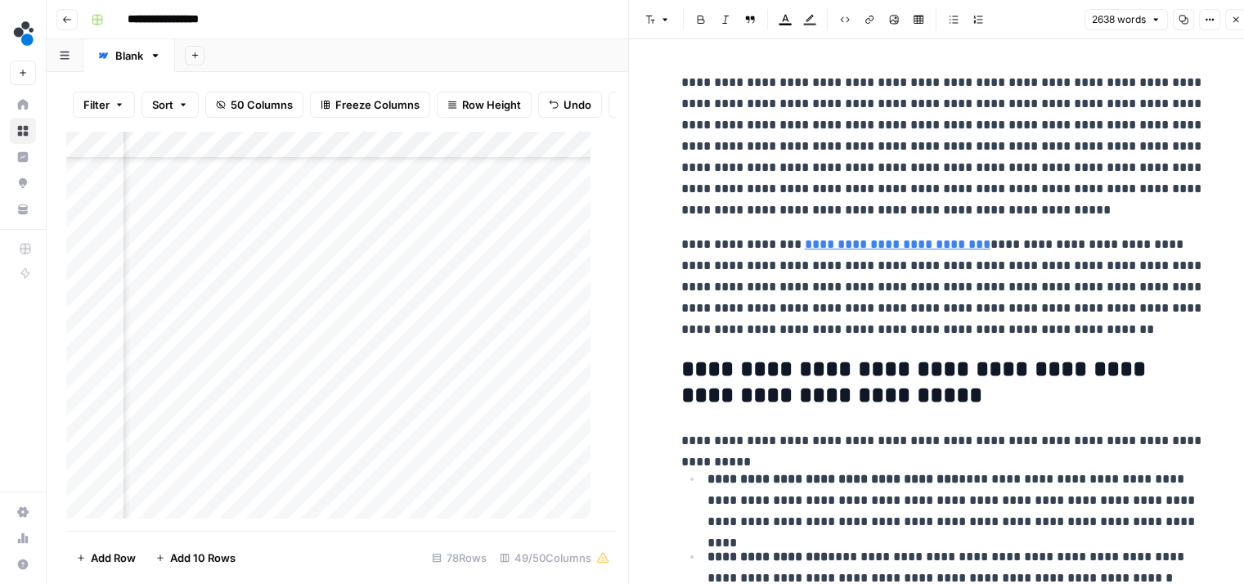
click at [722, 235] on p "**********" at bounding box center [943, 287] width 524 height 106
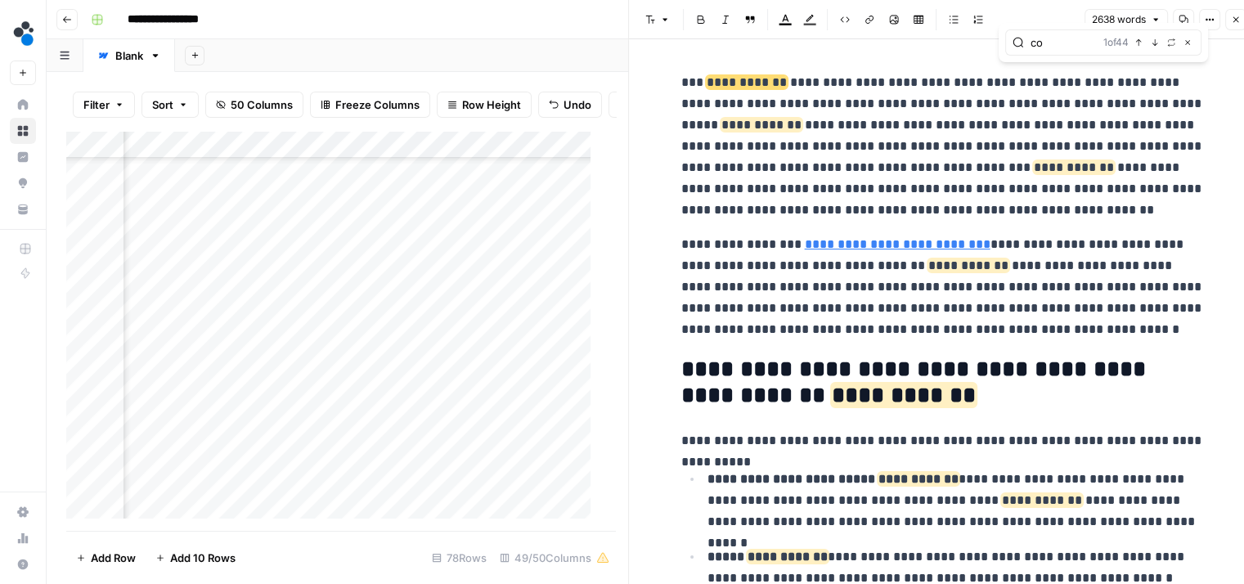
type input "c"
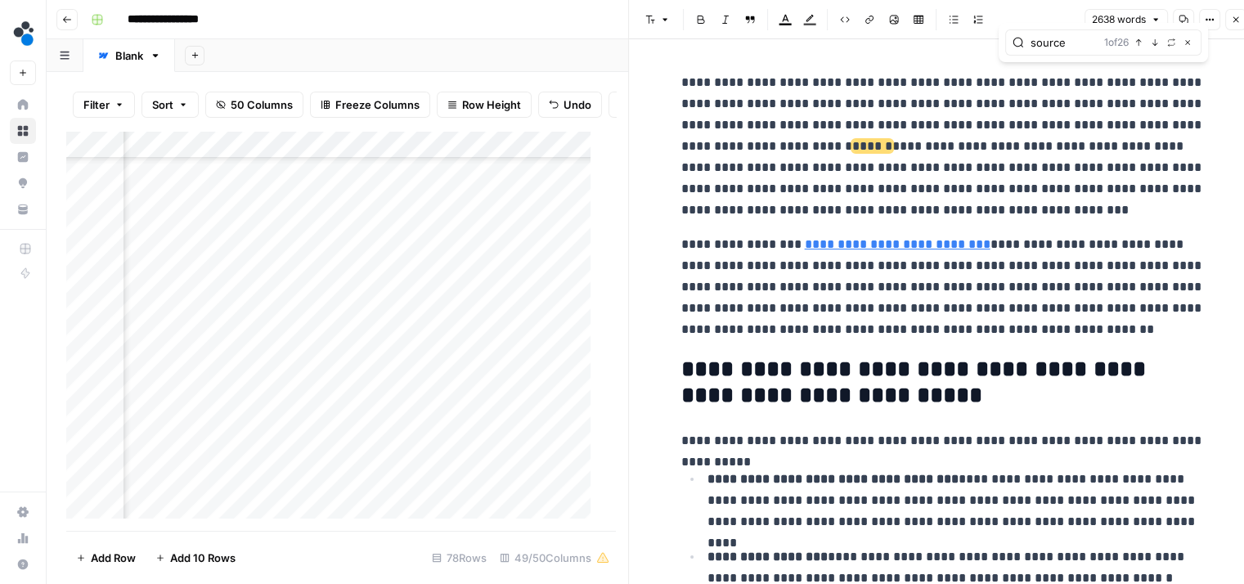
type input "source"
click at [1182, 43] on button "Close" at bounding box center [1187, 42] width 13 height 13
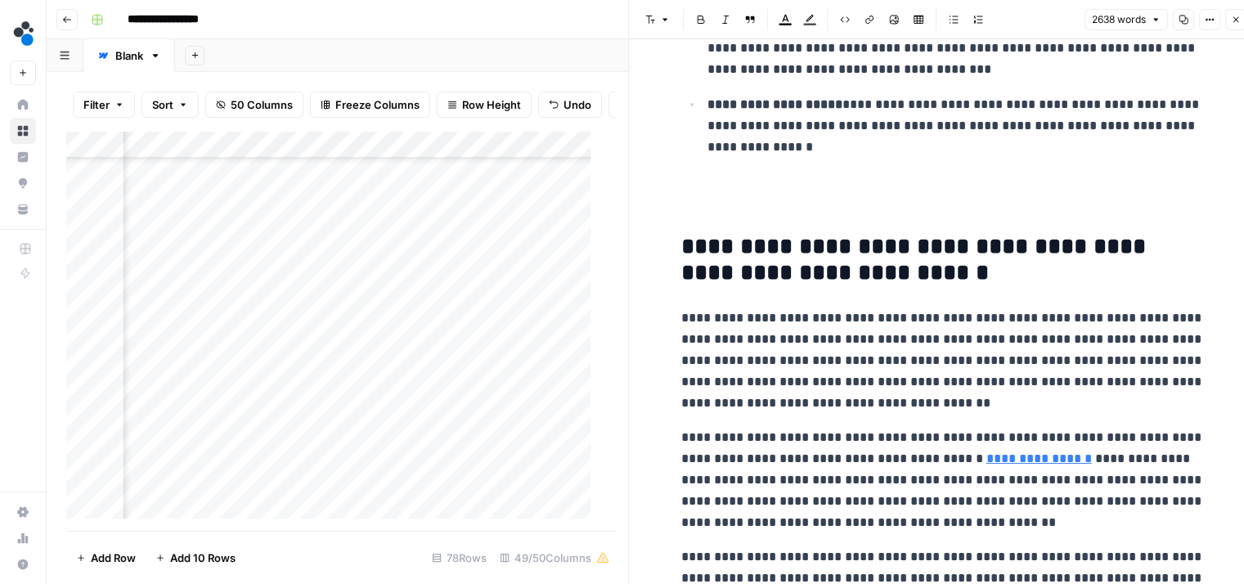
scroll to position [805, 0]
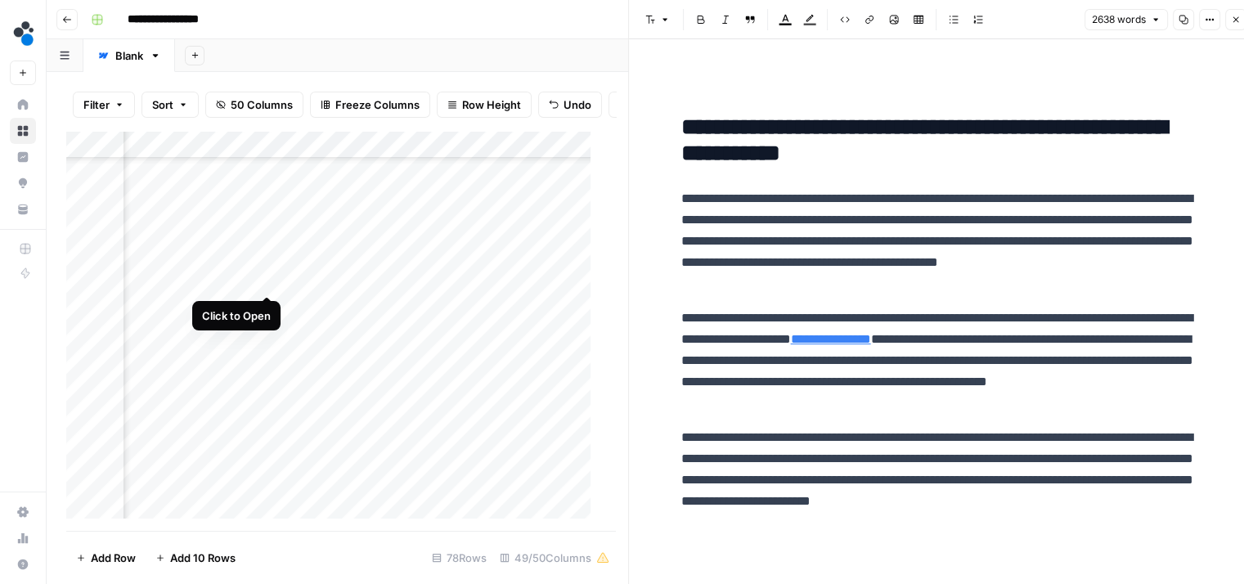
click at [262, 276] on div "Add Column" at bounding box center [334, 331] width 537 height 401
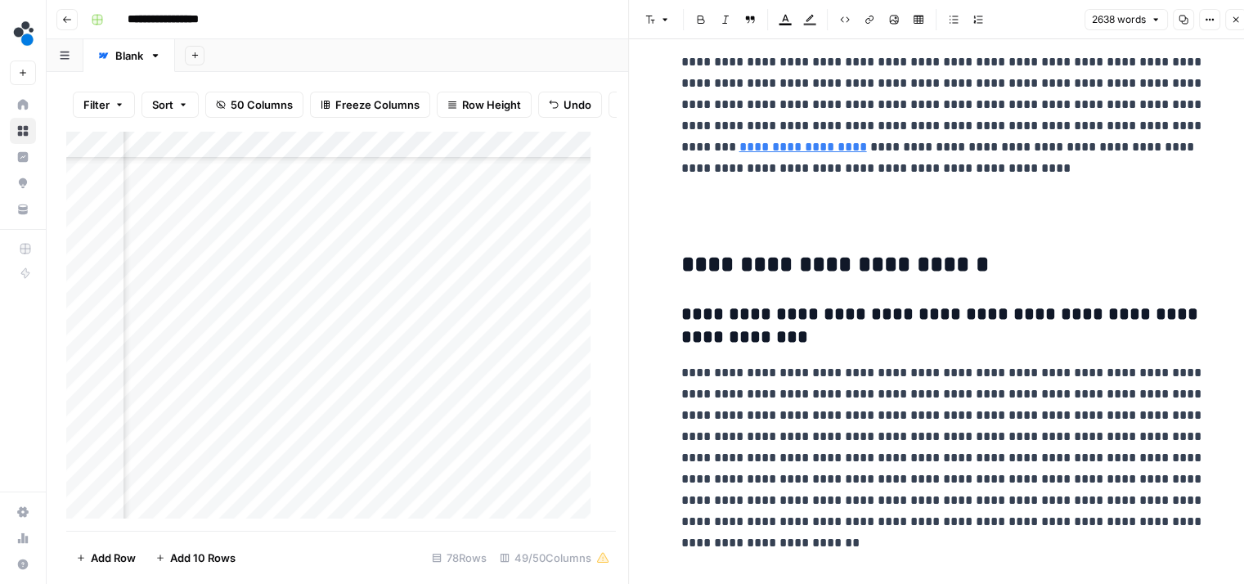
scroll to position [7734, 0]
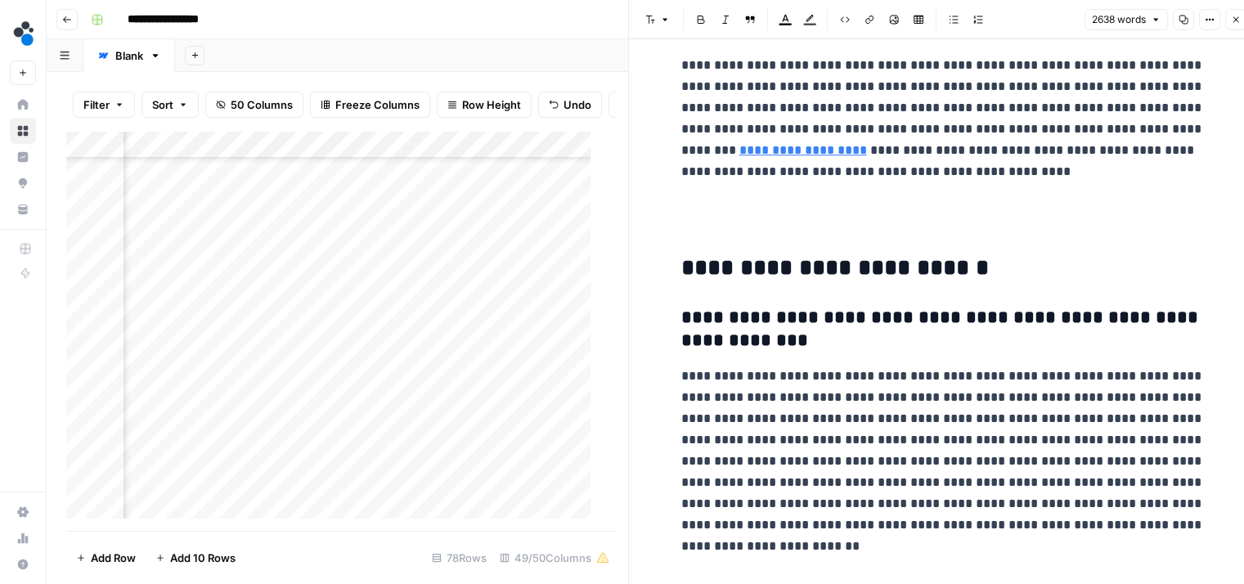
click at [497, 276] on div "Add Column" at bounding box center [334, 331] width 537 height 401
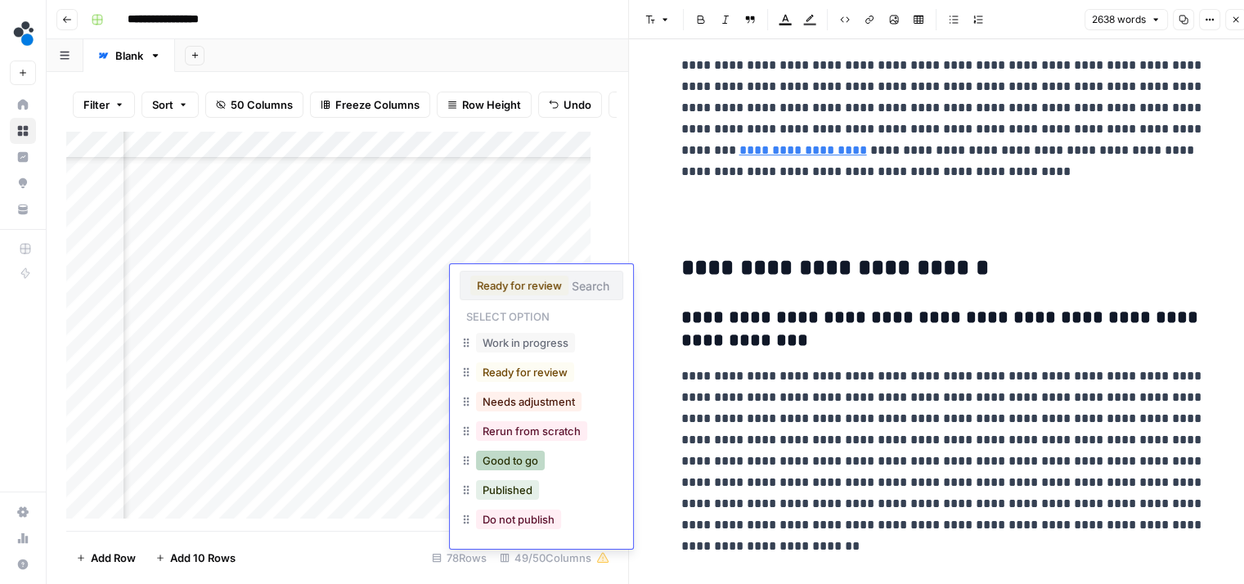
click at [505, 457] on button "Good to go" at bounding box center [510, 461] width 69 height 20
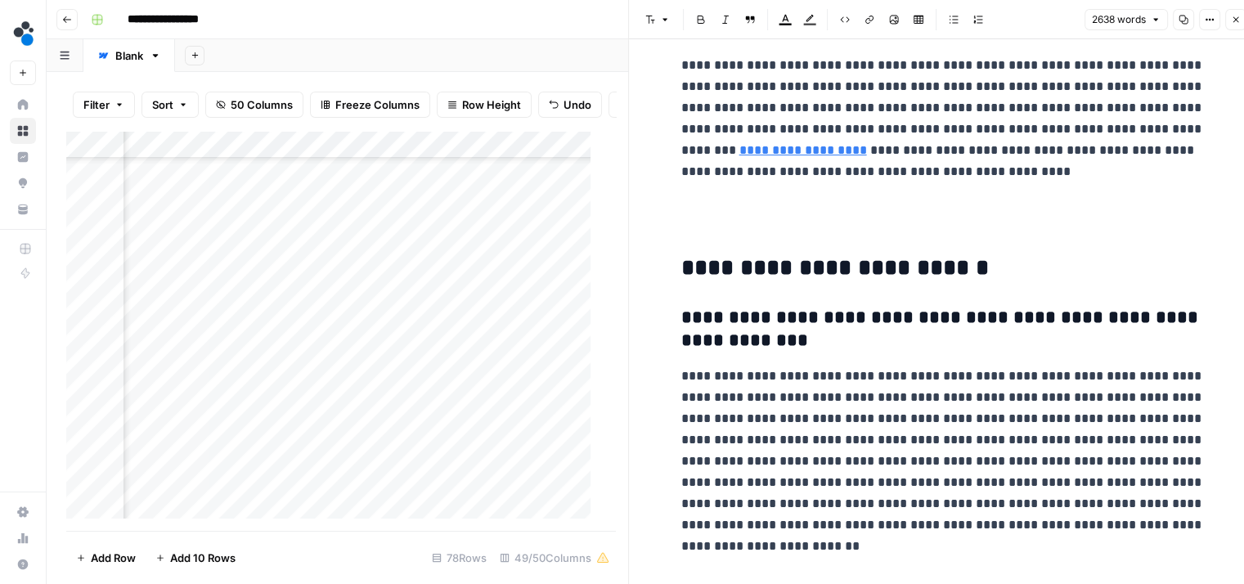
scroll to position [1835, 5994]
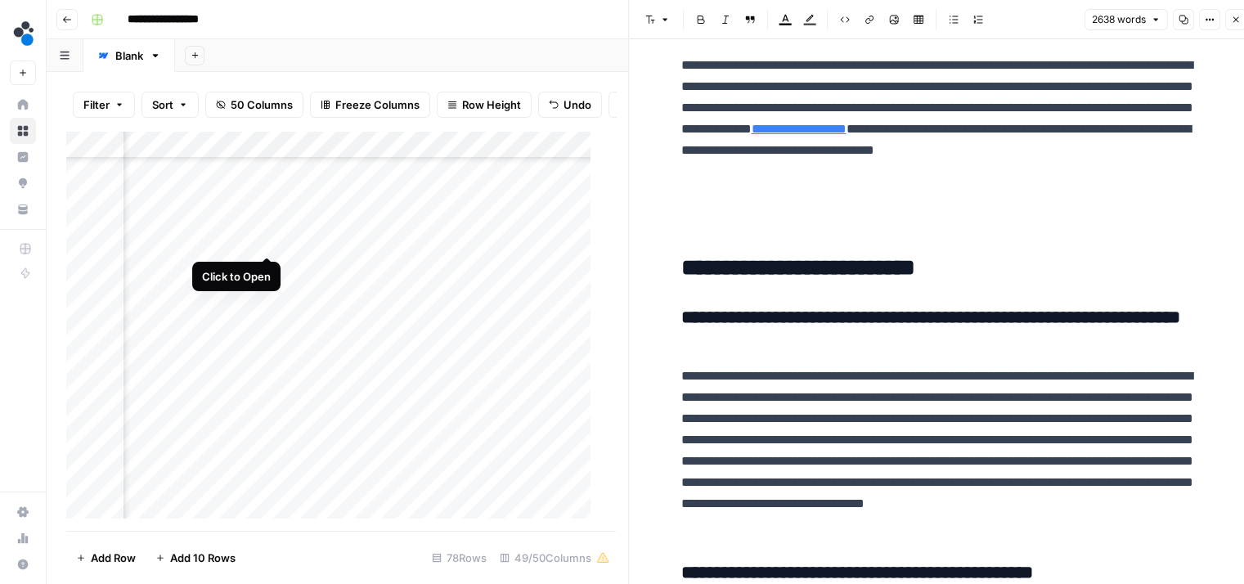
click at [269, 241] on div "Add Column" at bounding box center [334, 331] width 537 height 401
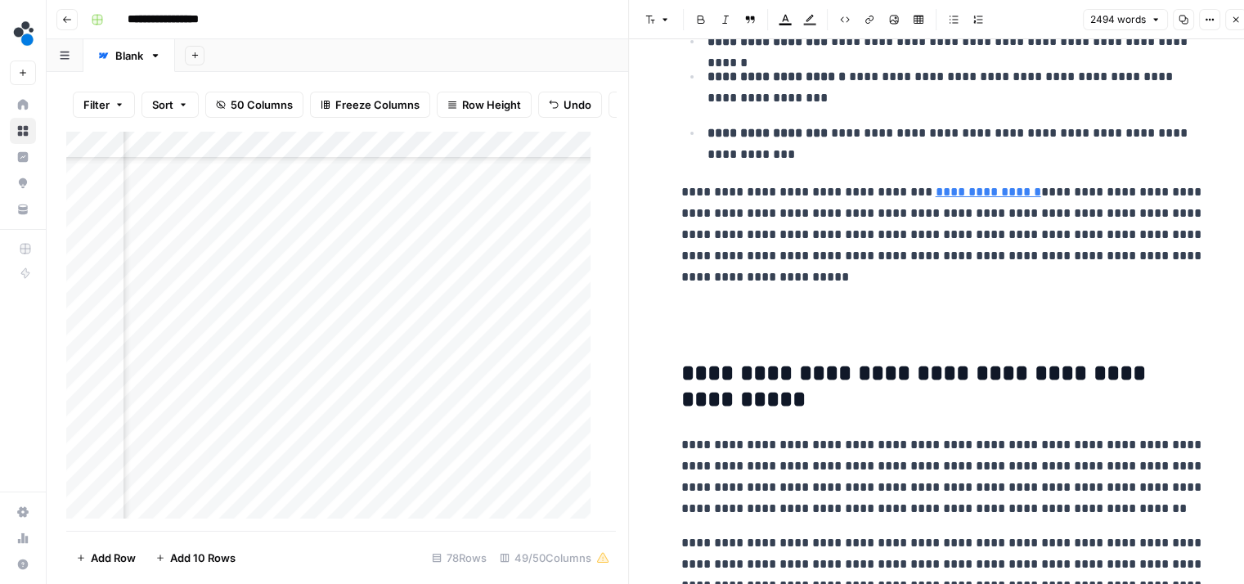
scroll to position [854, 0]
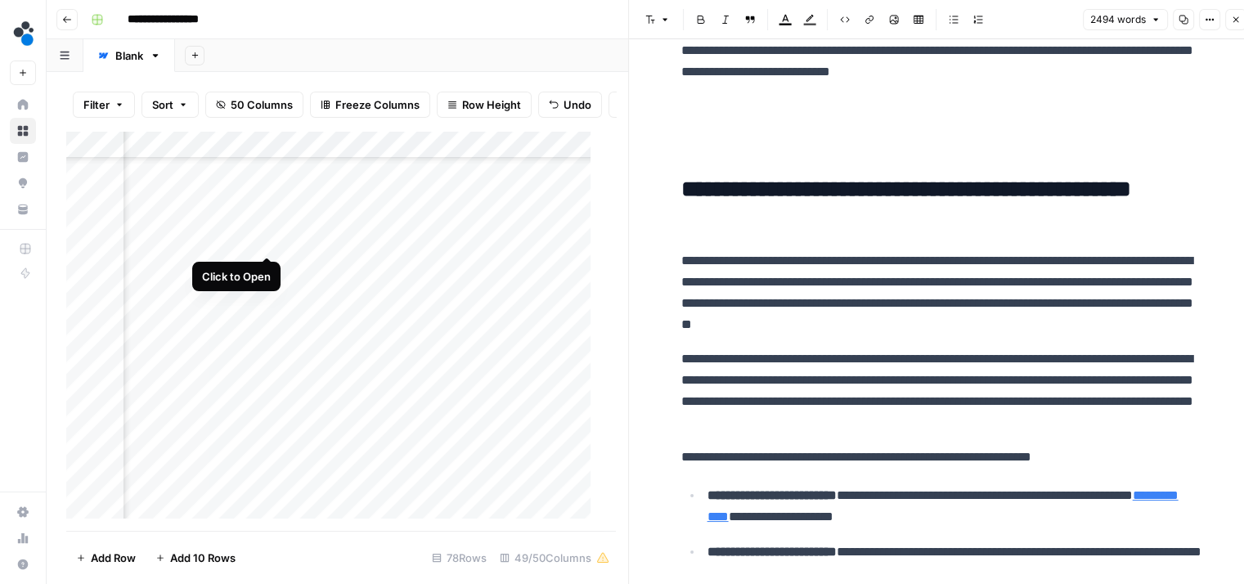
click at [265, 236] on div "Add Column" at bounding box center [334, 331] width 537 height 401
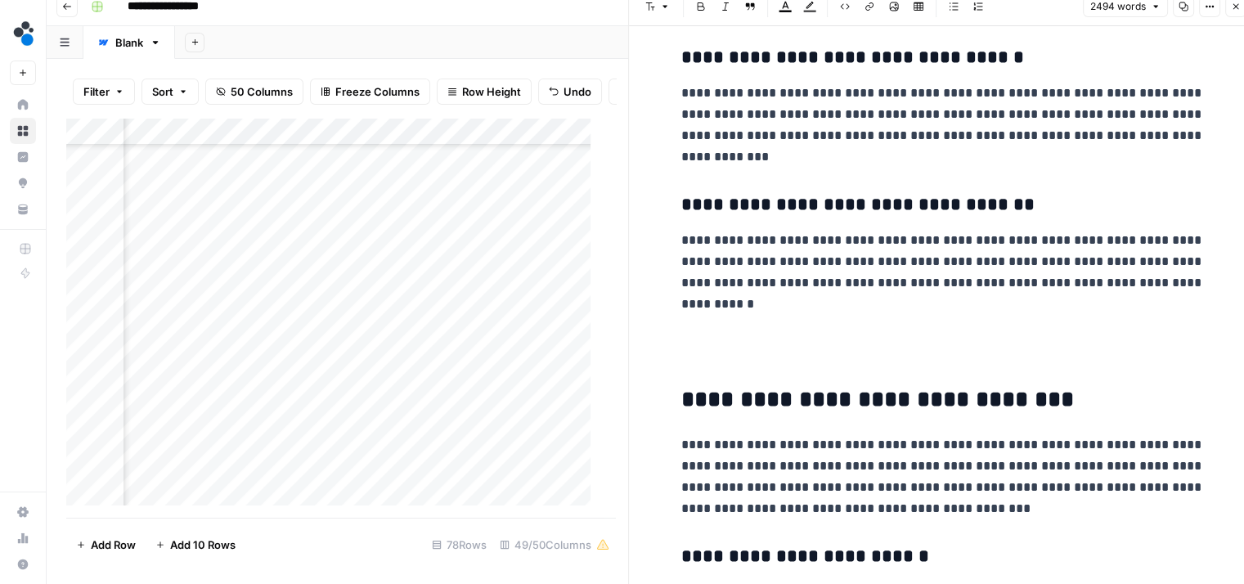
scroll to position [2224, 0]
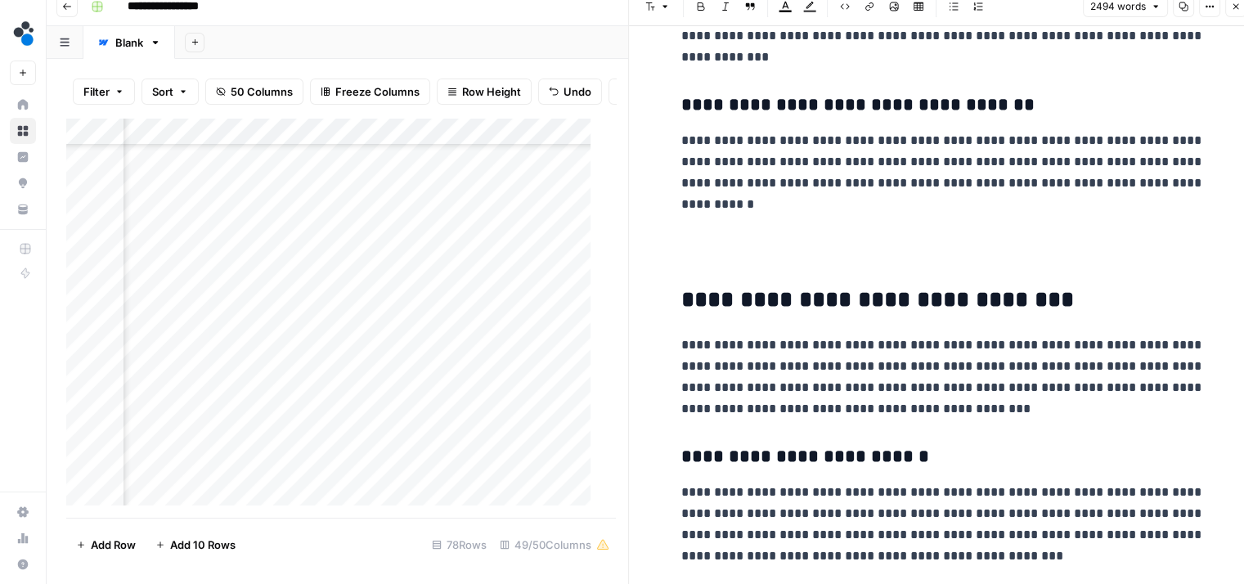
click at [752, 246] on p at bounding box center [943, 249] width 524 height 43
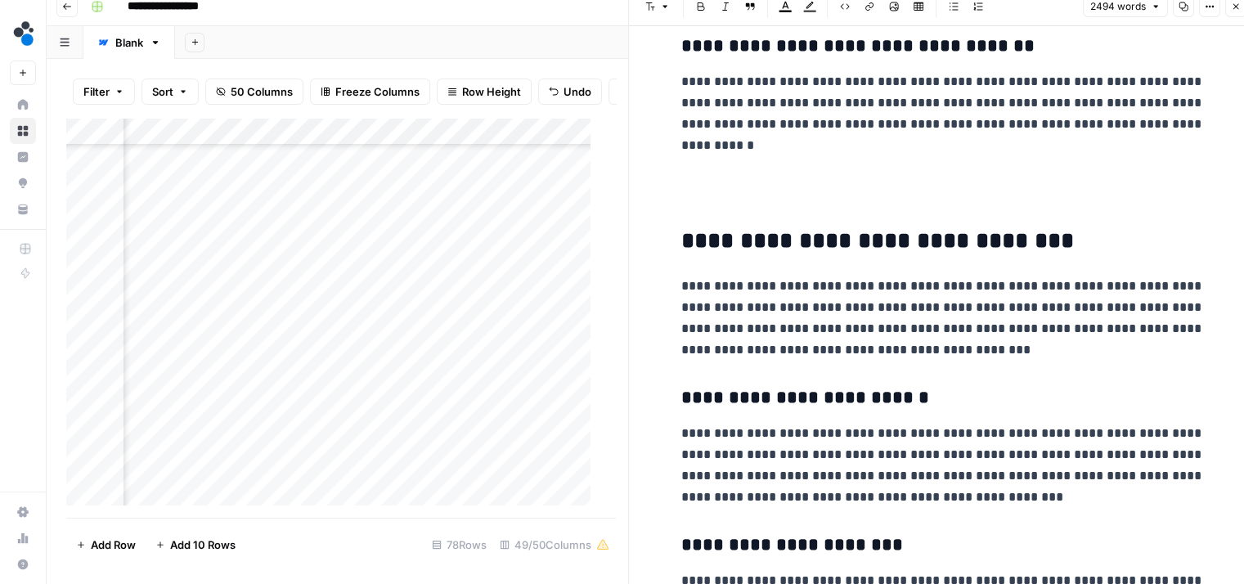
click at [992, 352] on p "**********" at bounding box center [943, 318] width 524 height 85
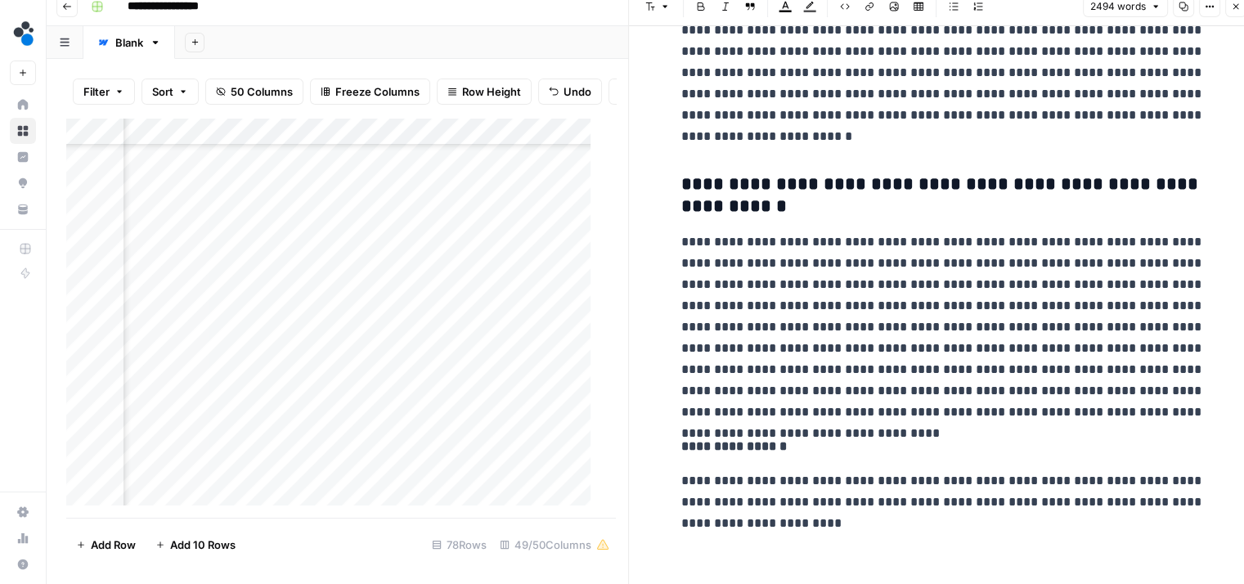
scroll to position [9124, 0]
click at [501, 223] on div "Add Column" at bounding box center [334, 318] width 537 height 401
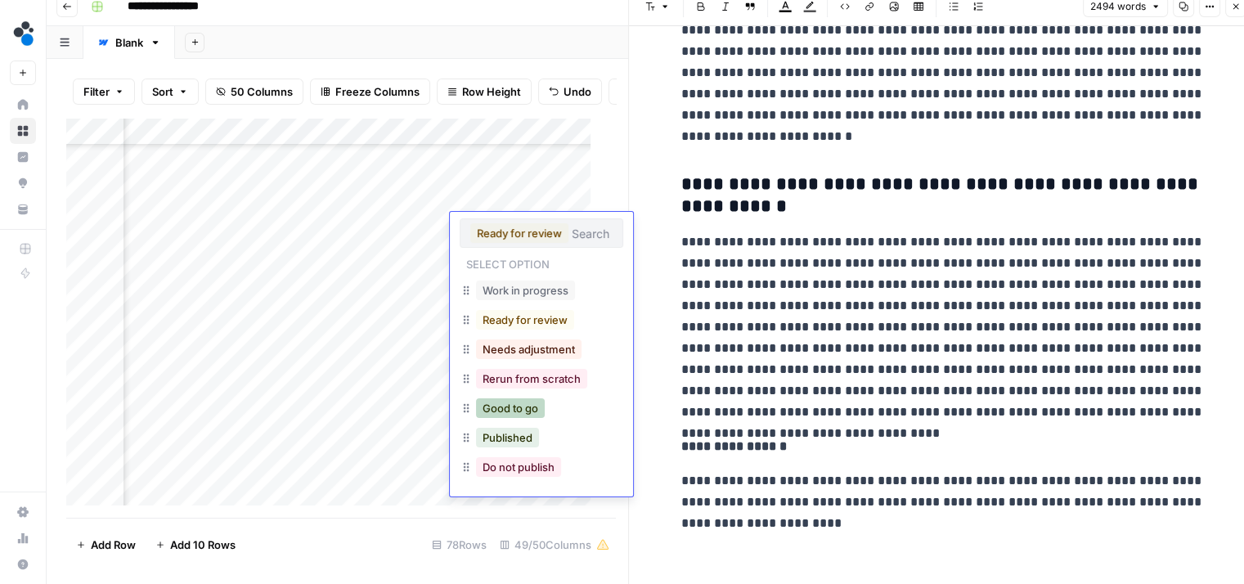
click at [515, 412] on button "Good to go" at bounding box center [510, 408] width 69 height 20
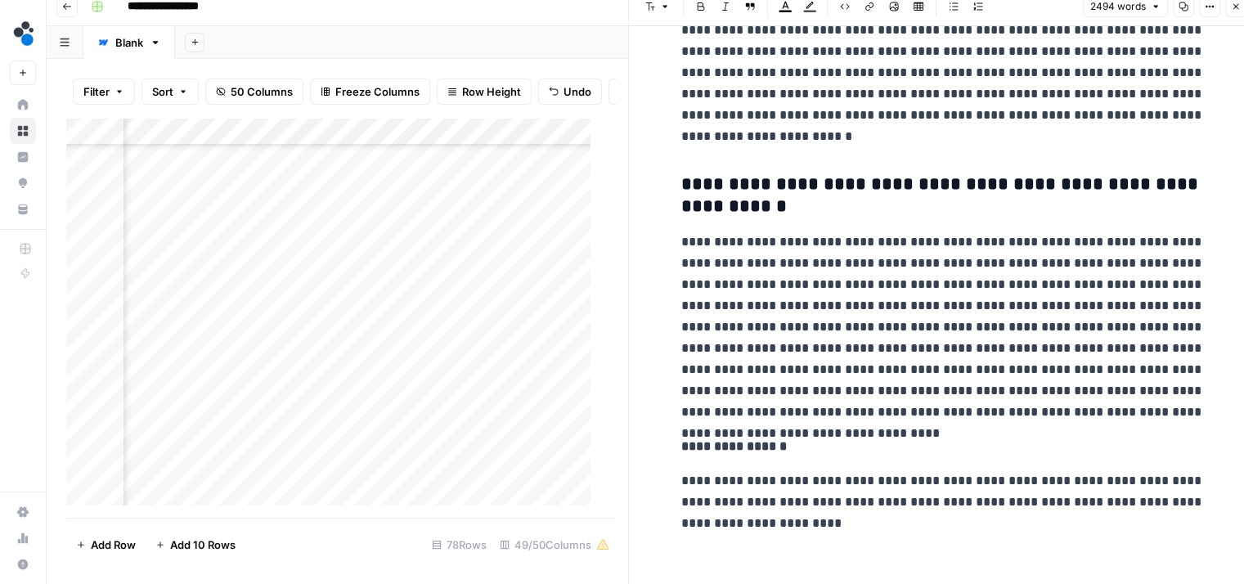
click at [383, 245] on div "Add Column" at bounding box center [334, 318] width 537 height 401
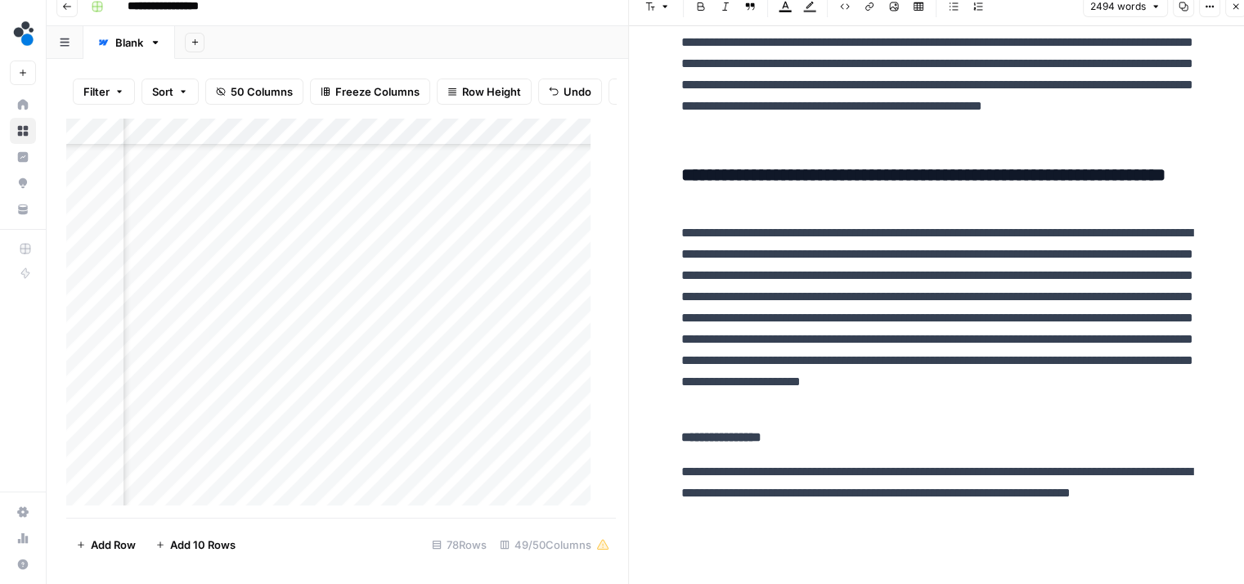
scroll to position [9102, 0]
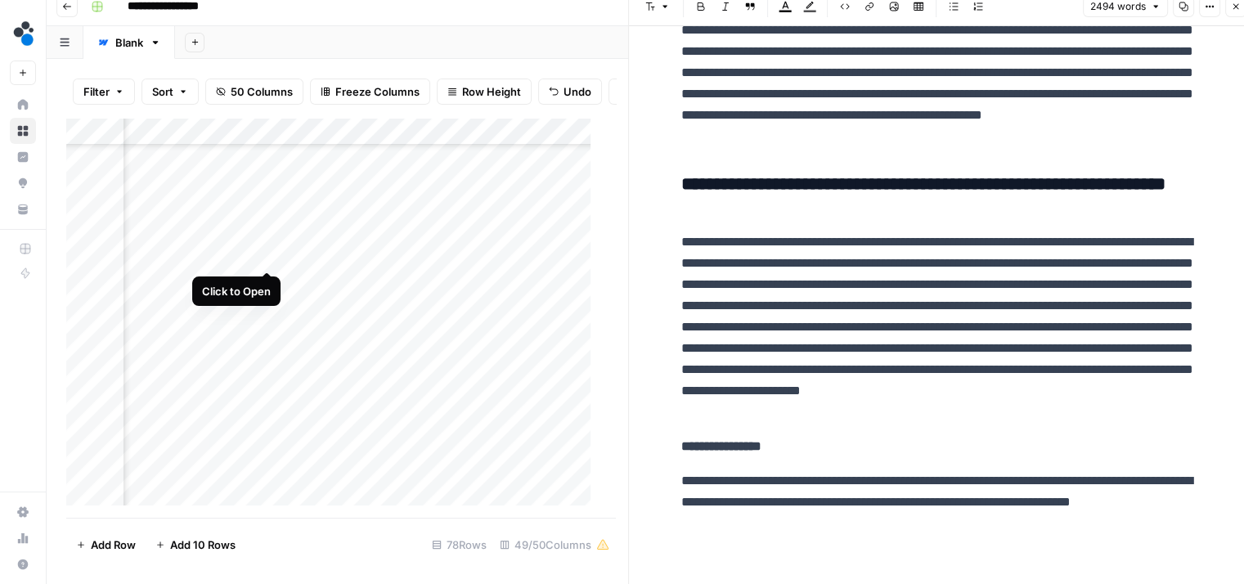
click at [268, 254] on div "Add Column" at bounding box center [334, 318] width 537 height 401
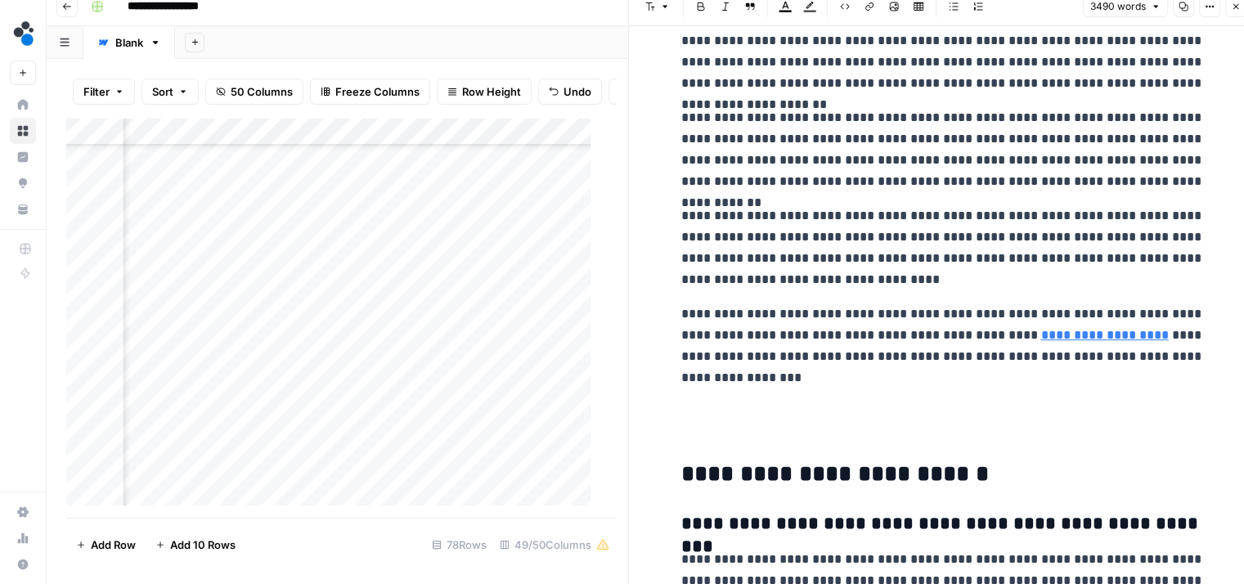
scroll to position [9670, 0]
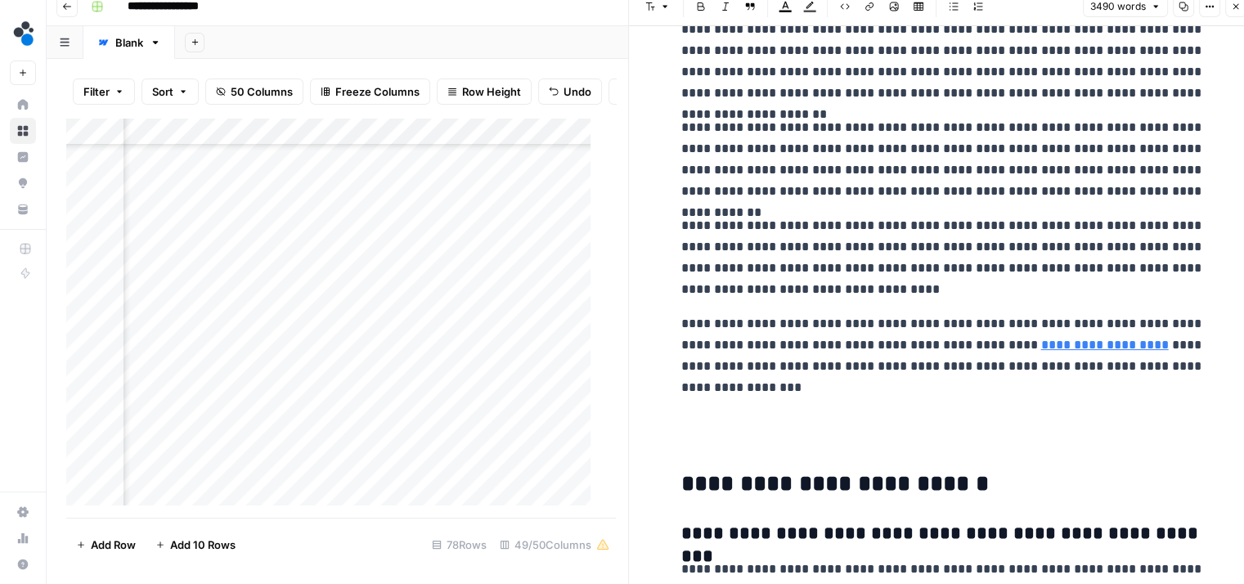
click at [1238, 2] on icon "button" at bounding box center [1236, 7] width 10 height 10
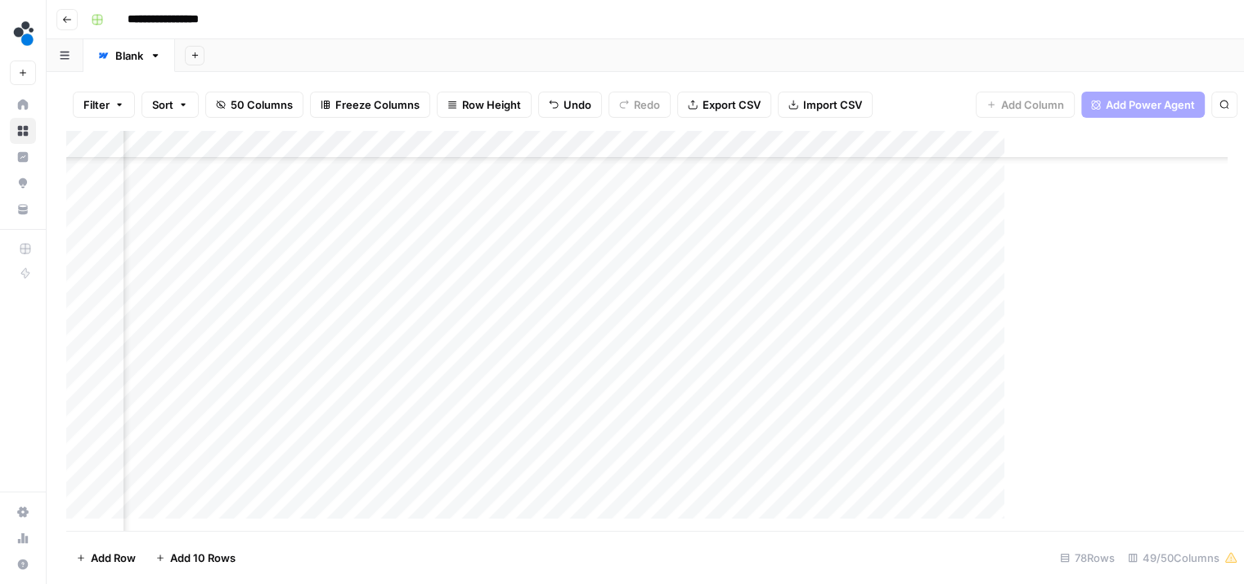
scroll to position [1823, 5994]
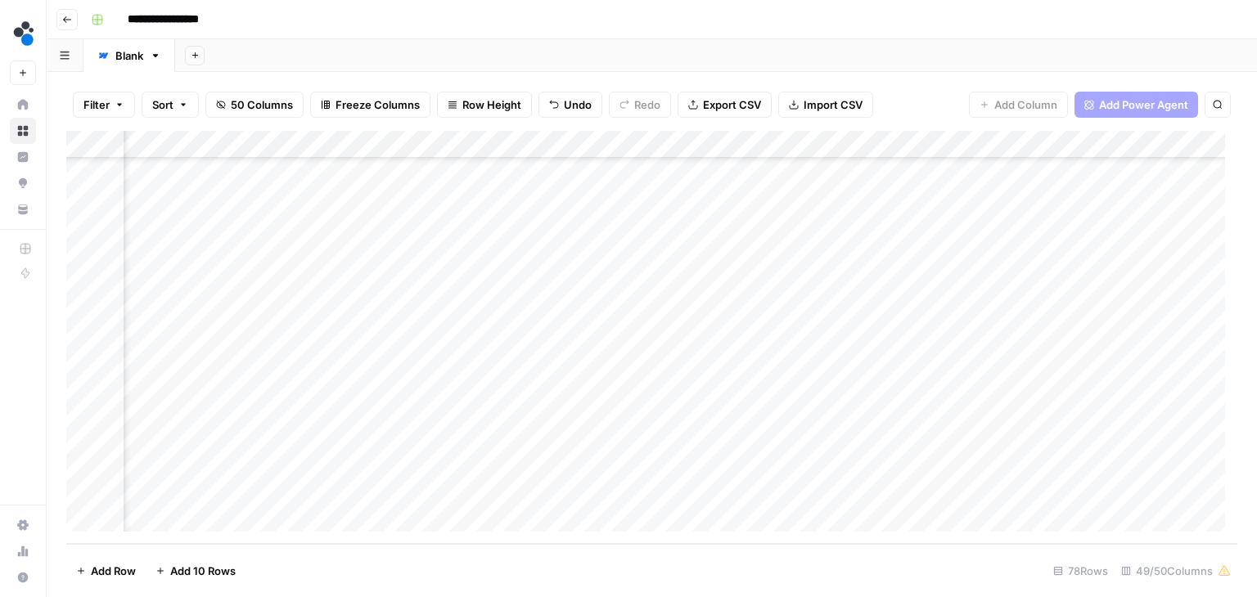
click at [501, 274] on div "Add Column" at bounding box center [651, 337] width 1171 height 413
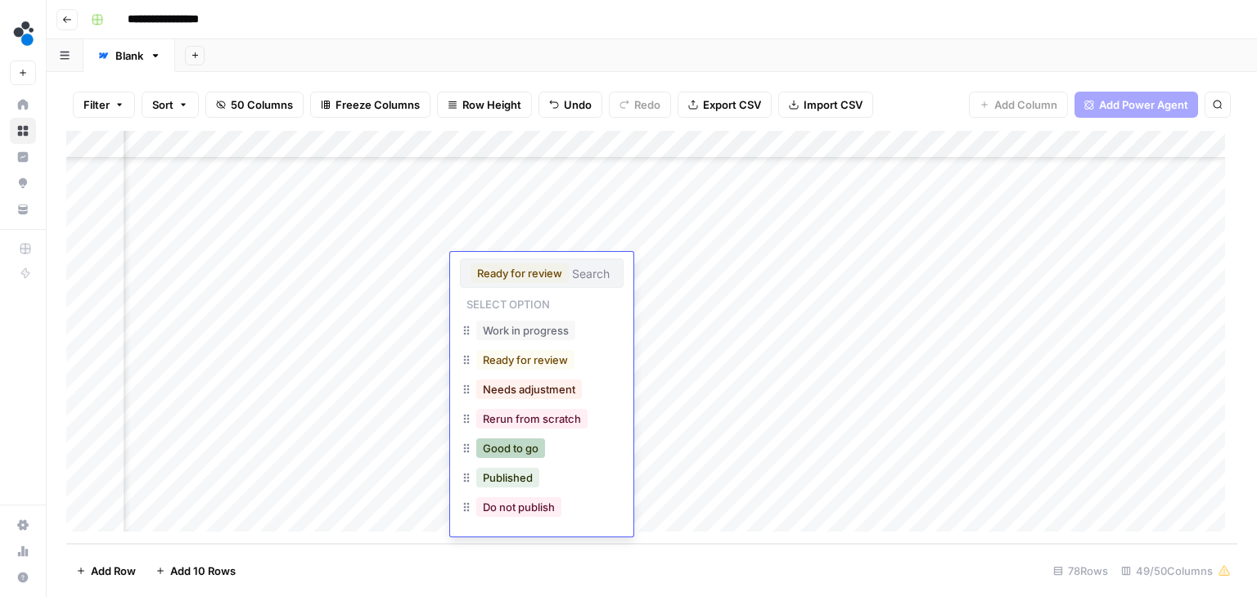
click at [524, 457] on button "Good to go" at bounding box center [510, 449] width 69 height 20
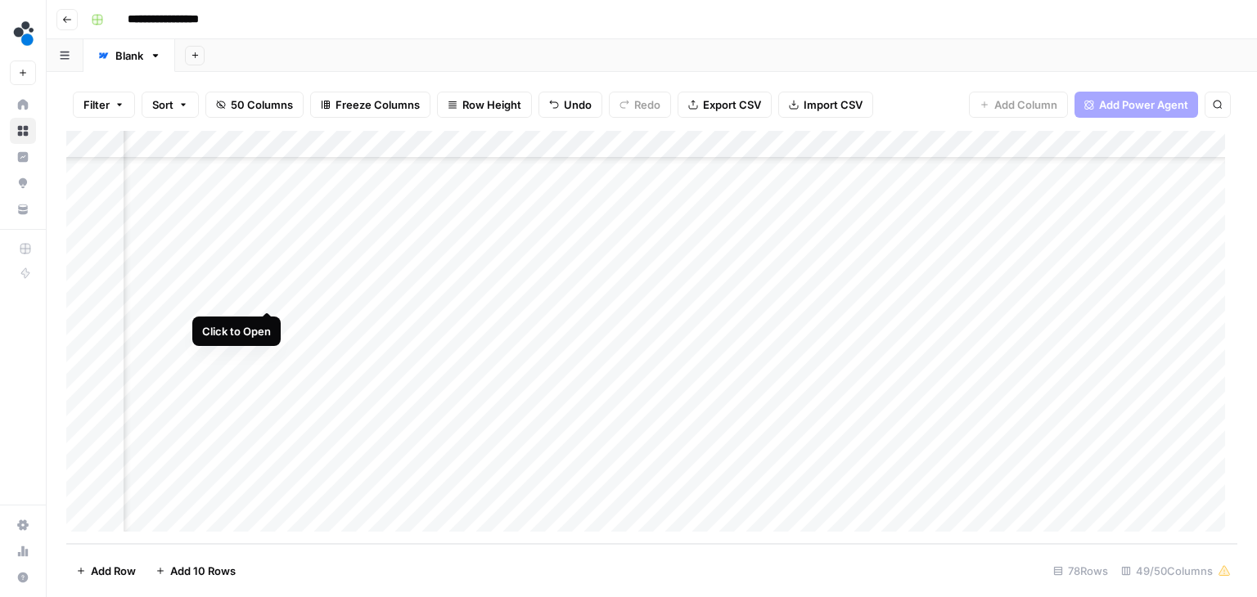
click at [268, 292] on div "Add Column" at bounding box center [651, 337] width 1171 height 413
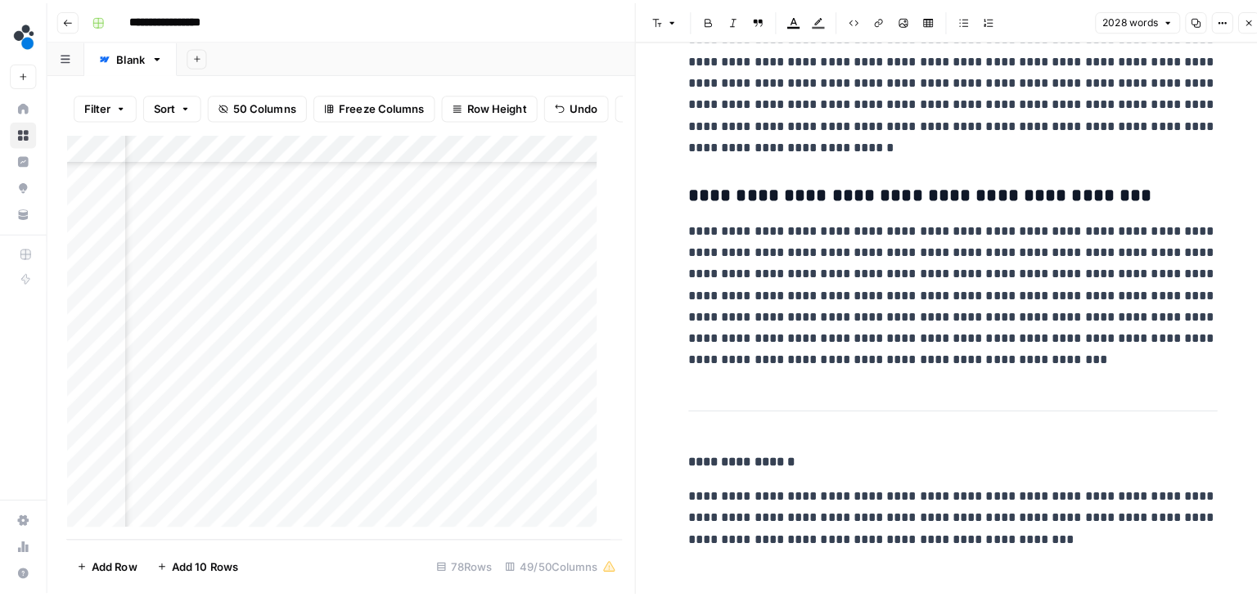
scroll to position [6304, 0]
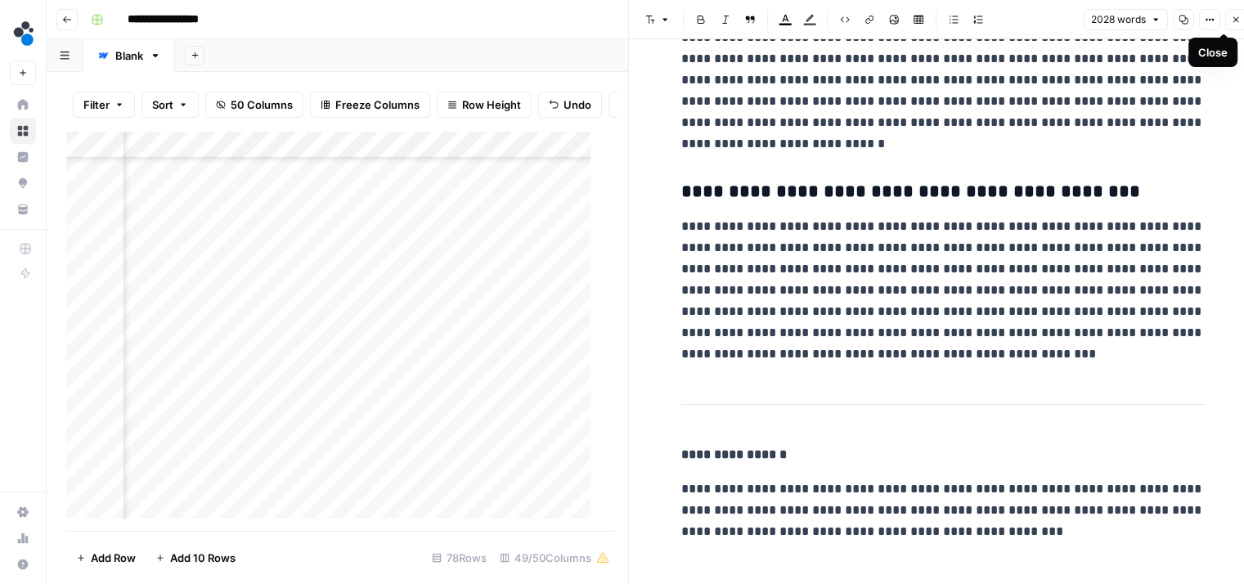
click at [1232, 24] on icon "button" at bounding box center [1236, 20] width 10 height 10
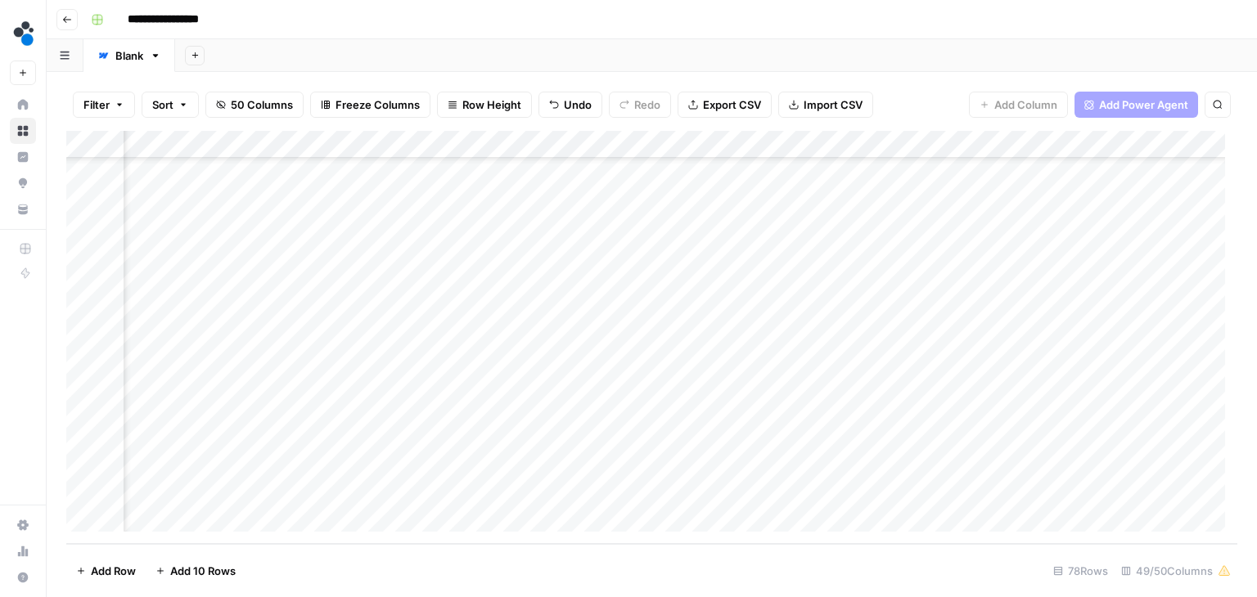
click at [507, 290] on div "Add Column" at bounding box center [651, 337] width 1171 height 413
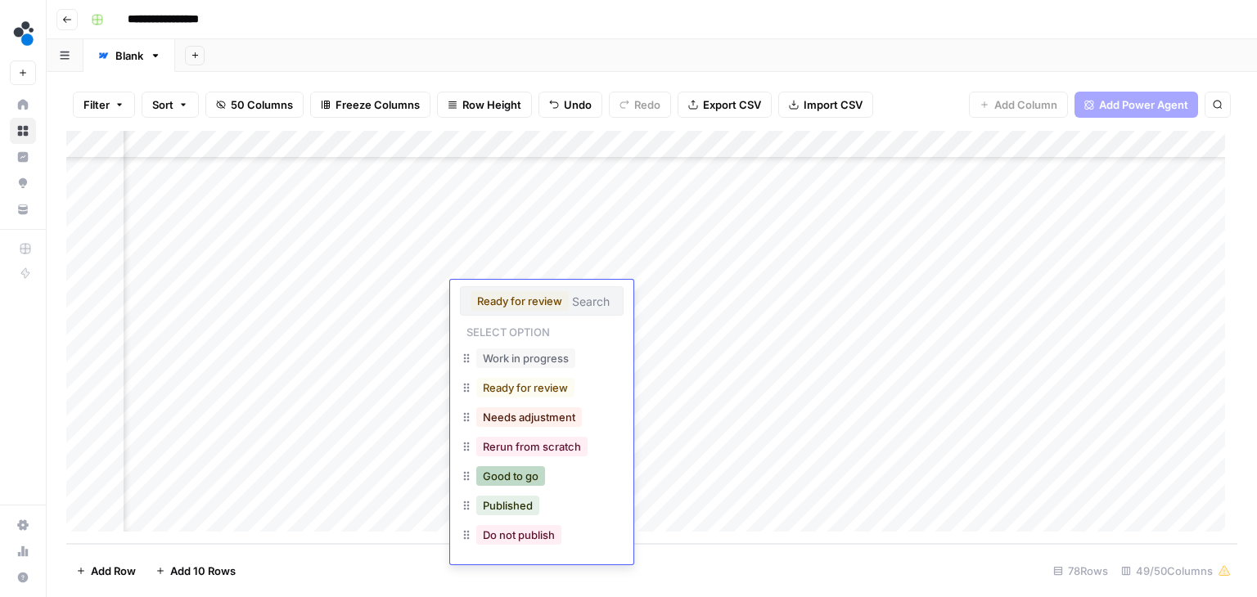
click at [518, 472] on button "Good to go" at bounding box center [510, 476] width 69 height 20
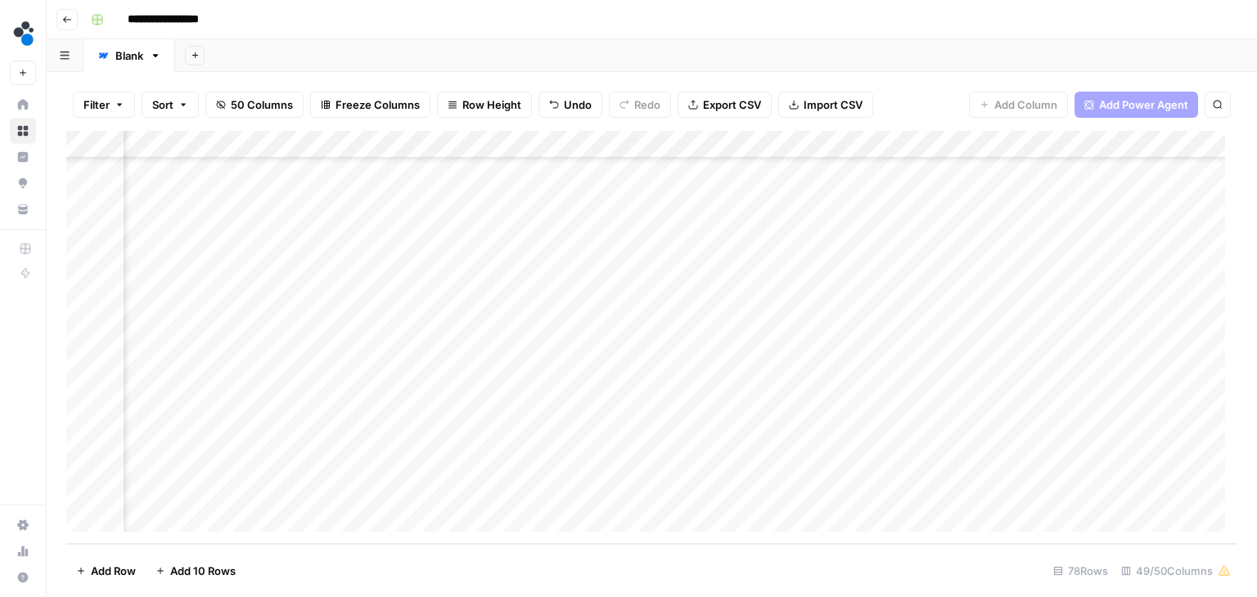
click at [380, 350] on div "Add Column" at bounding box center [651, 337] width 1171 height 413
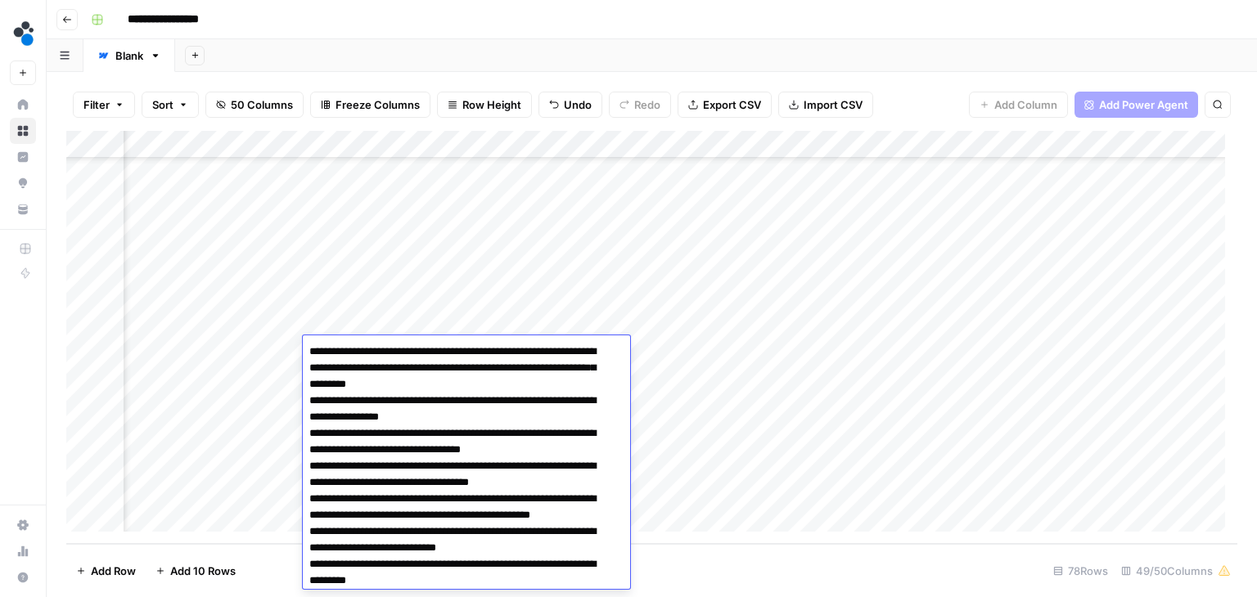
click at [675, 368] on div "Add Column" at bounding box center [651, 337] width 1171 height 413
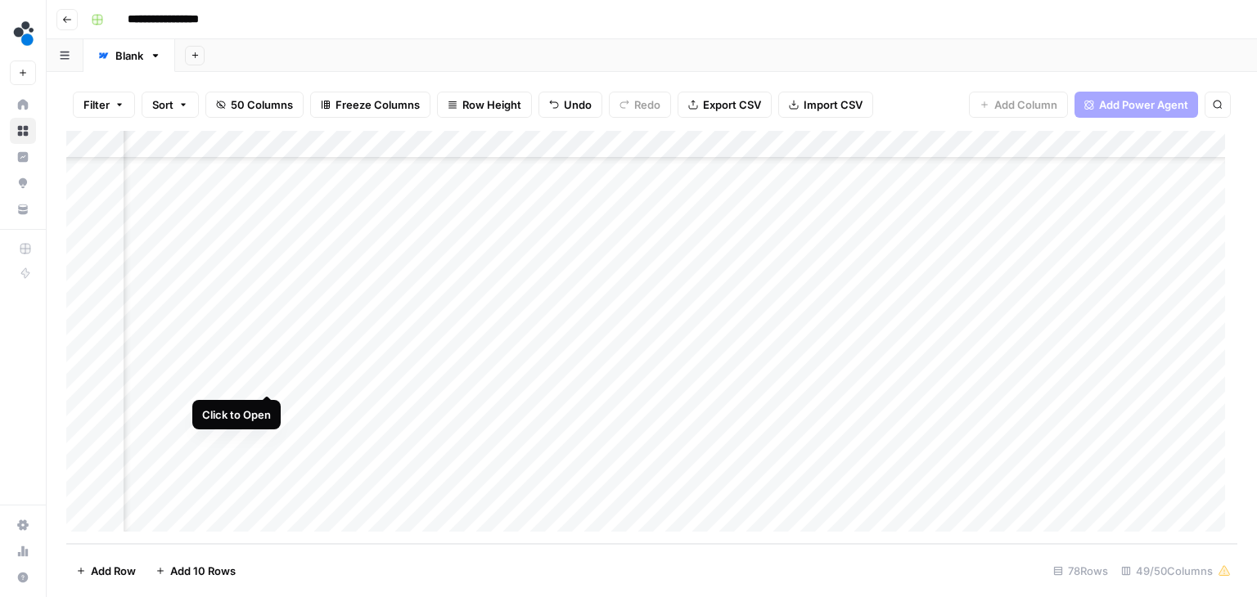
click at [265, 375] on div "Add Column" at bounding box center [651, 337] width 1171 height 413
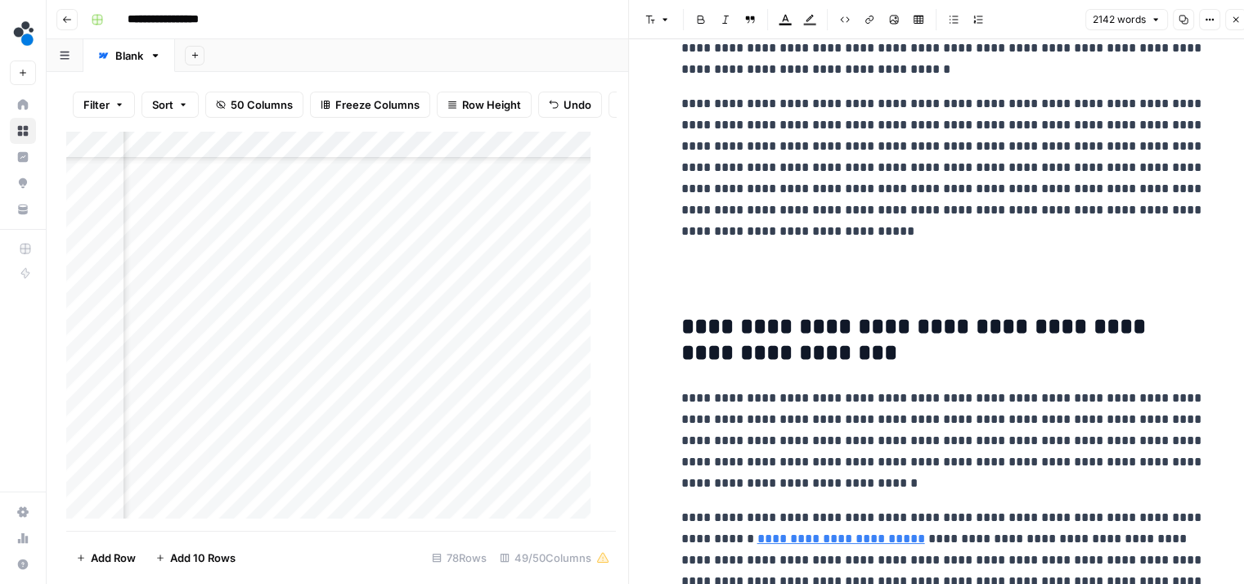
scroll to position [1147, 0]
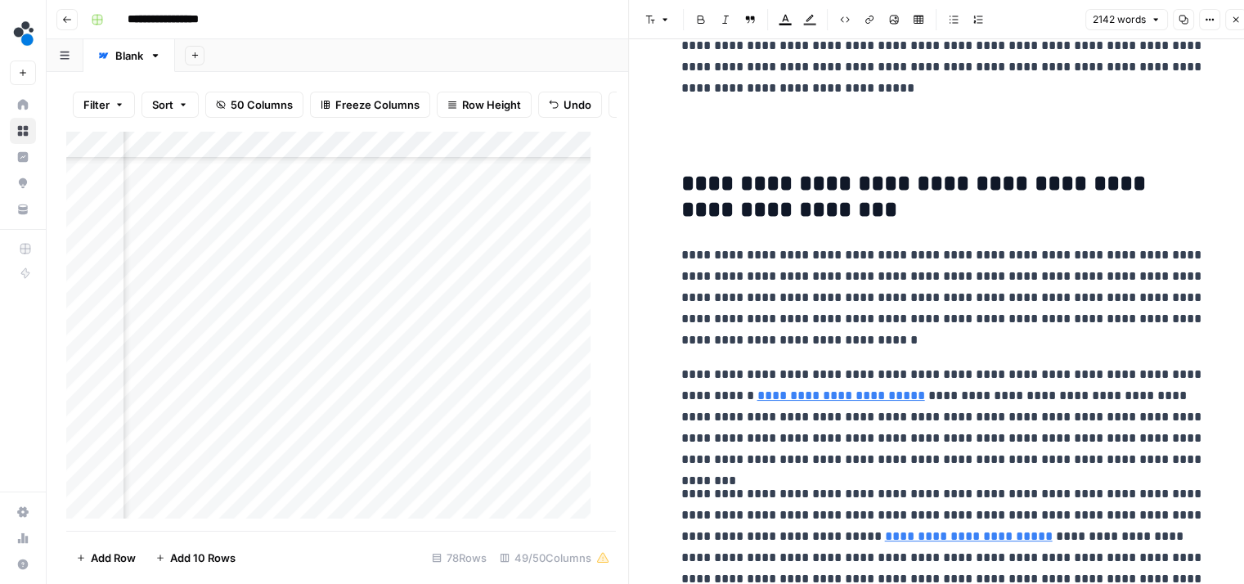
click at [848, 342] on p "**********" at bounding box center [943, 298] width 524 height 106
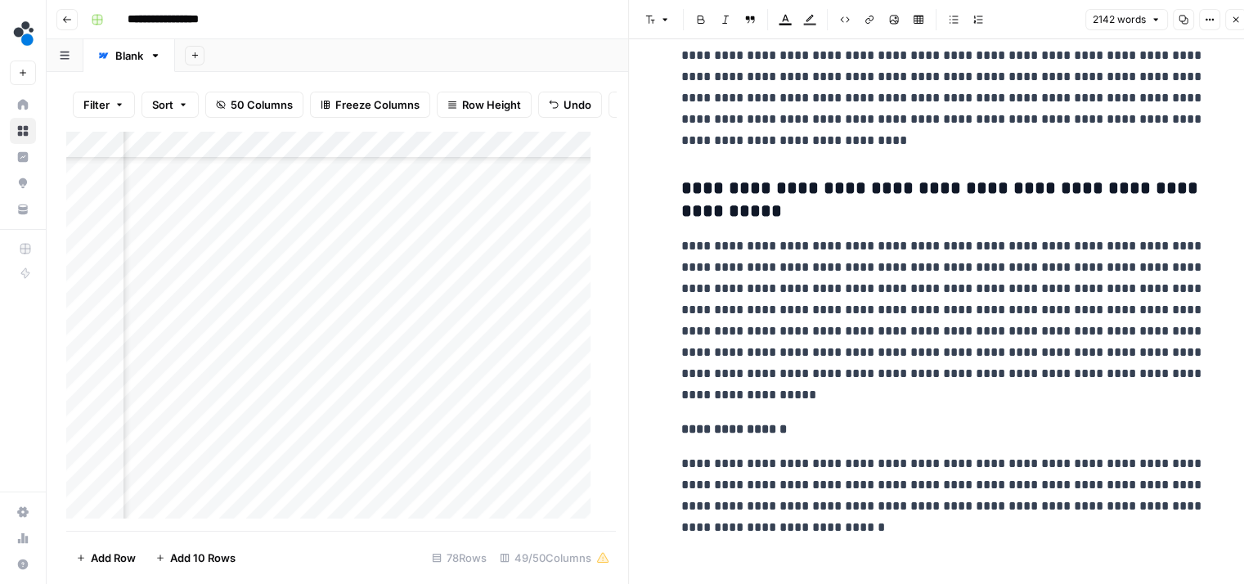
scroll to position [6036, 0]
click at [490, 388] on div "Add Column" at bounding box center [334, 331] width 537 height 401
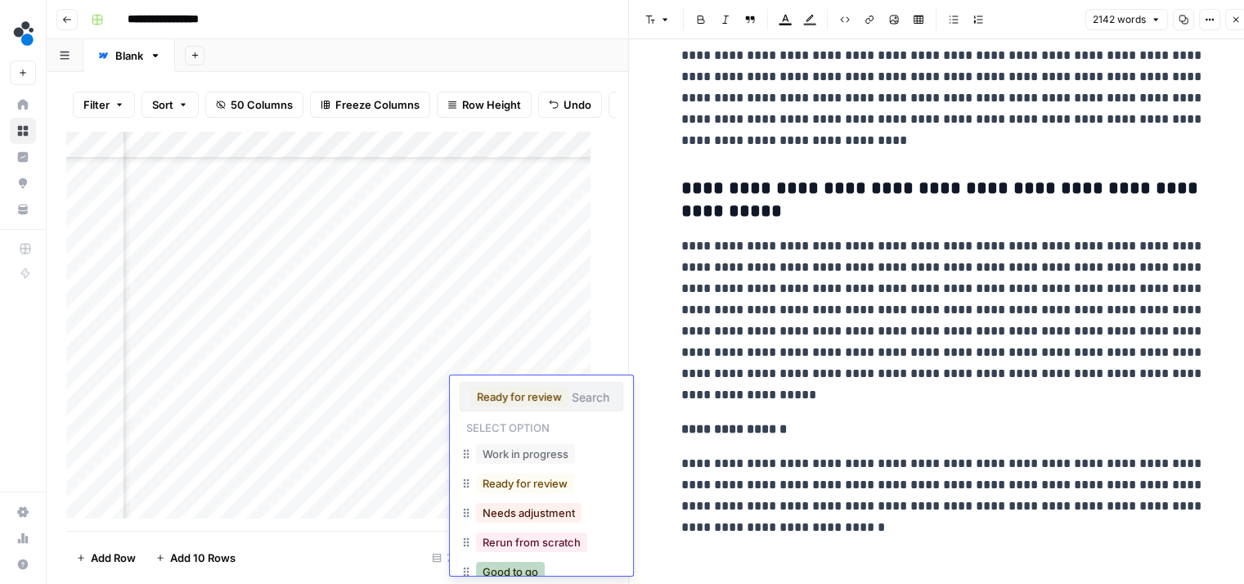
click at [502, 570] on button "Good to go" at bounding box center [510, 572] width 69 height 20
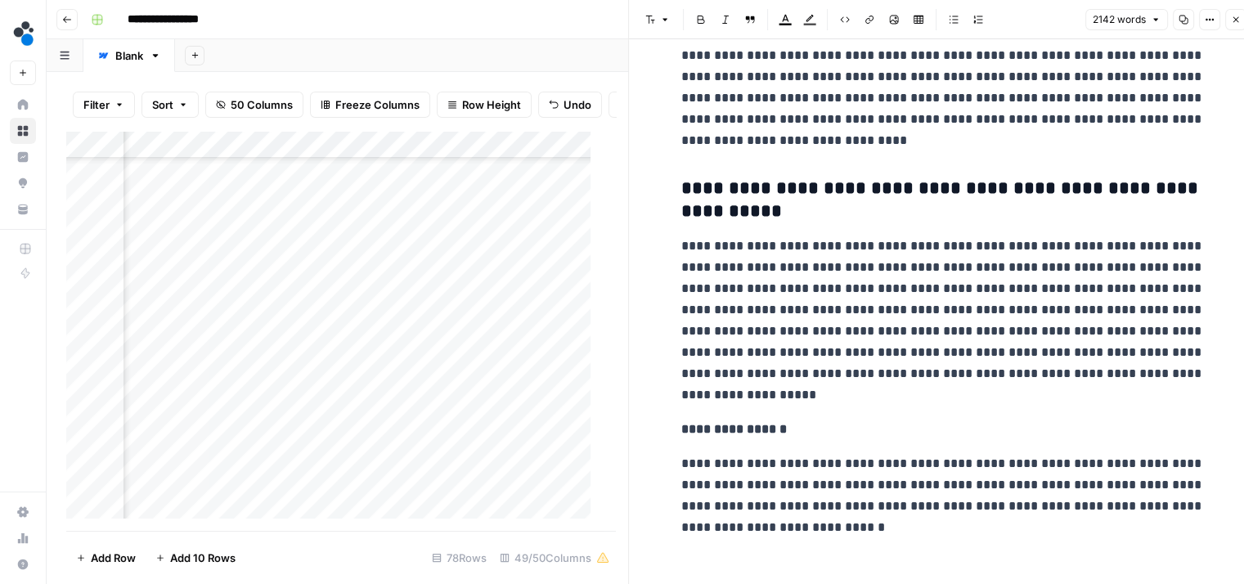
click at [361, 398] on div "Add Column" at bounding box center [334, 331] width 537 height 401
click at [342, 389] on div "Add Column" at bounding box center [334, 331] width 537 height 401
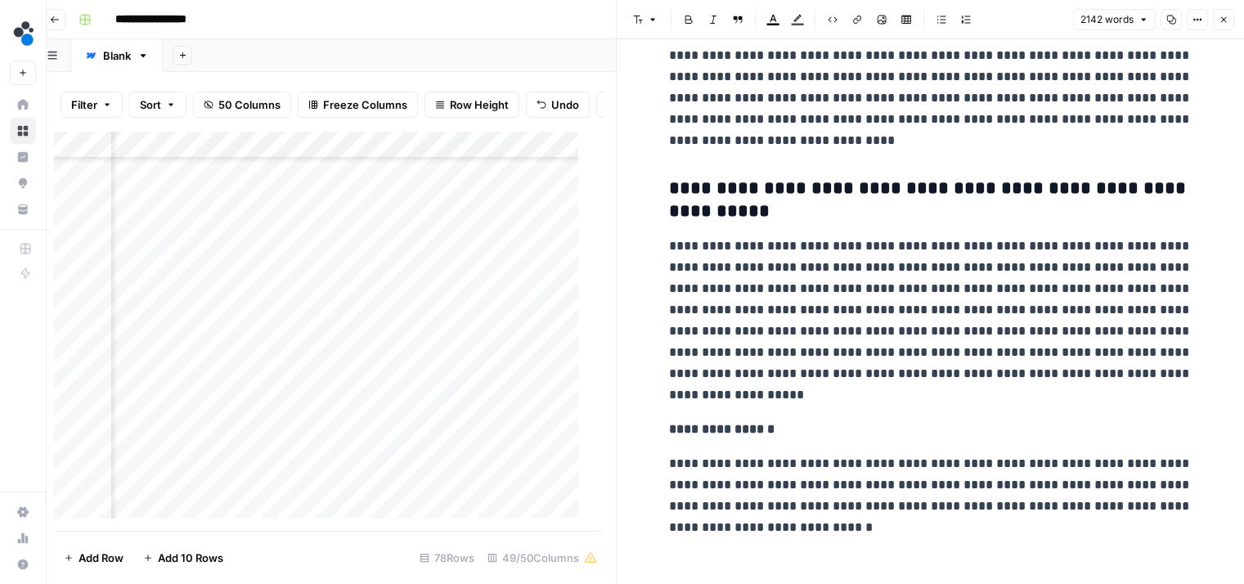
click at [443, 394] on div "Add Column" at bounding box center [322, 331] width 537 height 401
click at [189, 303] on div "Add Column" at bounding box center [322, 331] width 537 height 401
click at [180, 276] on div "Add Column" at bounding box center [322, 331] width 537 height 401
click at [183, 246] on div "Add Column" at bounding box center [322, 331] width 537 height 401
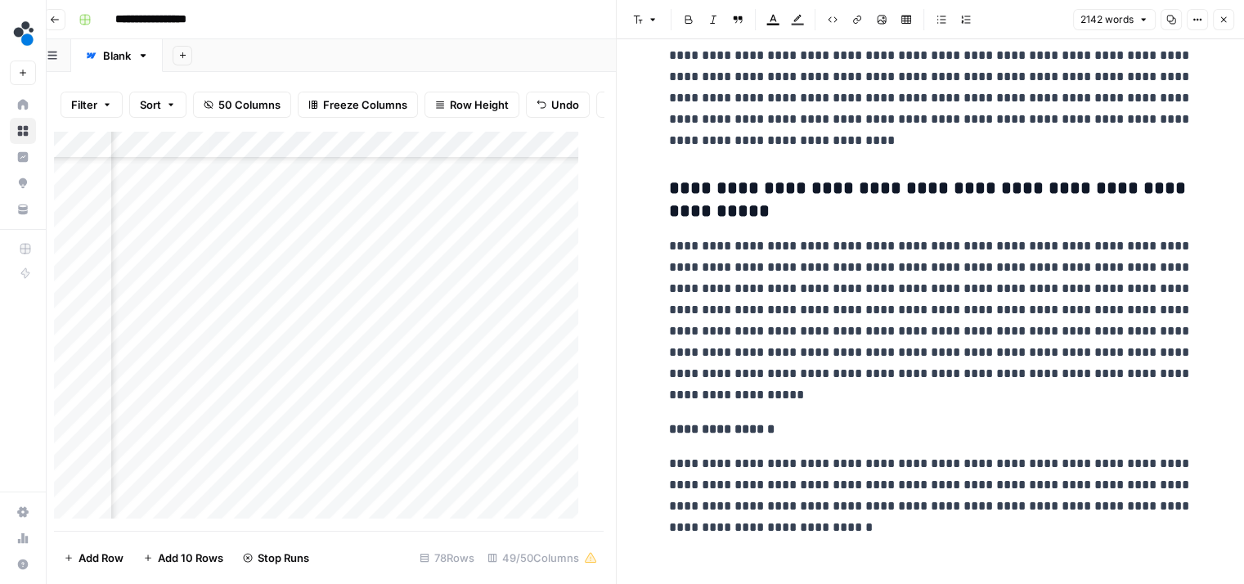
click at [345, 281] on div "Add Column" at bounding box center [322, 331] width 537 height 401
click at [220, 392] on div "Add Column" at bounding box center [322, 331] width 537 height 401
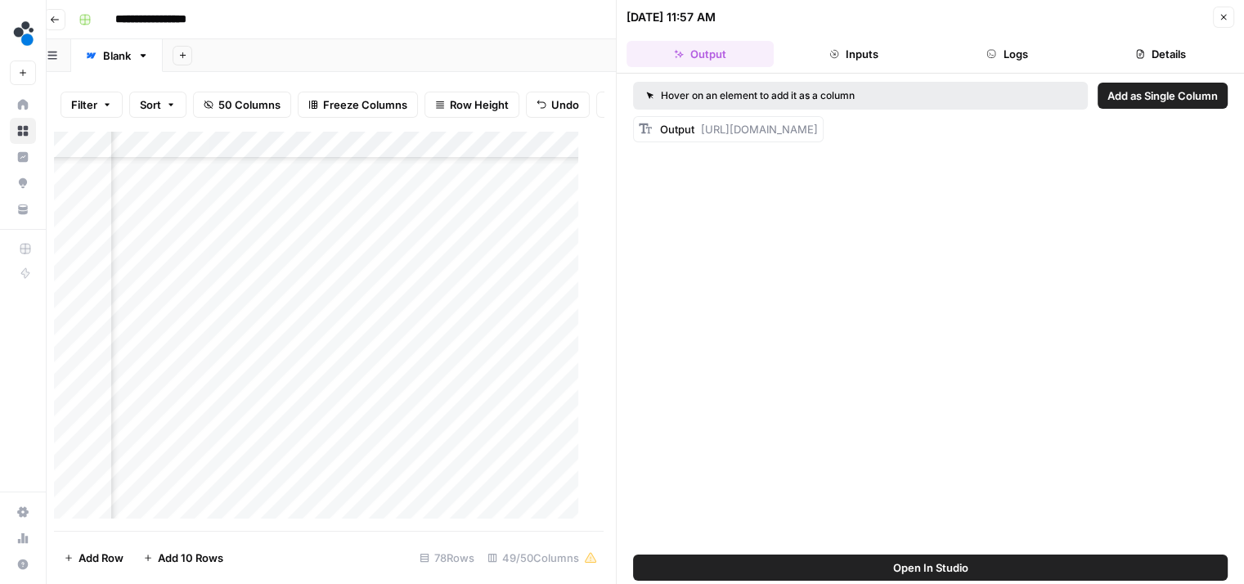
click at [975, 61] on button "Logs" at bounding box center [1007, 54] width 147 height 26
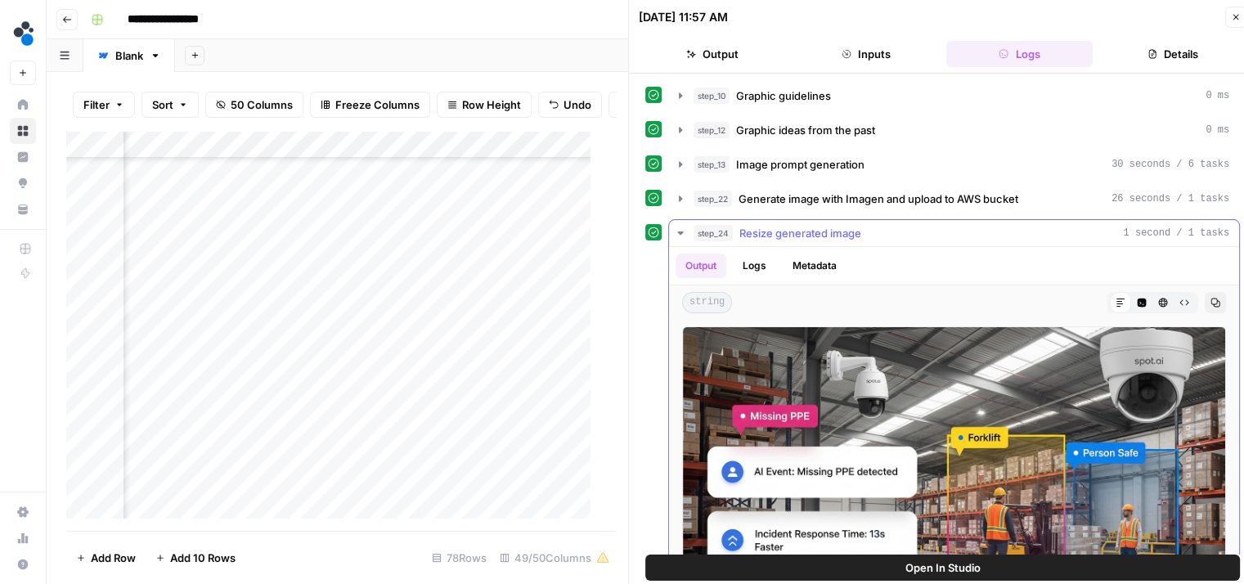
scroll to position [75, 0]
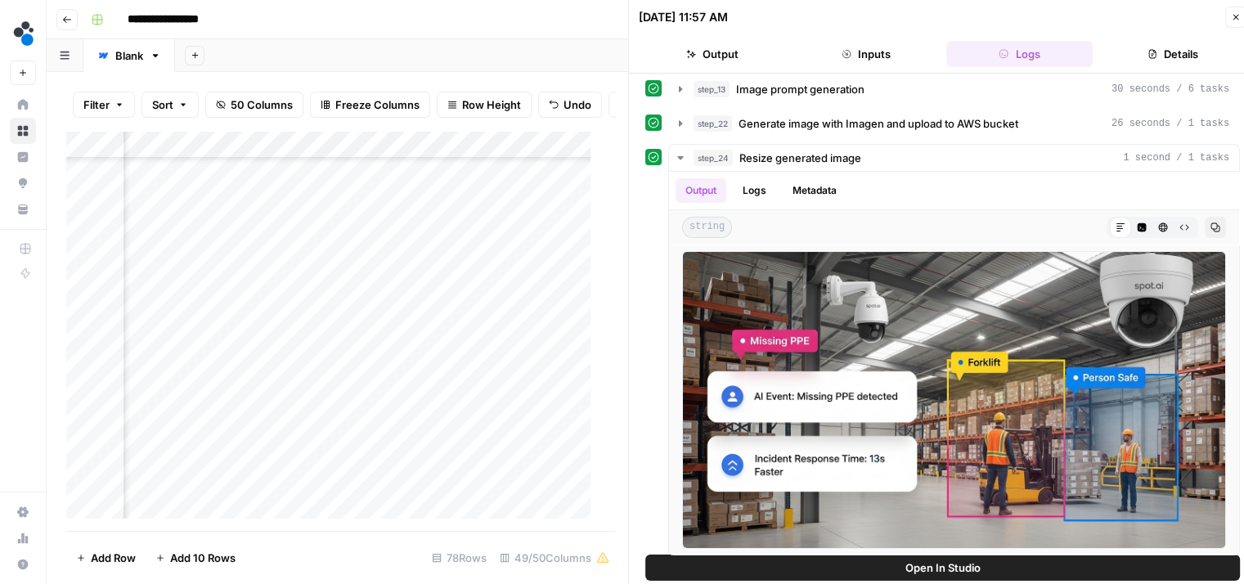
click at [1236, 20] on icon "button" at bounding box center [1236, 17] width 10 height 10
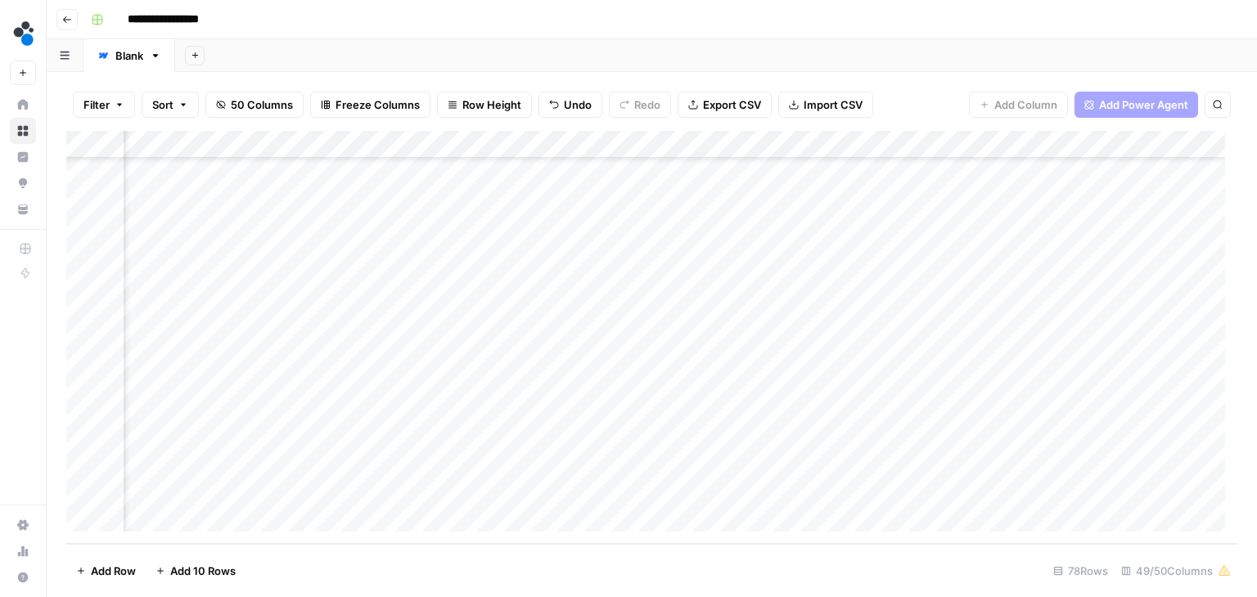
click at [239, 376] on div "Add Column" at bounding box center [651, 337] width 1171 height 413
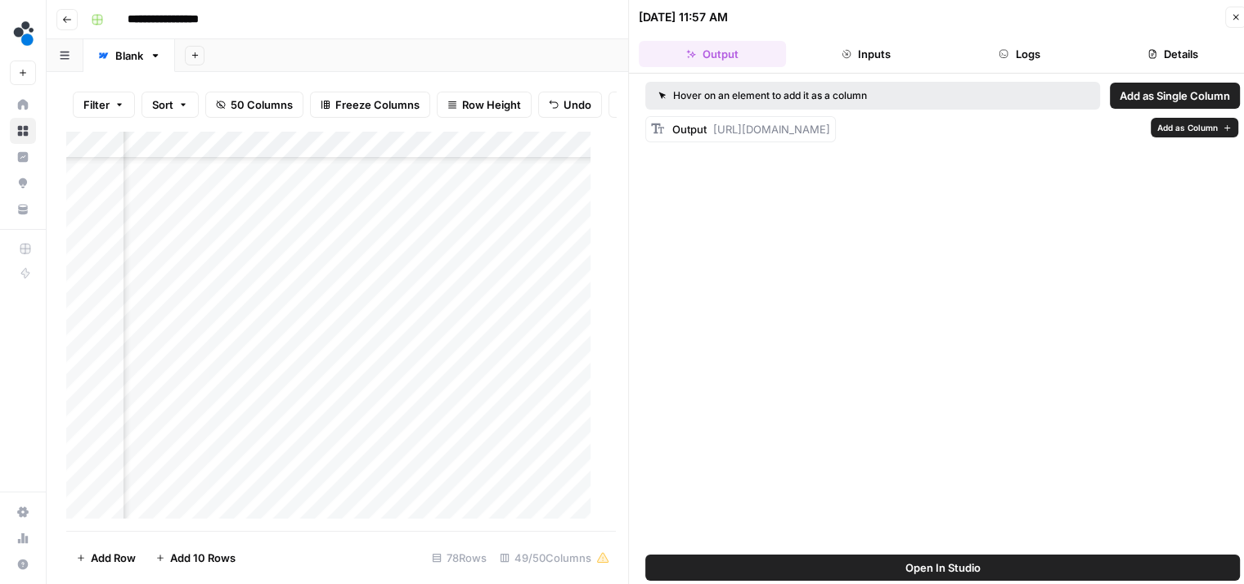
drag, startPoint x: 723, startPoint y: 200, endPoint x: 713, endPoint y: 131, distance: 69.4
click at [713, 131] on div "Output https://cdn.airops.com/rails/active_storage/representations/proxy/eyJfcm…" at bounding box center [751, 129] width 158 height 16
copy span "https://cdn.airops.com/rails/active_storage/representations/proxy/eyJfcmFpbHMiO…"
click at [327, 391] on div "Add Column" at bounding box center [334, 331] width 537 height 401
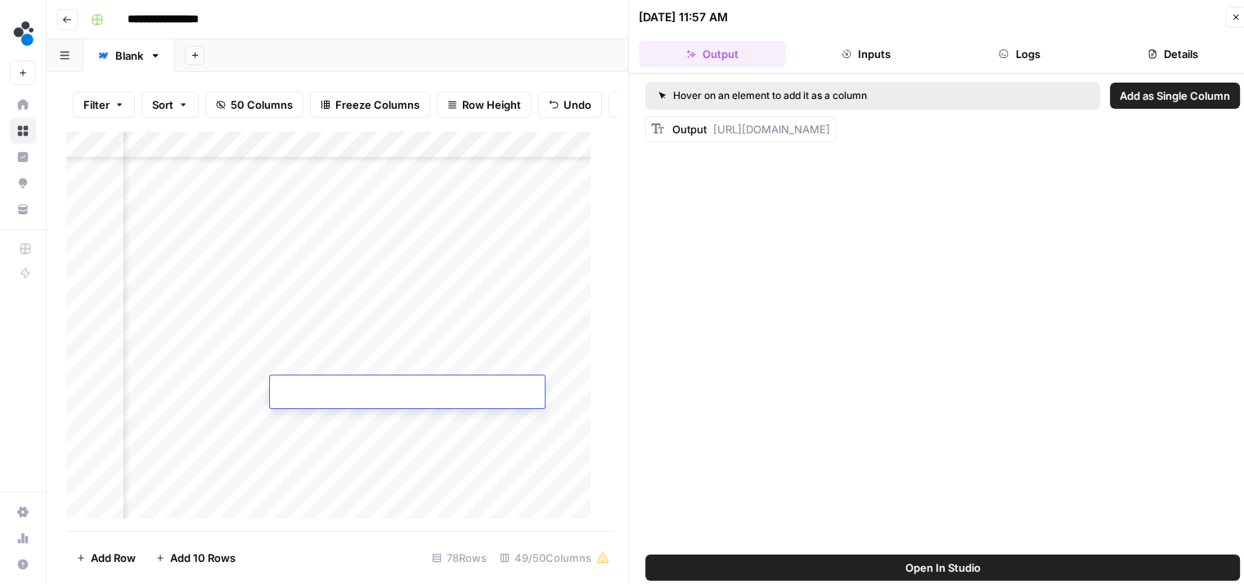
type input "**********"
click at [235, 306] on div "Add Column" at bounding box center [334, 331] width 537 height 401
click at [997, 48] on button "Logs" at bounding box center [1020, 54] width 147 height 26
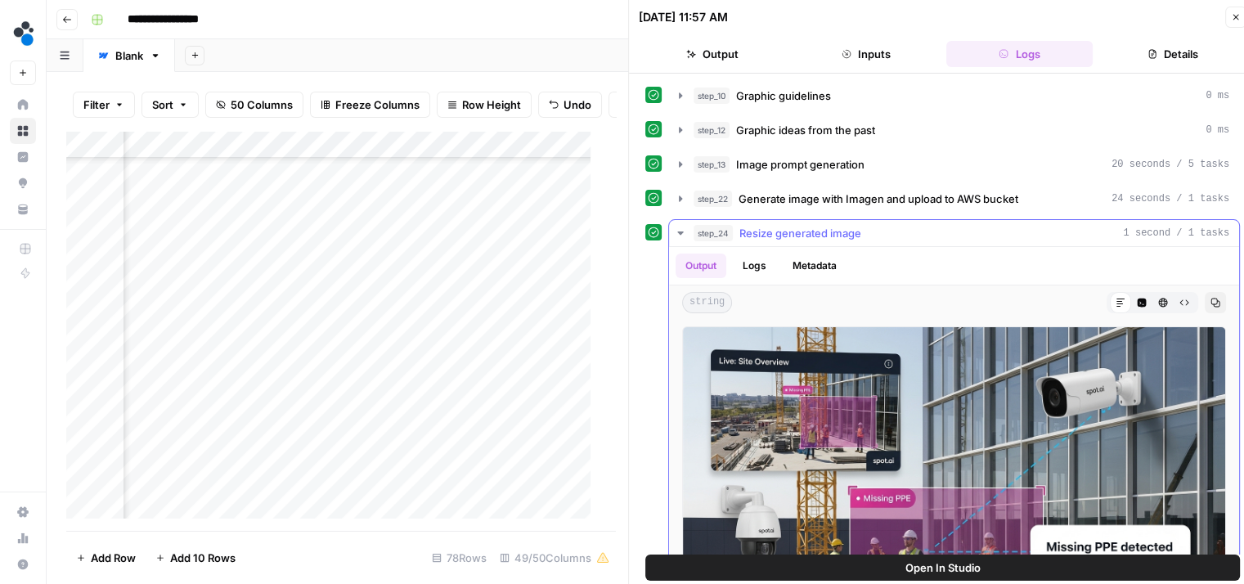
scroll to position [75, 0]
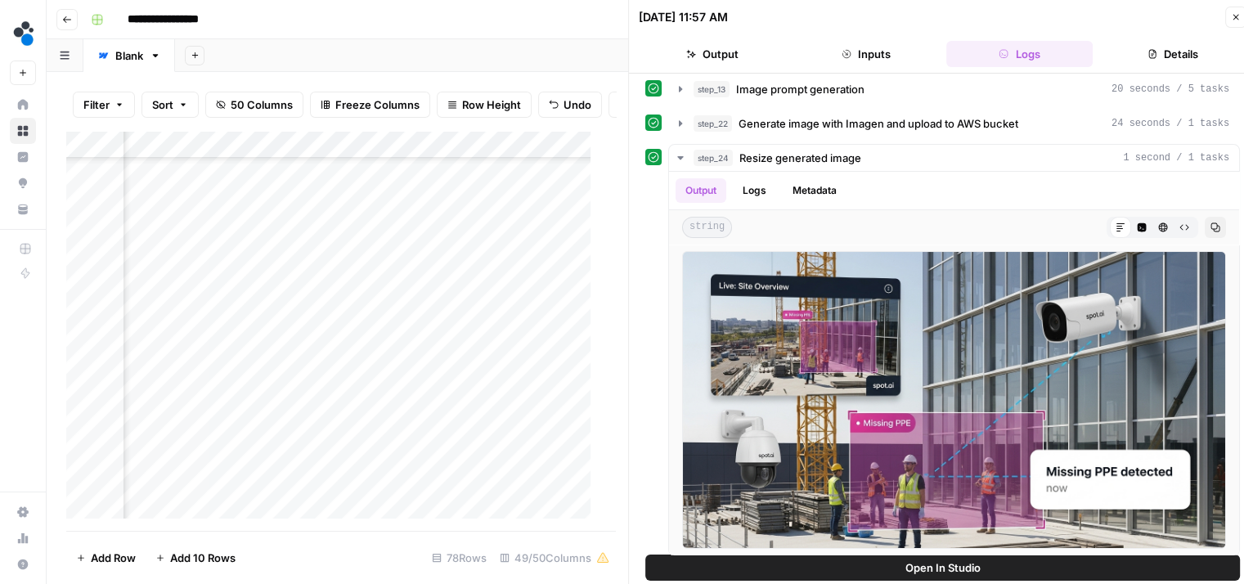
click at [714, 62] on button "Output" at bounding box center [712, 54] width 147 height 26
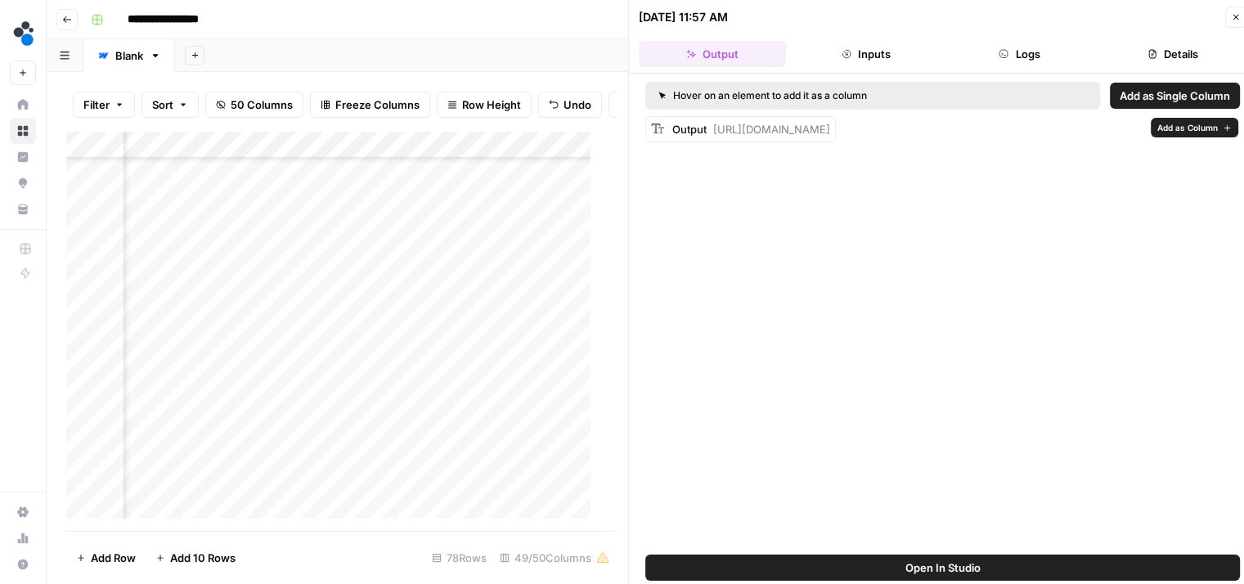
drag, startPoint x: 722, startPoint y: 194, endPoint x: 713, endPoint y: 133, distance: 61.1
click at [713, 133] on div "Output https://cdn.airops.com/rails/active_storage/representations/proxy/eyJfcm…" at bounding box center [751, 129] width 158 height 16
copy span "https://cdn.airops.com/rails/active_storage/representations/proxy/eyJfcmFpbHMiO…"
click at [321, 306] on div "Add Column" at bounding box center [334, 331] width 537 height 401
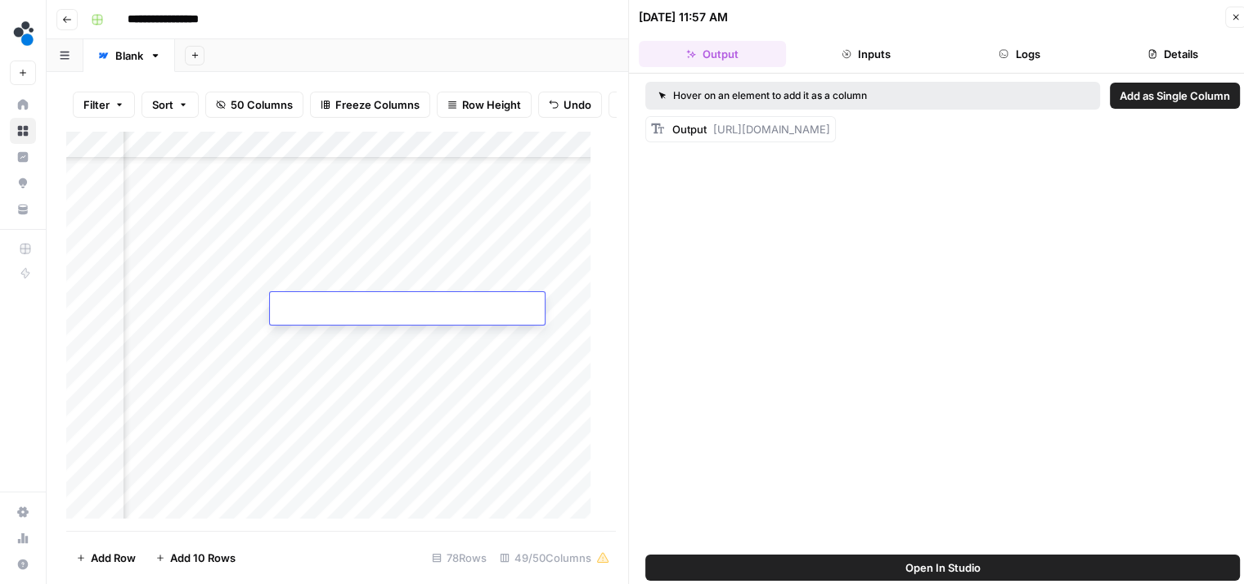
type input "**********"
click at [293, 275] on div "Add Column" at bounding box center [334, 331] width 537 height 401
click at [233, 272] on div "Add Column" at bounding box center [334, 331] width 537 height 401
click at [870, 44] on button "Inputs" at bounding box center [866, 54] width 147 height 26
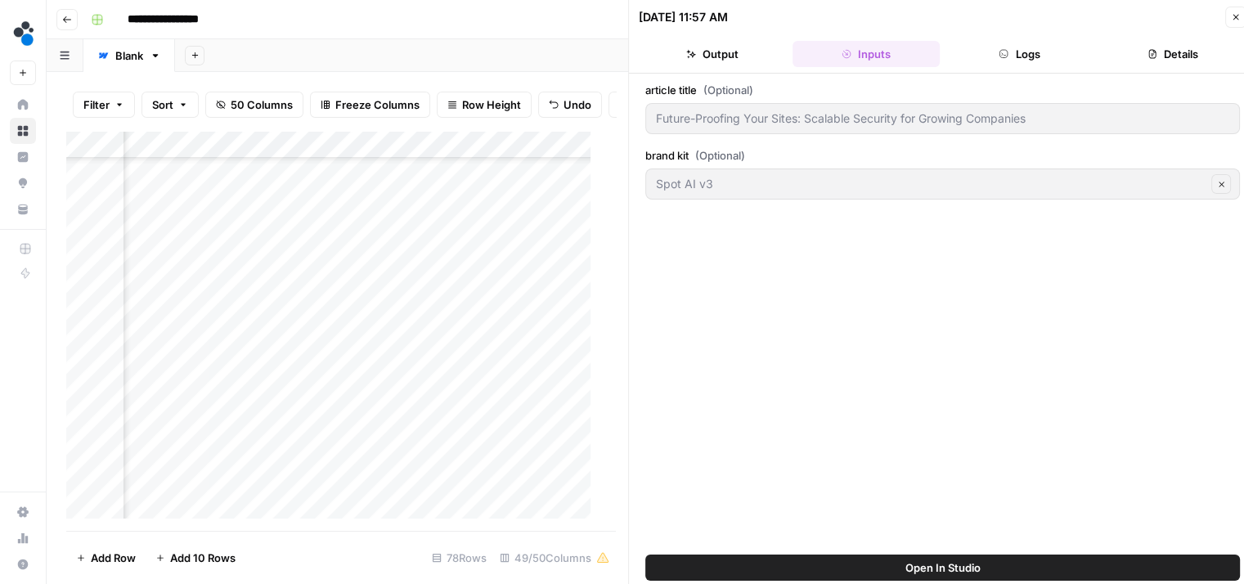
click at [985, 52] on button "Logs" at bounding box center [1020, 54] width 147 height 26
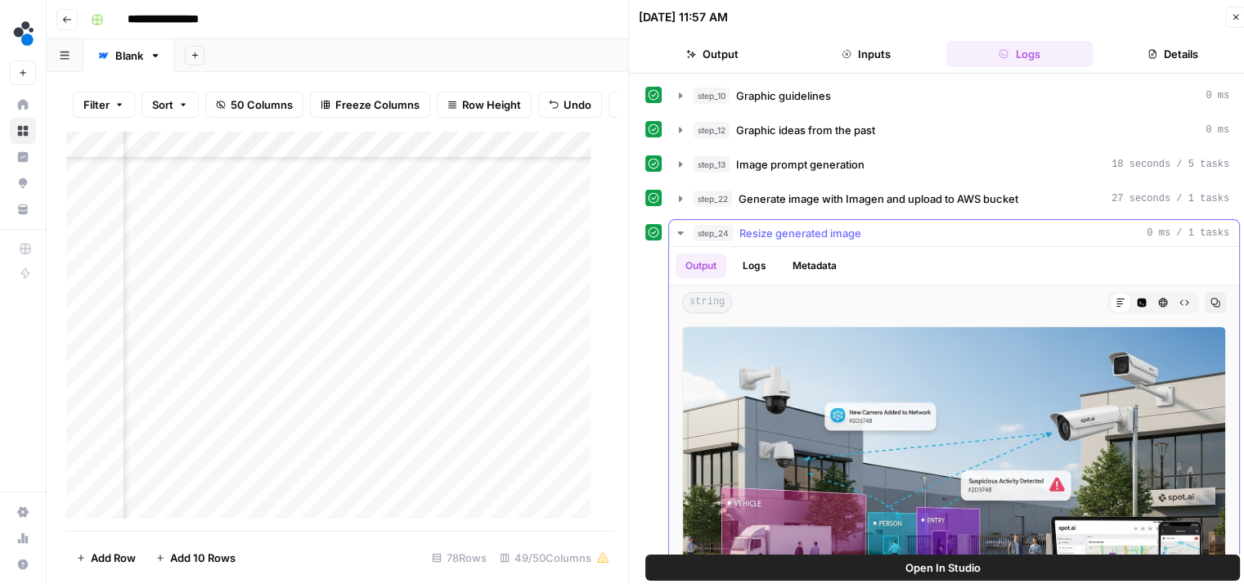
scroll to position [75, 0]
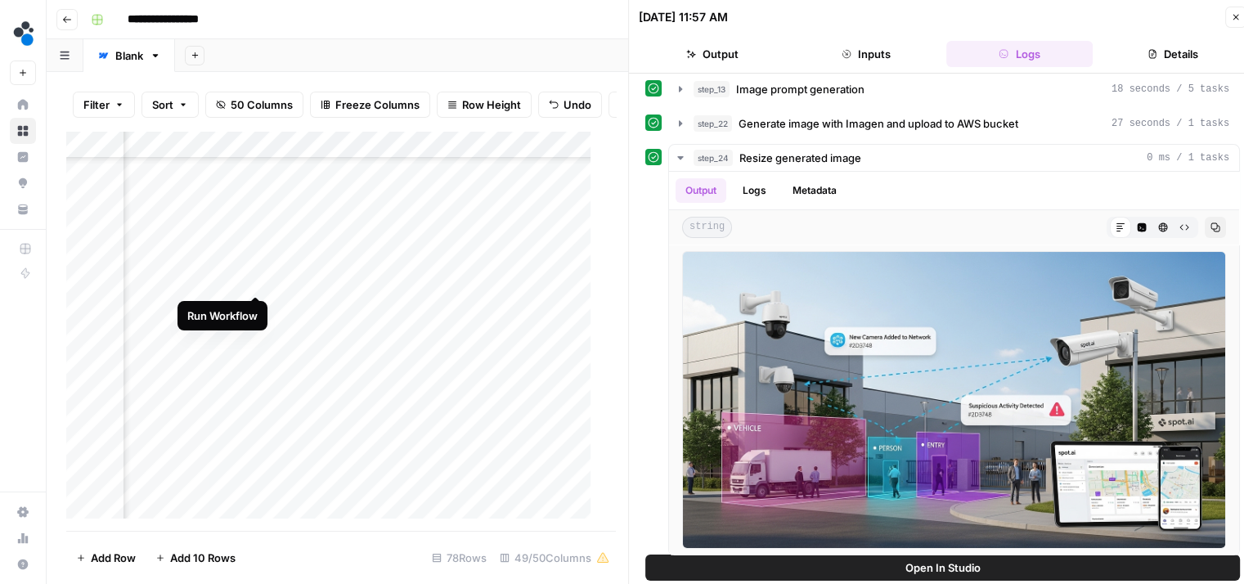
click at [252, 276] on div "Add Column" at bounding box center [334, 331] width 537 height 401
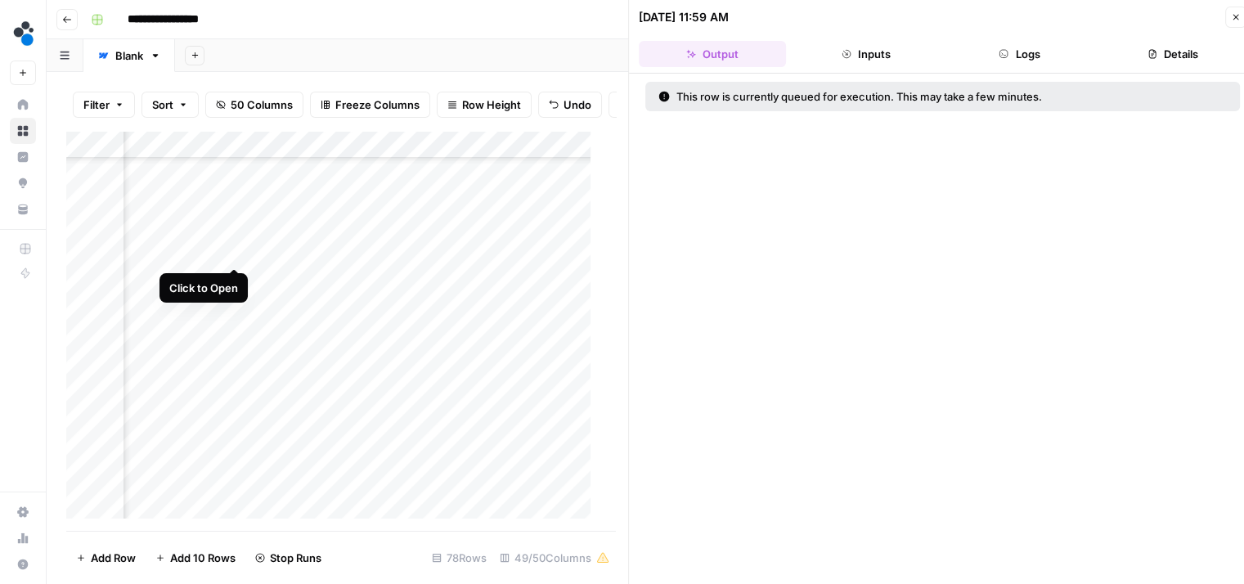
click at [232, 250] on div "Add Column" at bounding box center [334, 331] width 537 height 401
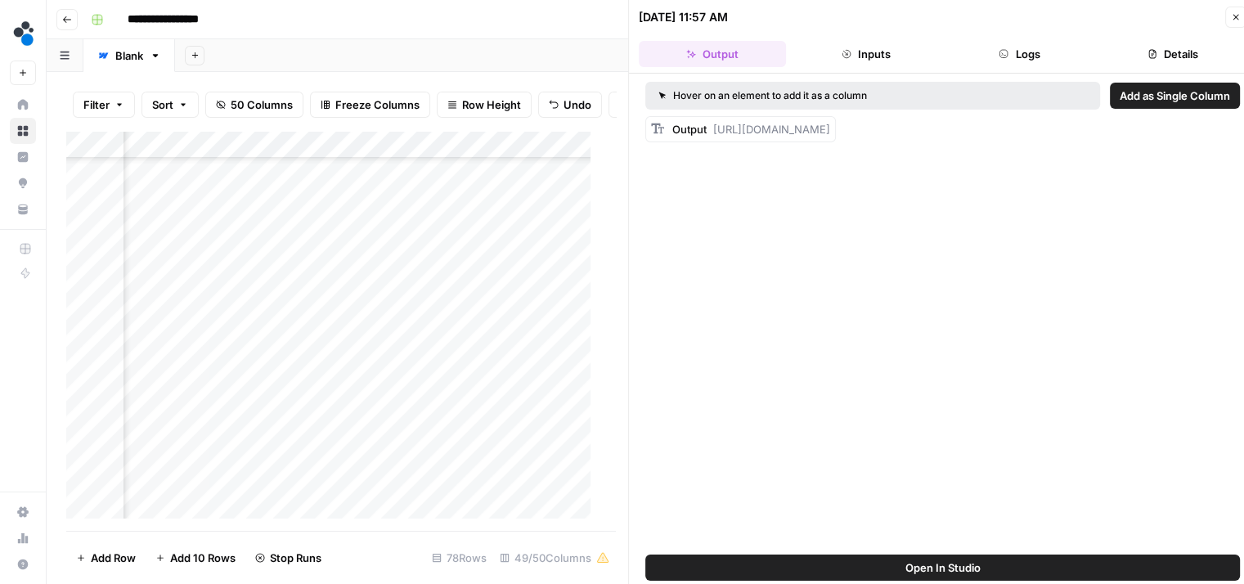
click at [1008, 45] on button "Logs" at bounding box center [1020, 54] width 147 height 26
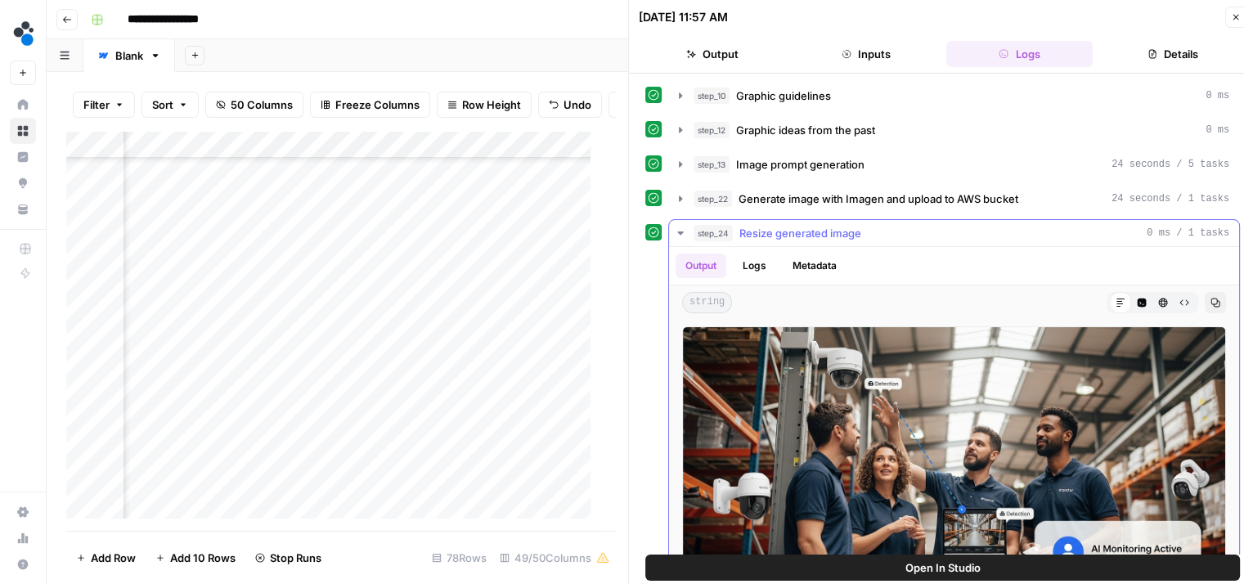
scroll to position [75, 0]
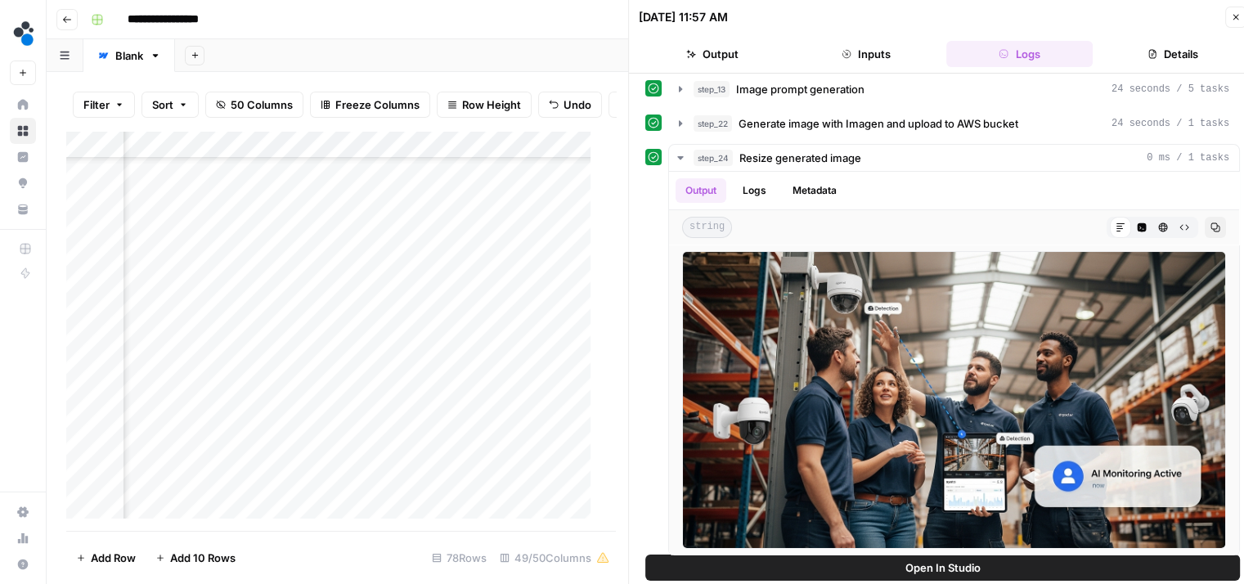
click at [749, 53] on button "Output" at bounding box center [712, 54] width 147 height 26
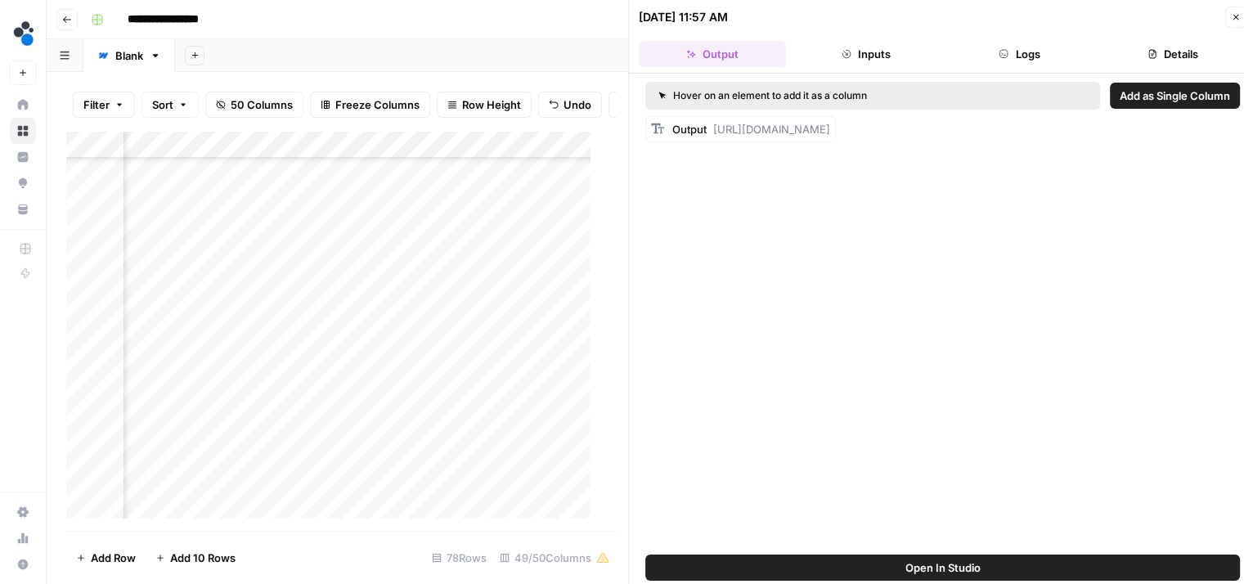
scroll to position [0, 0]
drag, startPoint x: 723, startPoint y: 194, endPoint x: 716, endPoint y: 129, distance: 65.0
click at [716, 129] on div "Output https://cdn.airops.com/rails/active_storage/representations/proxy/eyJfcm…" at bounding box center [751, 129] width 158 height 16
copy span "https://cdn.airops.com/rails/active_storage/representations/proxy/eyJfcmFpbHMiO…"
click at [326, 257] on div "Add Column" at bounding box center [334, 331] width 537 height 401
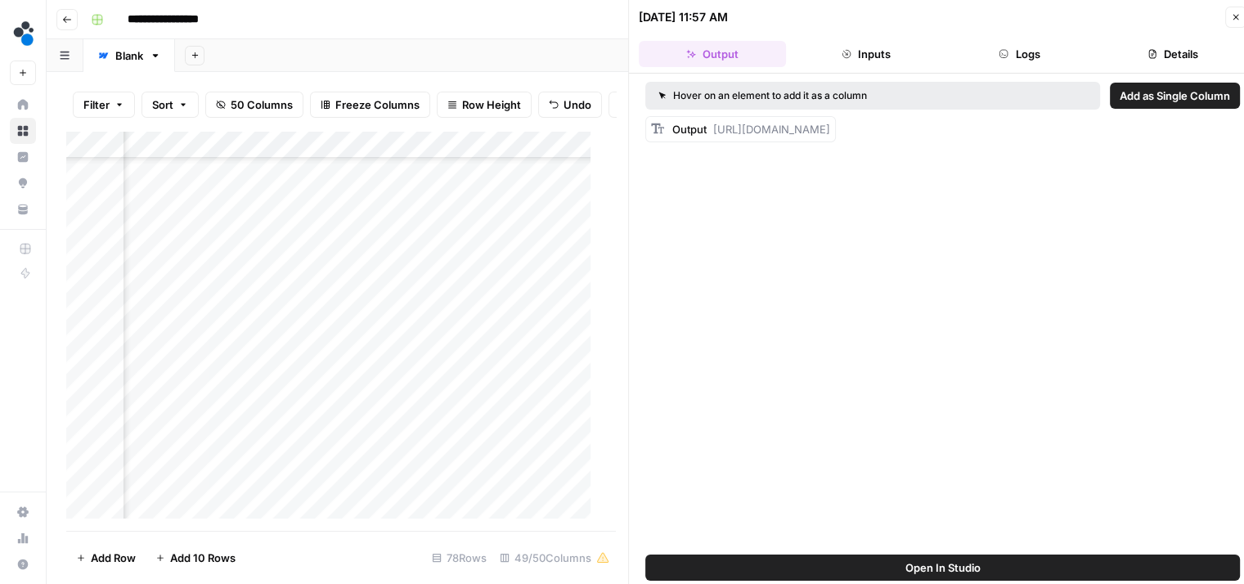
click at [326, 257] on div "Add Column" at bounding box center [334, 331] width 537 height 401
type input "**********"
click at [343, 263] on div "Add Column" at bounding box center [334, 331] width 537 height 401
click at [344, 238] on div "Add Column" at bounding box center [334, 331] width 537 height 401
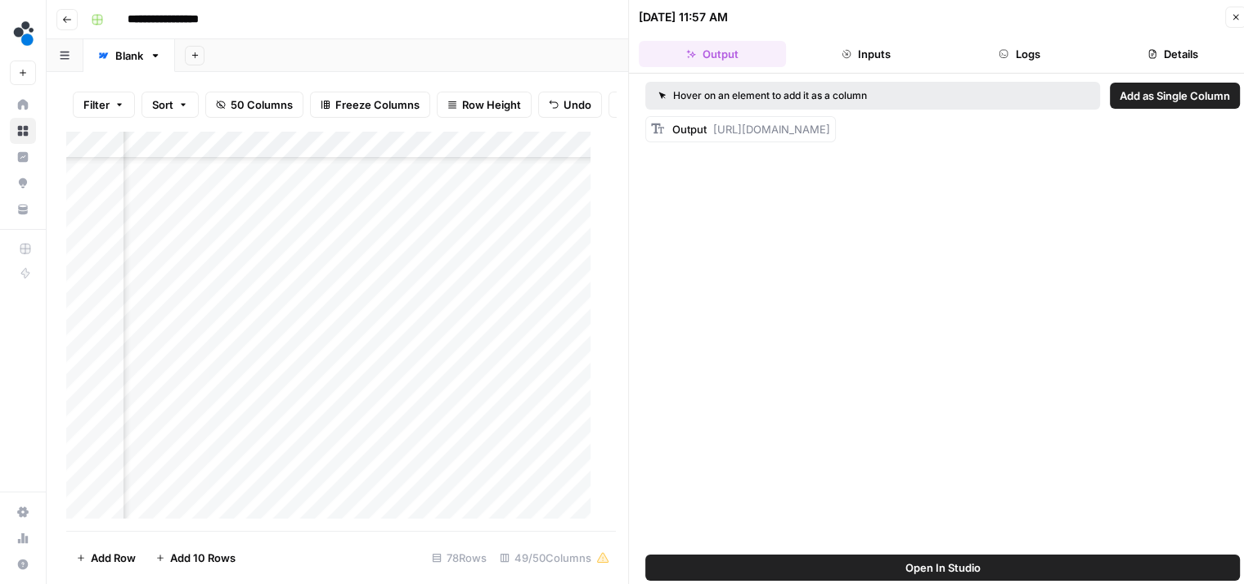
scroll to position [1690, 4032]
click at [380, 414] on div "Add Column" at bounding box center [334, 331] width 537 height 401
click at [992, 51] on button "Logs" at bounding box center [1020, 54] width 147 height 26
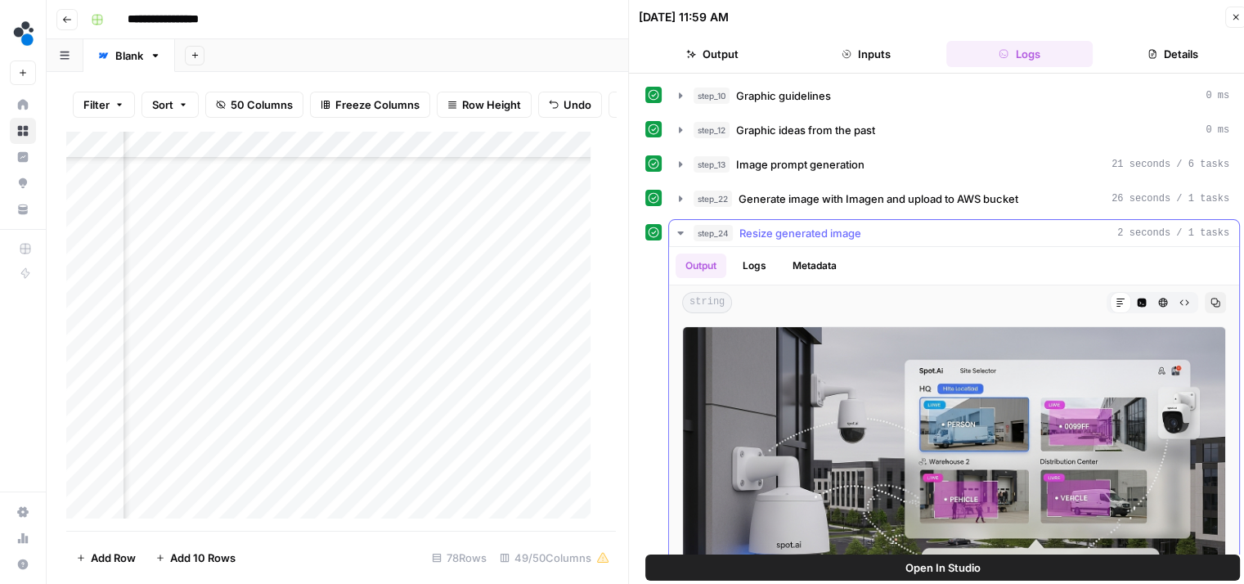
scroll to position [75, 0]
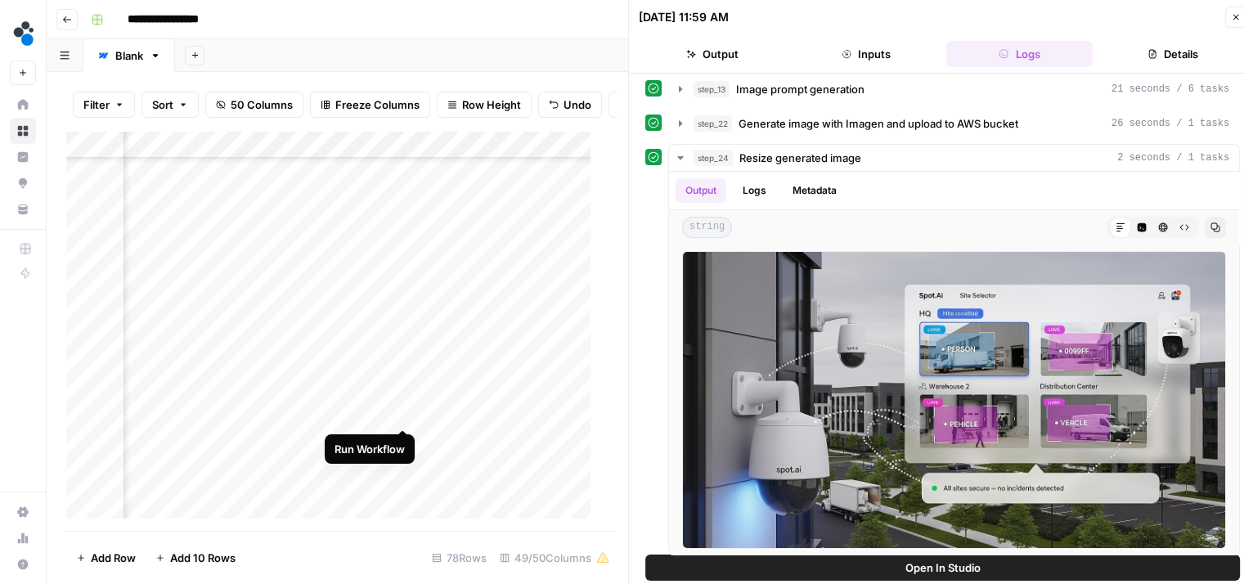
click at [400, 410] on div "Add Column" at bounding box center [334, 331] width 537 height 401
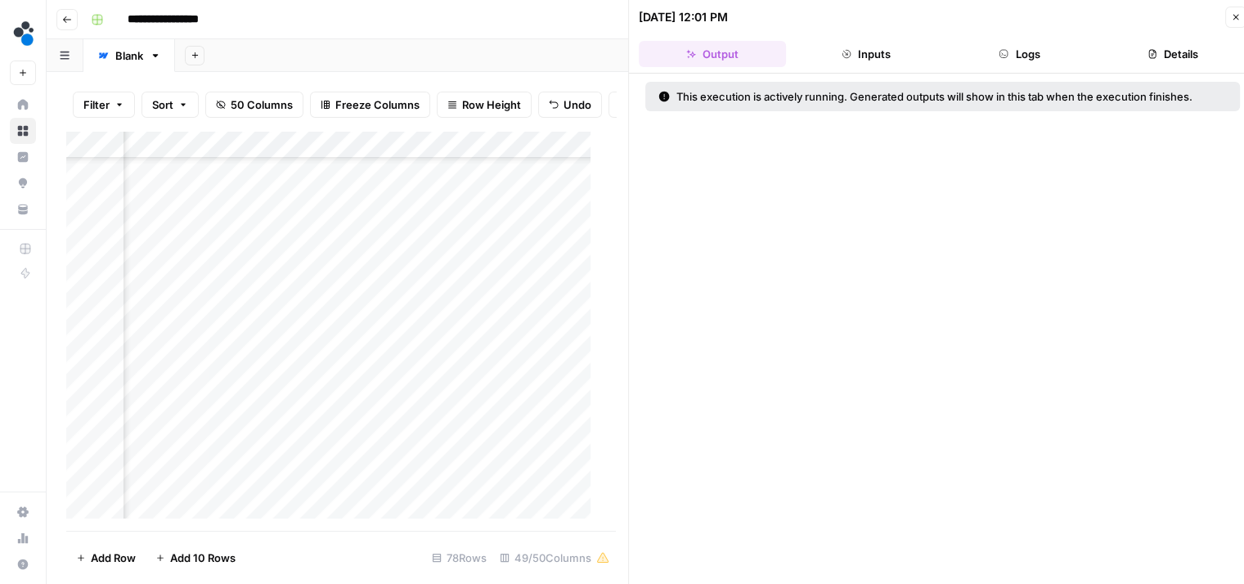
click at [376, 245] on div "Add Column" at bounding box center [334, 331] width 537 height 401
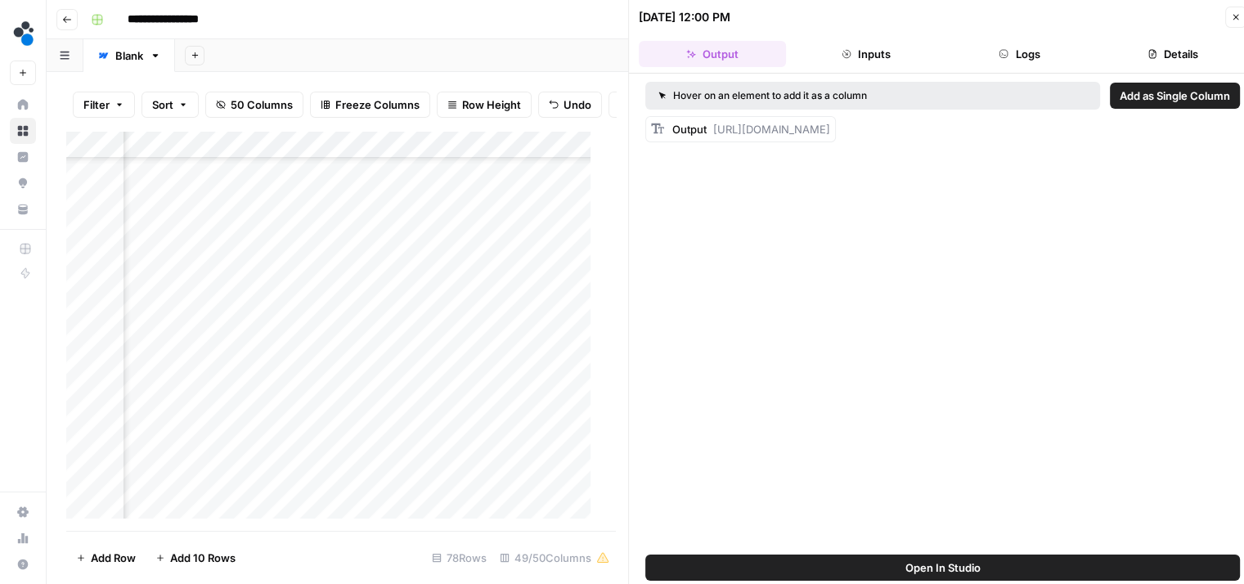
click at [987, 61] on button "Logs" at bounding box center [1020, 54] width 147 height 26
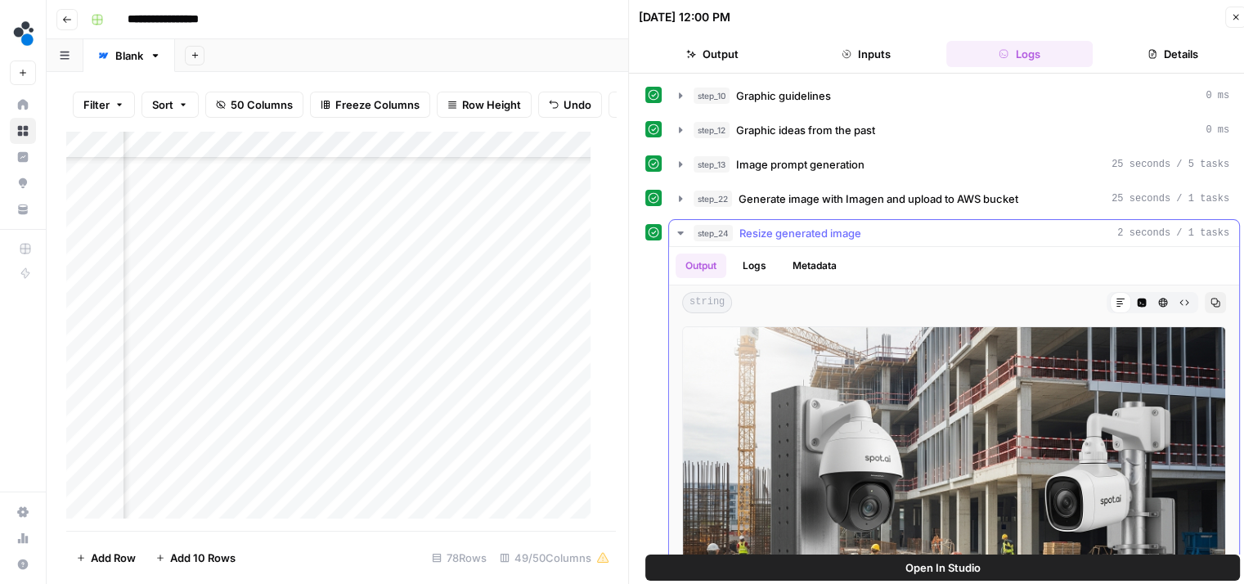
scroll to position [75, 0]
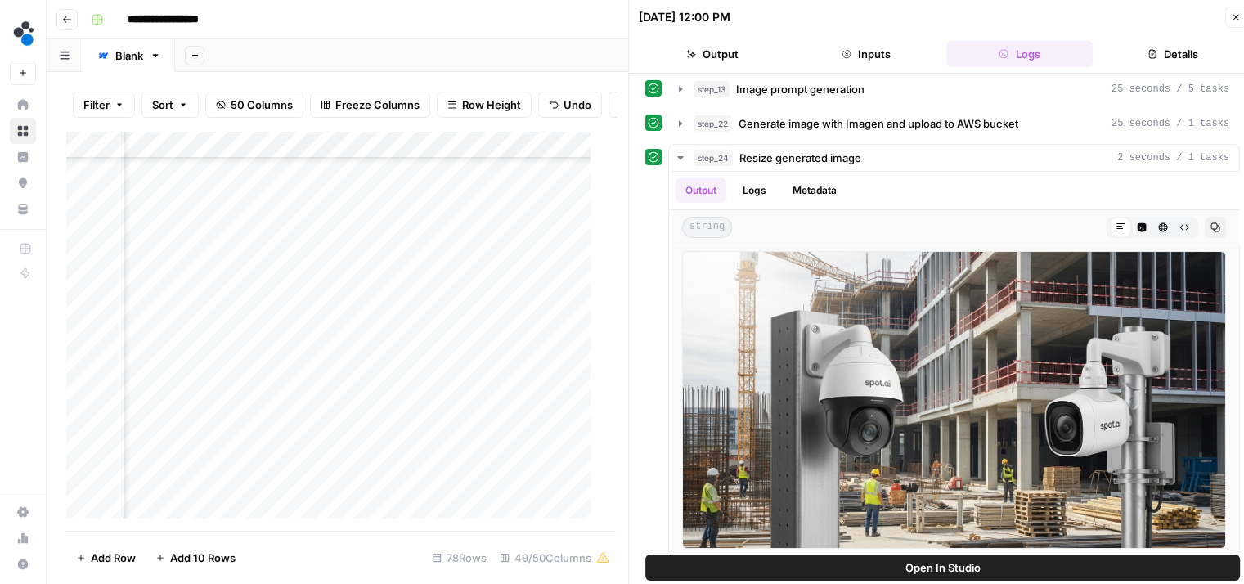
click at [731, 55] on button "Output" at bounding box center [712, 54] width 147 height 26
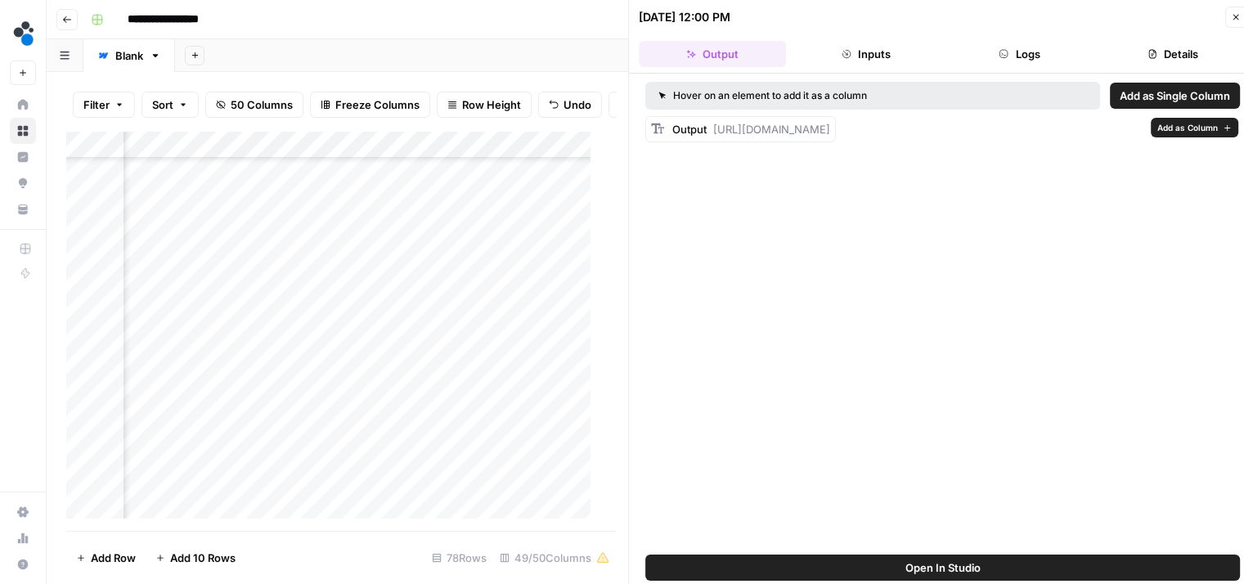
drag, startPoint x: 724, startPoint y: 194, endPoint x: 716, endPoint y: 128, distance: 66.0
click at [716, 128] on div "Output https://cdn.airops.com/rails/active_storage/representations/proxy/eyJfcm…" at bounding box center [751, 129] width 158 height 16
copy span "https://cdn.airops.com/rails/active_storage/representations/proxy/eyJfcmFpbHMiO…"
click at [465, 246] on div "Add Column" at bounding box center [334, 331] width 537 height 401
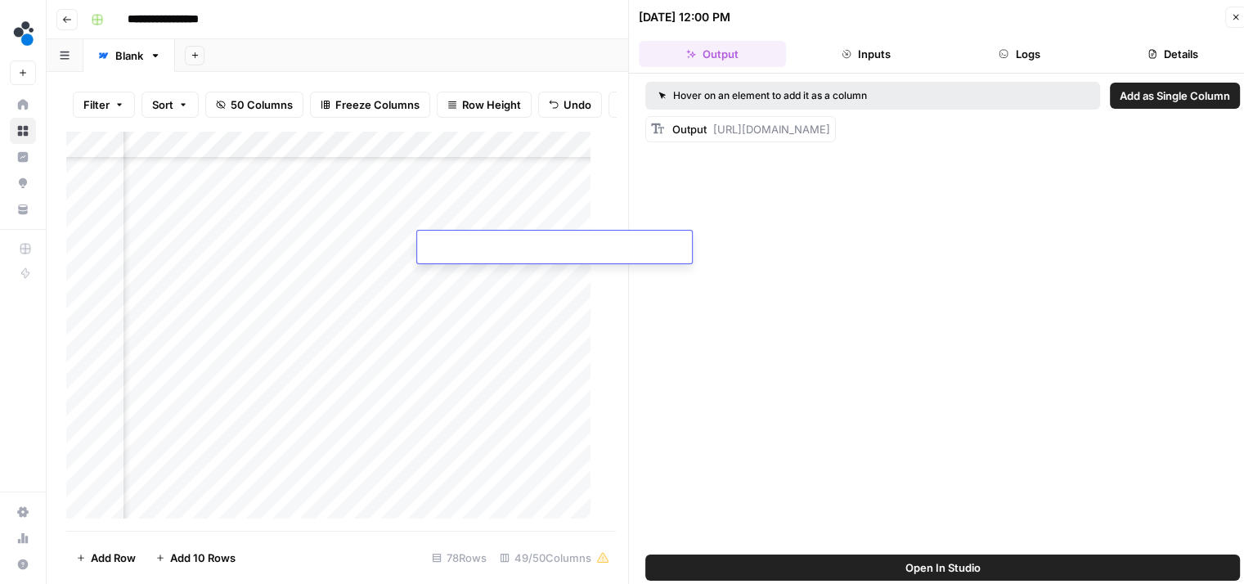
type input "**********"
click at [380, 272] on div "Add Column" at bounding box center [334, 331] width 537 height 401
click at [1023, 41] on button "Logs" at bounding box center [1020, 54] width 147 height 26
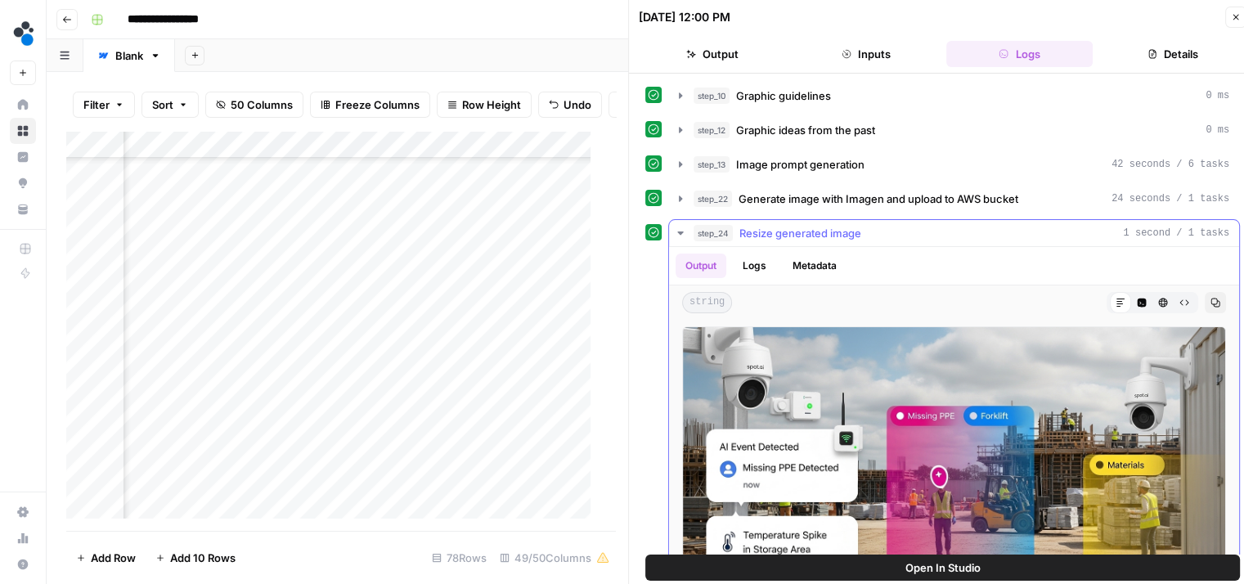
scroll to position [75, 0]
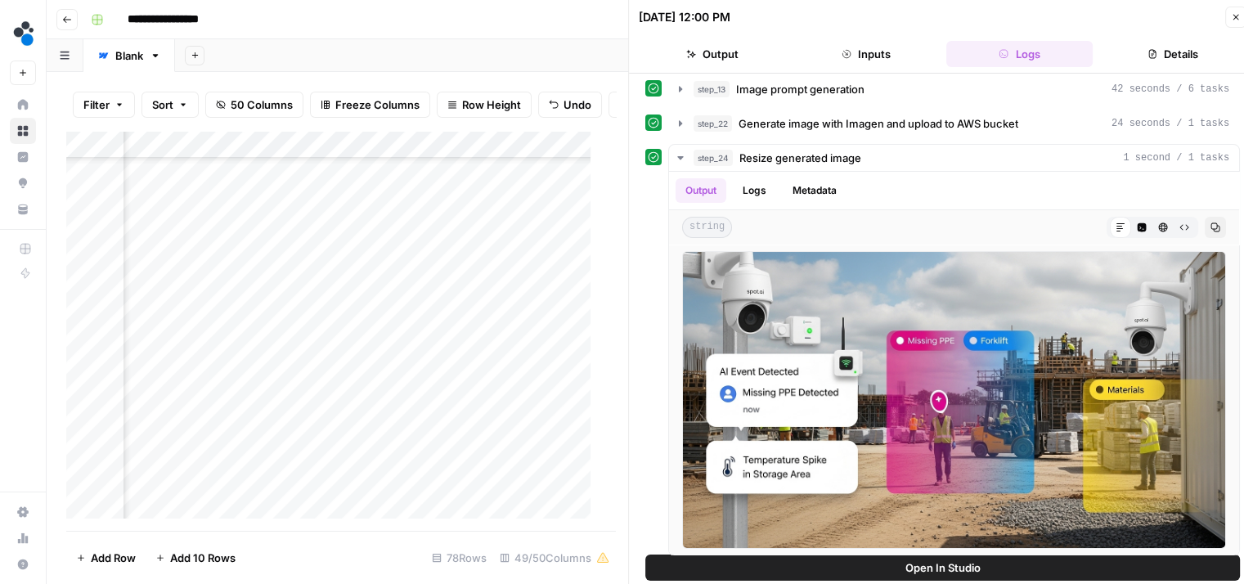
click at [749, 43] on button "Output" at bounding box center [712, 54] width 147 height 26
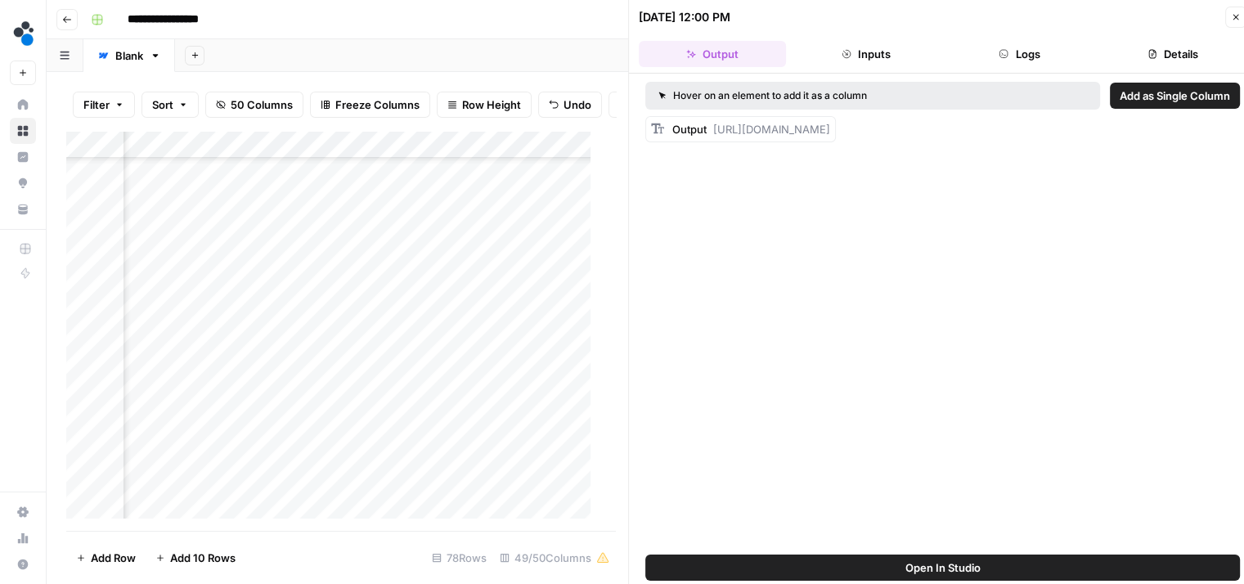
scroll to position [0, 0]
drag, startPoint x: 718, startPoint y: 195, endPoint x: 713, endPoint y: 125, distance: 69.7
click at [713, 125] on div "Output https://cdn.airops.com/rails/active_storage/representations/proxy/eyJfcm…" at bounding box center [751, 129] width 158 height 16
copy span "https://cdn.airops.com/rails/active_storage/representations/proxy/eyJfcmFpbHMiO…"
click at [470, 271] on div "Add Column" at bounding box center [334, 331] width 537 height 401
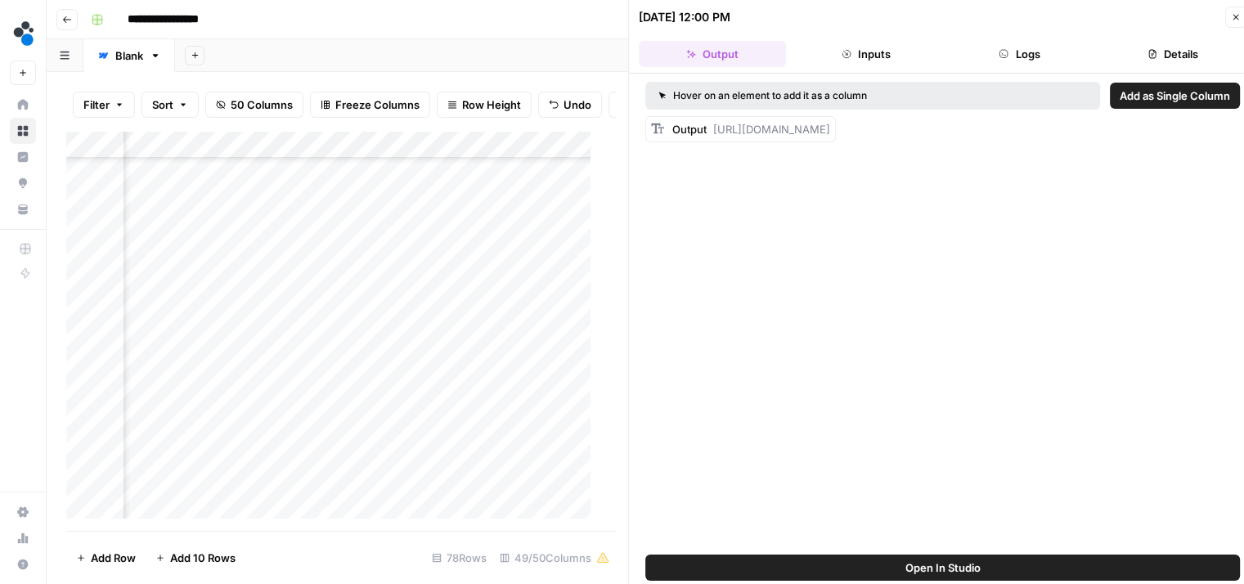
click at [470, 271] on div "Add Column" at bounding box center [334, 331] width 537 height 401
type input "**********"
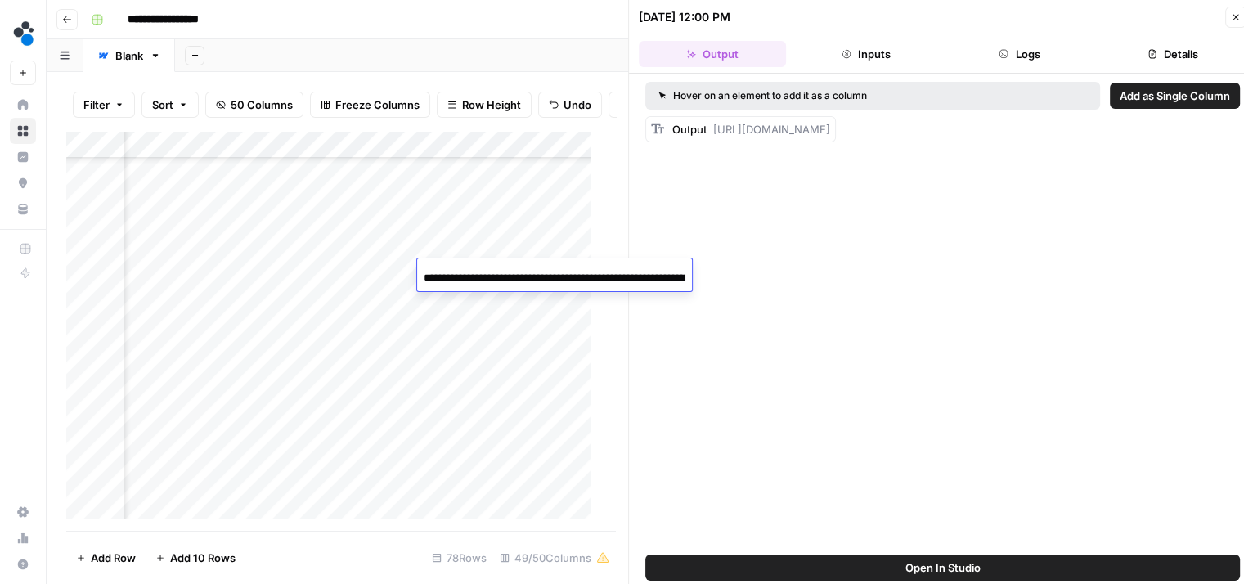
scroll to position [0, 1969]
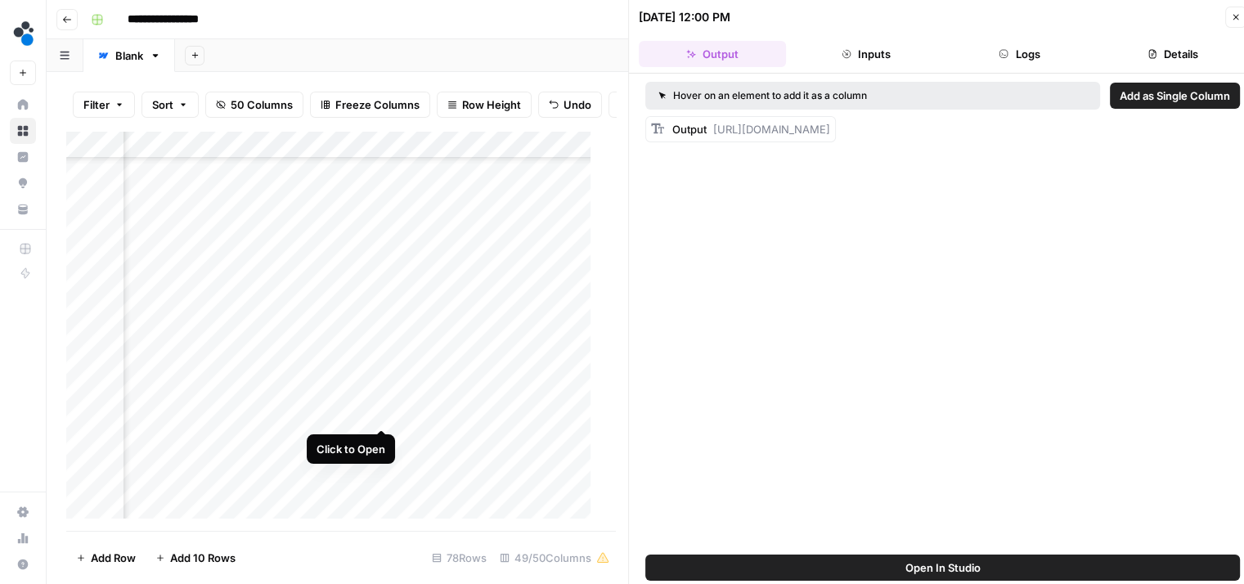
click at [382, 410] on div "Add Column" at bounding box center [334, 331] width 537 height 401
click at [1018, 56] on button "Logs" at bounding box center [1020, 54] width 147 height 26
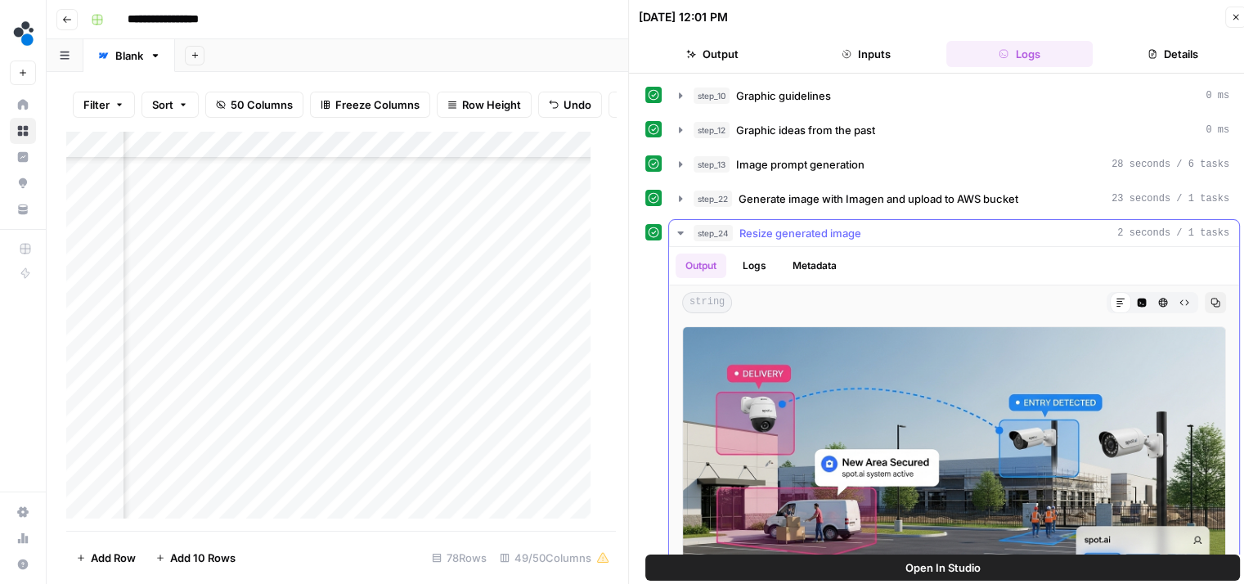
scroll to position [75, 0]
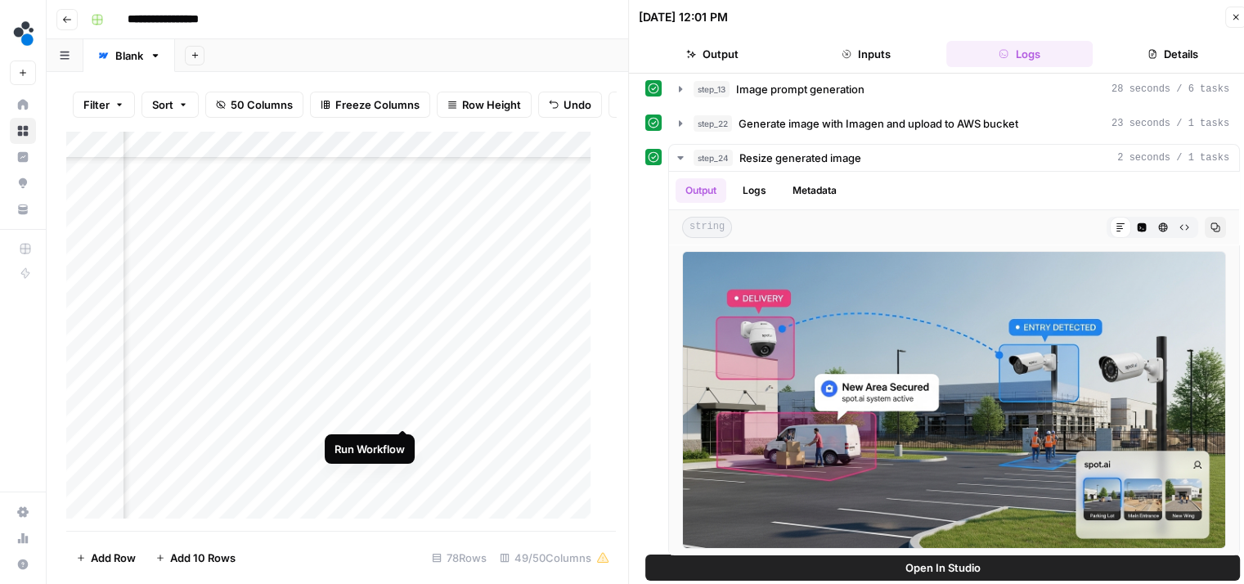
click at [402, 412] on div "Add Column" at bounding box center [334, 331] width 537 height 401
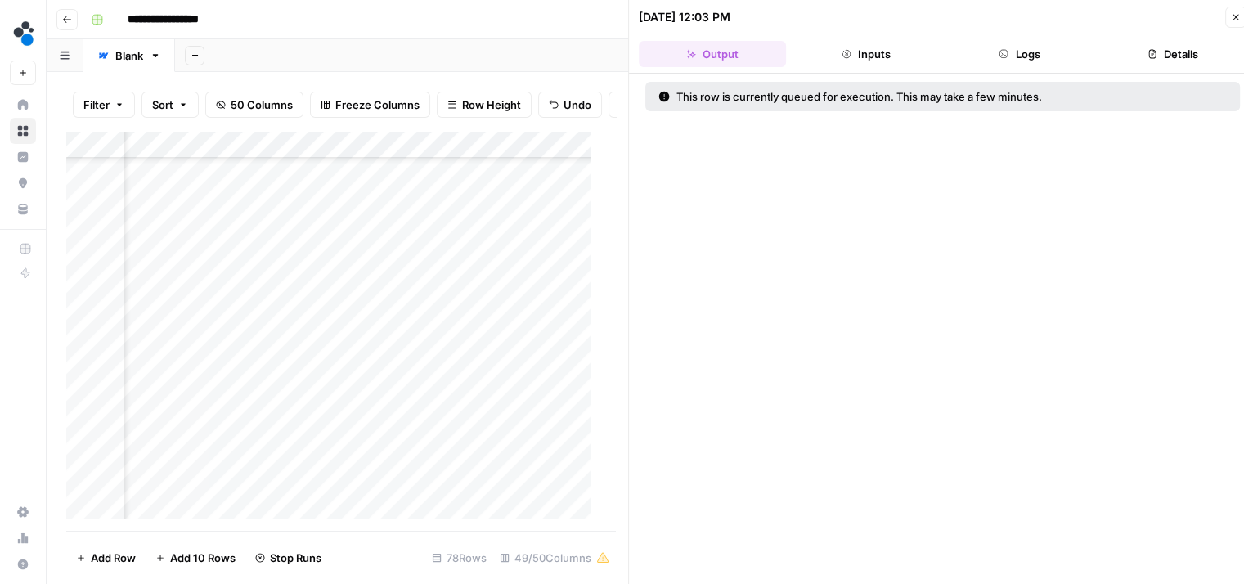
scroll to position [1622, 6056]
click at [334, 344] on div "Add Column" at bounding box center [334, 331] width 537 height 401
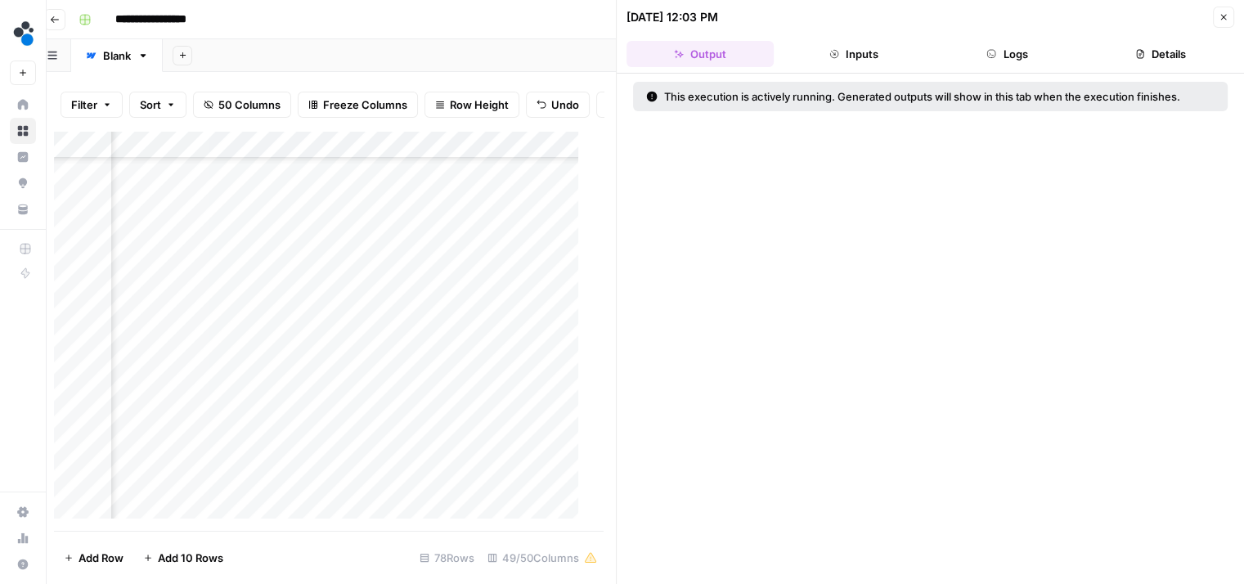
scroll to position [1622, 4179]
click at [185, 256] on div "Add Column" at bounding box center [322, 331] width 537 height 401
click at [180, 227] on div "Add Column" at bounding box center [322, 331] width 537 height 401
click at [285, 230] on div "Add Column" at bounding box center [322, 331] width 537 height 401
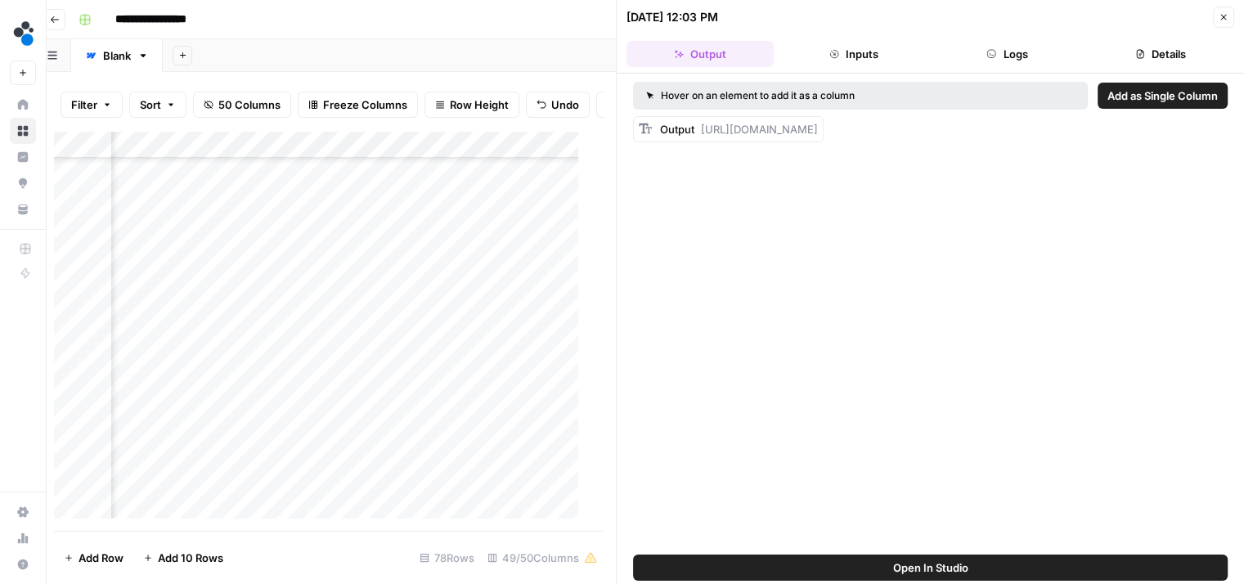
click at [223, 479] on div "Add Column" at bounding box center [322, 331] width 537 height 401
click at [1001, 49] on button "Logs" at bounding box center [1007, 54] width 147 height 26
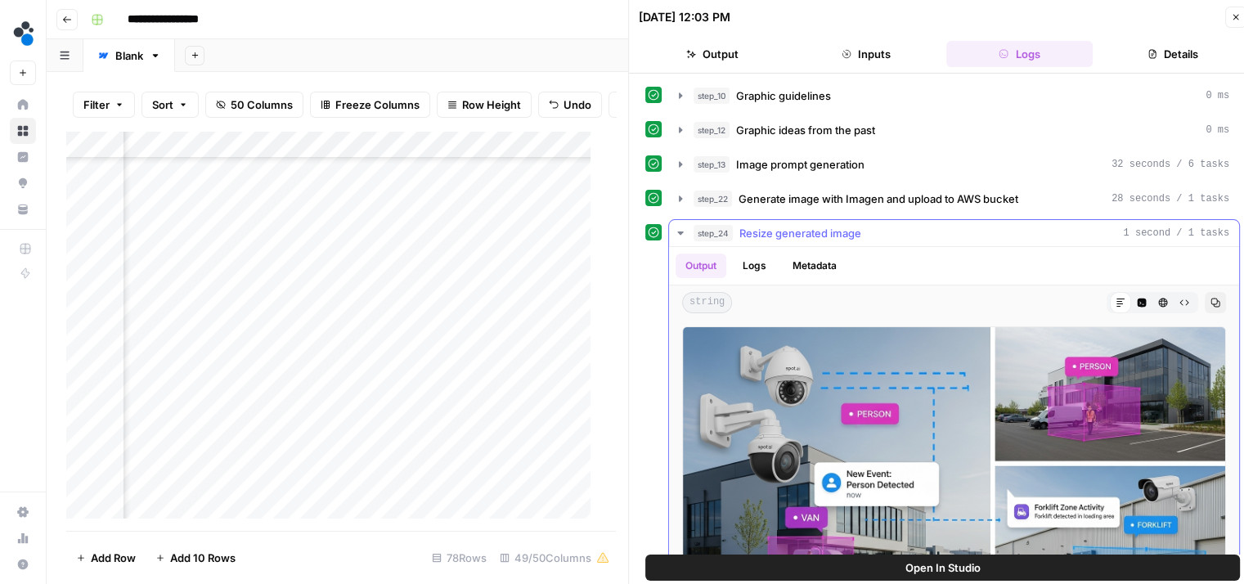
scroll to position [75, 0]
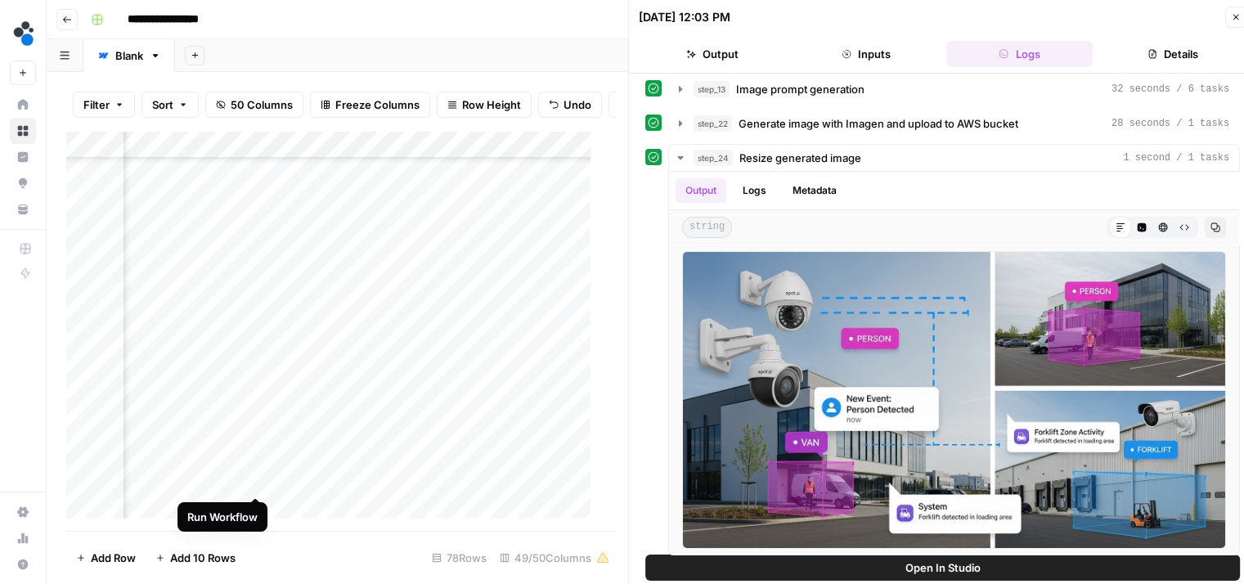
click at [254, 480] on div "Add Column" at bounding box center [334, 331] width 537 height 401
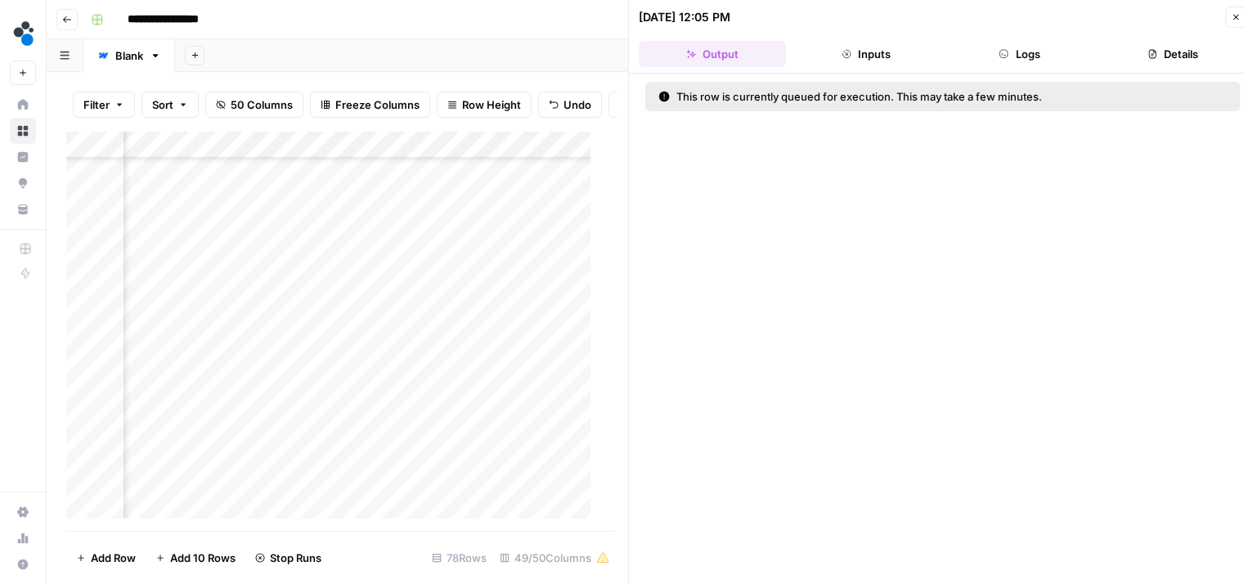
scroll to position [1622, 4179]
click at [236, 230] on div "Add Column" at bounding box center [334, 331] width 537 height 401
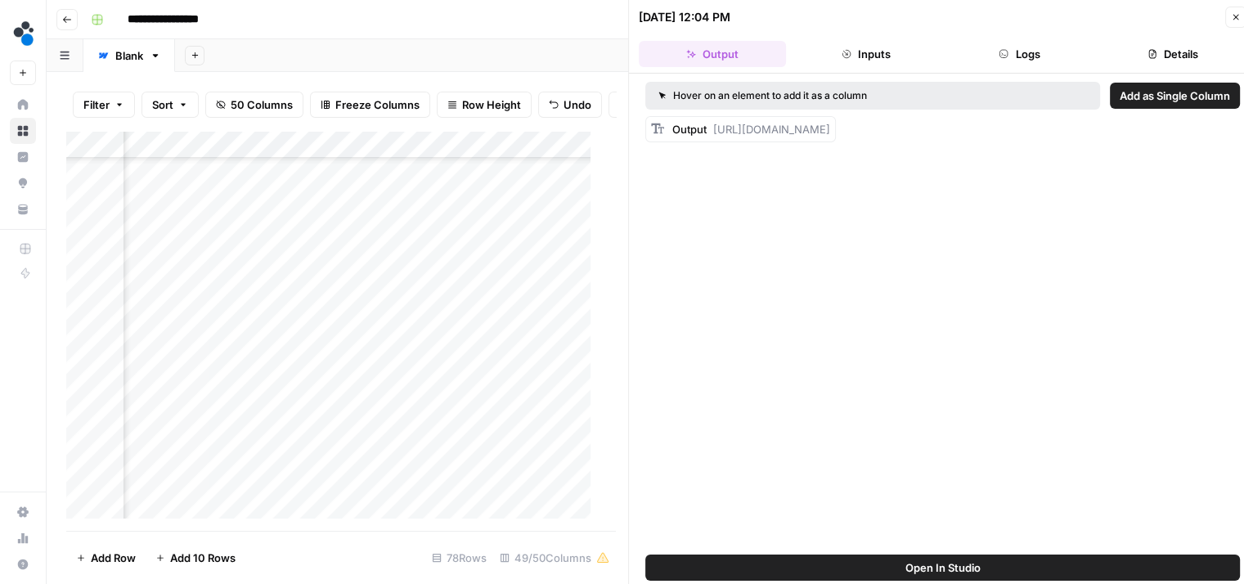
click at [1031, 41] on button "Logs" at bounding box center [1020, 54] width 147 height 26
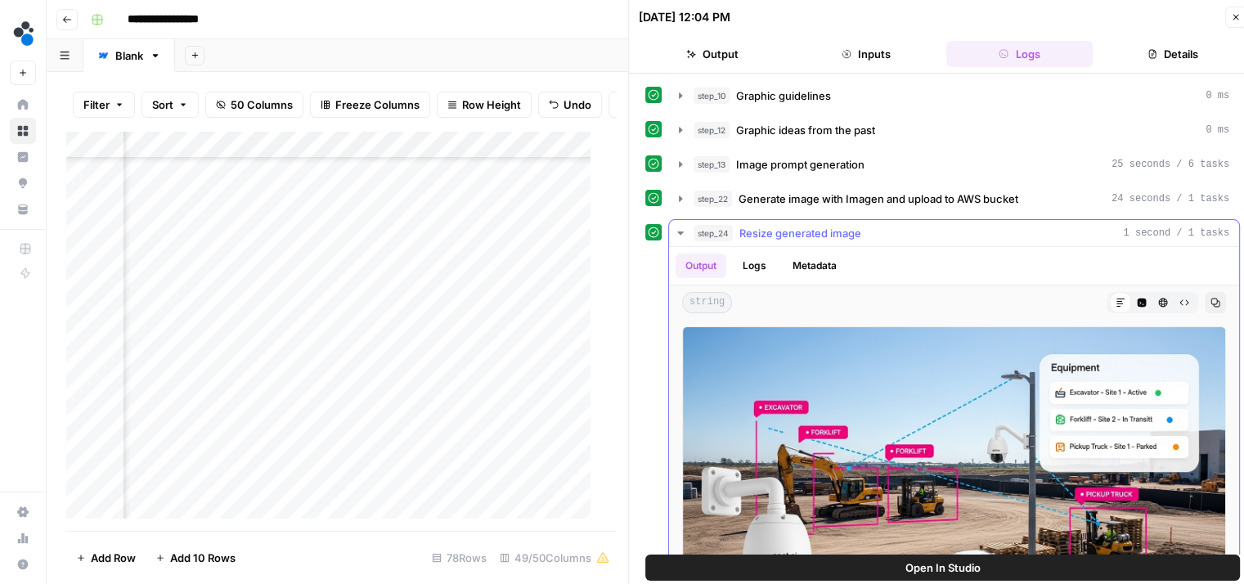
scroll to position [75, 0]
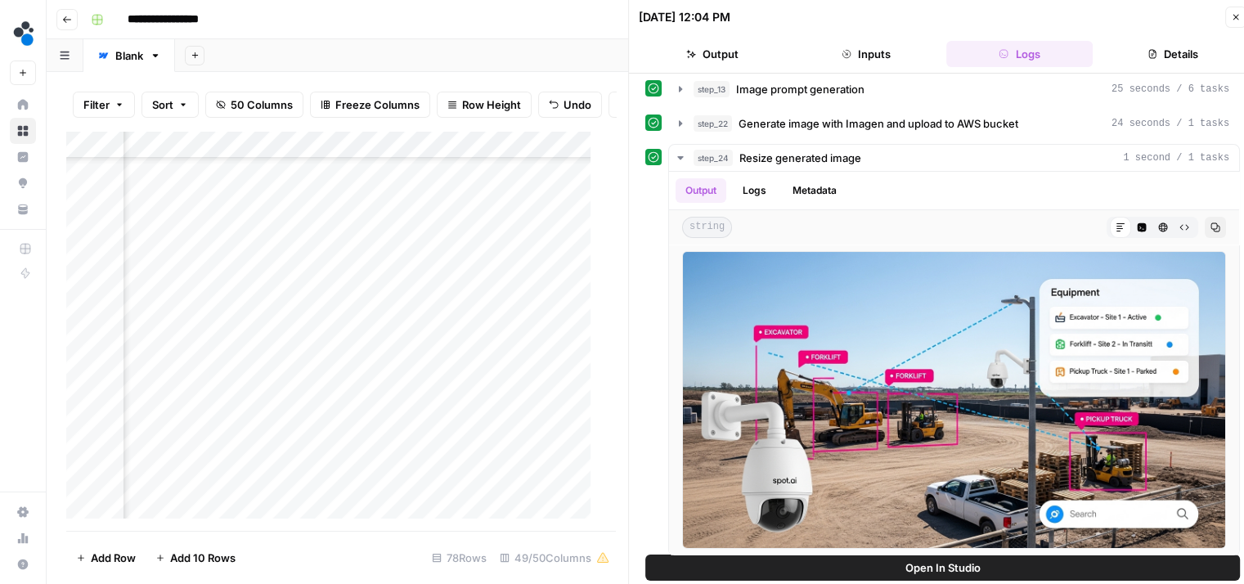
click at [1237, 25] on button "Close" at bounding box center [1236, 17] width 21 height 21
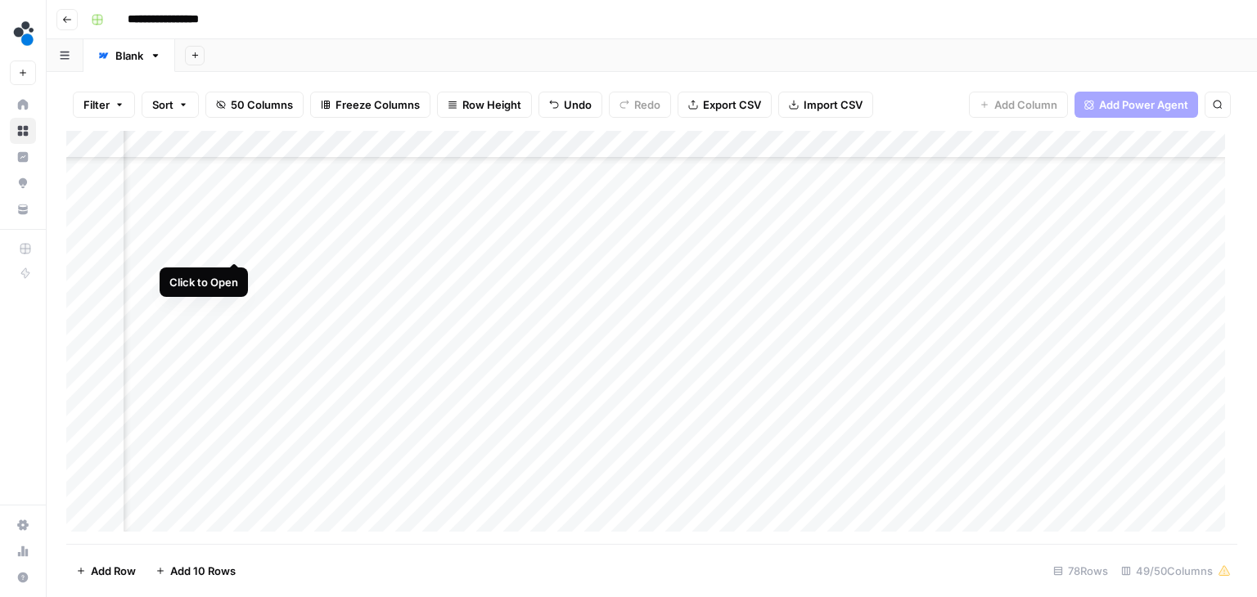
click at [232, 242] on div "Add Column" at bounding box center [651, 337] width 1171 height 413
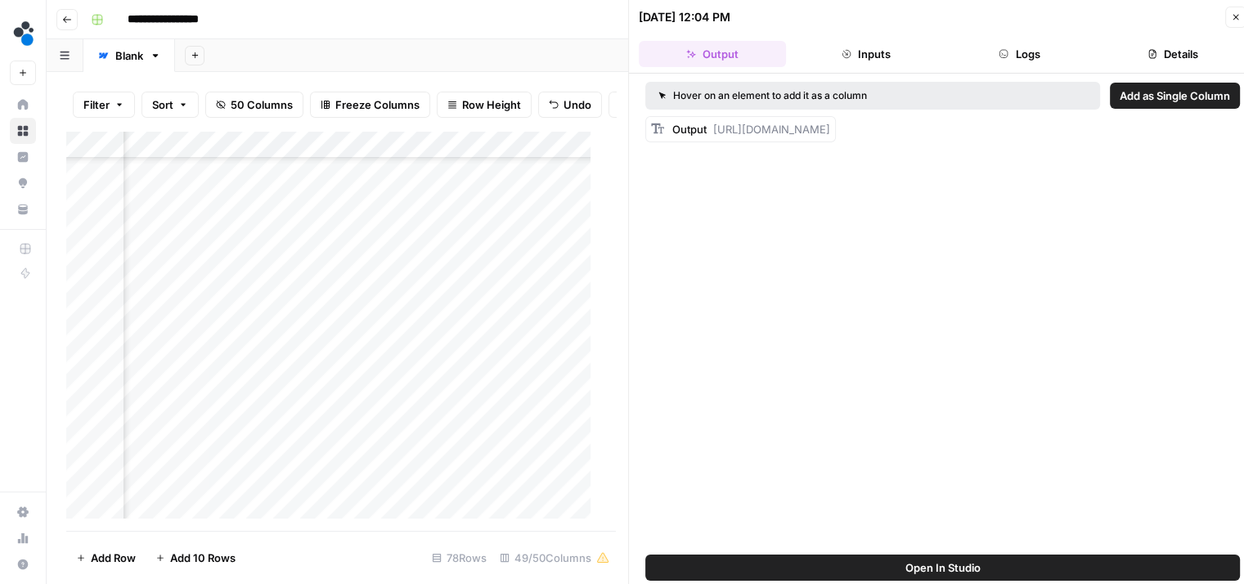
click at [997, 63] on button "Logs" at bounding box center [1020, 54] width 147 height 26
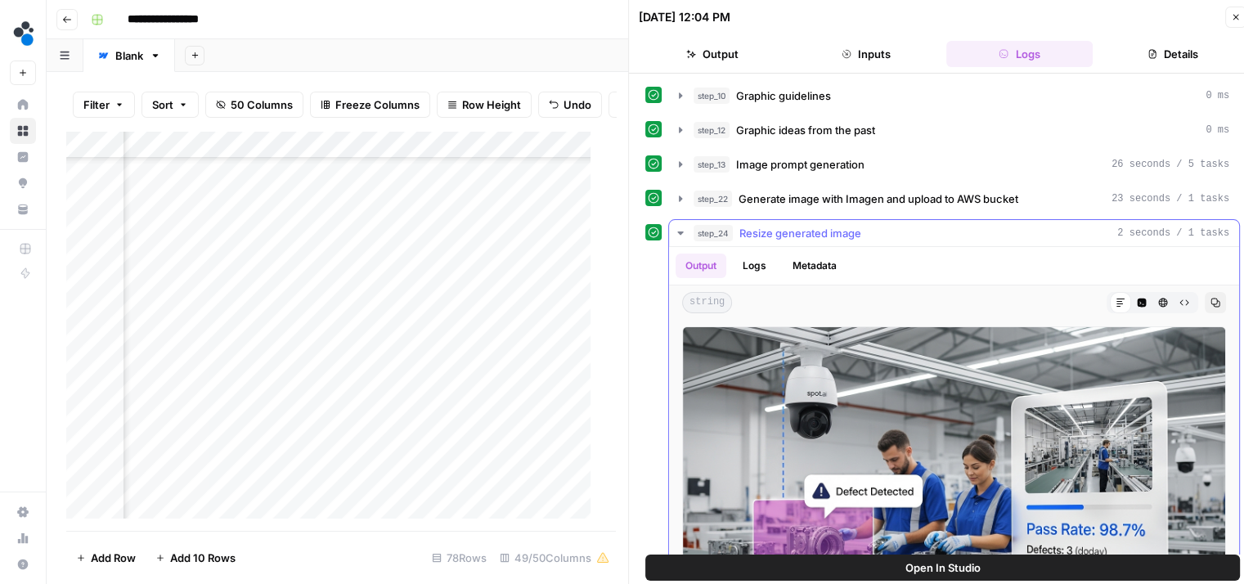
scroll to position [75, 0]
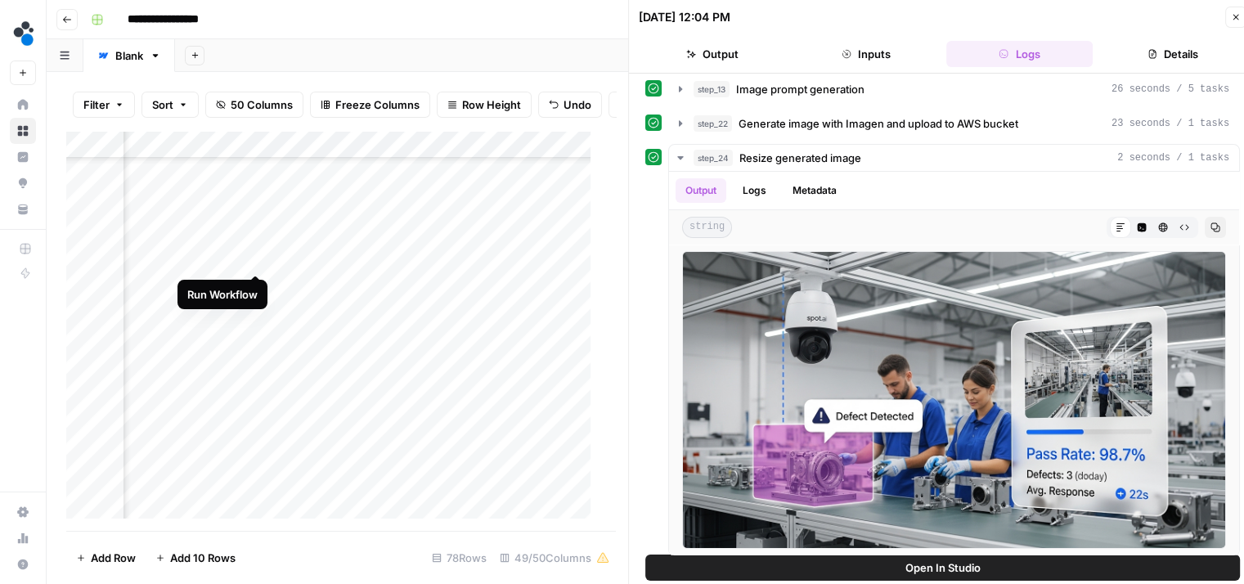
click at [250, 257] on div "Add Column" at bounding box center [334, 331] width 537 height 401
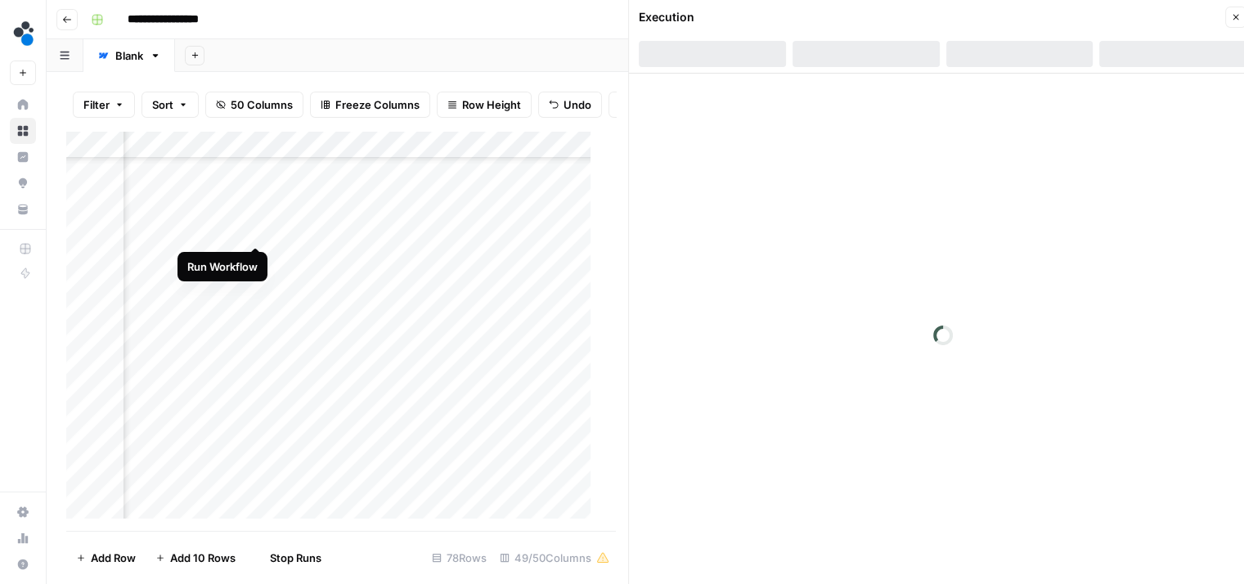
click at [254, 232] on div "Add Column" at bounding box center [334, 331] width 537 height 401
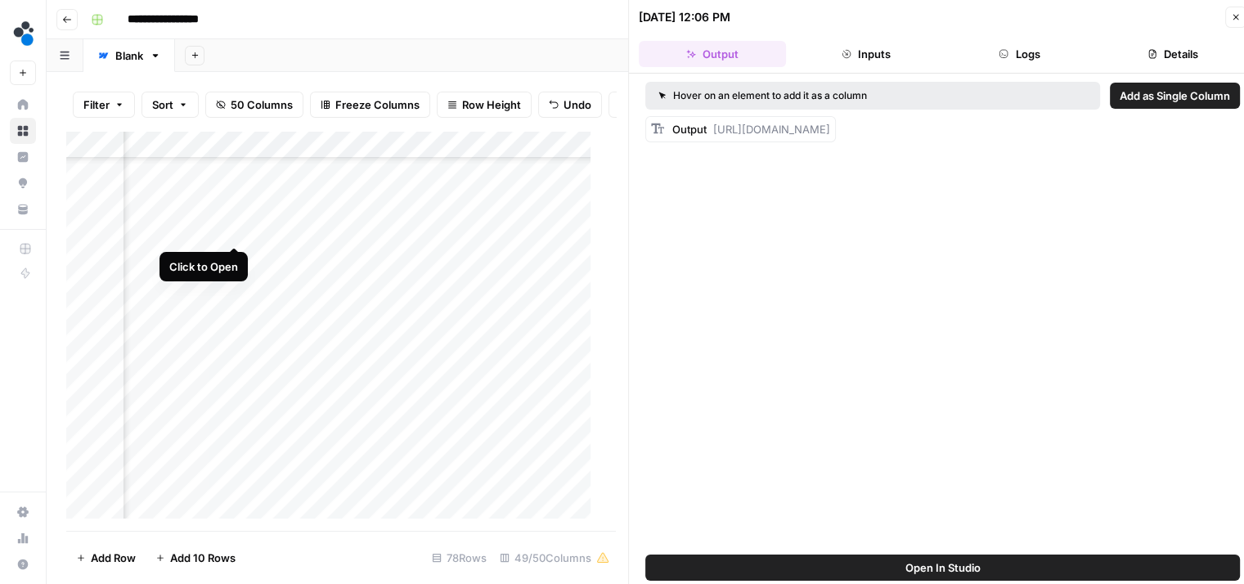
click at [232, 229] on div "Add Column" at bounding box center [334, 331] width 537 height 401
click at [1018, 59] on button "Logs" at bounding box center [1020, 54] width 147 height 26
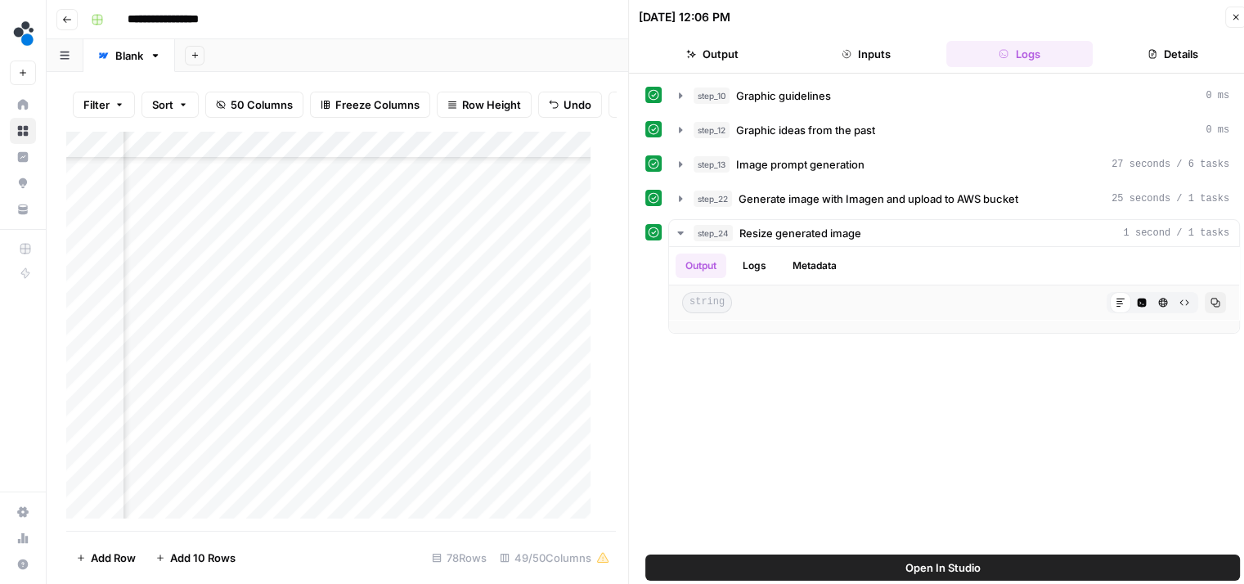
click at [1023, 51] on button "Logs" at bounding box center [1020, 54] width 147 height 26
click at [332, 240] on div "Add Column" at bounding box center [334, 331] width 537 height 401
click at [232, 232] on div "Add Column" at bounding box center [334, 331] width 537 height 401
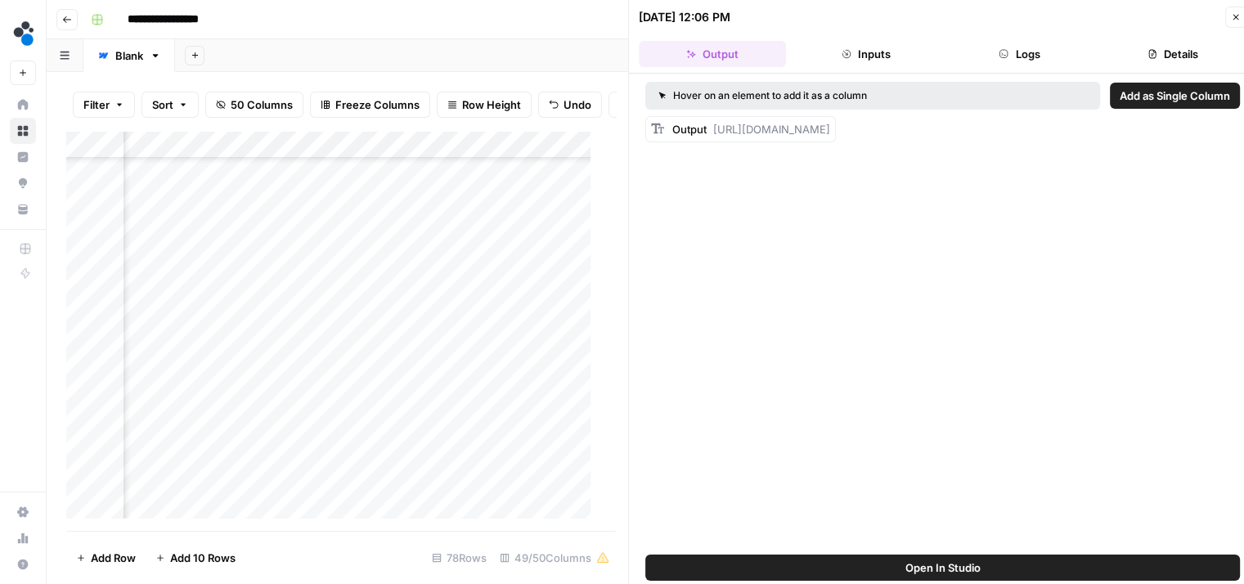
click at [1028, 47] on button "Logs" at bounding box center [1020, 54] width 147 height 26
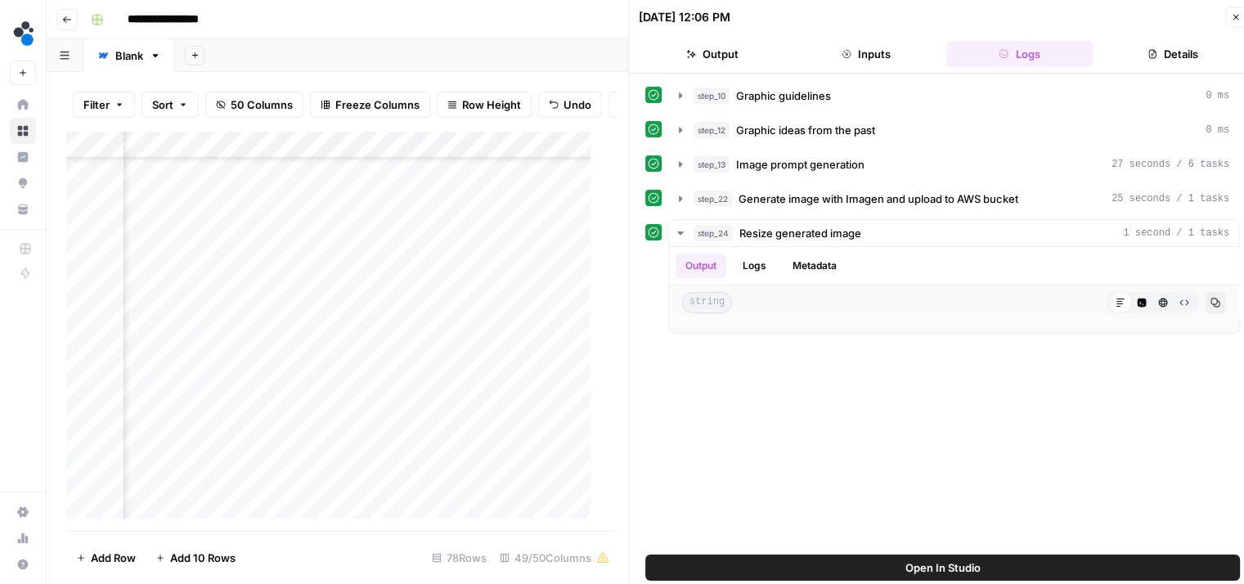
click at [1028, 47] on button "Logs" at bounding box center [1020, 54] width 147 height 26
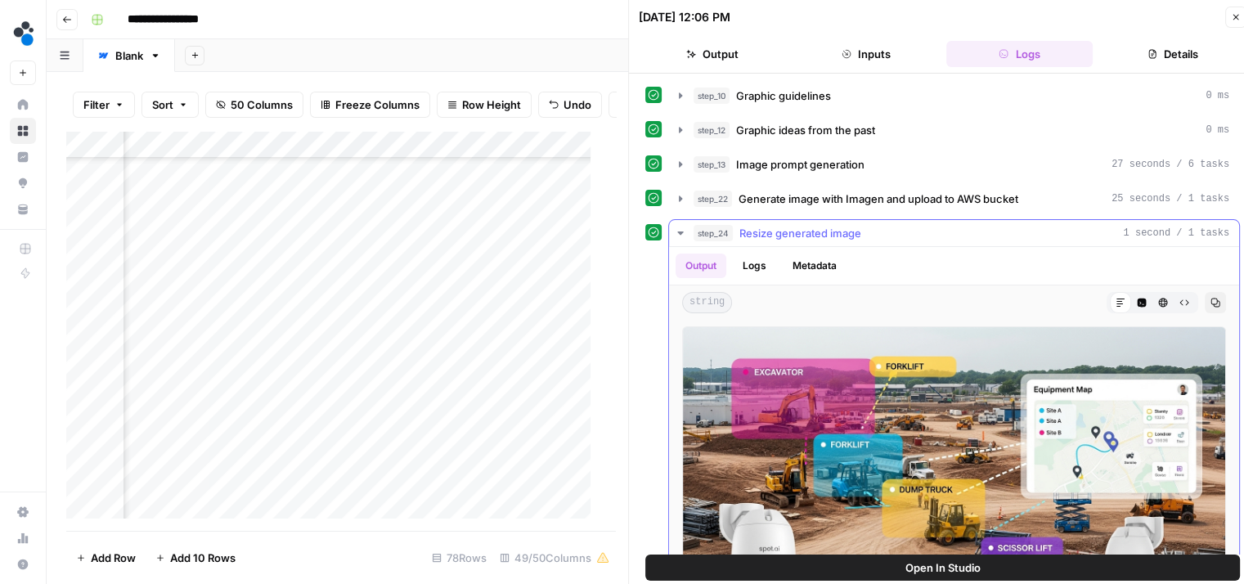
scroll to position [75, 0]
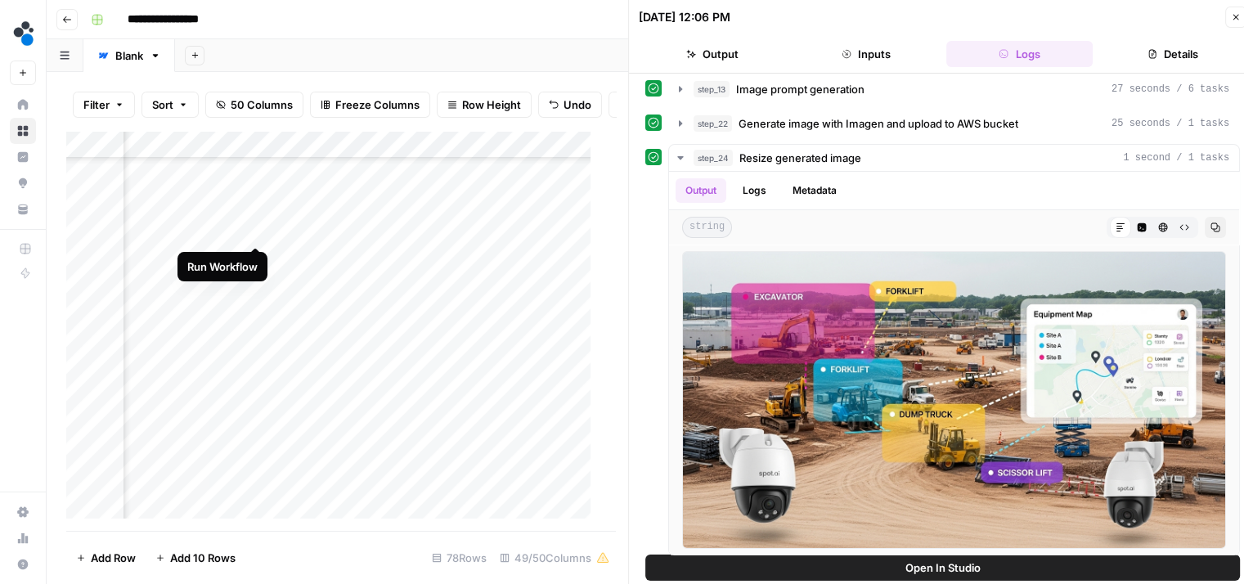
click at [255, 227] on div "Add Column" at bounding box center [334, 331] width 537 height 401
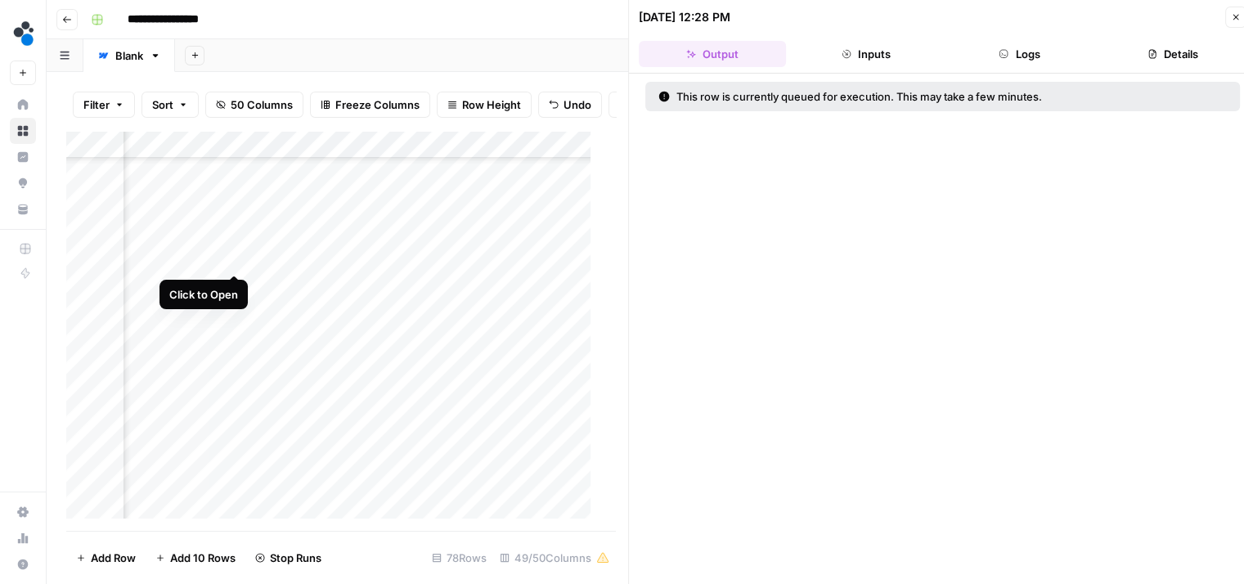
click at [233, 256] on div "Add Column" at bounding box center [334, 331] width 537 height 401
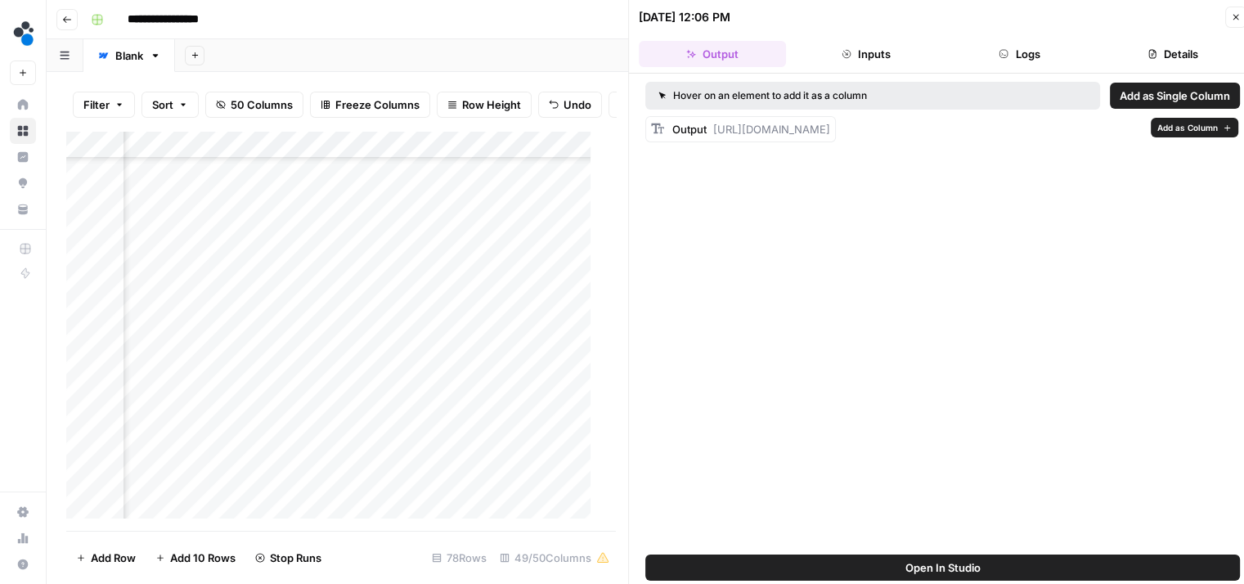
click at [1020, 56] on button "Logs" at bounding box center [1020, 54] width 147 height 26
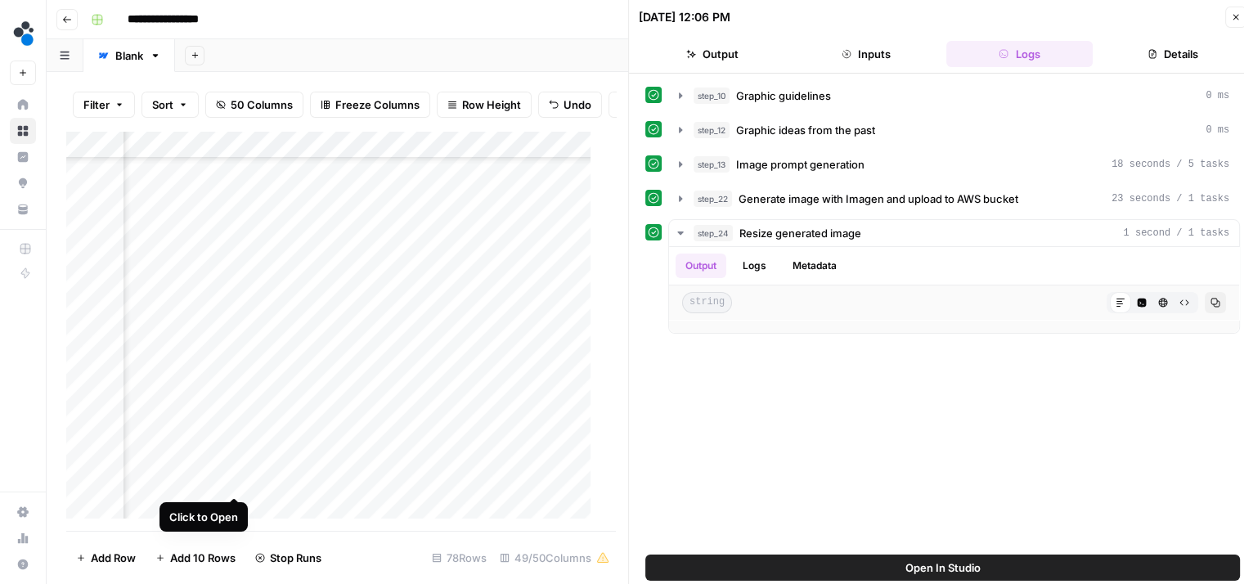
click at [236, 479] on div "Add Column" at bounding box center [334, 331] width 537 height 401
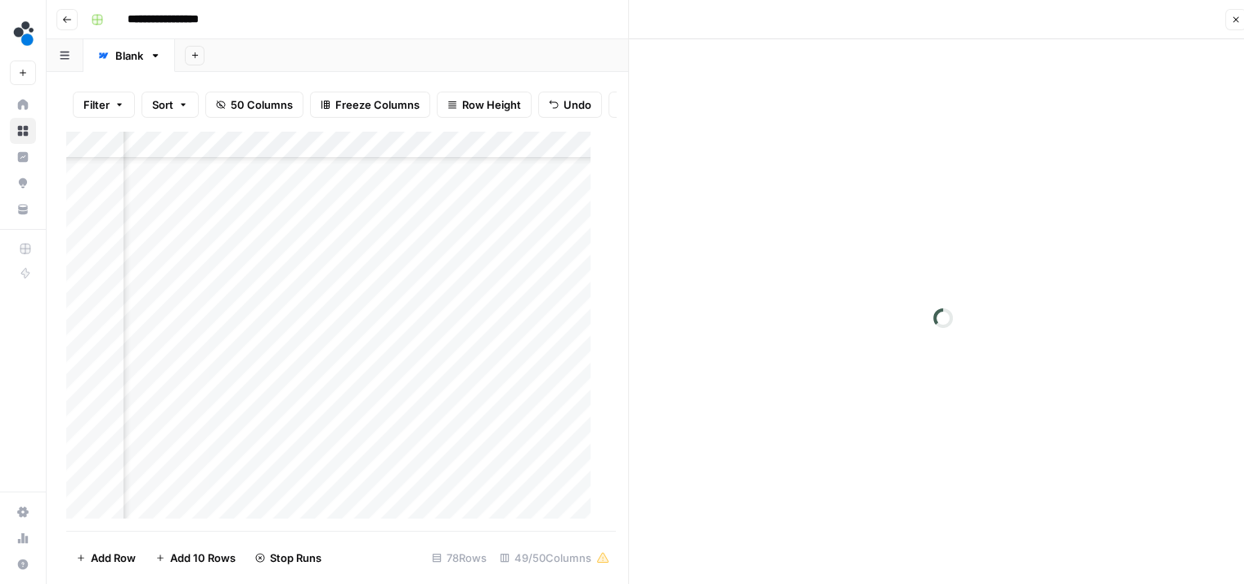
click at [1031, 55] on div at bounding box center [942, 318] width 627 height 558
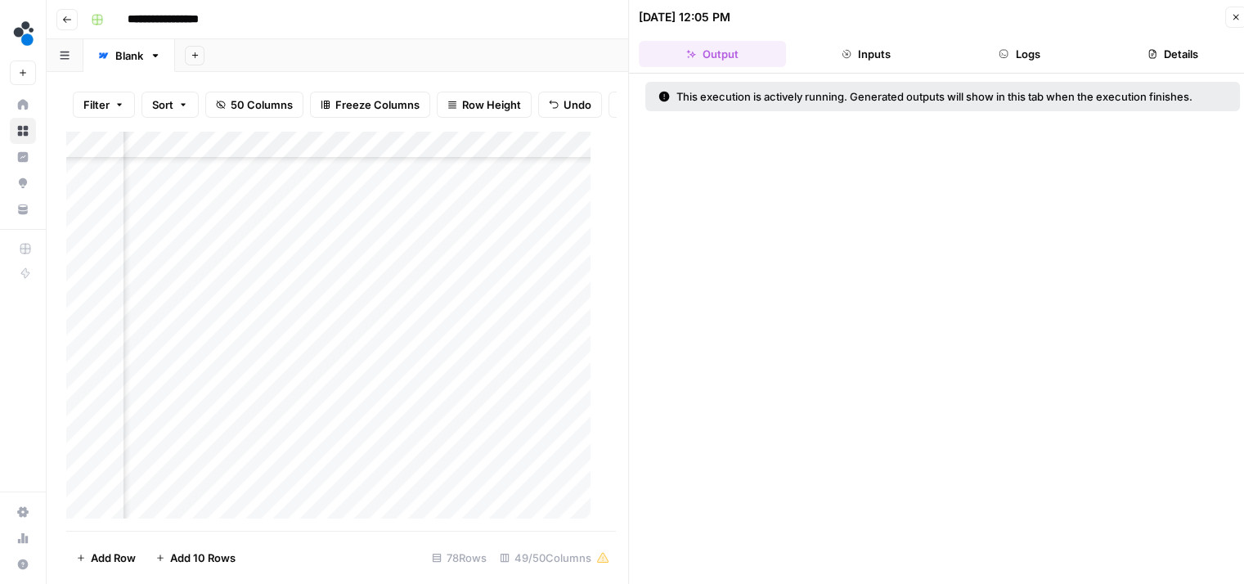
click at [1031, 55] on button "Logs" at bounding box center [1020, 54] width 147 height 26
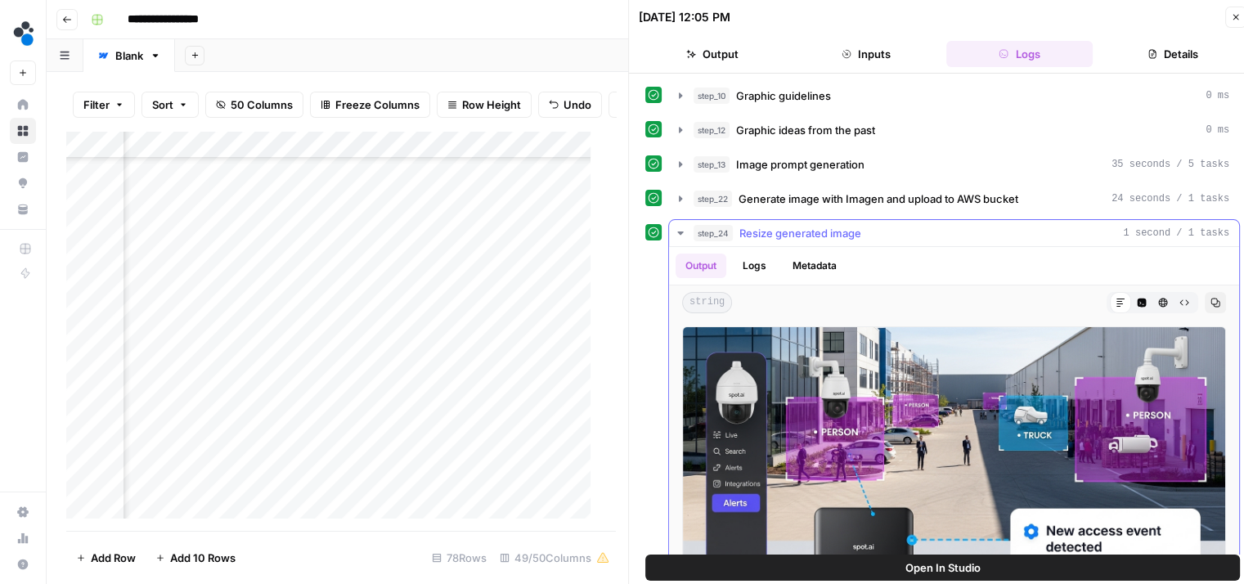
scroll to position [75, 0]
